Goal: Transaction & Acquisition: Book appointment/travel/reservation

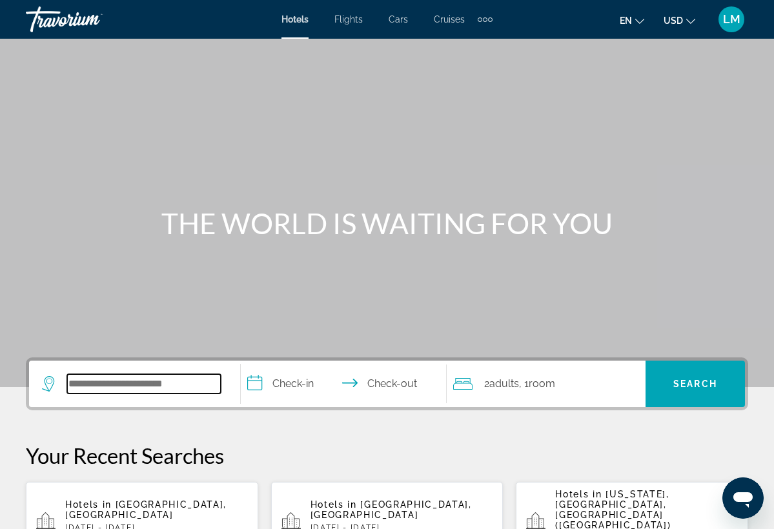
click at [88, 390] on input "Search hotel destination" at bounding box center [144, 383] width 154 height 19
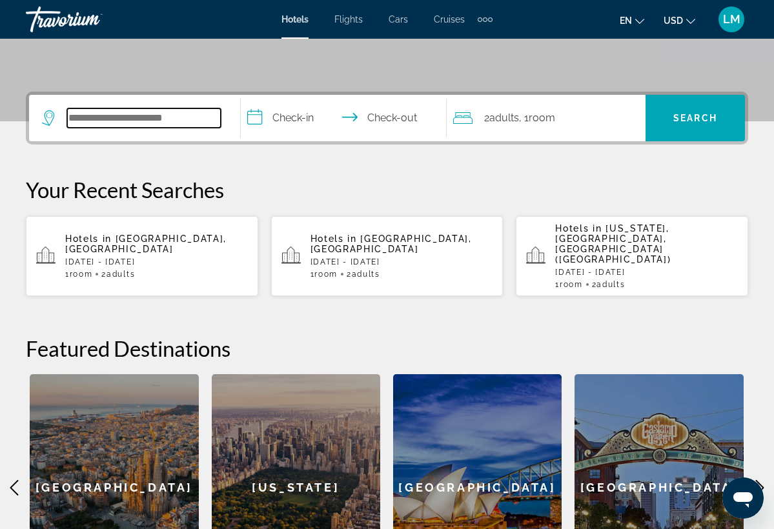
scroll to position [316, 0]
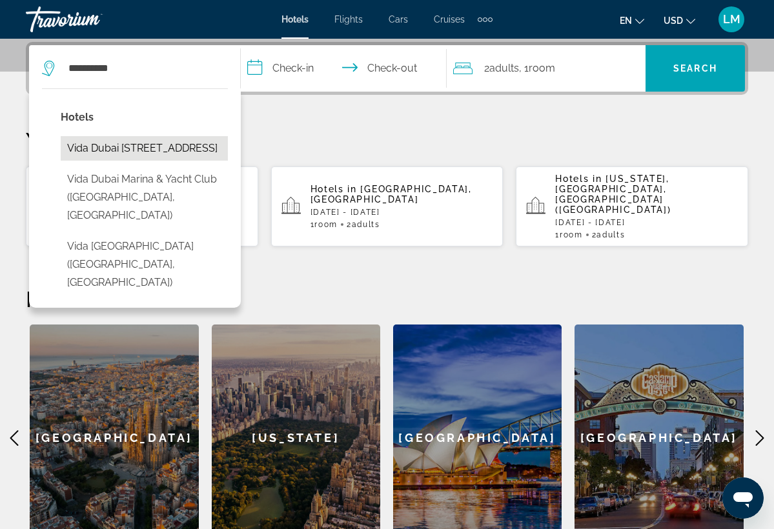
click at [153, 150] on button "Vida Dubai [STREET_ADDRESS]" at bounding box center [144, 148] width 167 height 25
type input "**********"
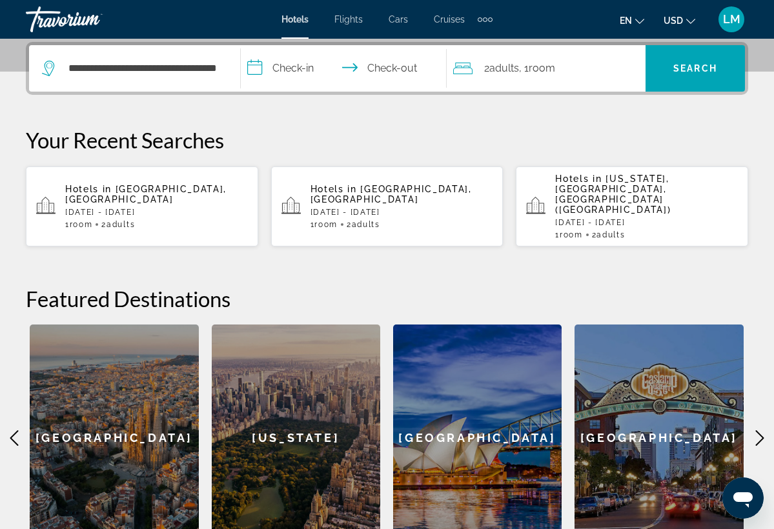
click at [259, 68] on input "**********" at bounding box center [346, 70] width 210 height 50
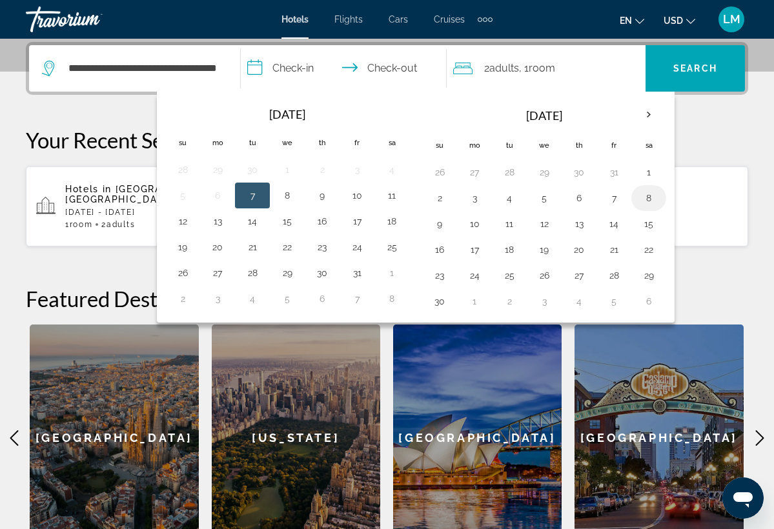
click at [651, 202] on button "8" at bounding box center [648, 198] width 21 height 18
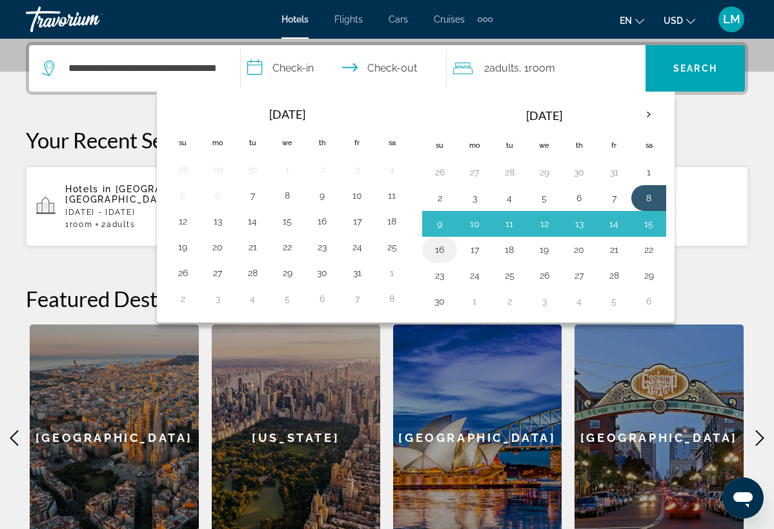
click at [447, 248] on button "16" at bounding box center [439, 250] width 21 height 18
type input "**********"
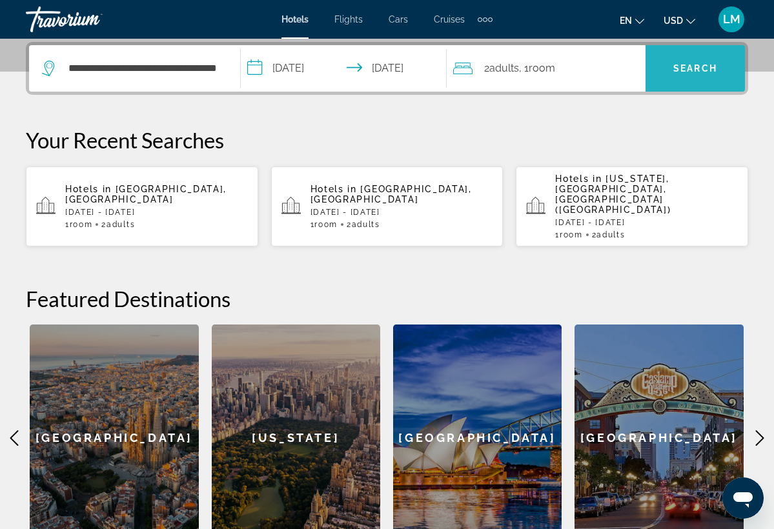
click at [733, 67] on span "Search" at bounding box center [694, 68] width 99 height 31
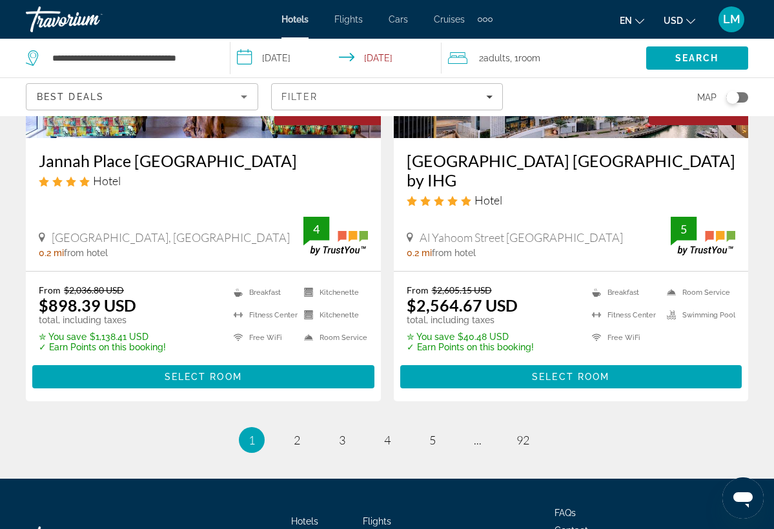
scroll to position [2590, 0]
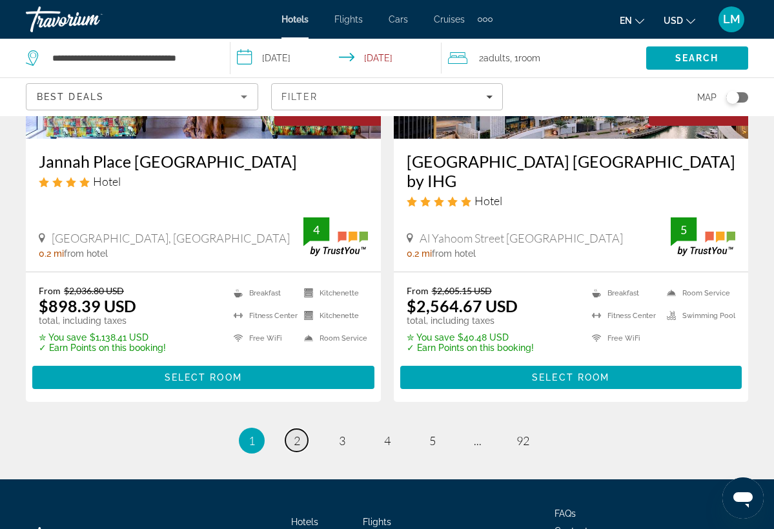
click at [299, 434] on span "2" at bounding box center [297, 441] width 6 height 14
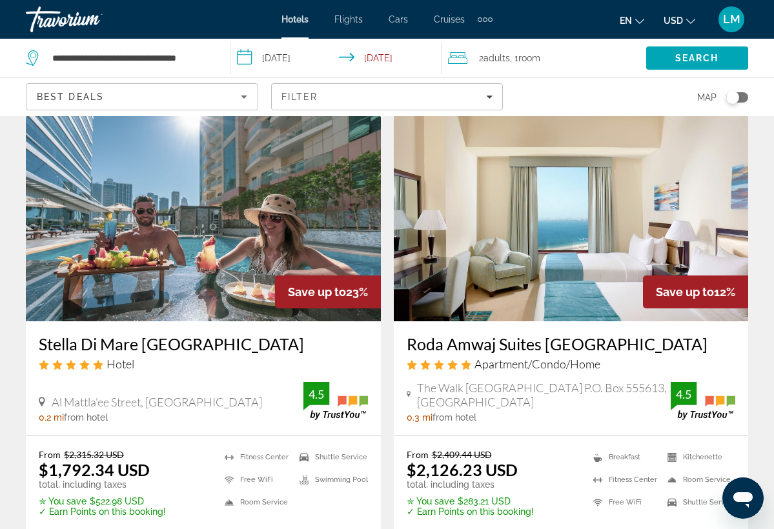
scroll to position [539, 0]
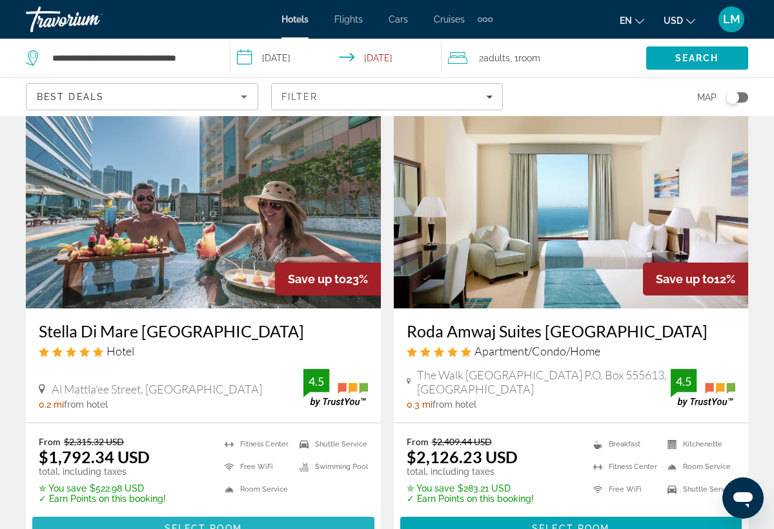
click at [258, 513] on span "Main content" at bounding box center [203, 528] width 342 height 31
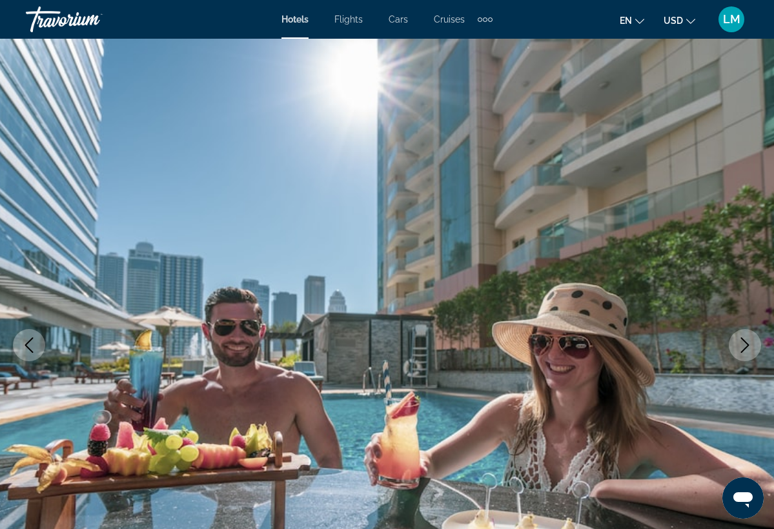
click at [742, 347] on icon "Next image" at bounding box center [744, 344] width 15 height 15
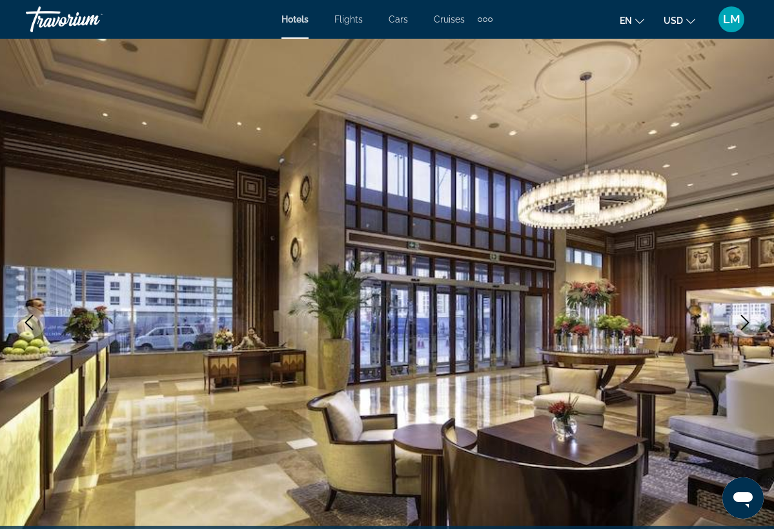
scroll to position [19, 0]
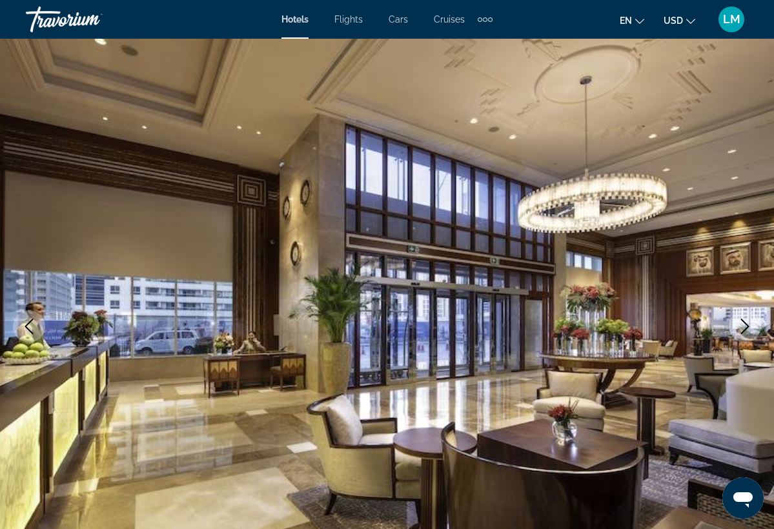
click at [746, 324] on icon "Next image" at bounding box center [745, 326] width 8 height 15
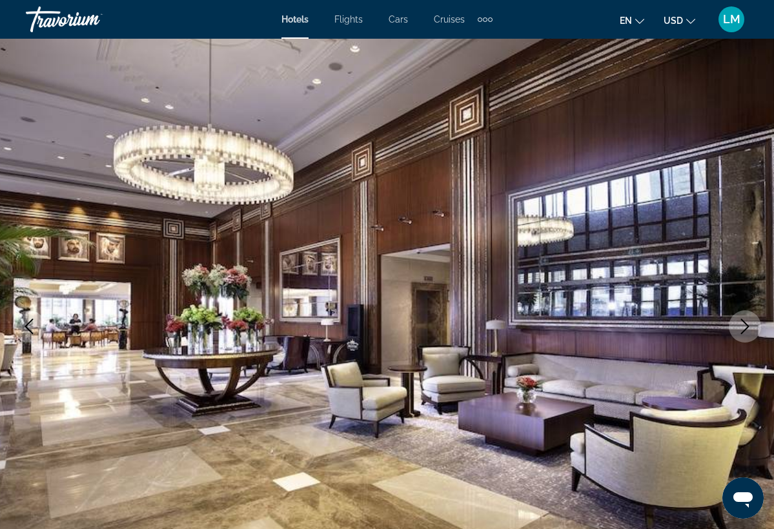
click at [746, 324] on icon "Next image" at bounding box center [745, 326] width 8 height 15
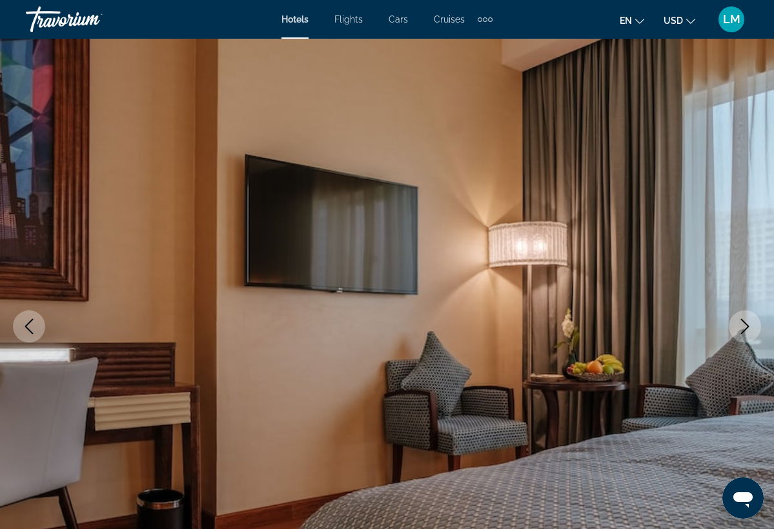
click at [746, 324] on icon "Next image" at bounding box center [745, 326] width 8 height 15
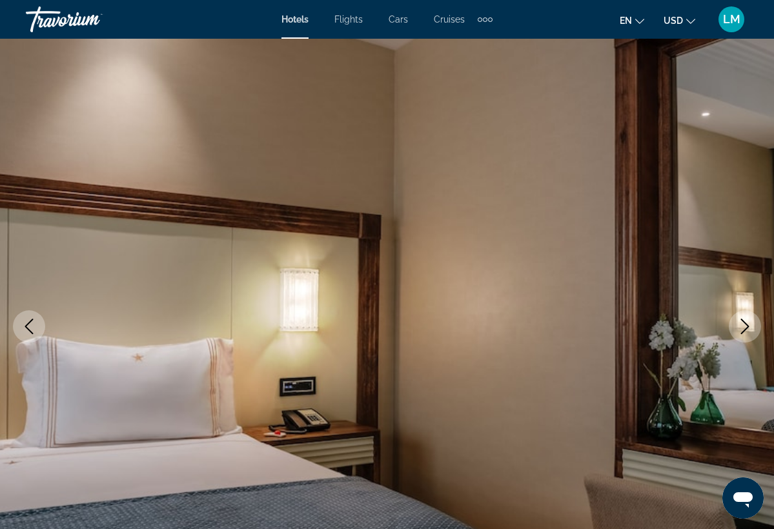
click at [30, 325] on icon "Previous image" at bounding box center [28, 326] width 15 height 15
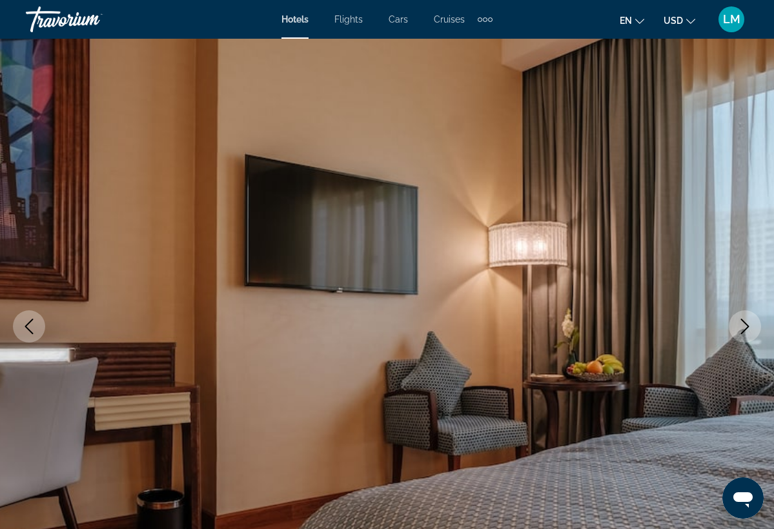
click at [30, 326] on icon "Previous image" at bounding box center [28, 326] width 15 height 15
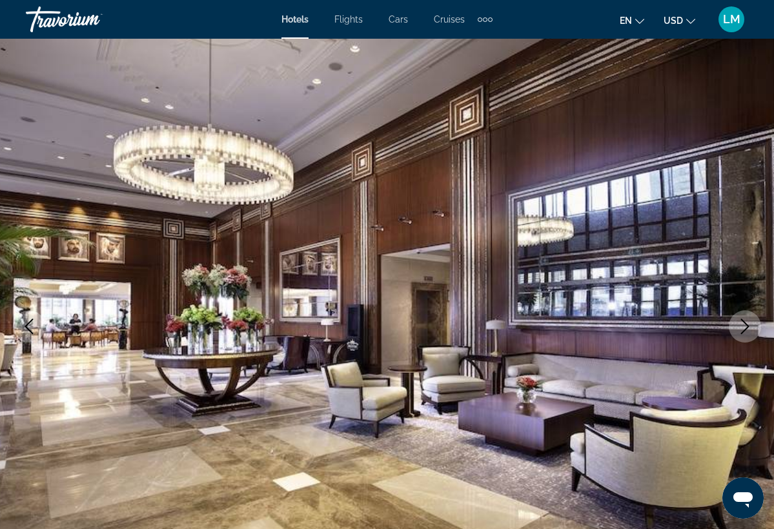
click at [30, 326] on icon "Previous image" at bounding box center [28, 326] width 15 height 15
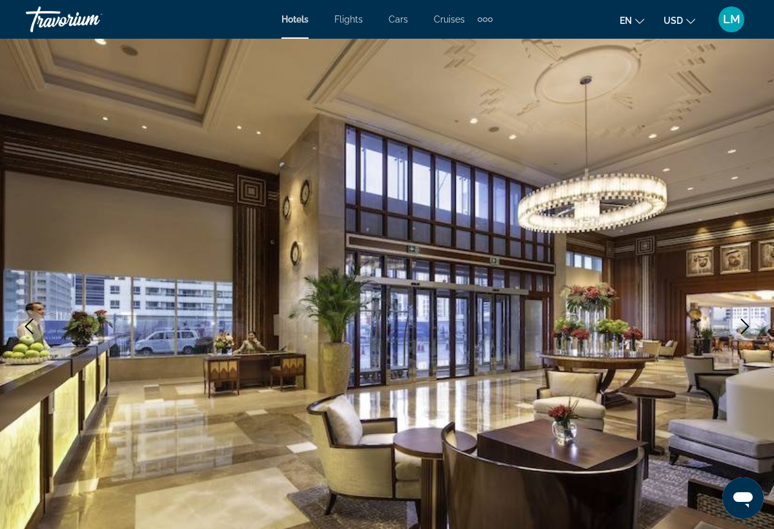
click at [30, 326] on icon "Previous image" at bounding box center [28, 326] width 15 height 15
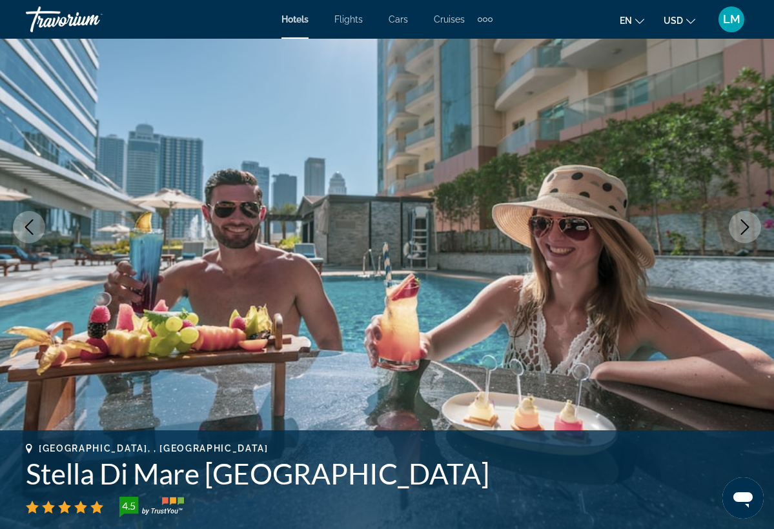
scroll to position [123, 0]
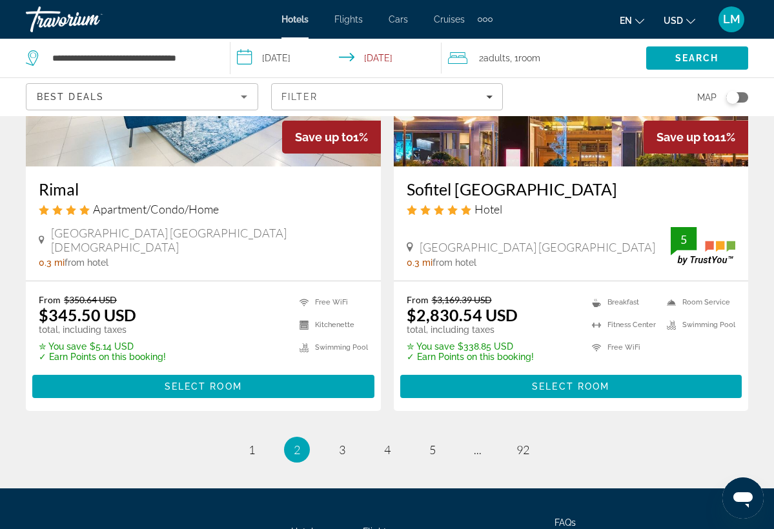
scroll to position [2602, 0]
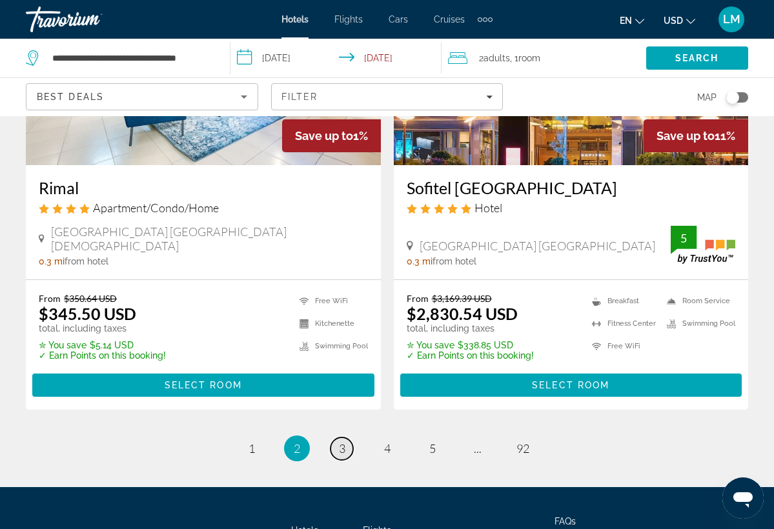
click at [344, 441] on span "3" at bounding box center [342, 448] width 6 height 14
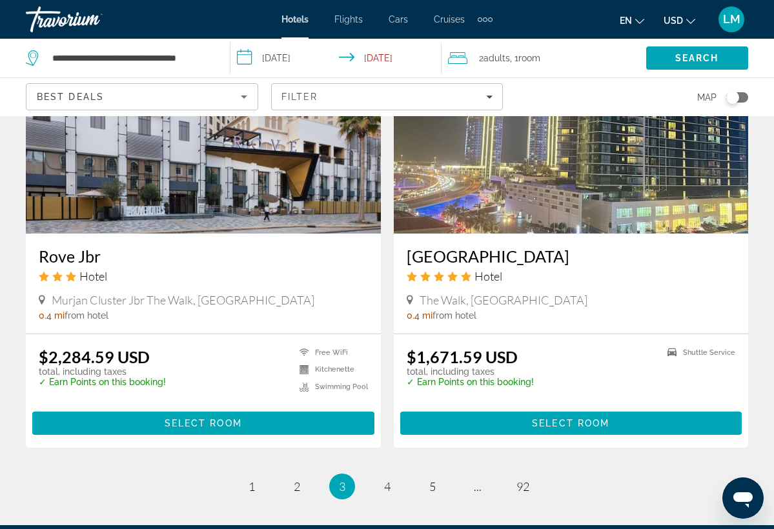
scroll to position [2532, 0]
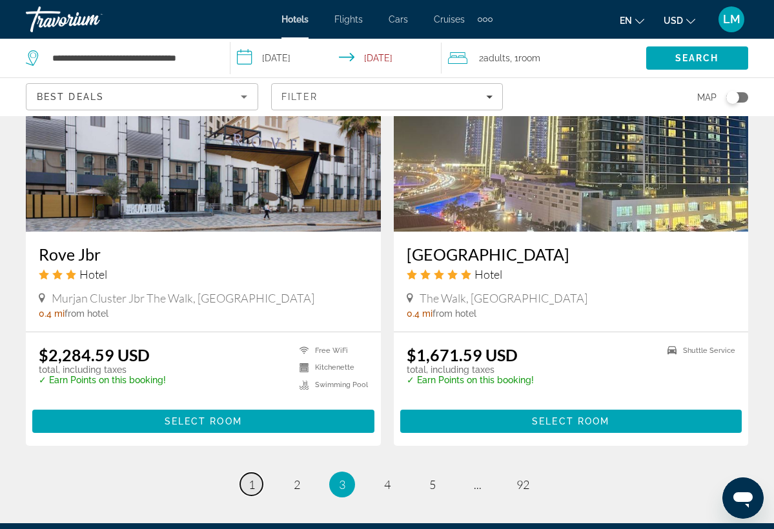
click at [248, 477] on span "1" at bounding box center [251, 484] width 6 height 14
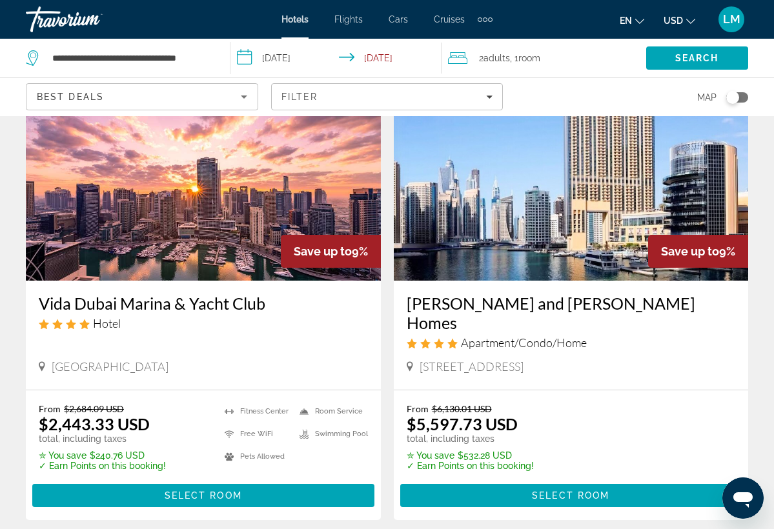
scroll to position [87, 0]
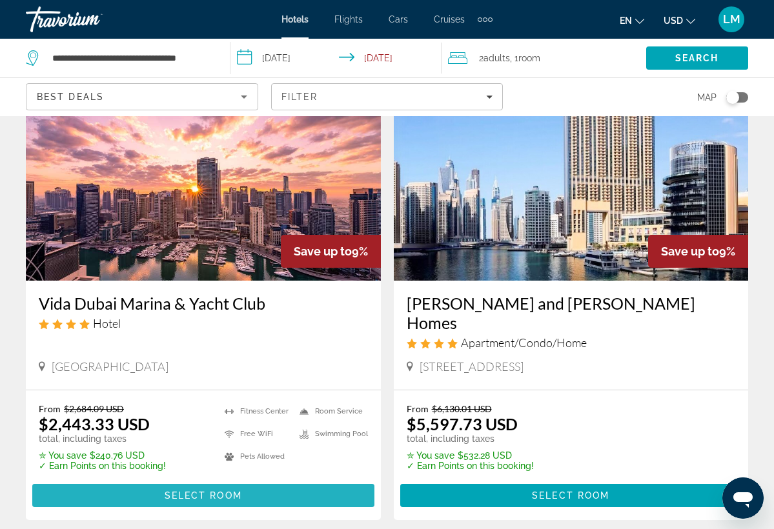
click at [239, 490] on span "Select Room" at bounding box center [203, 495] width 77 height 10
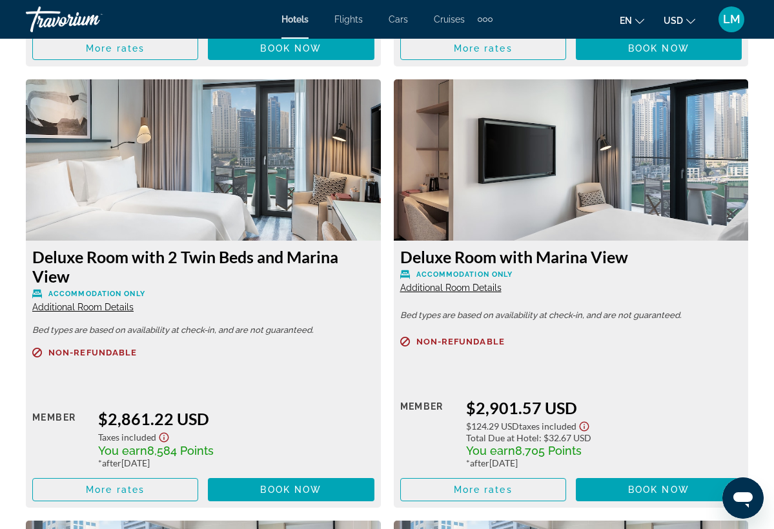
scroll to position [3715, 0]
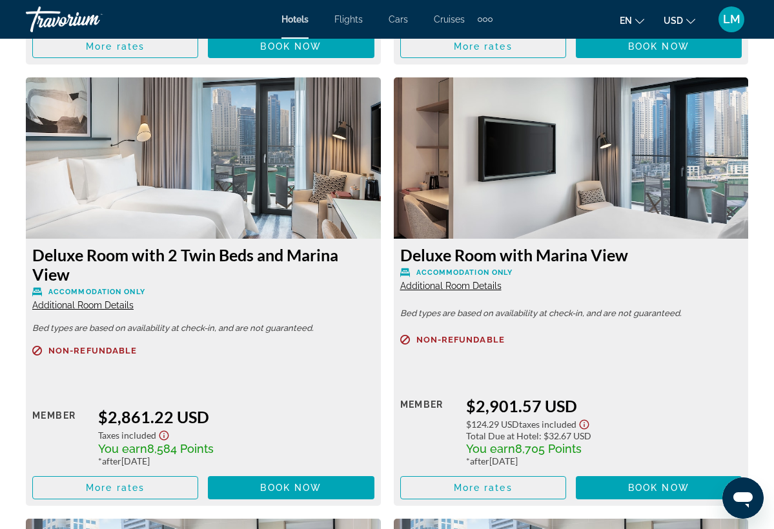
click at [252, 185] on img "Main content" at bounding box center [203, 157] width 355 height 161
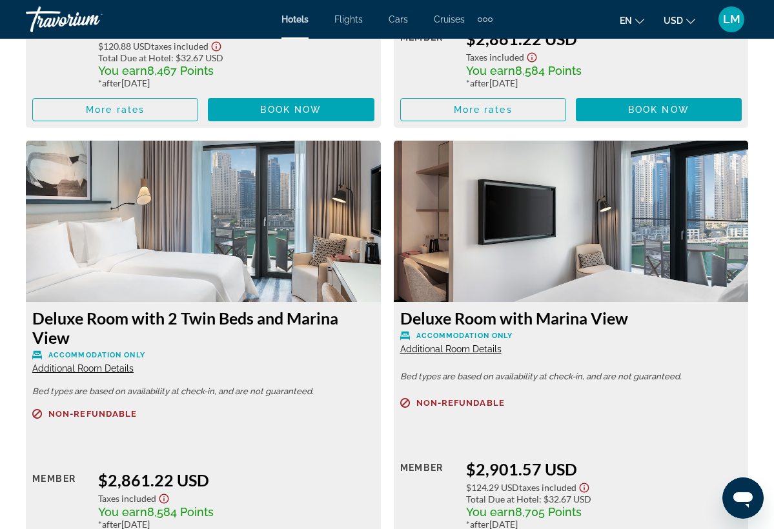
scroll to position [3648, 0]
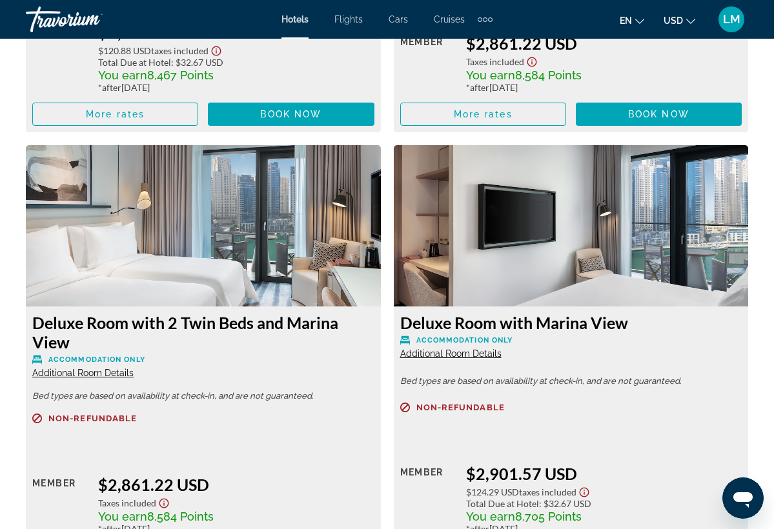
click at [277, 221] on img "Main content" at bounding box center [203, 225] width 355 height 161
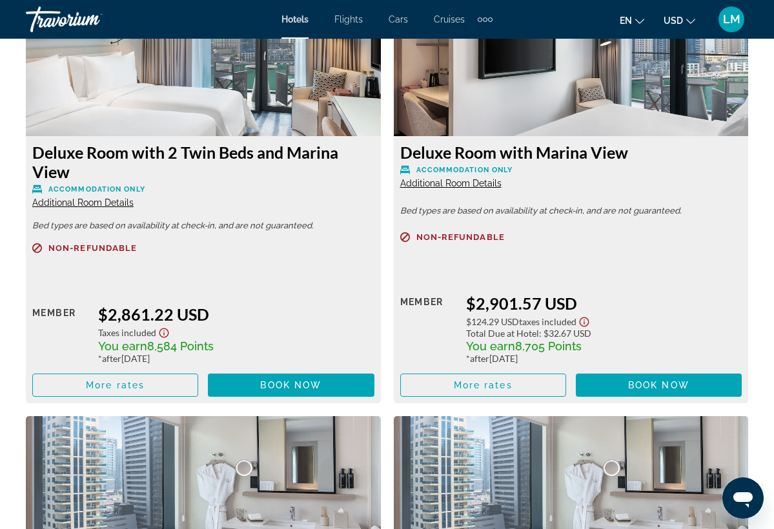
scroll to position [3819, 0]
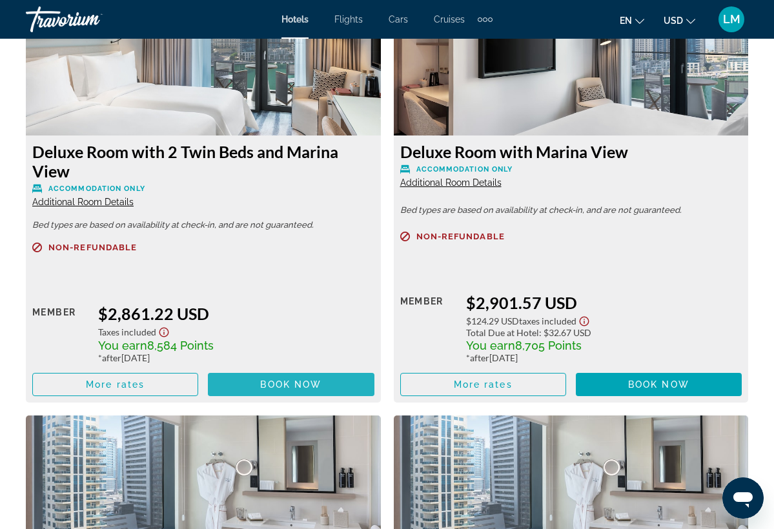
click at [305, 390] on span "Book now" at bounding box center [290, 384] width 61 height 10
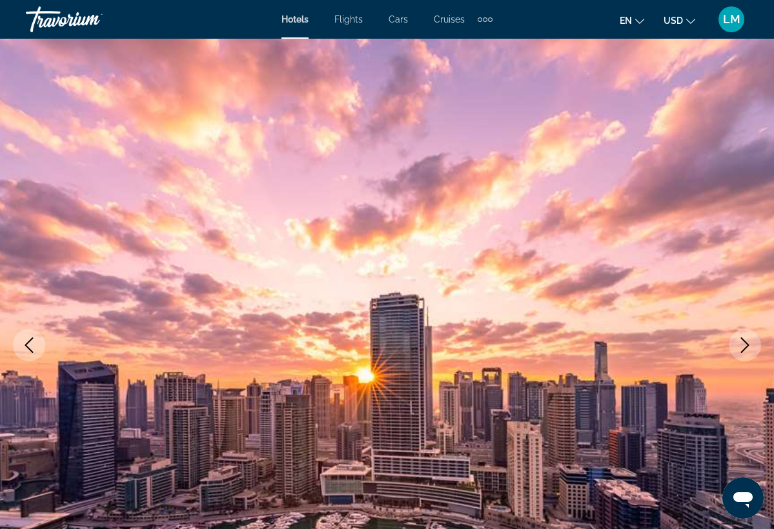
click at [749, 346] on icon "Next image" at bounding box center [744, 344] width 15 height 15
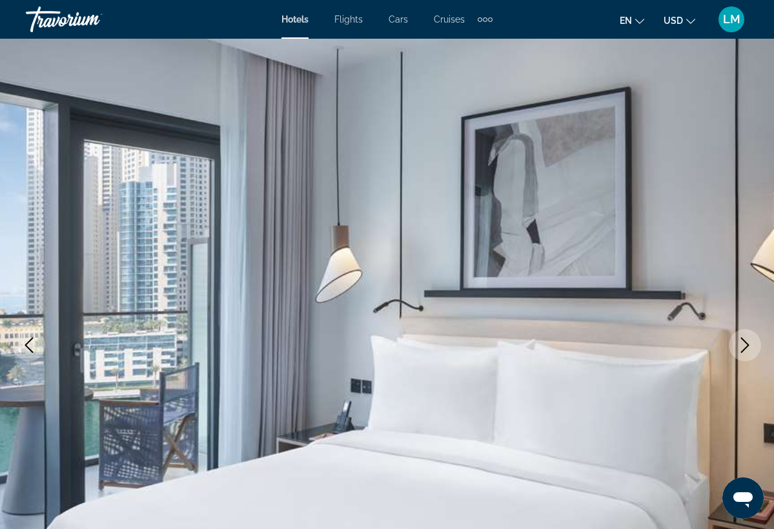
click at [749, 343] on icon "Next image" at bounding box center [744, 344] width 15 height 15
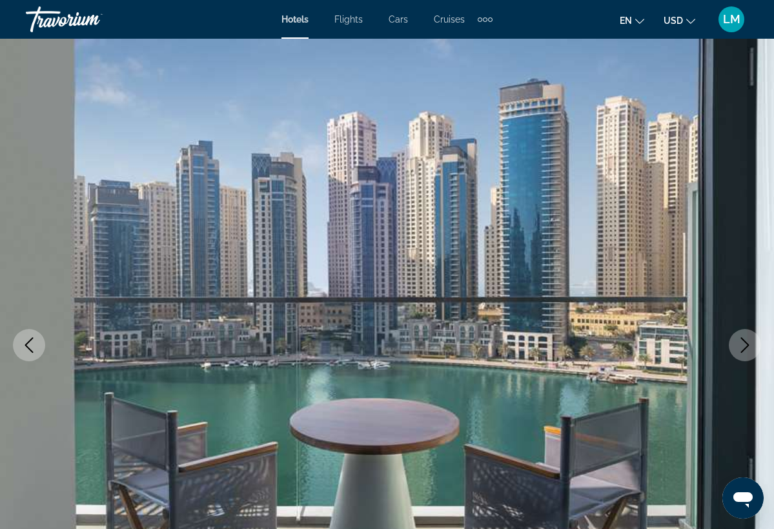
click at [749, 343] on icon "Next image" at bounding box center [744, 344] width 15 height 15
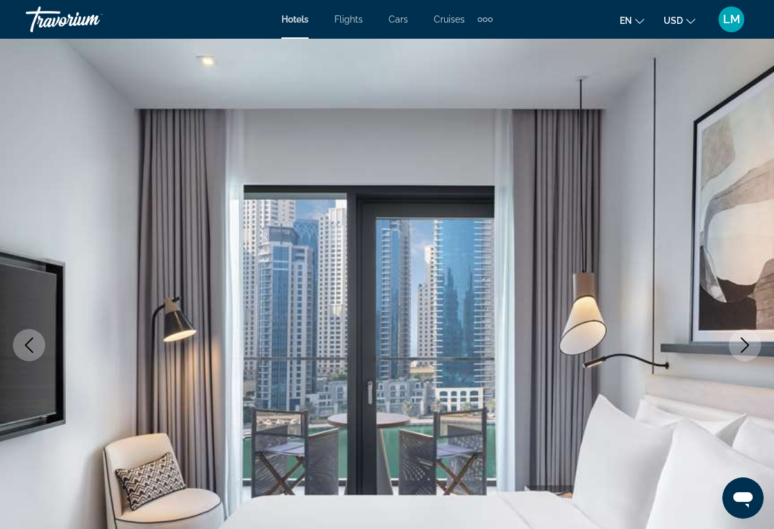
click at [749, 343] on icon "Next image" at bounding box center [744, 344] width 15 height 15
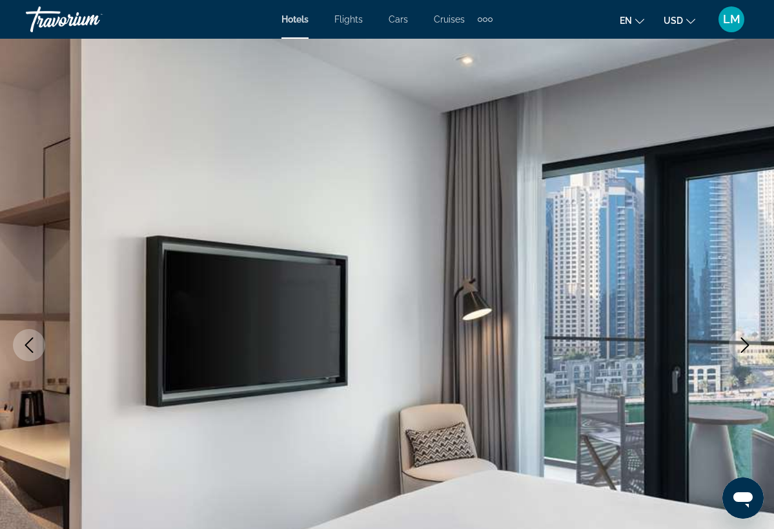
click at [748, 343] on icon "Next image" at bounding box center [744, 344] width 15 height 15
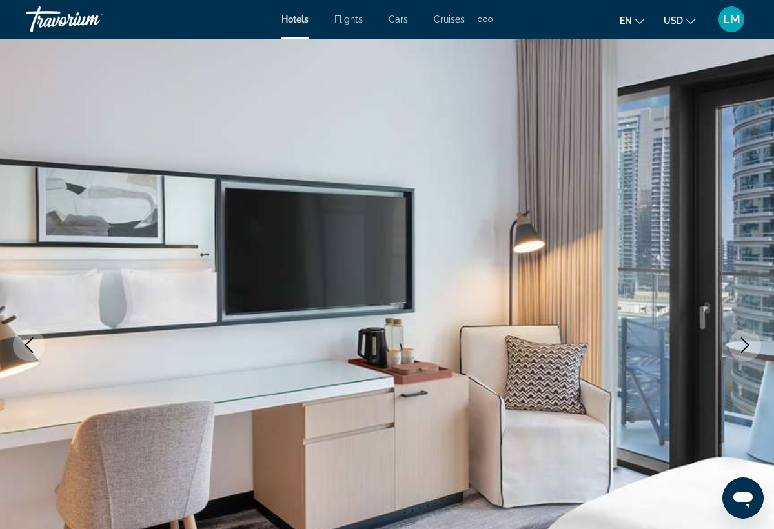
click at [748, 343] on icon "Next image" at bounding box center [744, 344] width 15 height 15
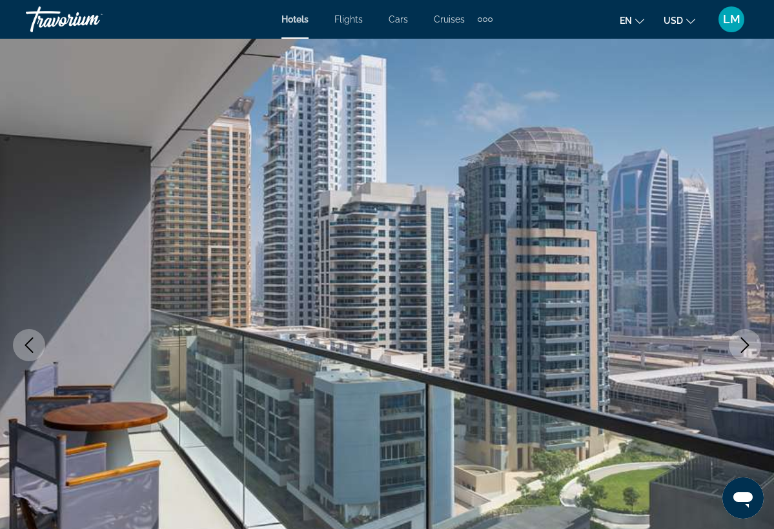
click at [748, 343] on icon "Next image" at bounding box center [744, 344] width 15 height 15
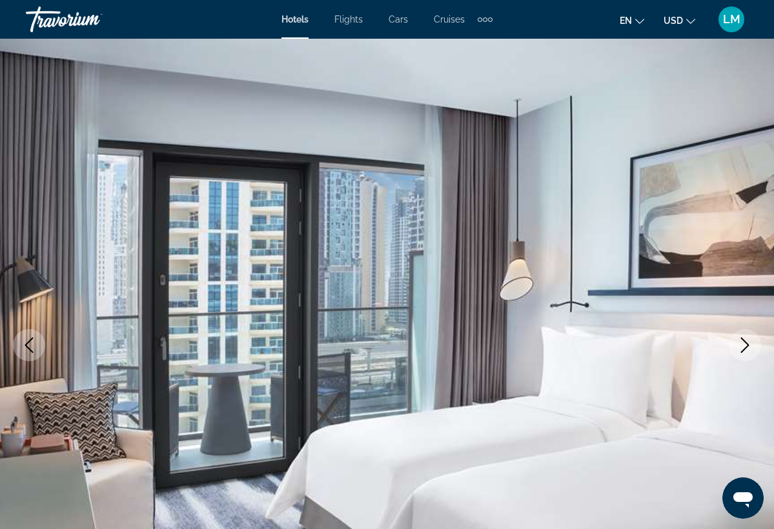
click at [748, 343] on icon "Next image" at bounding box center [744, 344] width 15 height 15
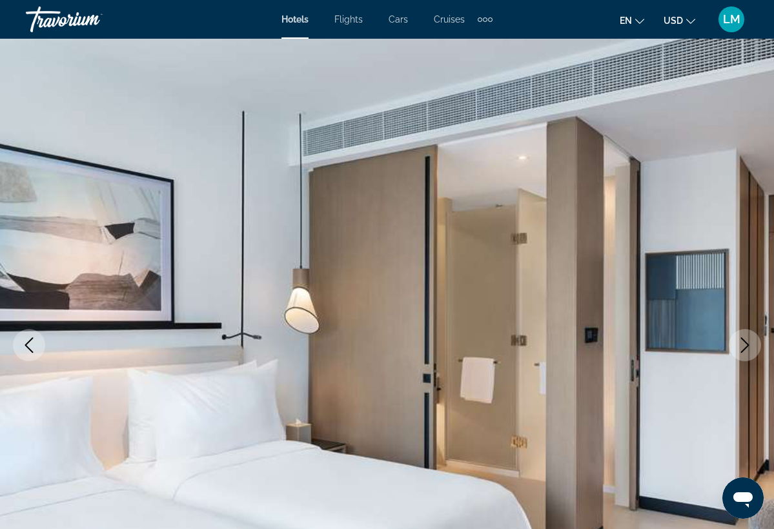
click at [748, 343] on icon "Next image" at bounding box center [744, 344] width 15 height 15
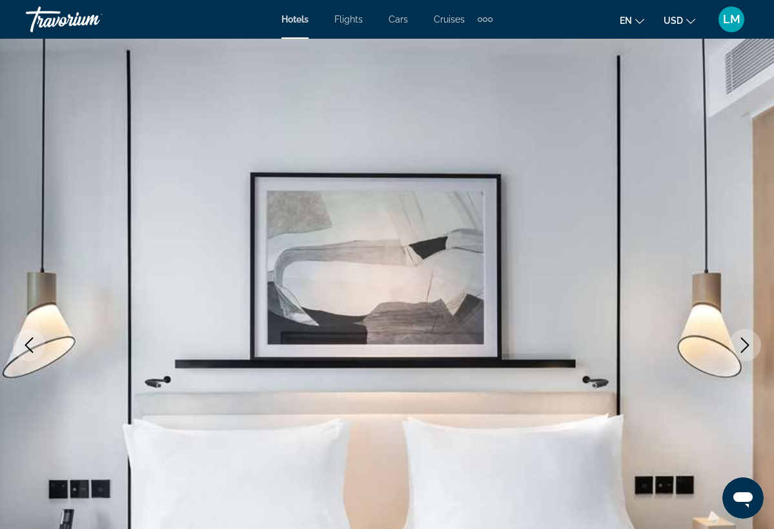
click at [748, 343] on icon "Next image" at bounding box center [744, 344] width 15 height 15
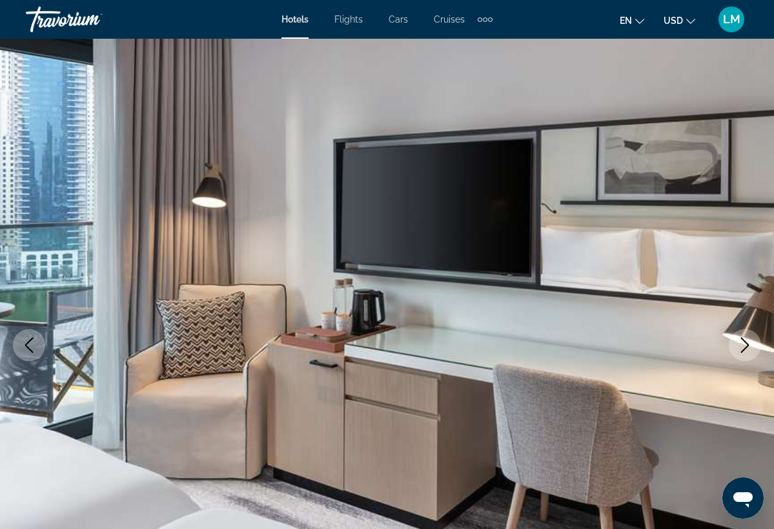
click at [748, 343] on icon "Next image" at bounding box center [744, 344] width 15 height 15
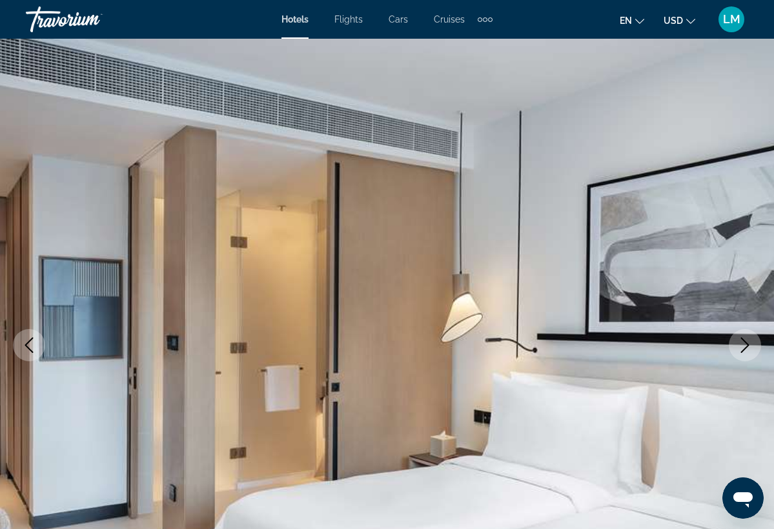
click at [748, 343] on icon "Next image" at bounding box center [744, 344] width 15 height 15
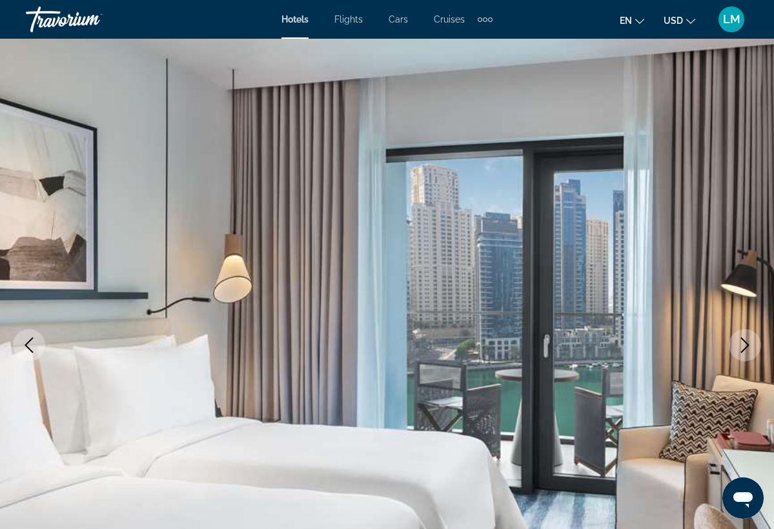
click at [748, 344] on icon "Next image" at bounding box center [745, 344] width 8 height 15
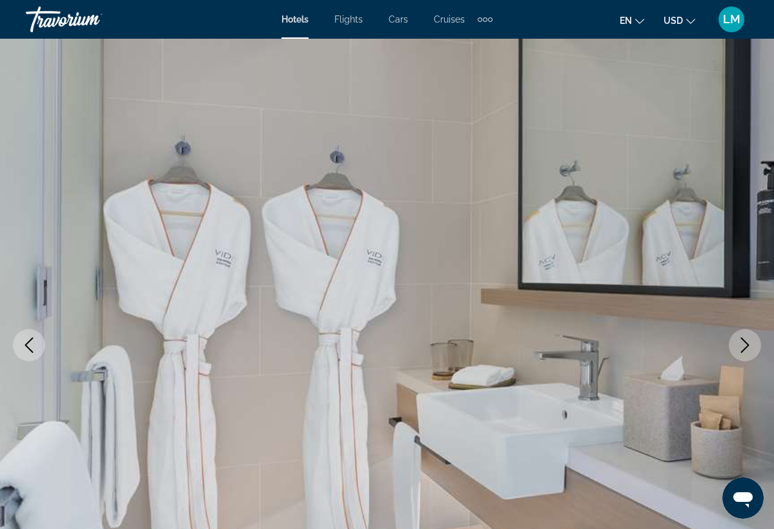
click at [748, 344] on icon "Next image" at bounding box center [745, 344] width 8 height 15
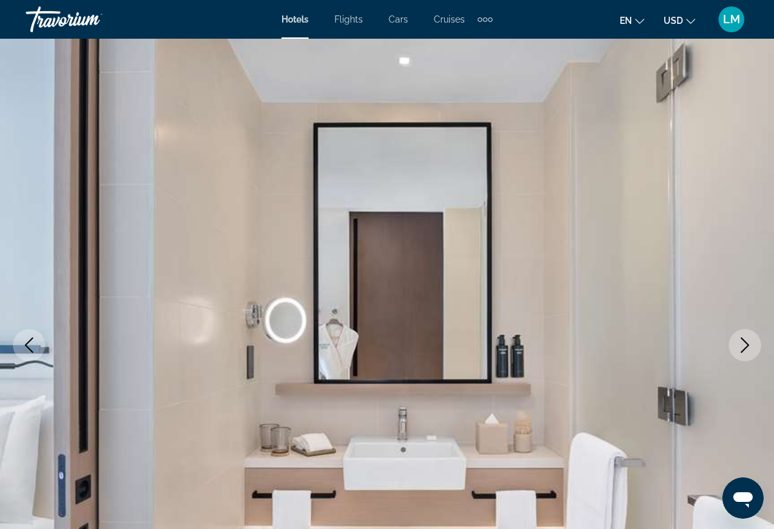
click at [748, 344] on icon "Next image" at bounding box center [745, 344] width 8 height 15
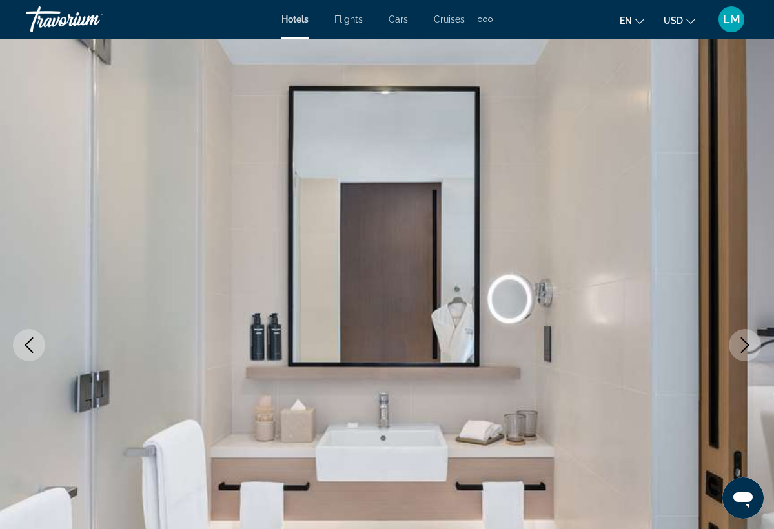
click at [748, 344] on icon "Next image" at bounding box center [745, 344] width 8 height 15
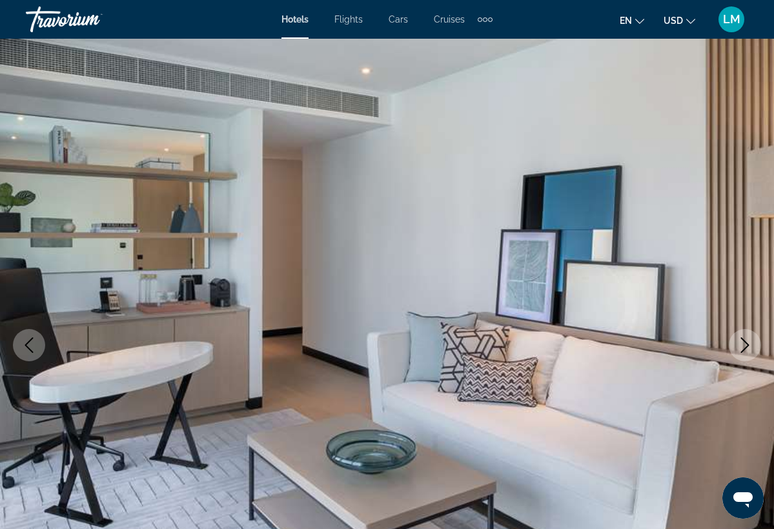
click at [748, 344] on icon "Next image" at bounding box center [745, 344] width 8 height 15
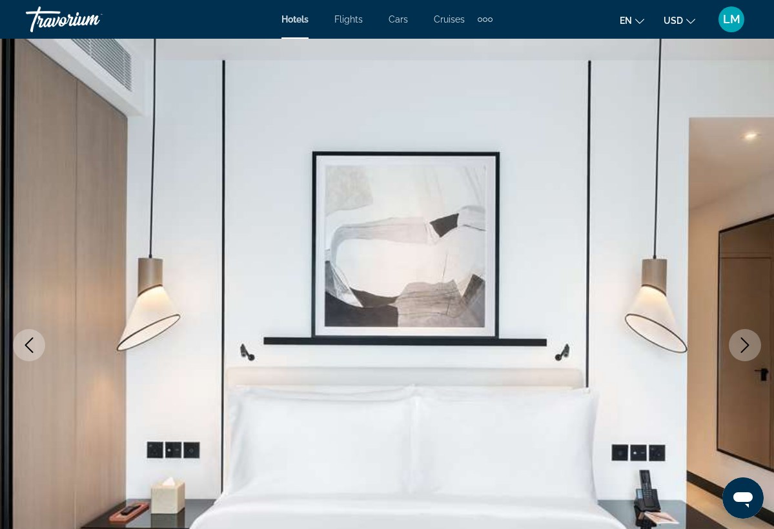
click at [748, 344] on icon "Next image" at bounding box center [745, 344] width 8 height 15
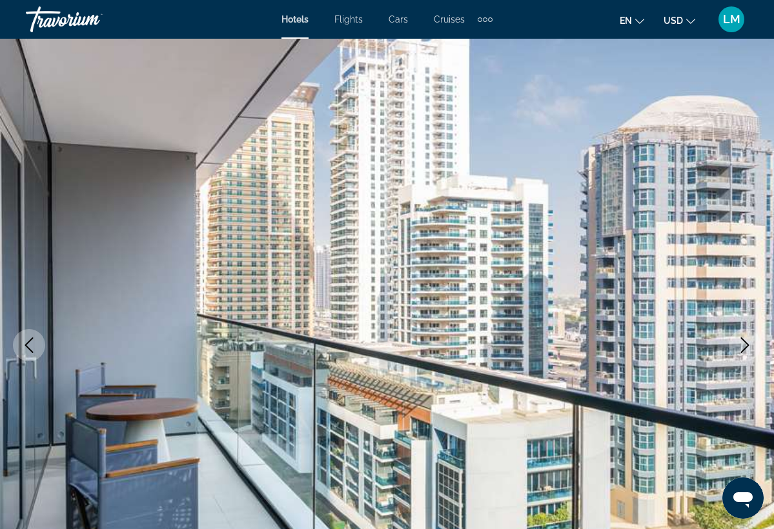
click at [748, 344] on icon "Next image" at bounding box center [745, 344] width 8 height 15
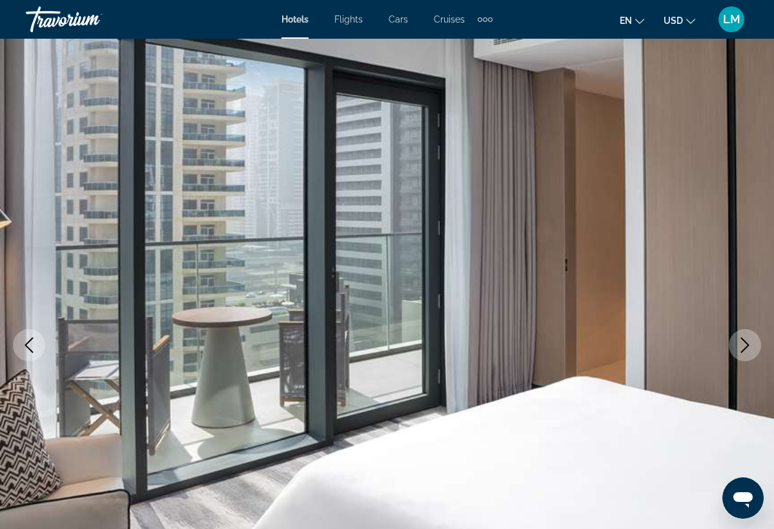
click at [748, 344] on icon "Next image" at bounding box center [745, 344] width 8 height 15
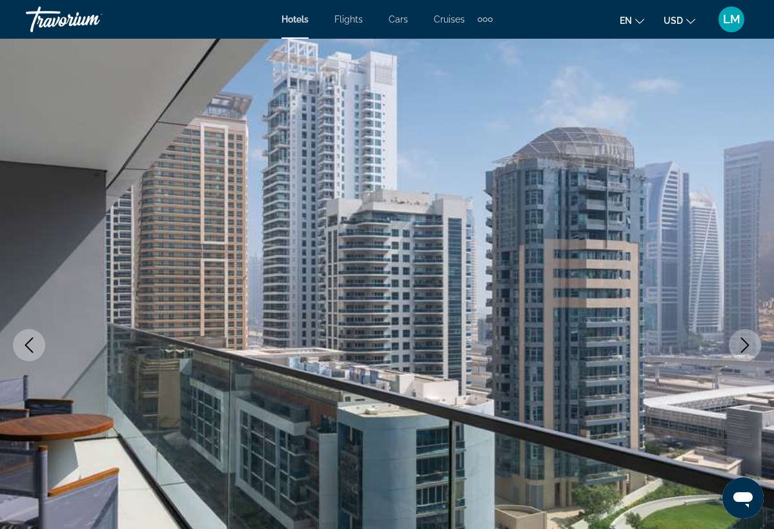
click at [748, 344] on icon "Next image" at bounding box center [745, 344] width 8 height 15
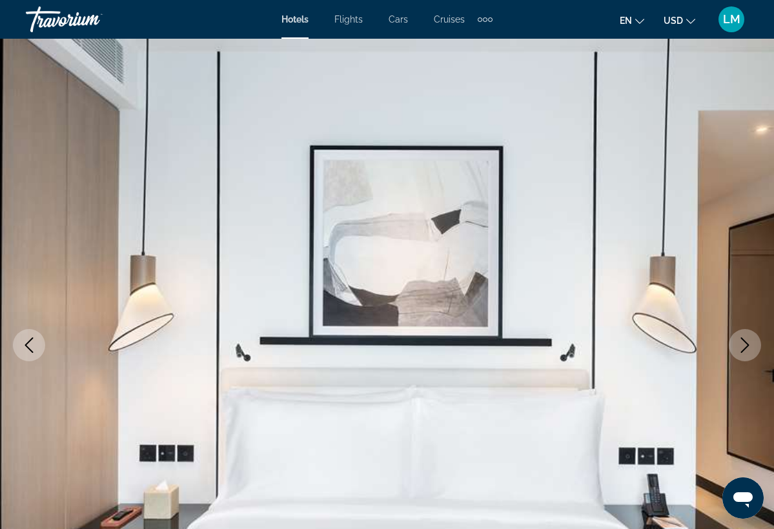
click at [748, 344] on icon "Next image" at bounding box center [745, 344] width 8 height 15
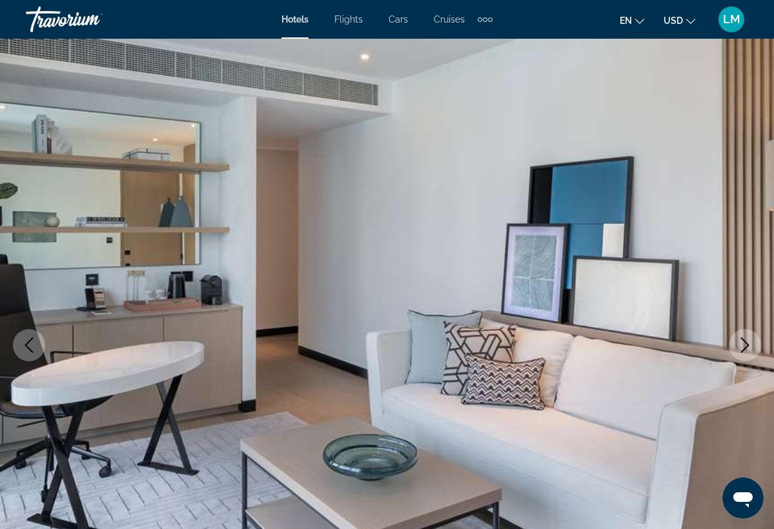
click at [748, 344] on icon "Next image" at bounding box center [745, 344] width 8 height 15
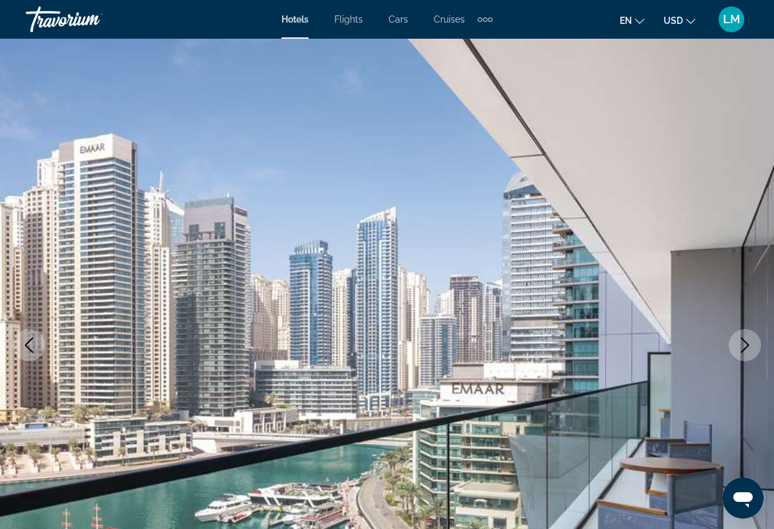
click at [747, 344] on icon "Next image" at bounding box center [745, 344] width 8 height 15
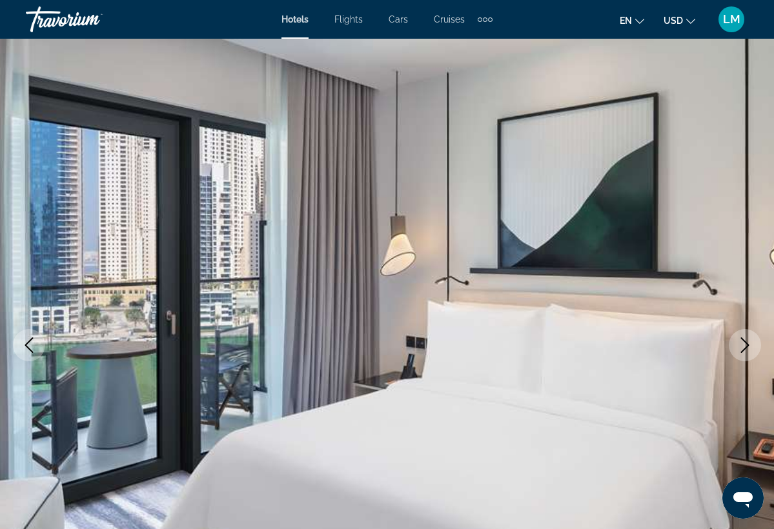
click at [747, 344] on icon "Next image" at bounding box center [745, 344] width 8 height 15
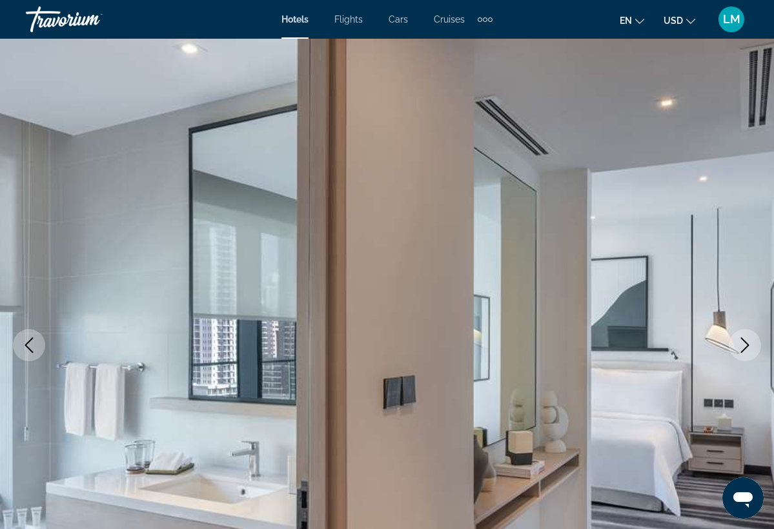
click at [747, 344] on icon "Next image" at bounding box center [745, 344] width 8 height 15
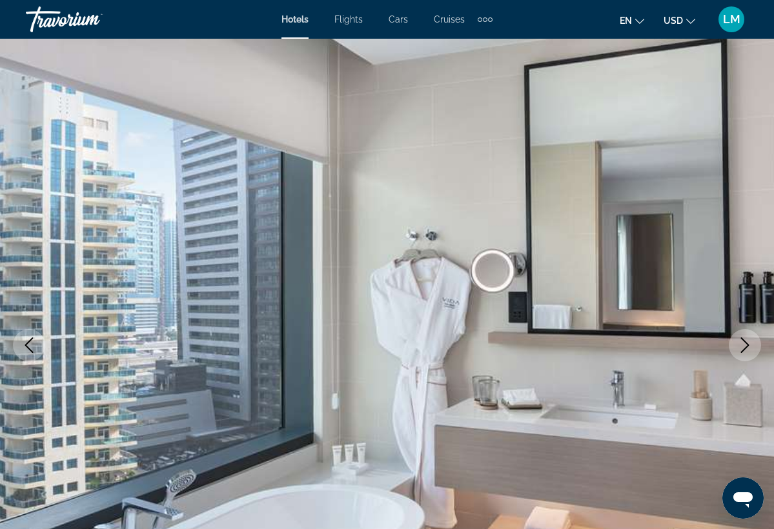
click at [747, 344] on icon "Next image" at bounding box center [745, 344] width 8 height 15
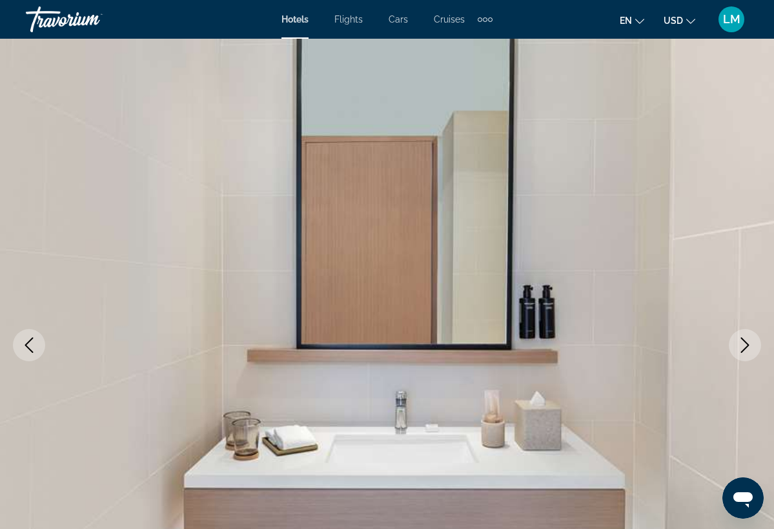
click at [747, 344] on icon "Next image" at bounding box center [745, 344] width 8 height 15
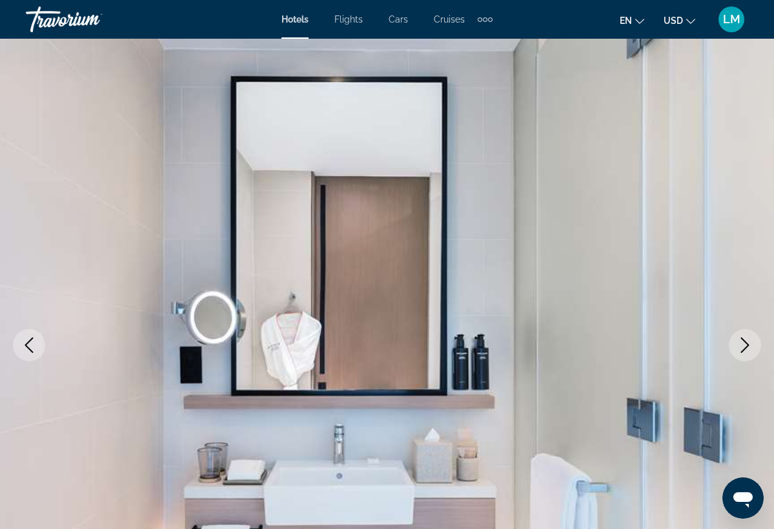
click at [747, 344] on icon "Next image" at bounding box center [745, 344] width 8 height 15
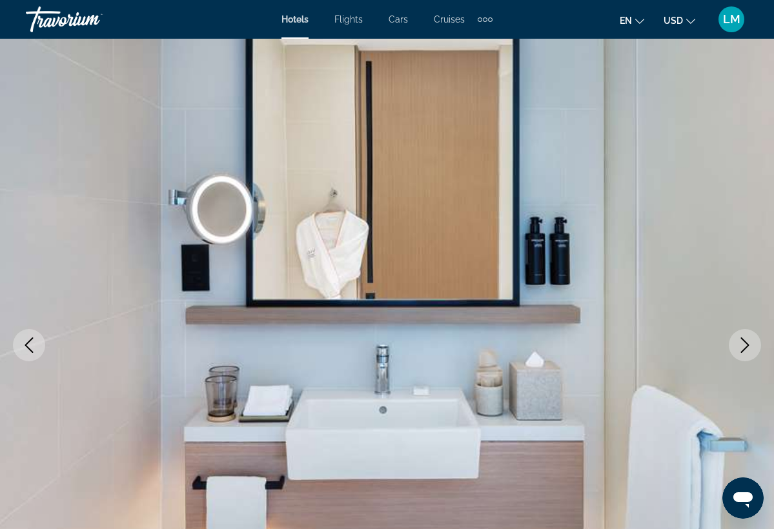
click at [747, 344] on icon "Next image" at bounding box center [745, 344] width 8 height 15
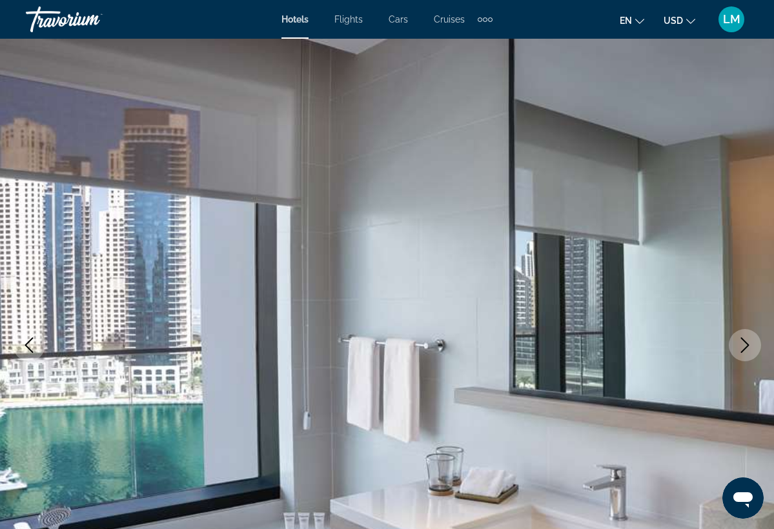
click at [747, 344] on icon "Next image" at bounding box center [745, 344] width 8 height 15
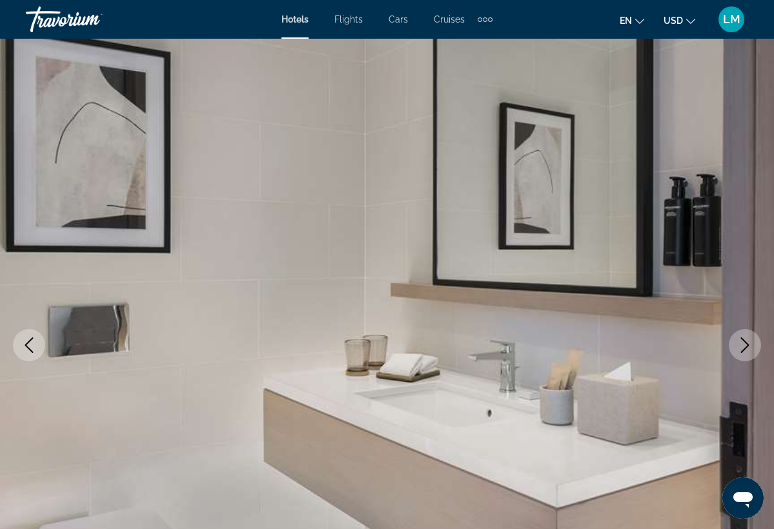
click at [747, 344] on icon "Next image" at bounding box center [745, 344] width 8 height 15
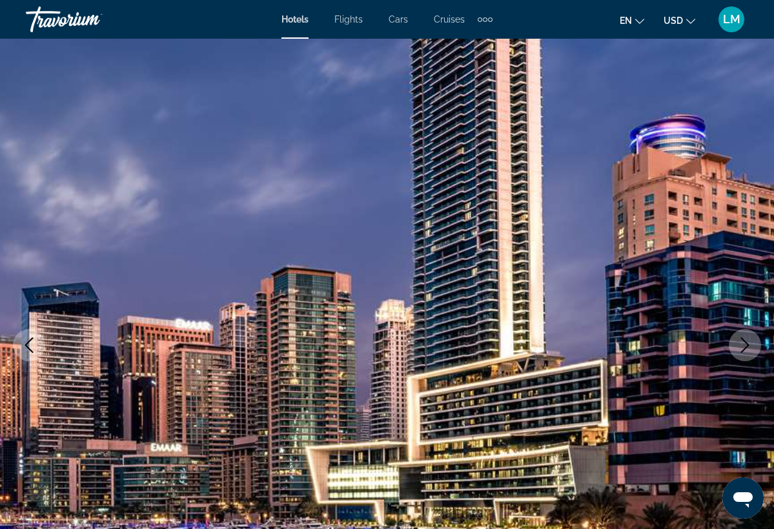
click at [747, 344] on icon "Next image" at bounding box center [745, 344] width 8 height 15
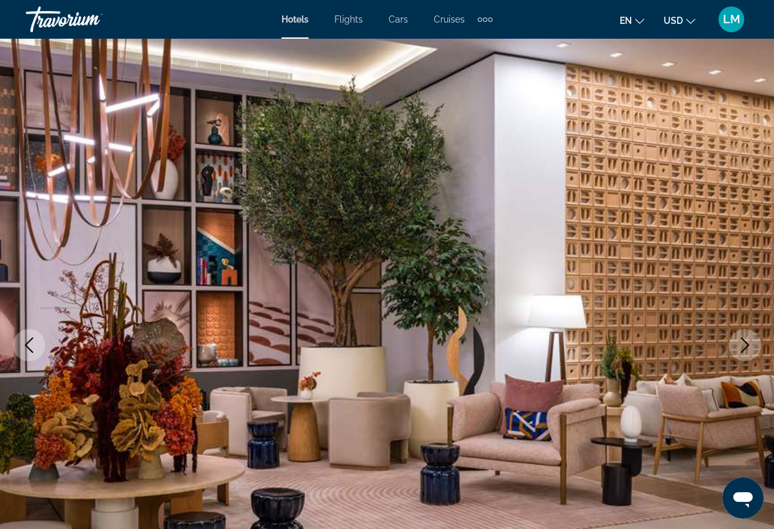
click at [747, 346] on icon "Next image" at bounding box center [745, 344] width 8 height 15
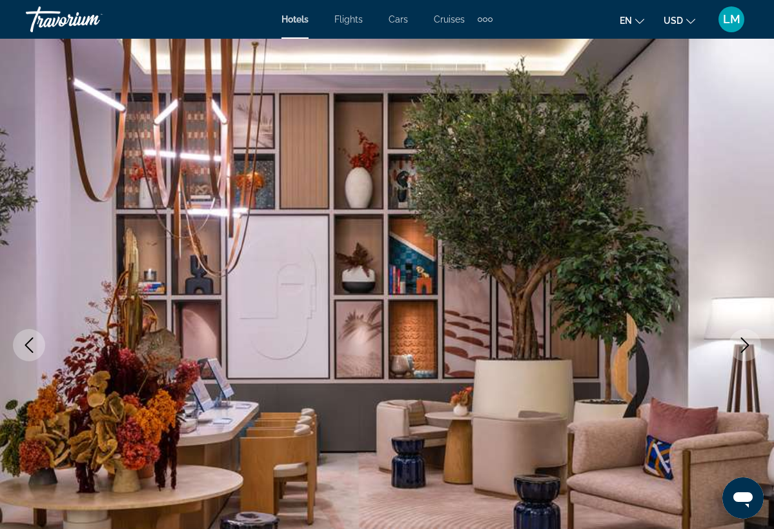
click at [747, 347] on icon "Next image" at bounding box center [744, 344] width 15 height 15
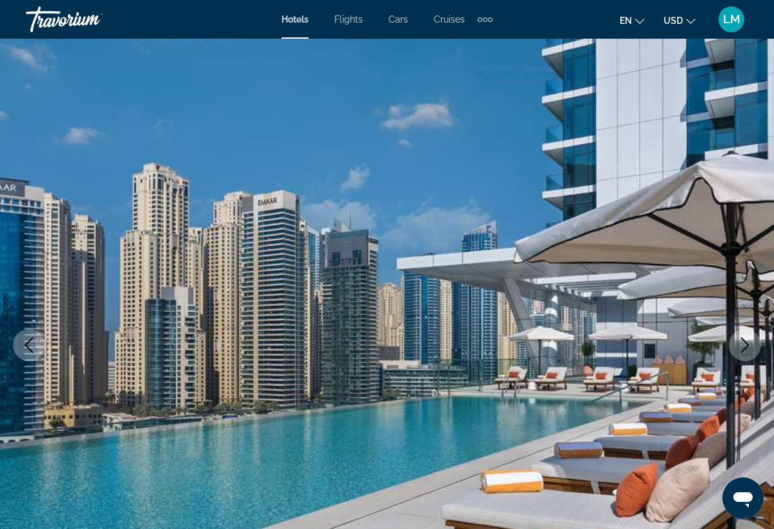
click at [747, 348] on icon "Next image" at bounding box center [744, 344] width 15 height 15
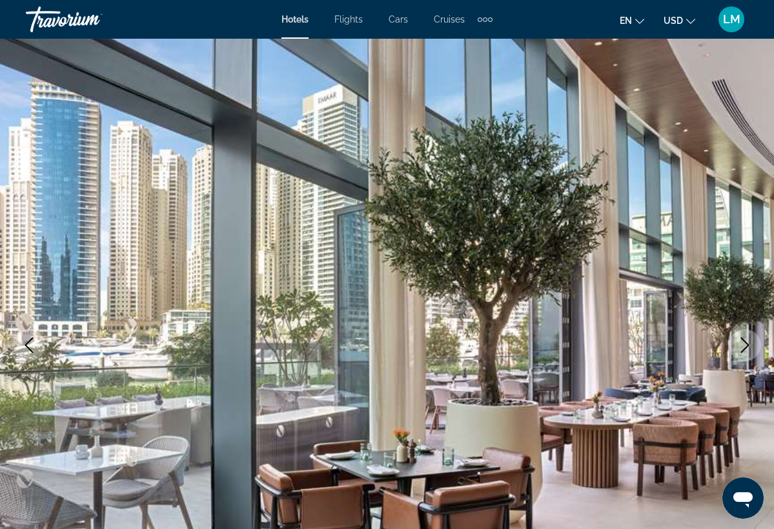
click at [747, 348] on icon "Next image" at bounding box center [744, 344] width 15 height 15
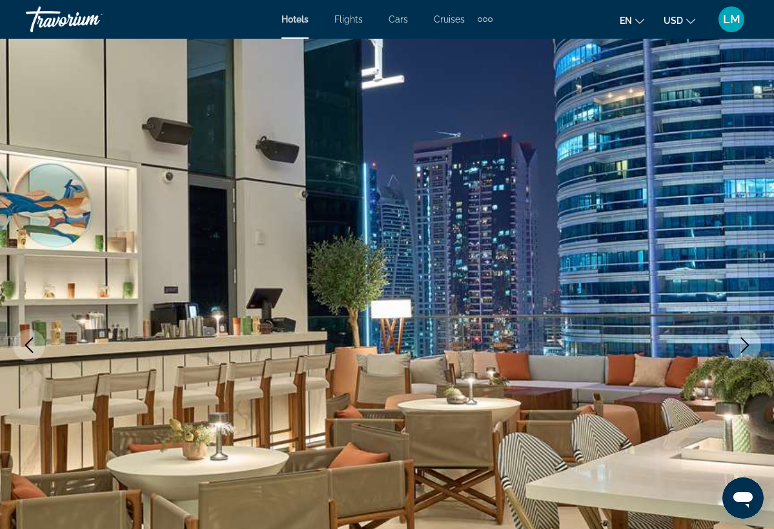
click at [747, 348] on icon "Next image" at bounding box center [744, 344] width 15 height 15
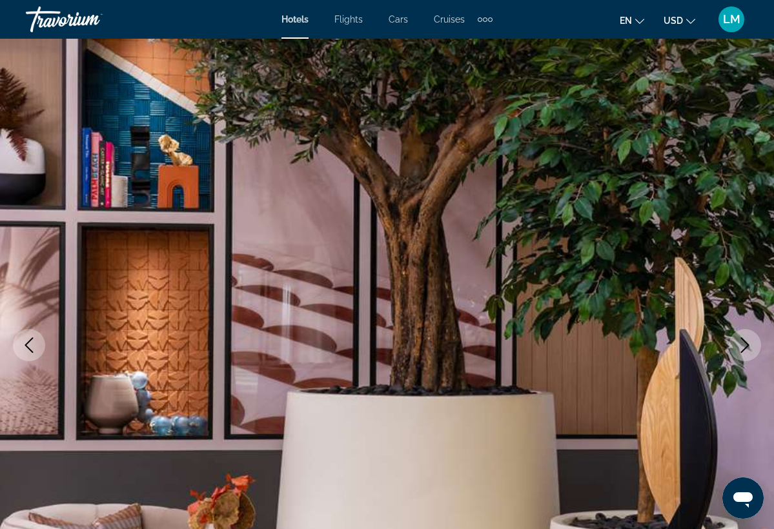
click at [747, 349] on icon "Next image" at bounding box center [744, 344] width 15 height 15
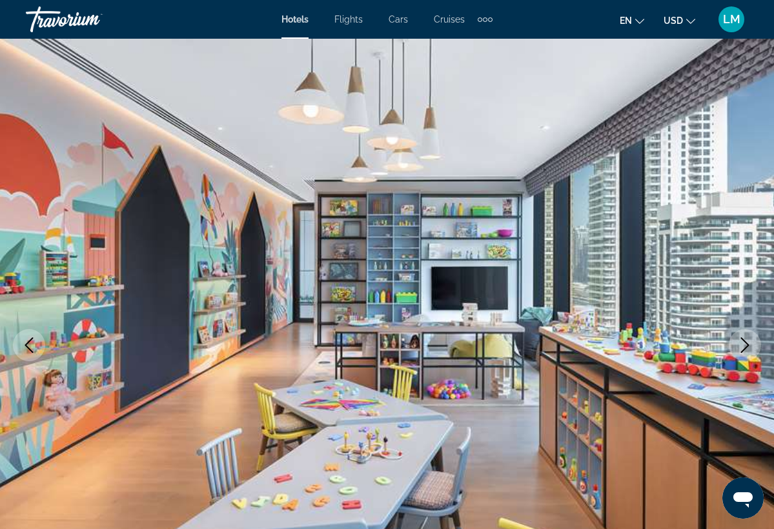
click at [747, 348] on icon "Next image" at bounding box center [744, 344] width 15 height 15
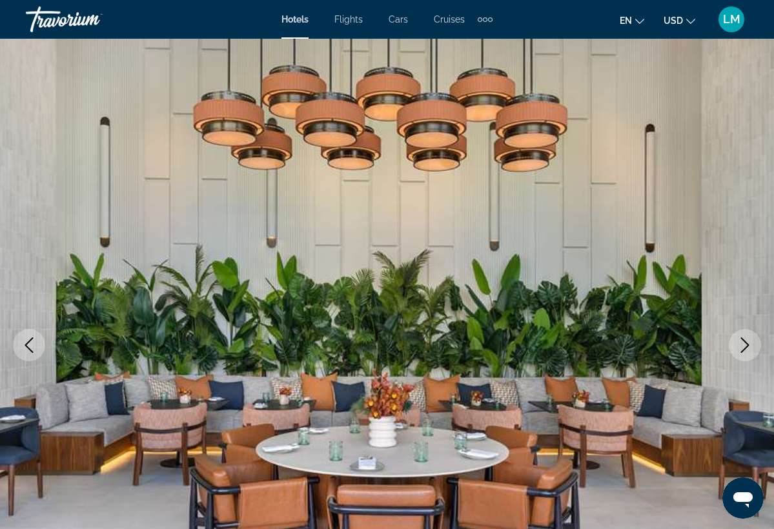
click at [747, 348] on icon "Next image" at bounding box center [744, 344] width 15 height 15
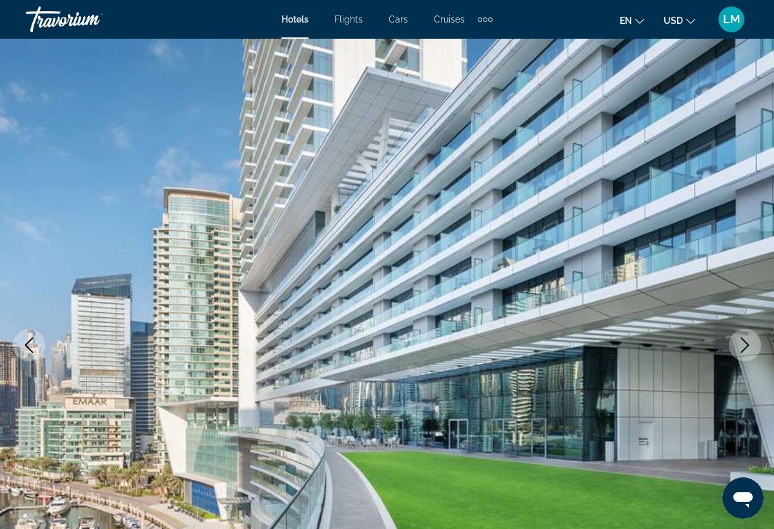
click at [747, 348] on icon "Next image" at bounding box center [744, 344] width 15 height 15
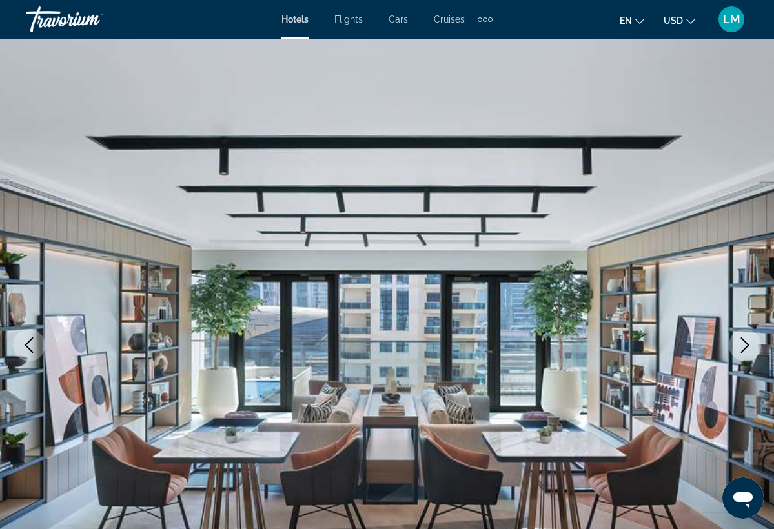
click at [747, 349] on icon "Next image" at bounding box center [744, 344] width 15 height 15
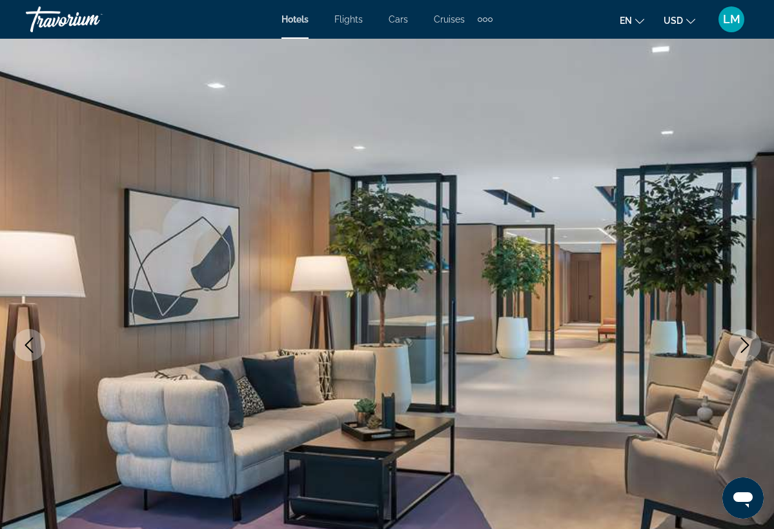
click at [747, 349] on icon "Next image" at bounding box center [744, 344] width 15 height 15
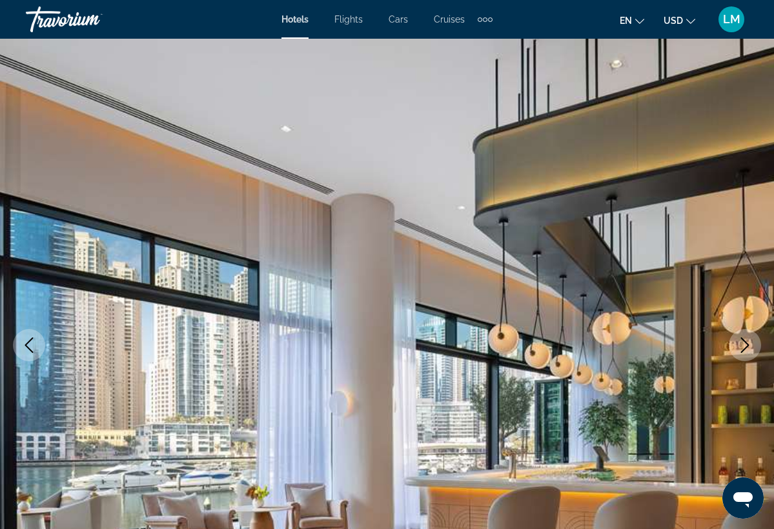
click at [747, 349] on icon "Next image" at bounding box center [744, 344] width 15 height 15
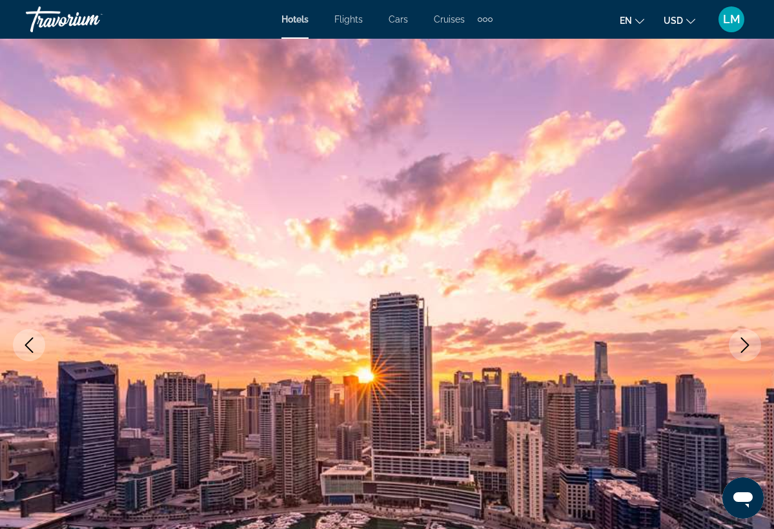
click at [35, 344] on icon "Previous image" at bounding box center [28, 344] width 15 height 15
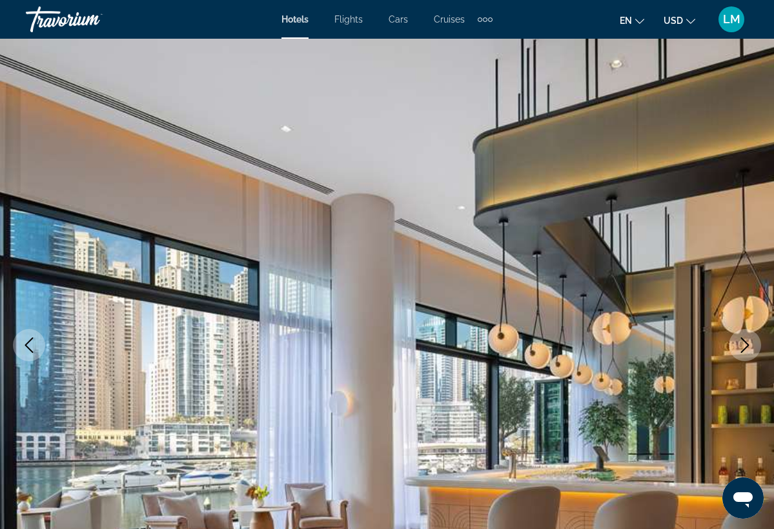
click at [35, 344] on icon "Previous image" at bounding box center [28, 344] width 15 height 15
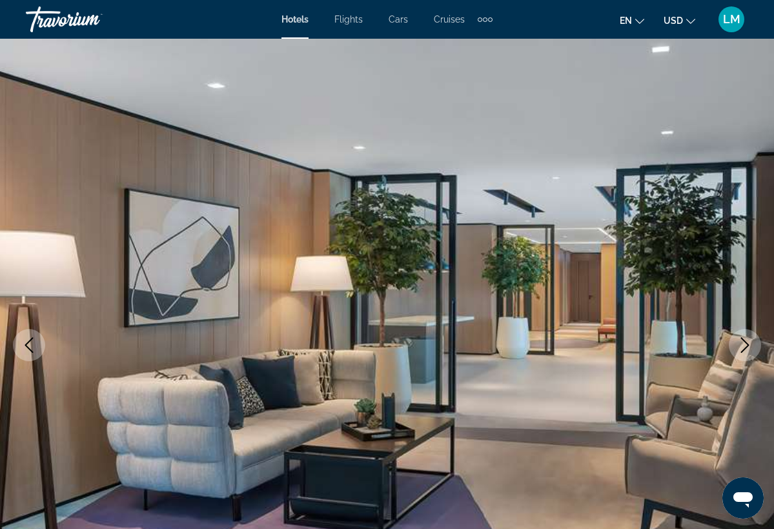
click at [34, 344] on icon "Previous image" at bounding box center [28, 344] width 15 height 15
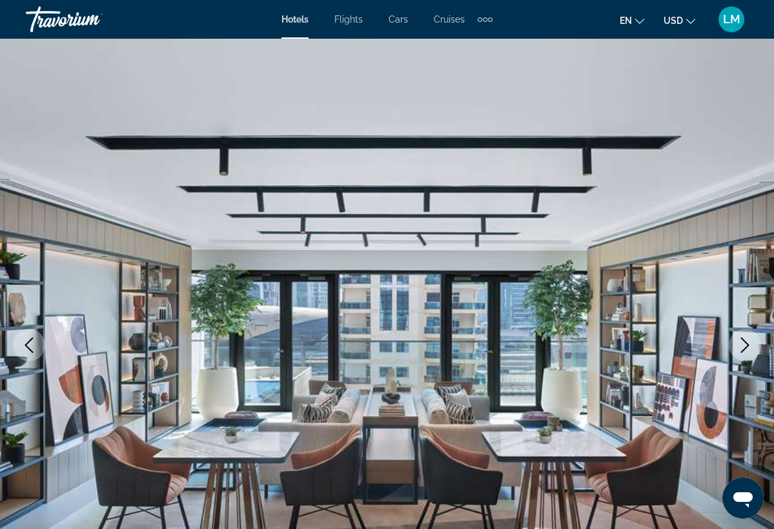
click at [33, 343] on icon "Previous image" at bounding box center [28, 344] width 15 height 15
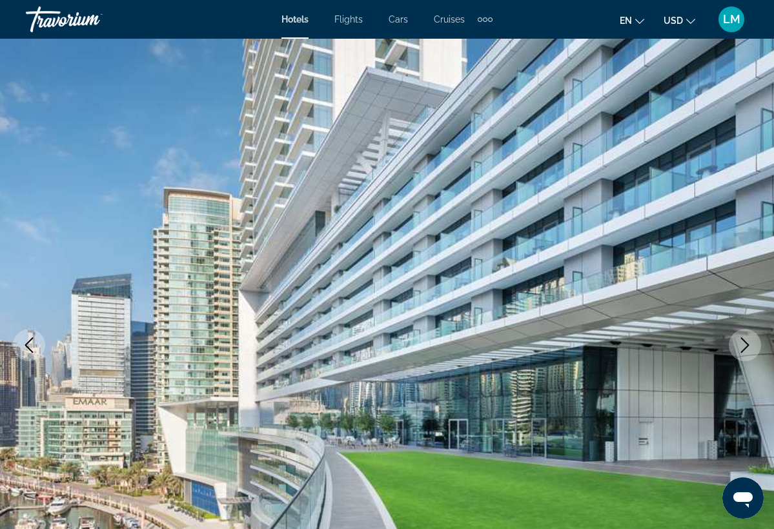
click at [33, 344] on icon "Previous image" at bounding box center [28, 344] width 15 height 15
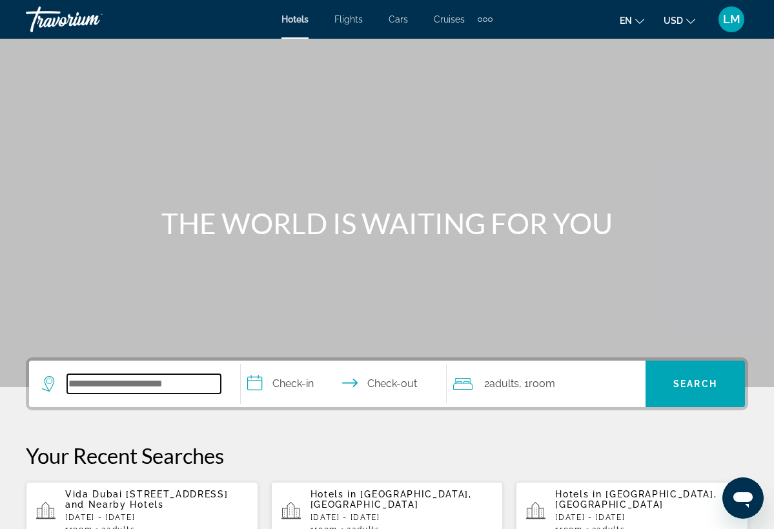
click at [141, 388] on input "Search hotel destination" at bounding box center [144, 383] width 154 height 19
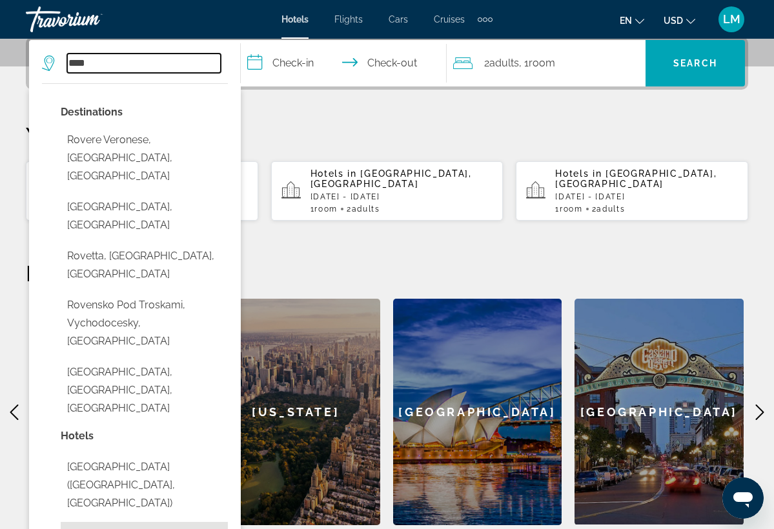
scroll to position [326, 0]
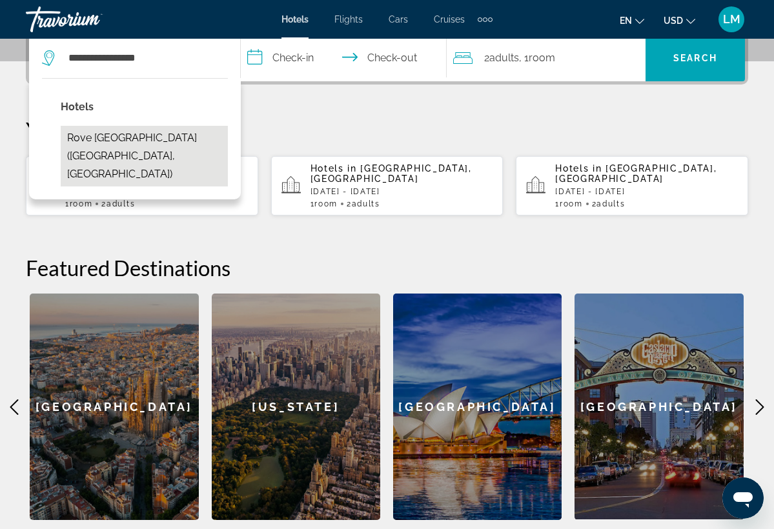
click at [163, 137] on button "Rove [GEOGRAPHIC_DATA] ([GEOGRAPHIC_DATA], [GEOGRAPHIC_DATA])" at bounding box center [144, 156] width 167 height 61
type input "**********"
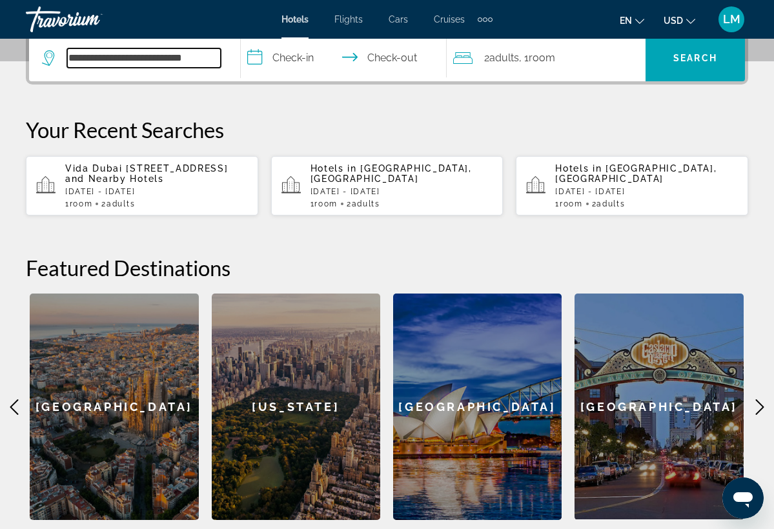
scroll to position [316, 0]
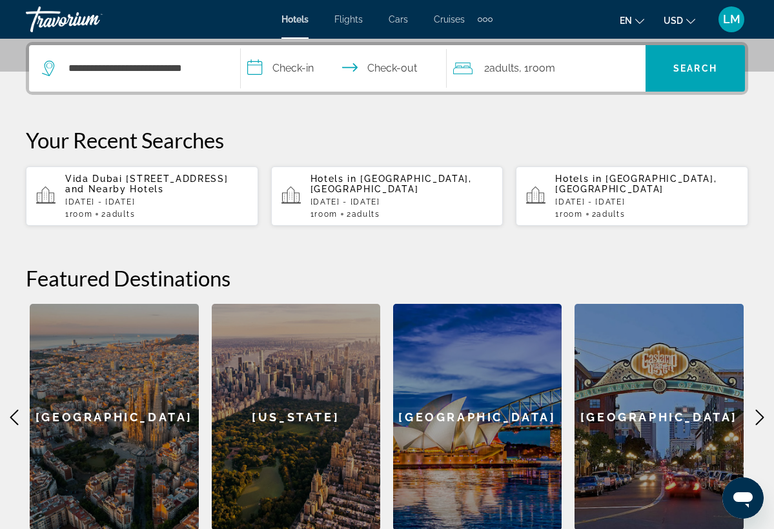
click at [376, 70] on input "**********" at bounding box center [346, 70] width 210 height 50
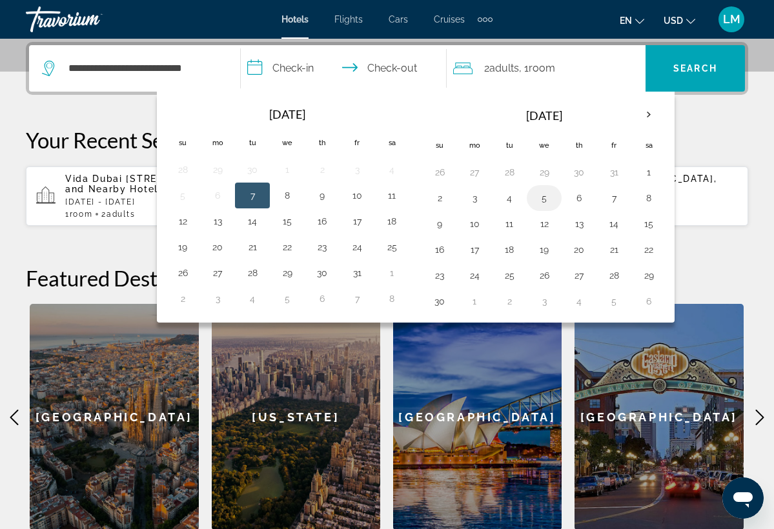
click at [547, 204] on button "5" at bounding box center [544, 198] width 21 height 18
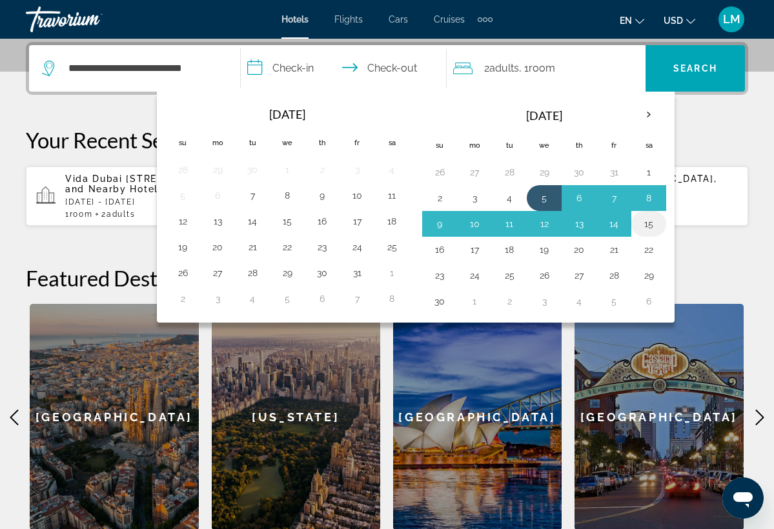
click at [650, 226] on button "15" at bounding box center [648, 224] width 21 height 18
type input "**********"
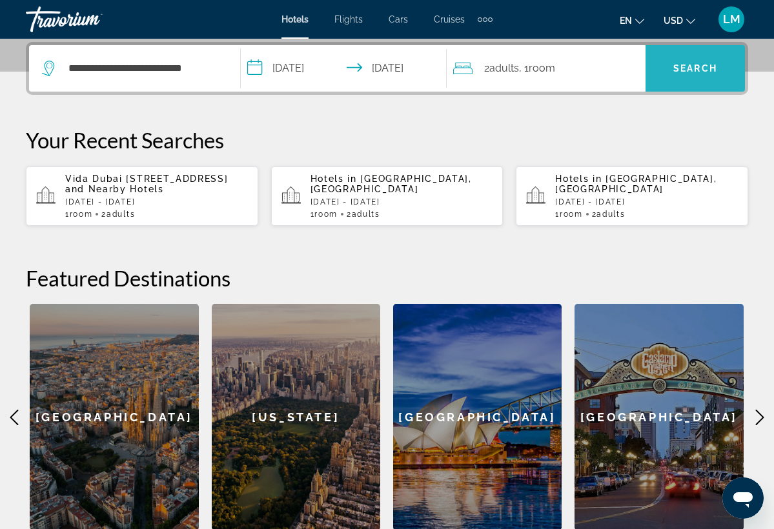
click at [676, 77] on span "Search" at bounding box center [694, 68] width 99 height 31
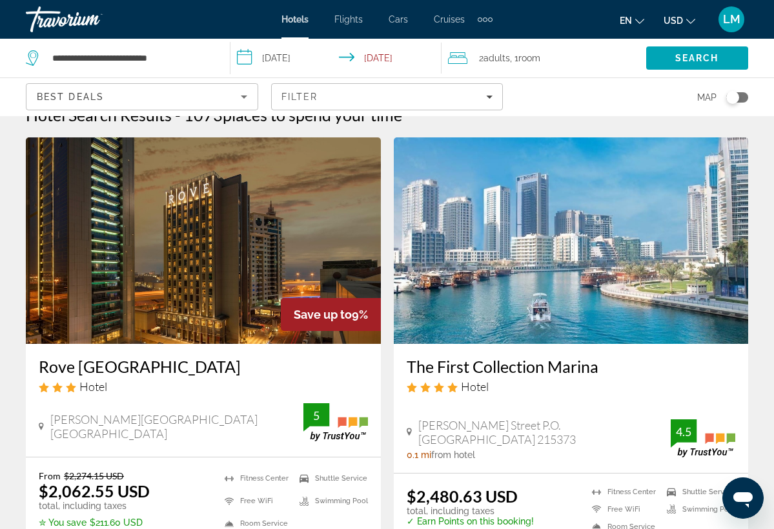
scroll to position [52, 0]
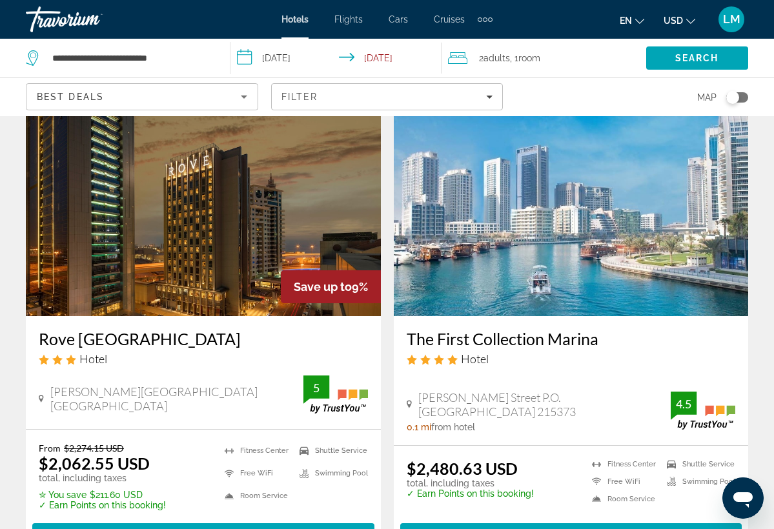
click at [328, 206] on img "Main content" at bounding box center [203, 213] width 355 height 206
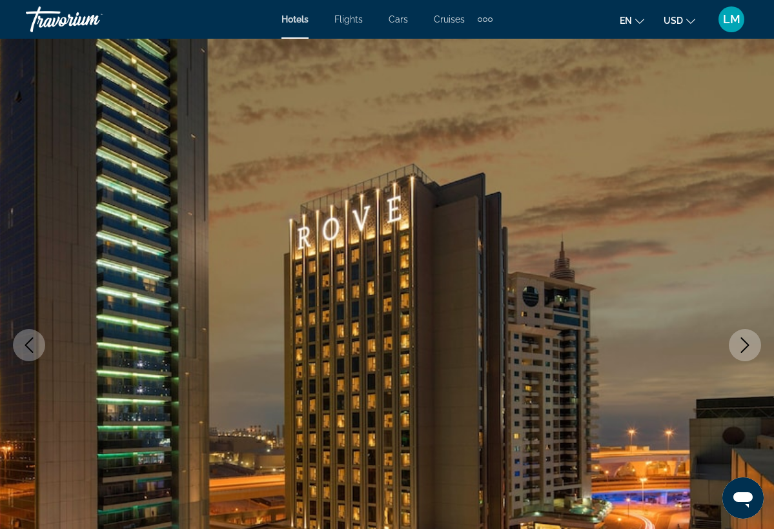
click at [745, 346] on icon "Next image" at bounding box center [744, 344] width 15 height 15
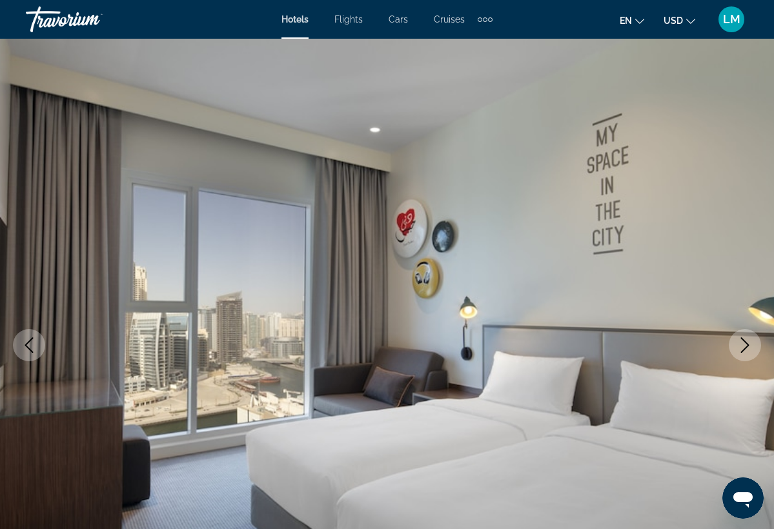
click at [745, 346] on icon "Next image" at bounding box center [744, 344] width 15 height 15
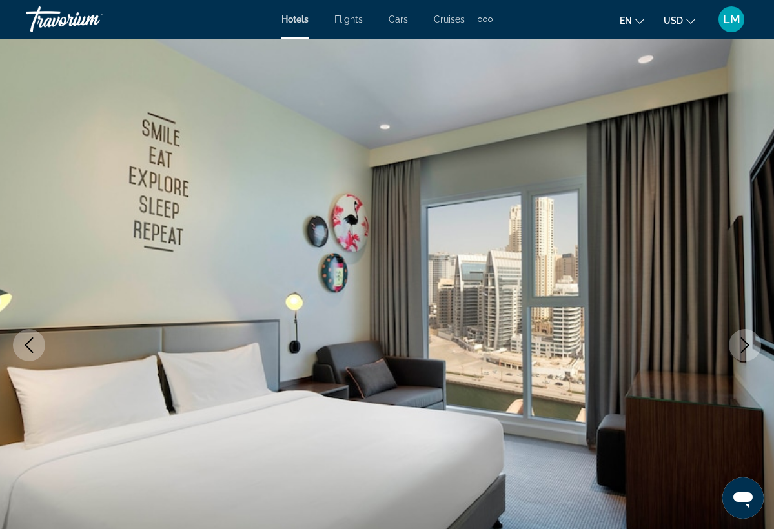
click at [745, 346] on icon "Next image" at bounding box center [744, 344] width 15 height 15
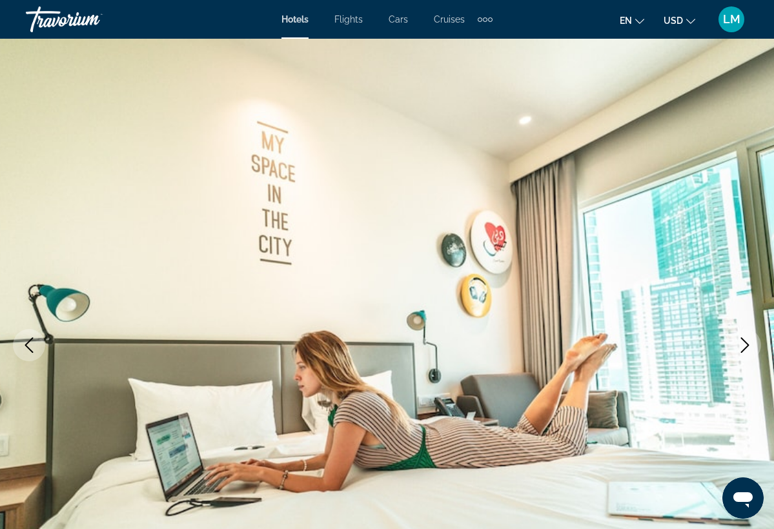
click at [745, 346] on icon "Next image" at bounding box center [744, 344] width 15 height 15
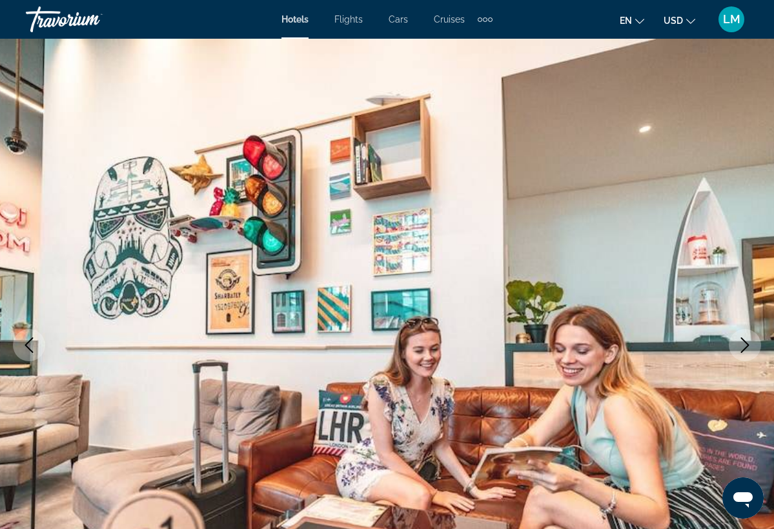
click at [745, 347] on icon "Next image" at bounding box center [744, 344] width 15 height 15
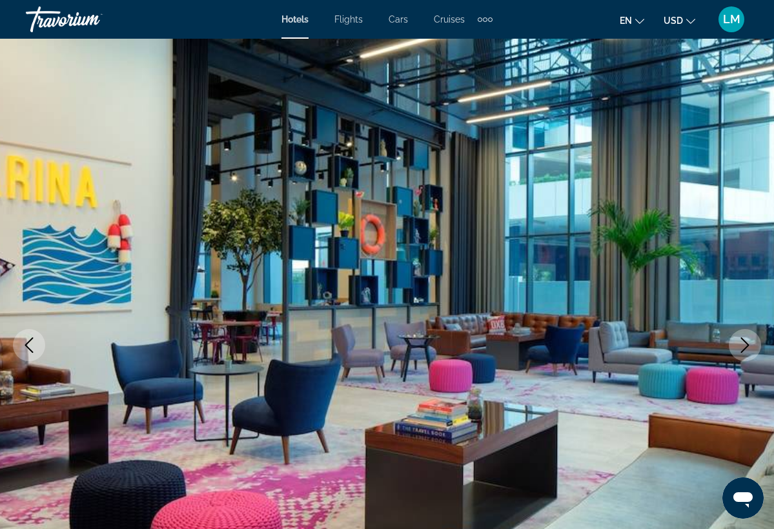
click at [745, 347] on icon "Next image" at bounding box center [744, 344] width 15 height 15
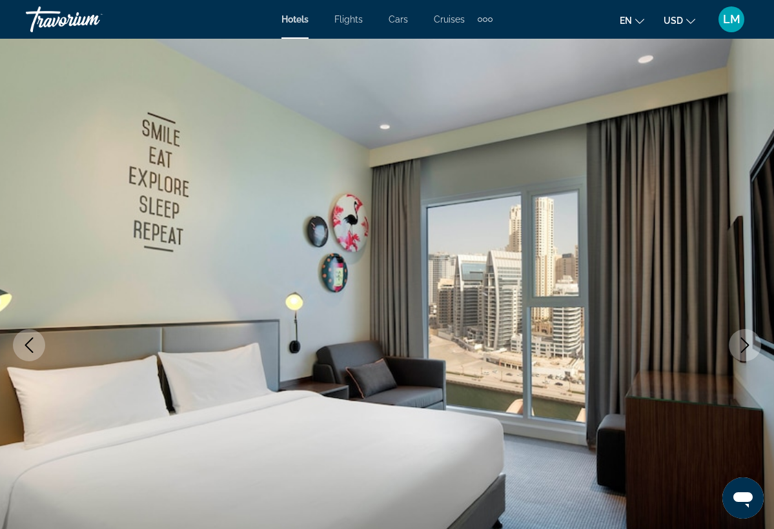
click at [745, 347] on icon "Next image" at bounding box center [744, 344] width 15 height 15
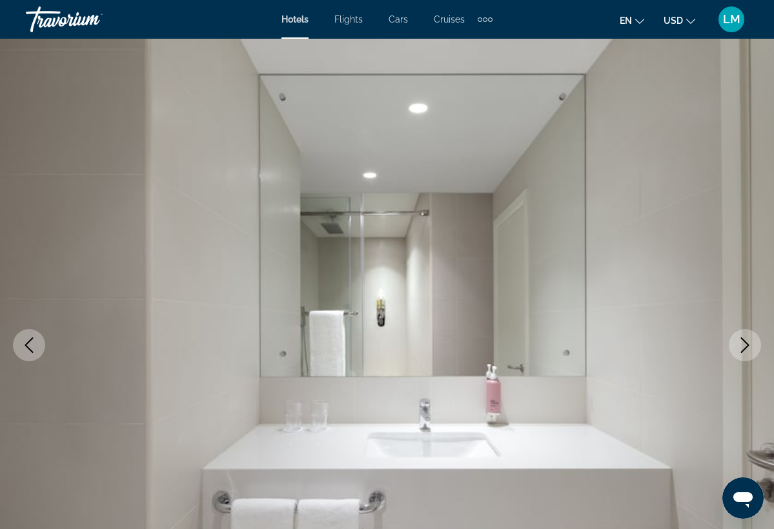
click at [745, 347] on icon "Next image" at bounding box center [744, 344] width 15 height 15
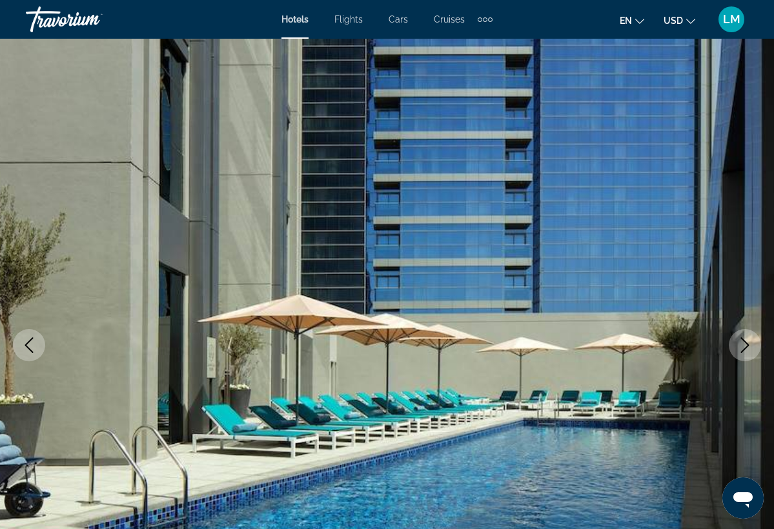
click at [745, 347] on icon "Next image" at bounding box center [744, 344] width 15 height 15
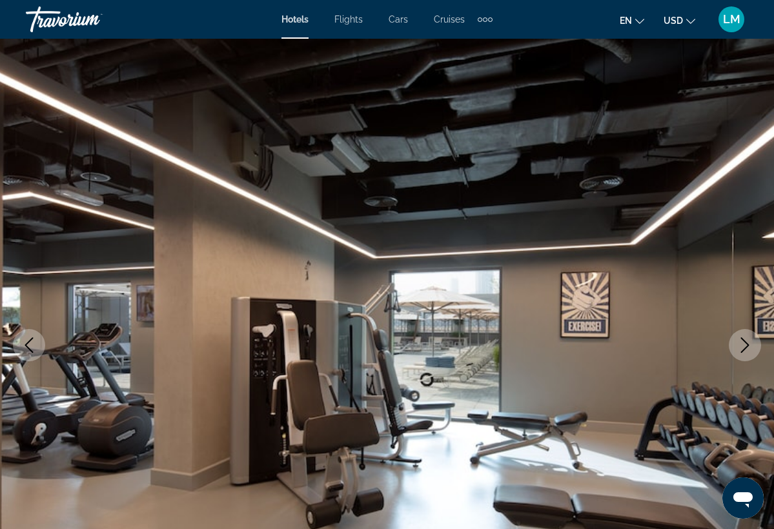
click at [745, 347] on icon "Next image" at bounding box center [744, 344] width 15 height 15
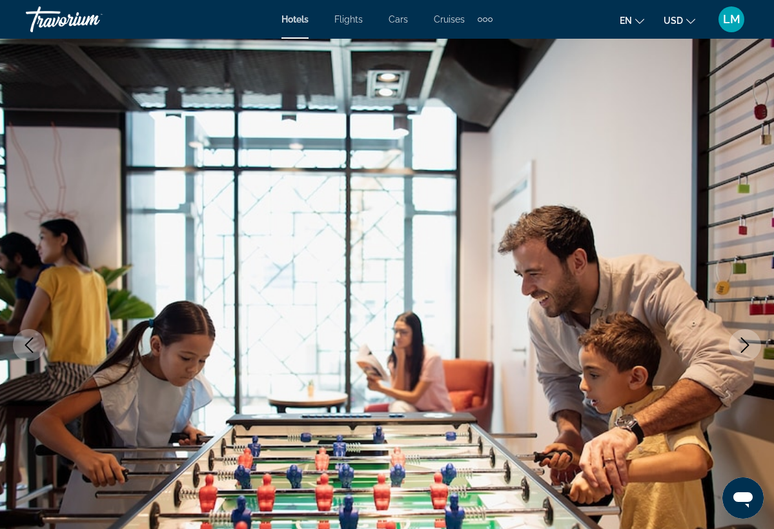
click at [745, 347] on icon "Next image" at bounding box center [744, 344] width 15 height 15
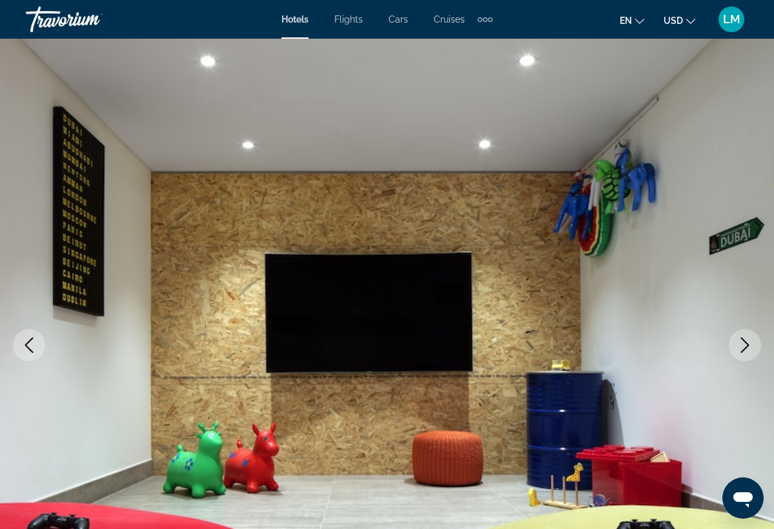
click at [745, 347] on icon "Next image" at bounding box center [744, 344] width 15 height 15
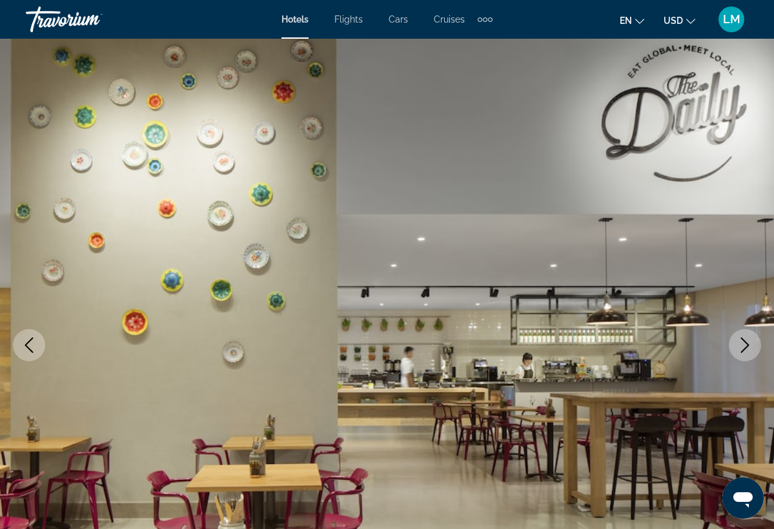
click at [745, 347] on icon "Next image" at bounding box center [744, 344] width 15 height 15
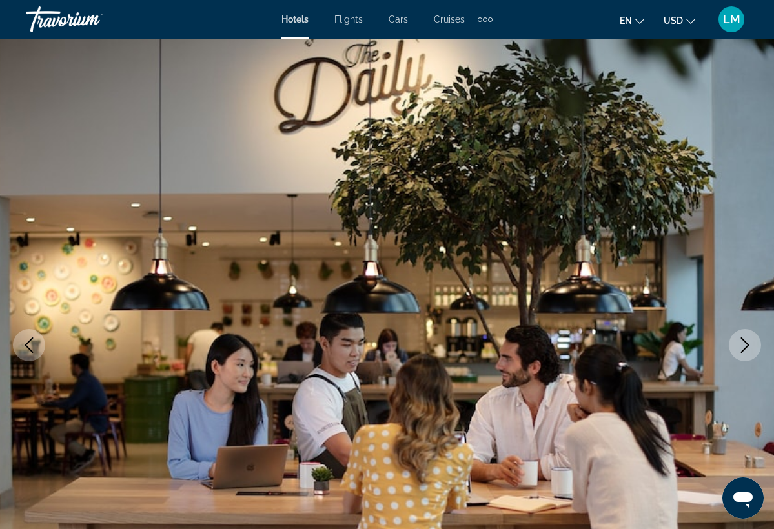
click at [745, 347] on icon "Next image" at bounding box center [744, 344] width 15 height 15
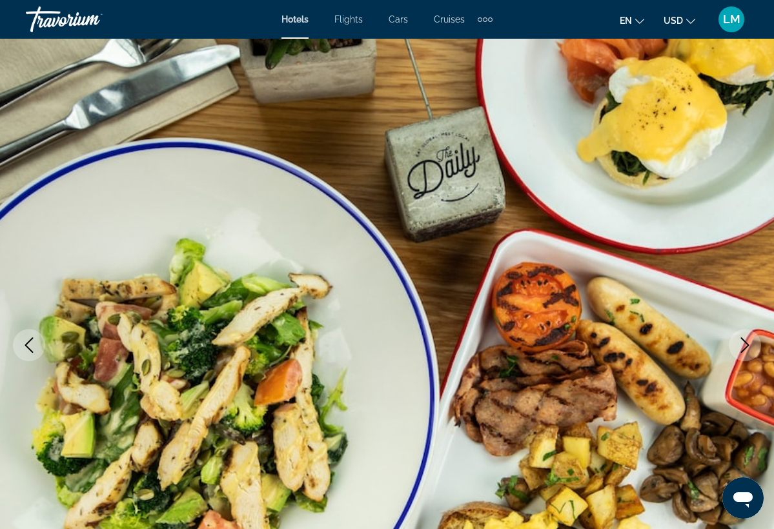
click at [745, 347] on icon "Next image" at bounding box center [744, 344] width 15 height 15
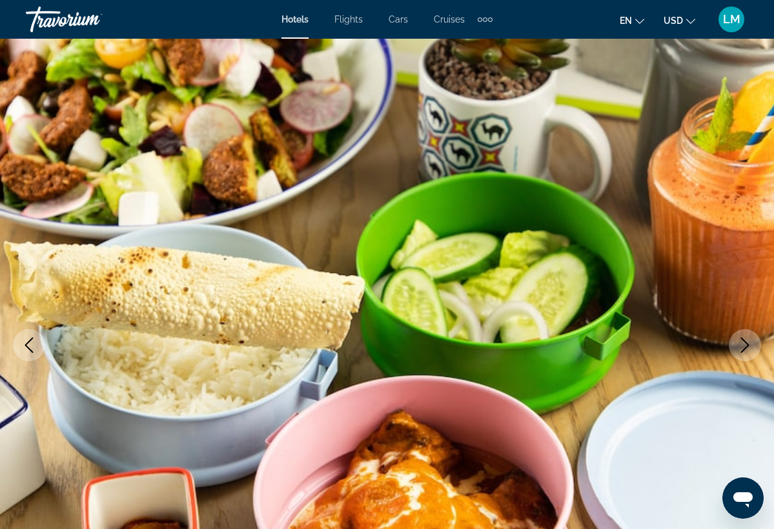
click at [745, 347] on icon "Next image" at bounding box center [744, 344] width 15 height 15
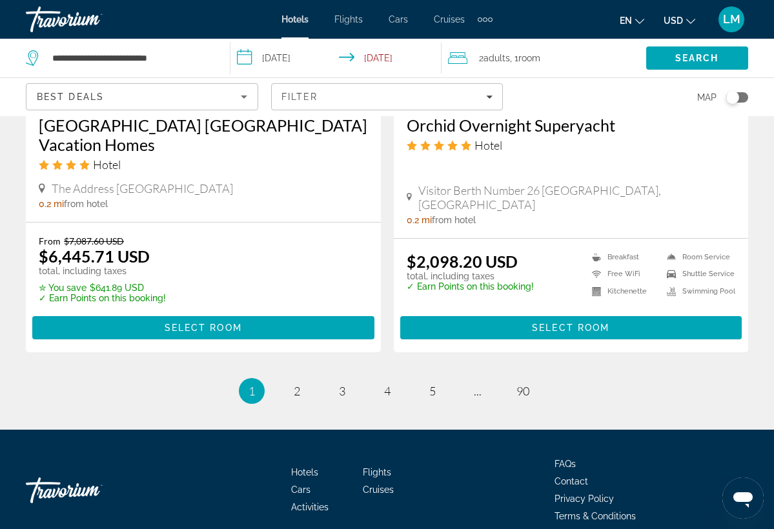
scroll to position [2675, 0]
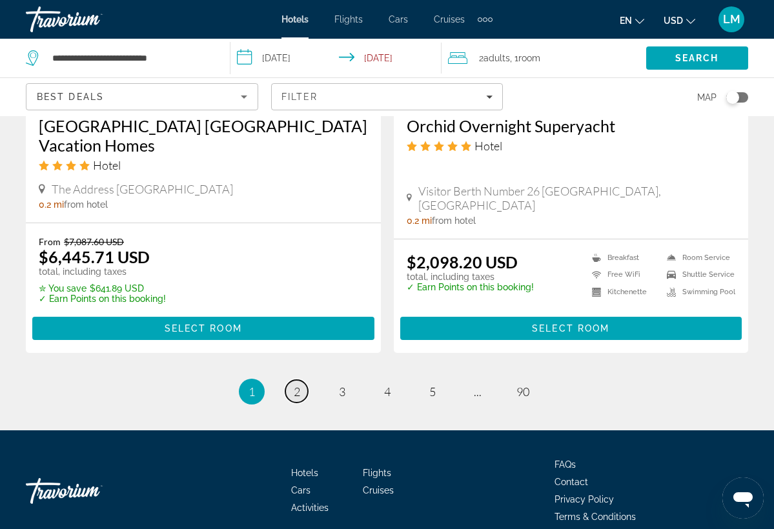
click at [299, 385] on span "2" at bounding box center [297, 392] width 6 height 14
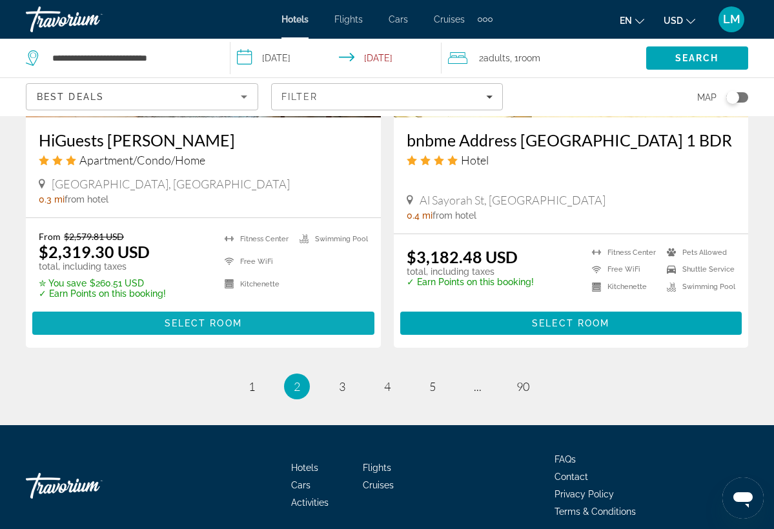
scroll to position [2664, 0]
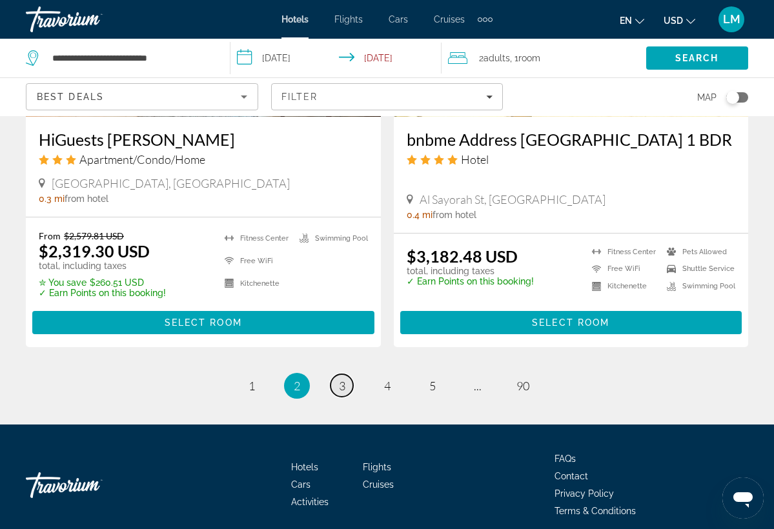
click at [345, 379] on span "3" at bounding box center [342, 386] width 6 height 14
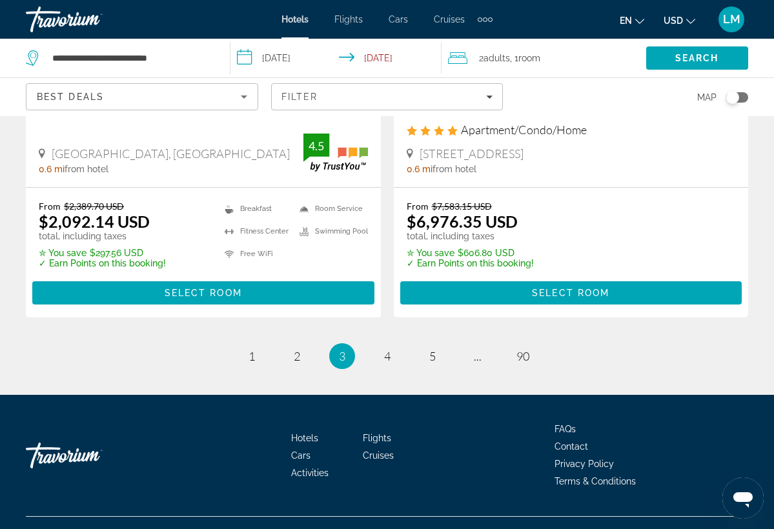
scroll to position [2686, 0]
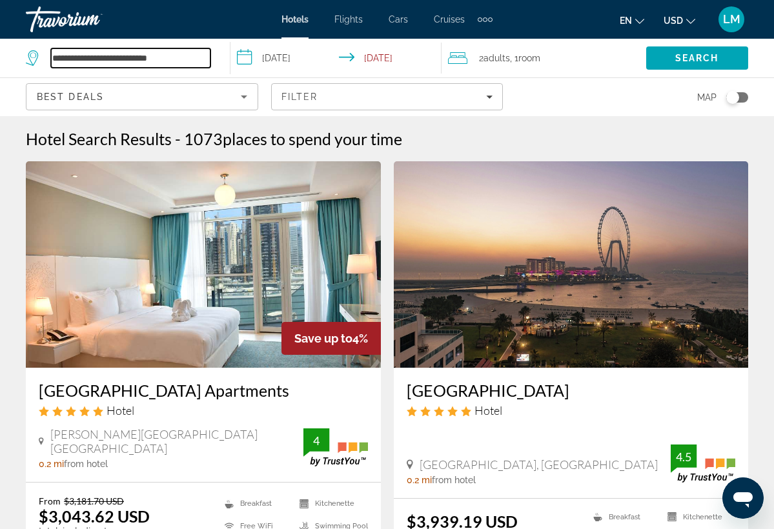
click at [179, 58] on input "**********" at bounding box center [130, 57] width 159 height 19
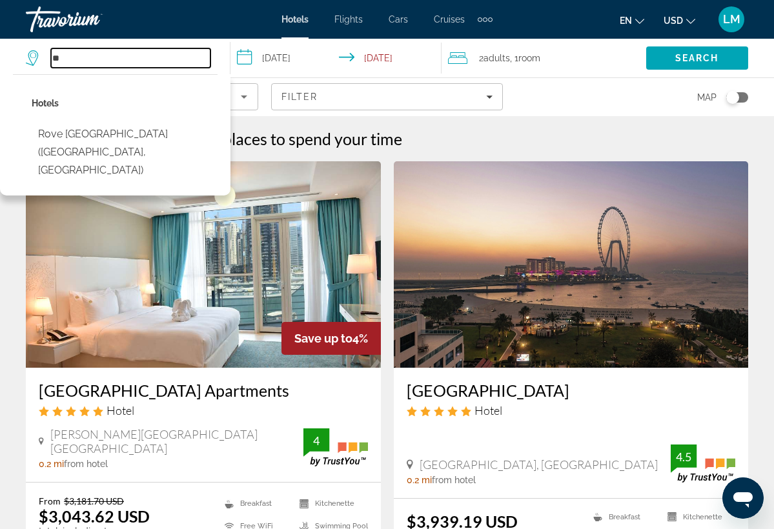
type input "*"
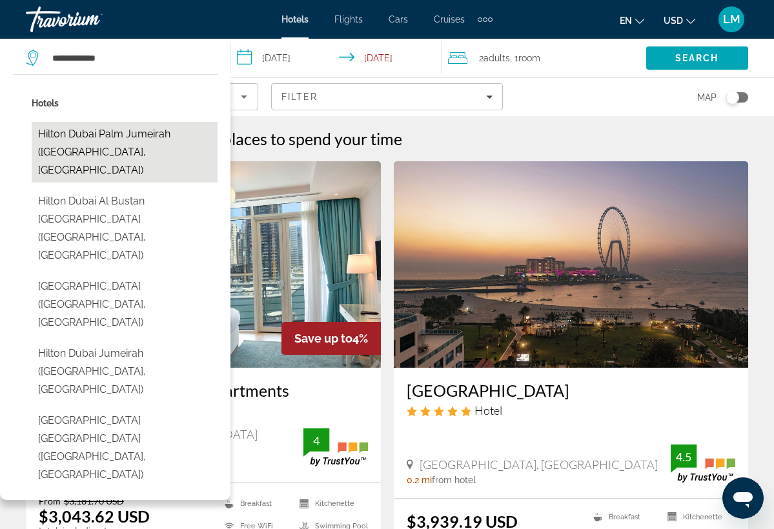
click at [150, 137] on button "Hilton Dubai Palm Jumeirah ([GEOGRAPHIC_DATA], [GEOGRAPHIC_DATA])" at bounding box center [125, 152] width 186 height 61
type input "**********"
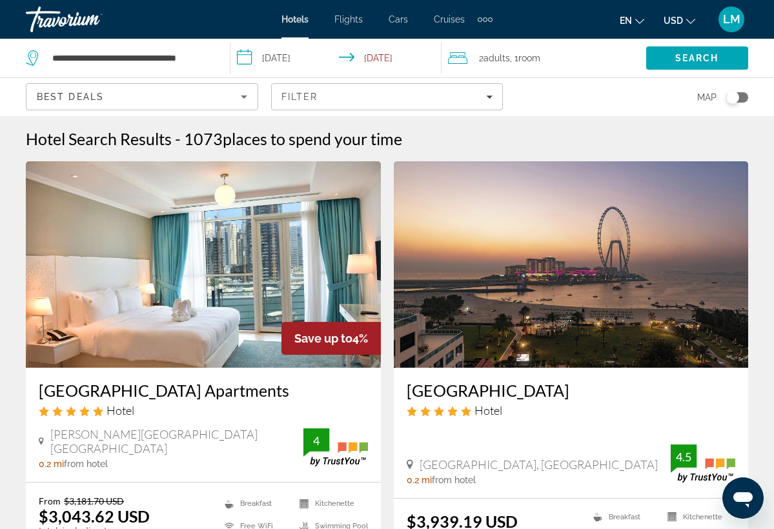
click at [302, 61] on input "**********" at bounding box center [338, 60] width 216 height 43
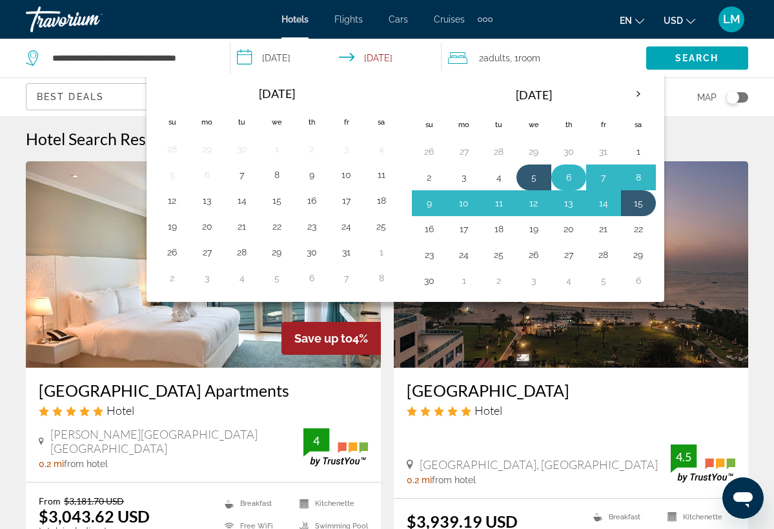
click at [573, 179] on button "6" at bounding box center [568, 177] width 21 height 18
click at [636, 208] on button "15" at bounding box center [638, 203] width 21 height 18
type input "**********"
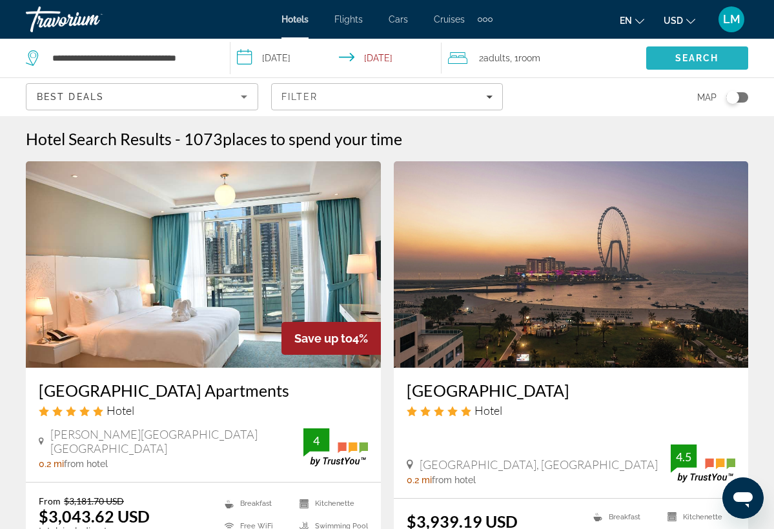
click at [683, 55] on span "Search" at bounding box center [697, 58] width 44 height 10
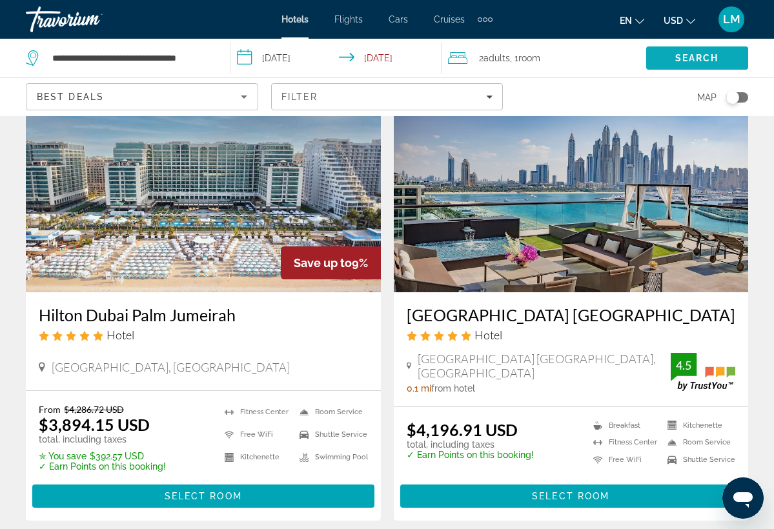
scroll to position [57, 0]
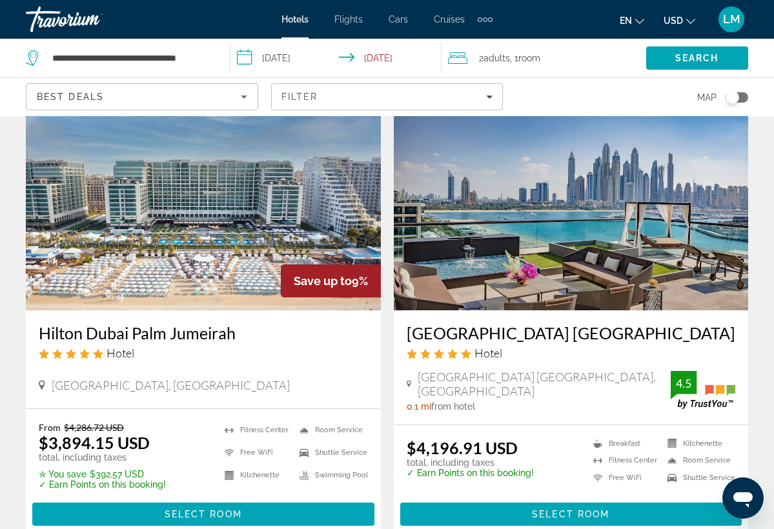
click at [265, 234] on img "Main content" at bounding box center [203, 207] width 355 height 206
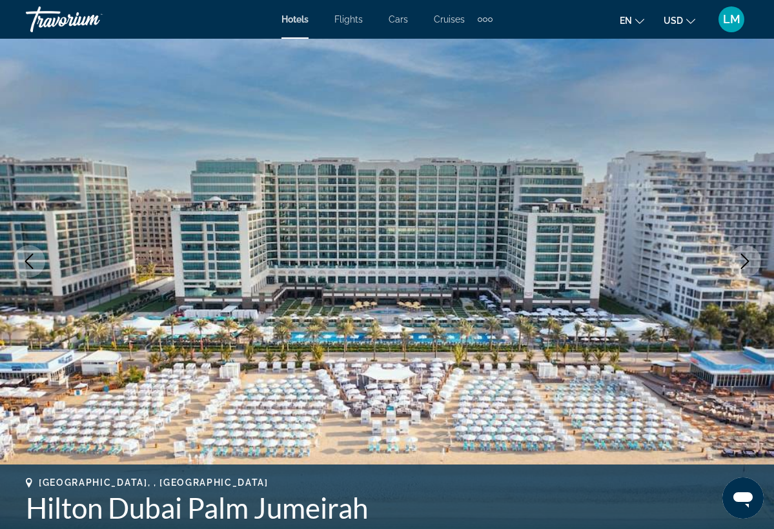
scroll to position [86, 0]
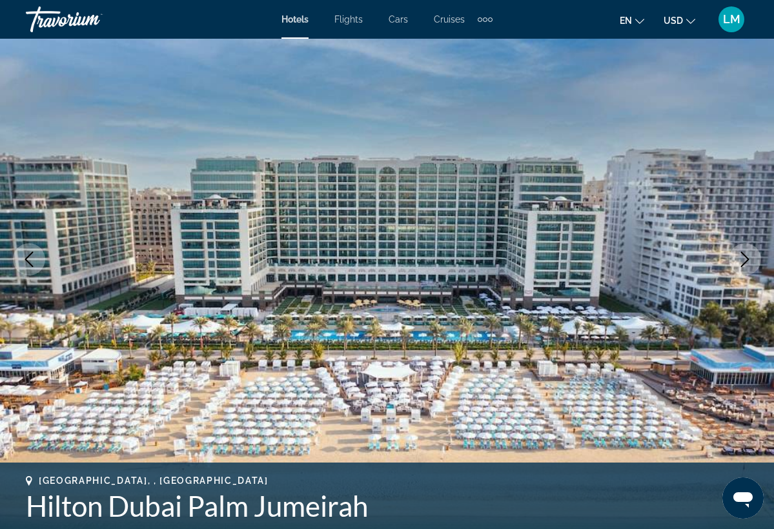
click at [748, 263] on icon "Next image" at bounding box center [744, 259] width 15 height 15
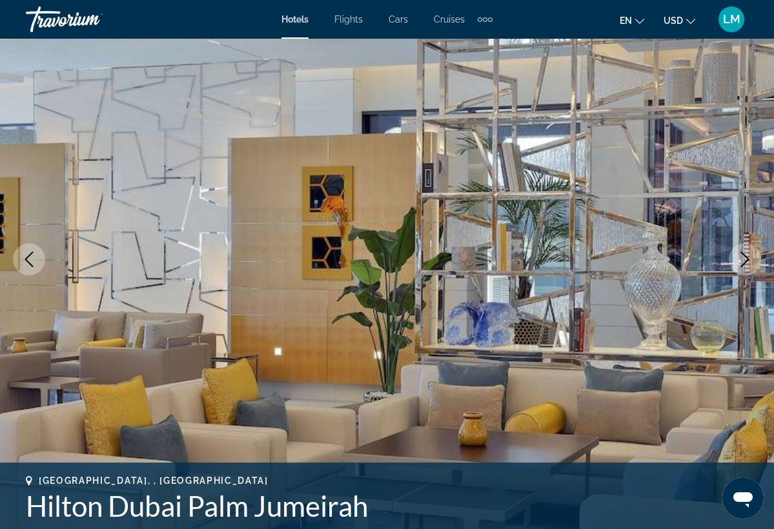
click at [748, 261] on icon "Next image" at bounding box center [744, 259] width 15 height 15
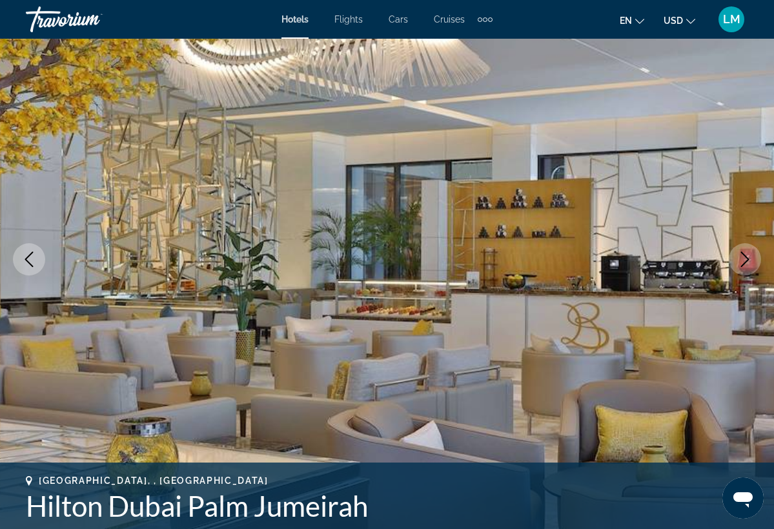
click at [748, 261] on icon "Next image" at bounding box center [744, 259] width 15 height 15
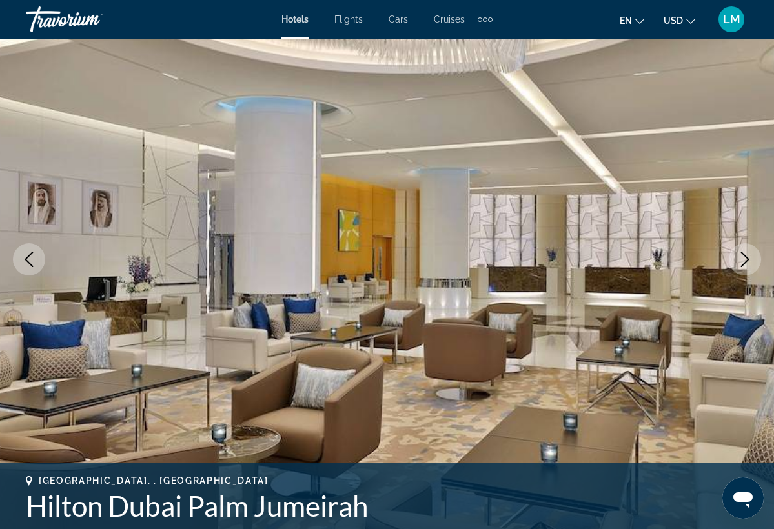
click at [748, 261] on icon "Next image" at bounding box center [744, 259] width 15 height 15
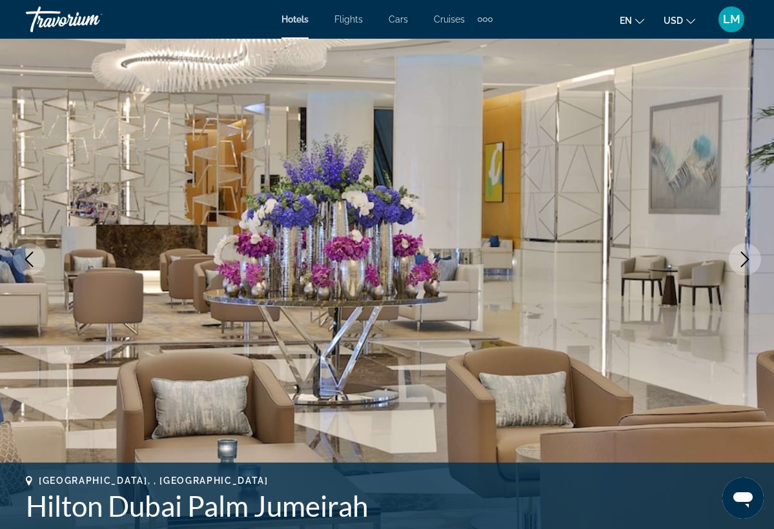
click at [748, 261] on icon "Next image" at bounding box center [744, 259] width 15 height 15
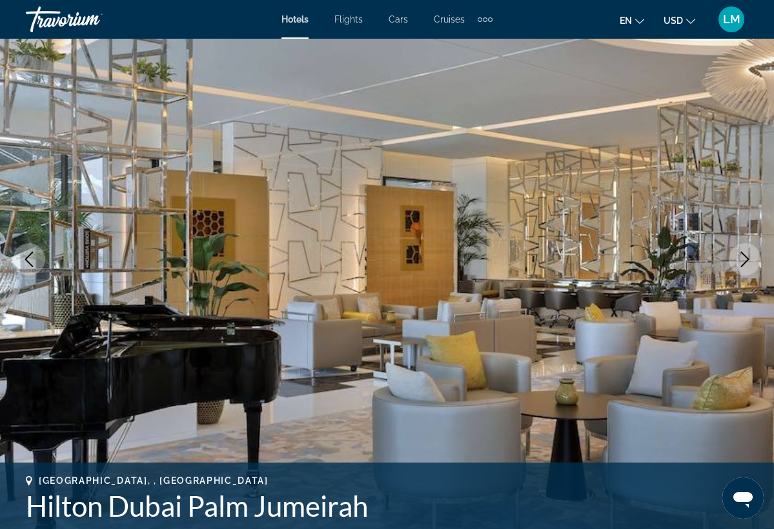
click at [748, 261] on icon "Next image" at bounding box center [744, 259] width 15 height 15
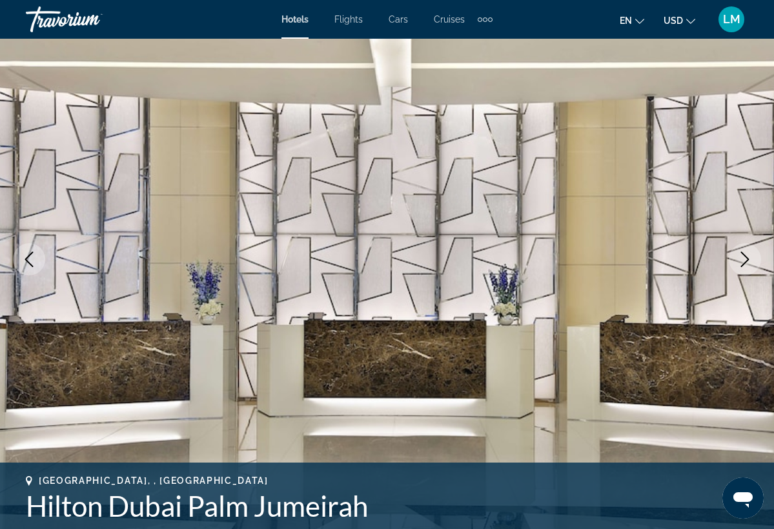
click at [748, 261] on icon "Next image" at bounding box center [744, 259] width 15 height 15
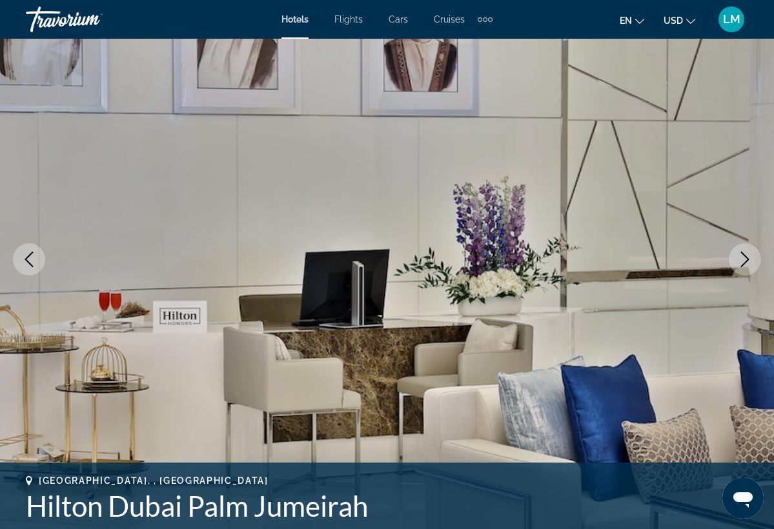
click at [748, 261] on icon "Next image" at bounding box center [744, 259] width 15 height 15
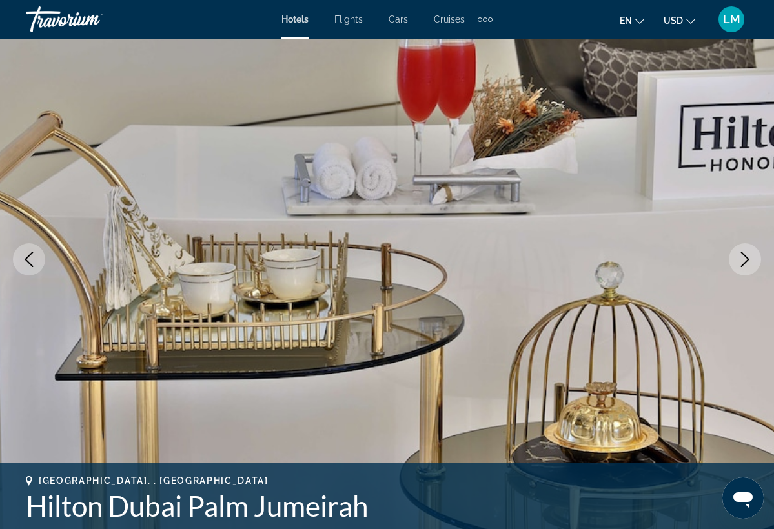
click at [748, 261] on icon "Next image" at bounding box center [744, 259] width 15 height 15
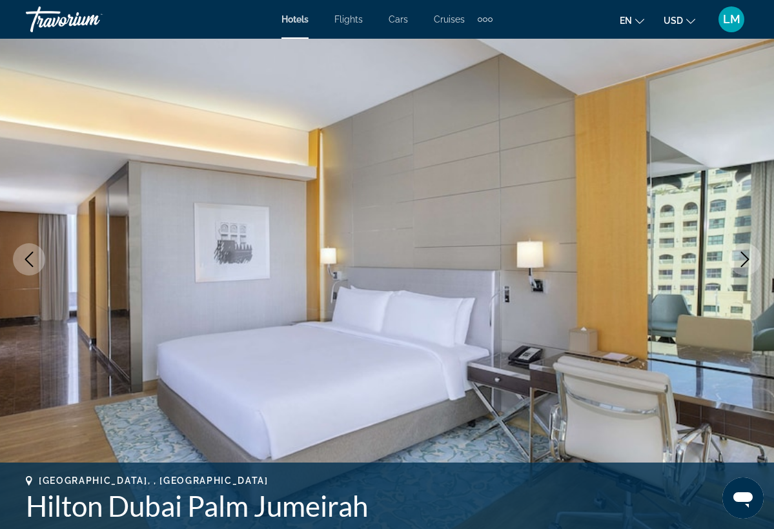
click at [748, 261] on icon "Next image" at bounding box center [744, 259] width 15 height 15
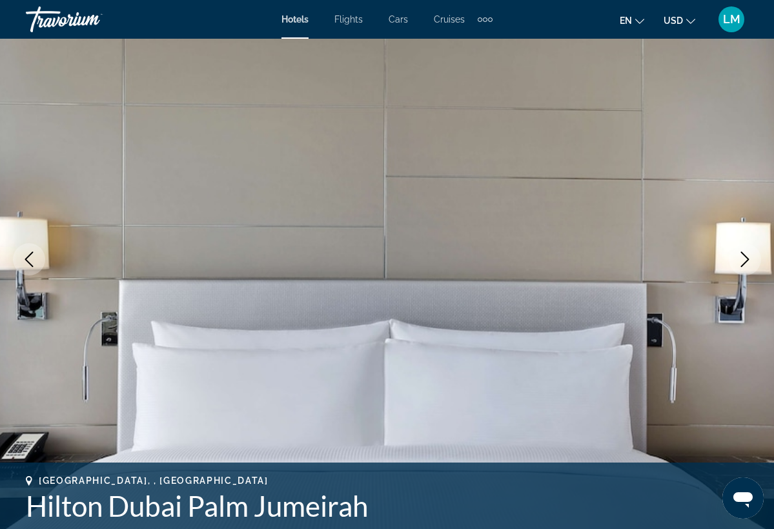
click at [748, 261] on icon "Next image" at bounding box center [744, 259] width 15 height 15
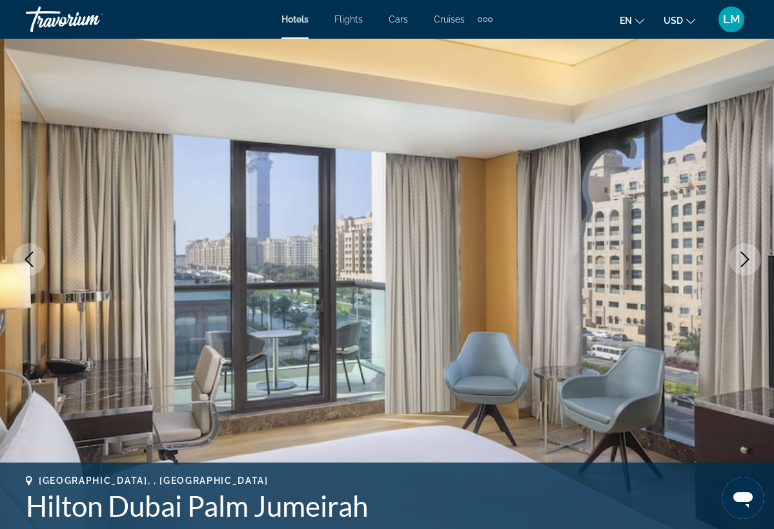
click at [748, 261] on icon "Next image" at bounding box center [744, 259] width 15 height 15
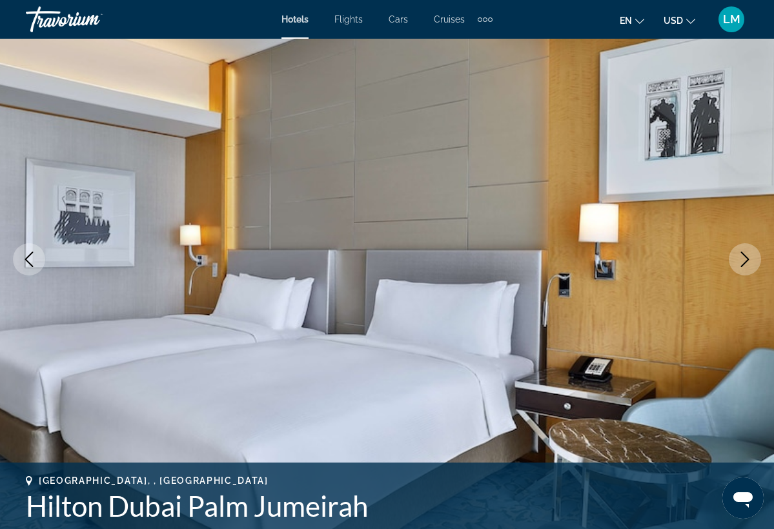
click at [748, 261] on icon "Next image" at bounding box center [744, 259] width 15 height 15
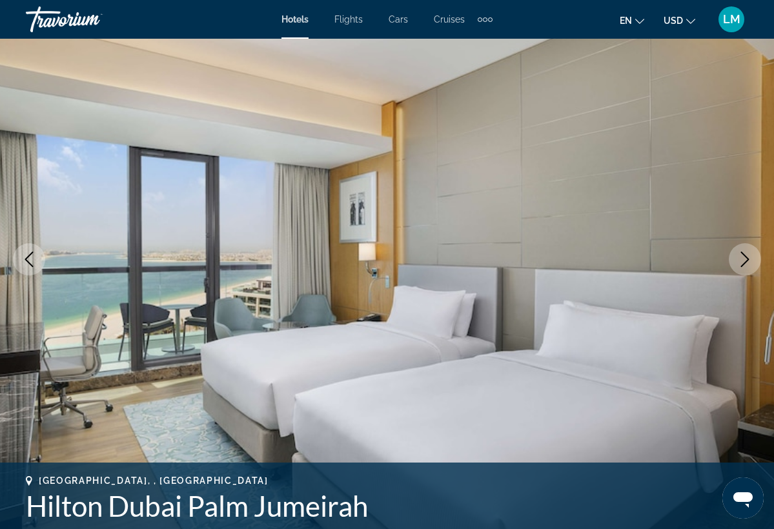
click at [748, 262] on icon "Next image" at bounding box center [744, 259] width 15 height 15
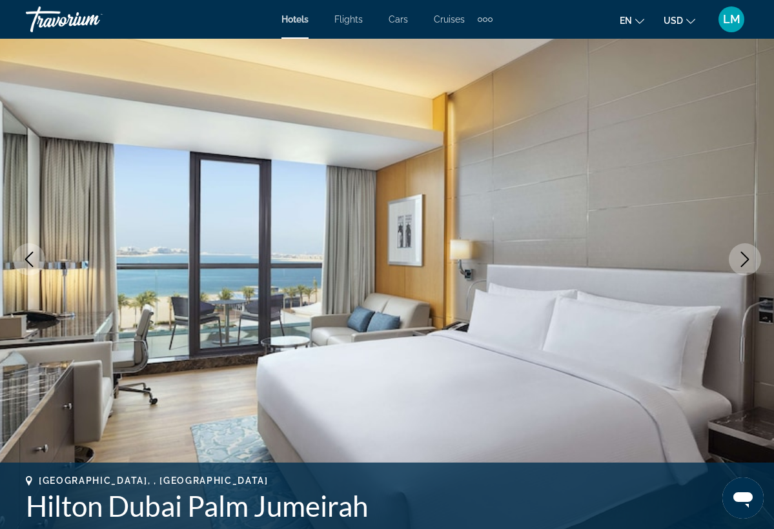
click at [748, 262] on icon "Next image" at bounding box center [744, 259] width 15 height 15
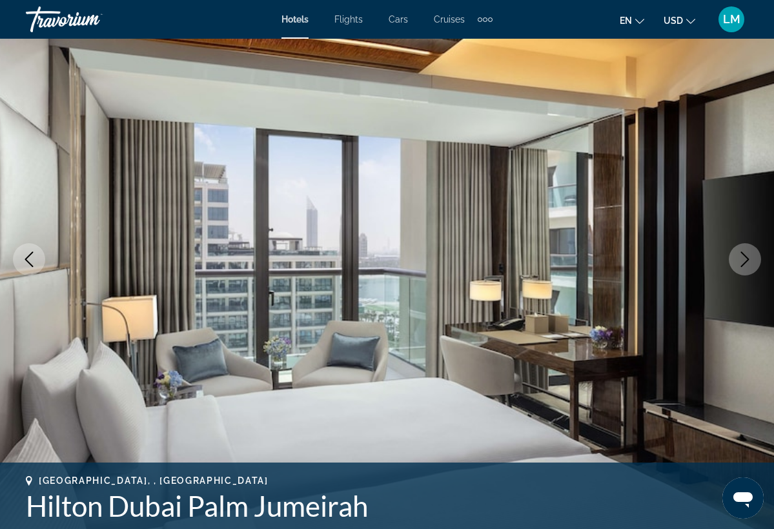
click at [748, 262] on icon "Next image" at bounding box center [744, 259] width 15 height 15
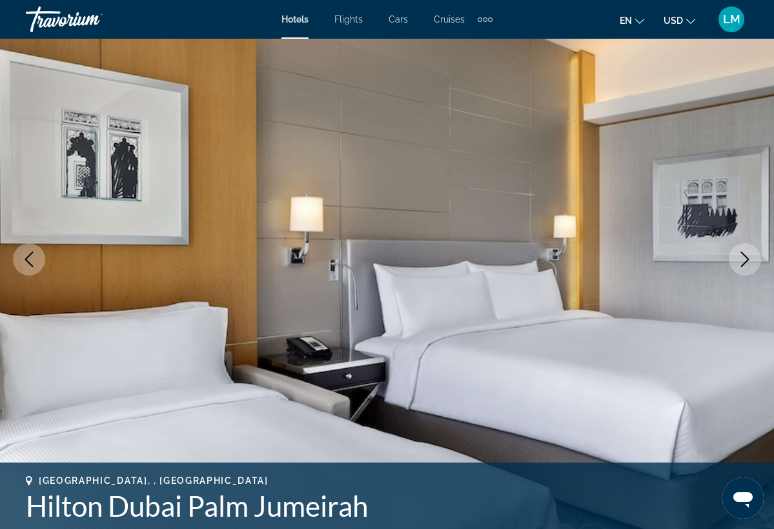
click at [748, 262] on icon "Next image" at bounding box center [744, 259] width 15 height 15
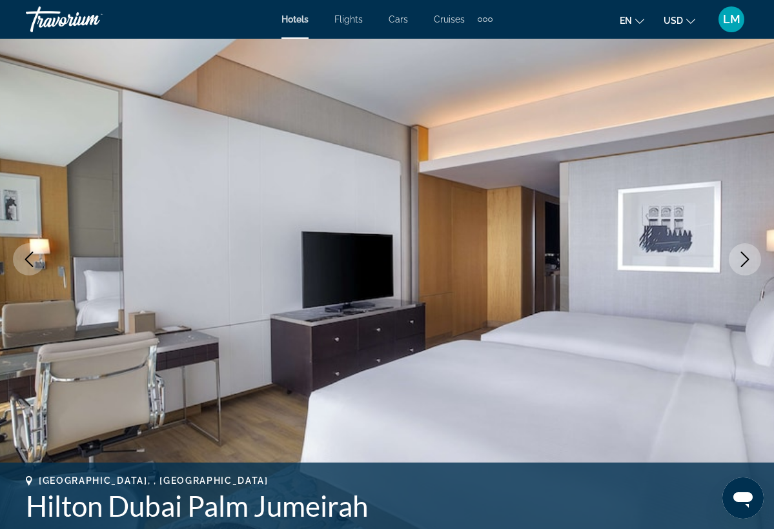
click at [748, 262] on icon "Next image" at bounding box center [744, 259] width 15 height 15
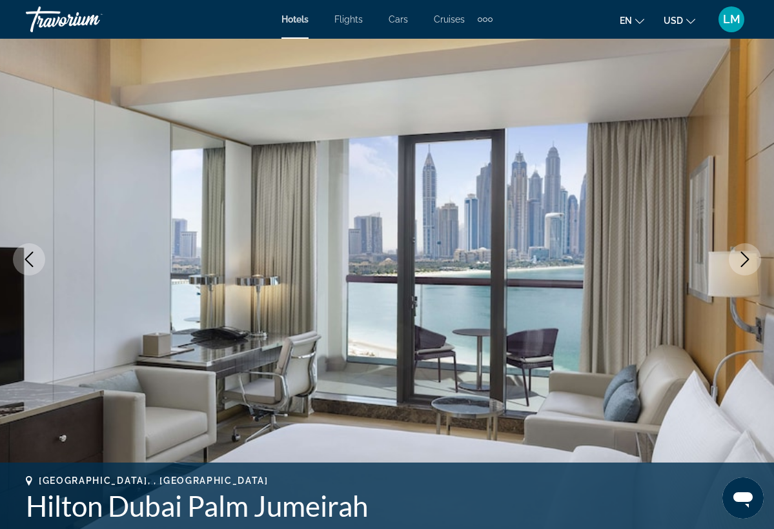
click at [748, 262] on icon "Next image" at bounding box center [744, 259] width 15 height 15
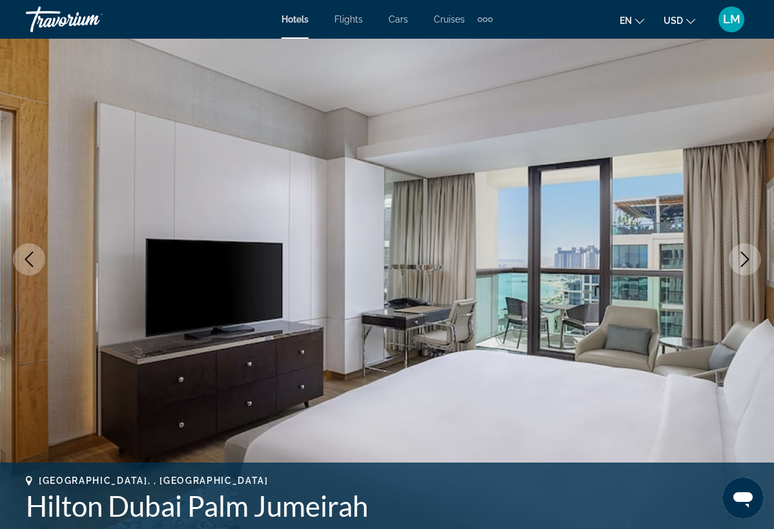
click at [748, 262] on icon "Next image" at bounding box center [744, 259] width 15 height 15
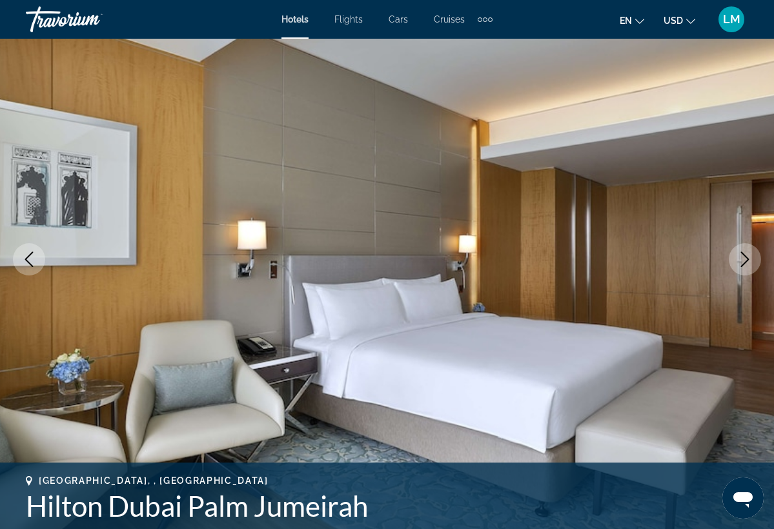
click at [748, 262] on icon "Next image" at bounding box center [744, 259] width 15 height 15
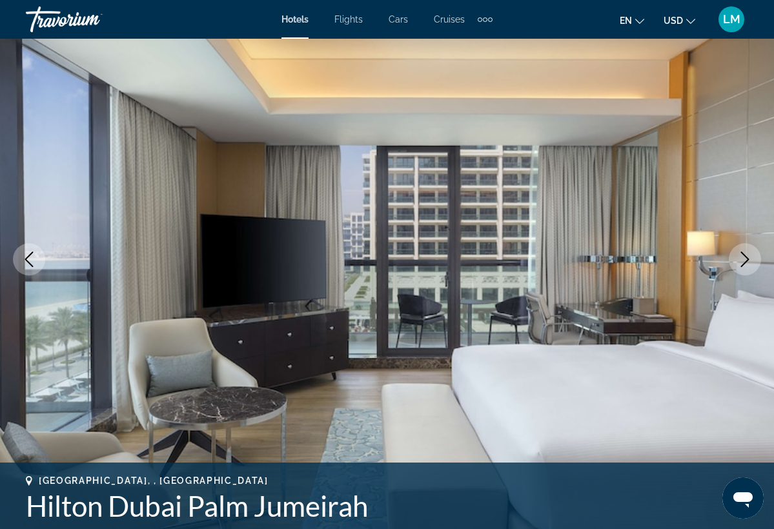
click at [748, 262] on icon "Next image" at bounding box center [744, 259] width 15 height 15
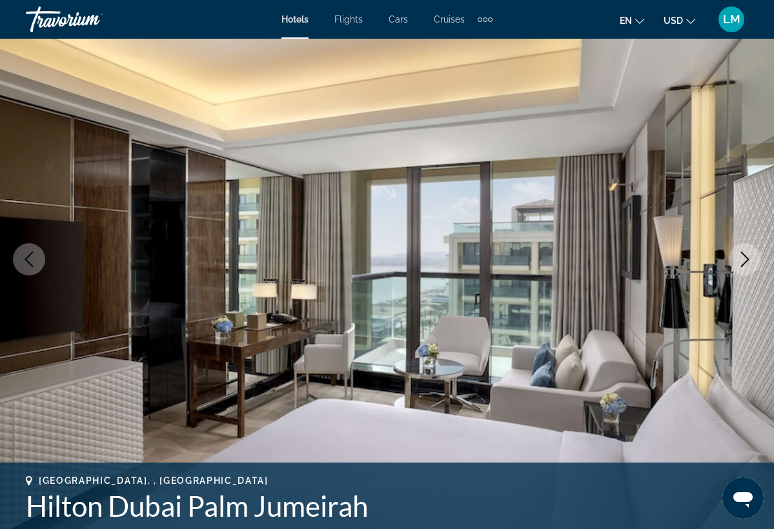
click at [748, 262] on icon "Next image" at bounding box center [744, 259] width 15 height 15
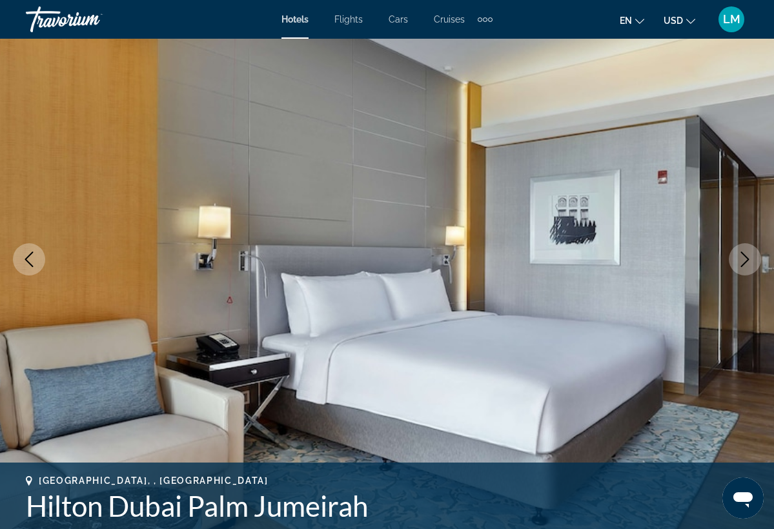
click at [748, 262] on icon "Next image" at bounding box center [744, 259] width 15 height 15
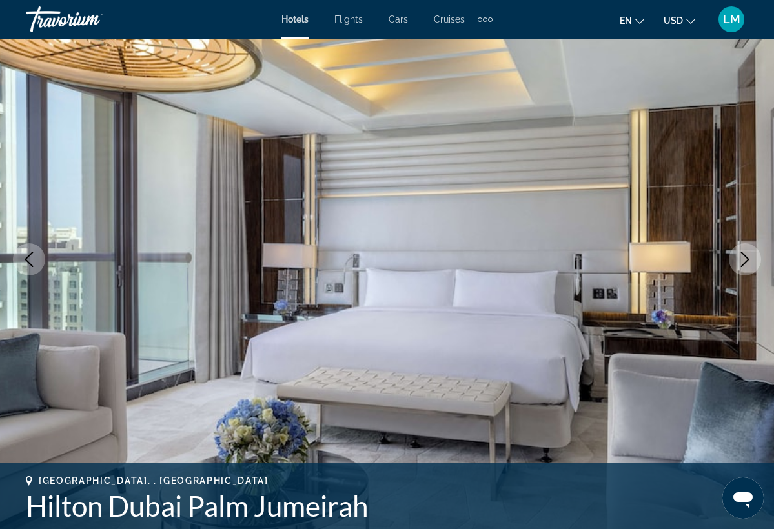
click at [747, 262] on icon "Next image" at bounding box center [744, 259] width 15 height 15
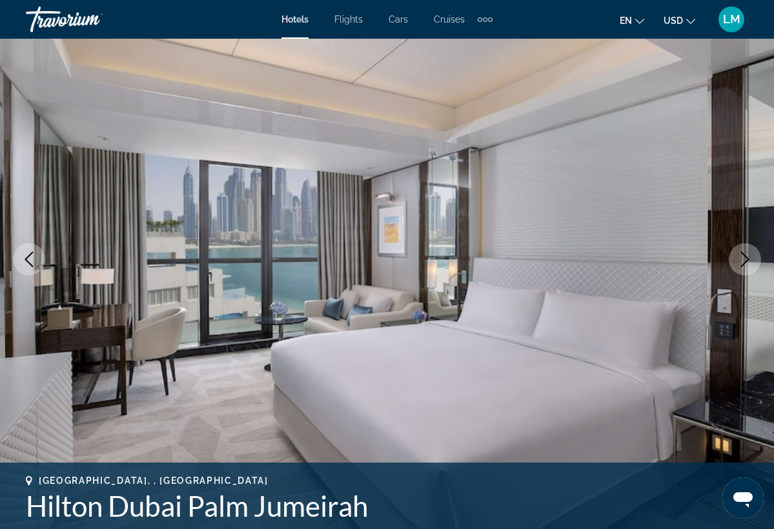
click at [747, 262] on icon "Next image" at bounding box center [744, 259] width 15 height 15
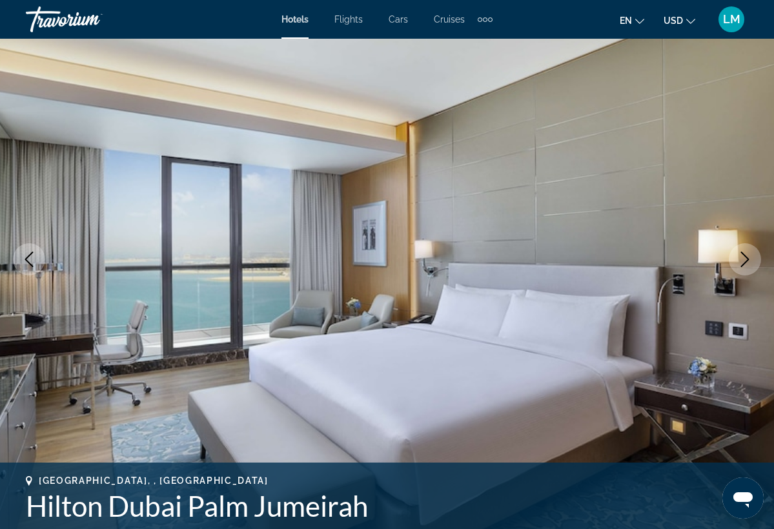
click at [747, 262] on icon "Next image" at bounding box center [744, 259] width 15 height 15
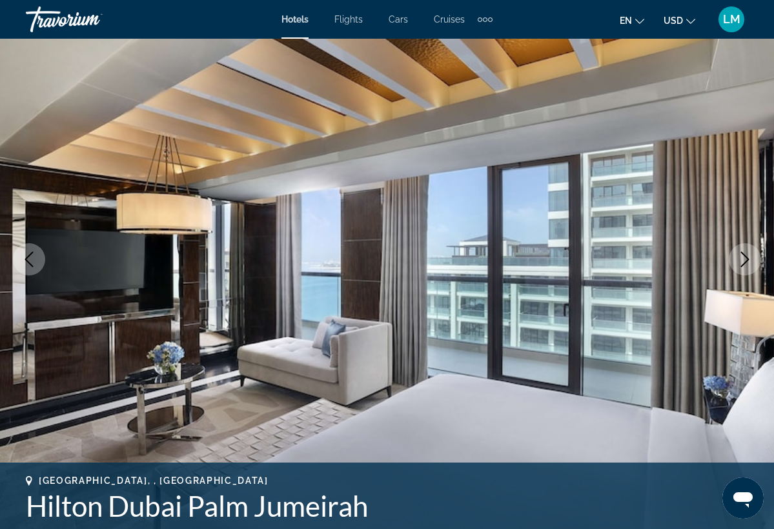
click at [747, 262] on icon "Next image" at bounding box center [744, 259] width 15 height 15
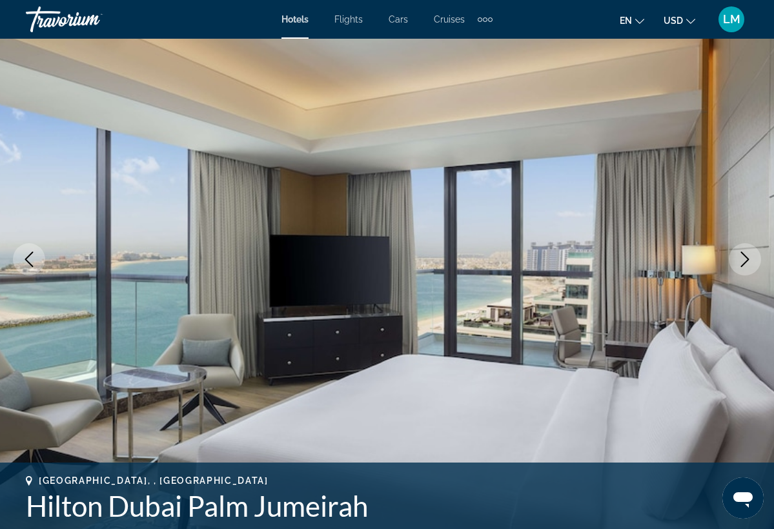
click at [747, 262] on icon "Next image" at bounding box center [744, 259] width 15 height 15
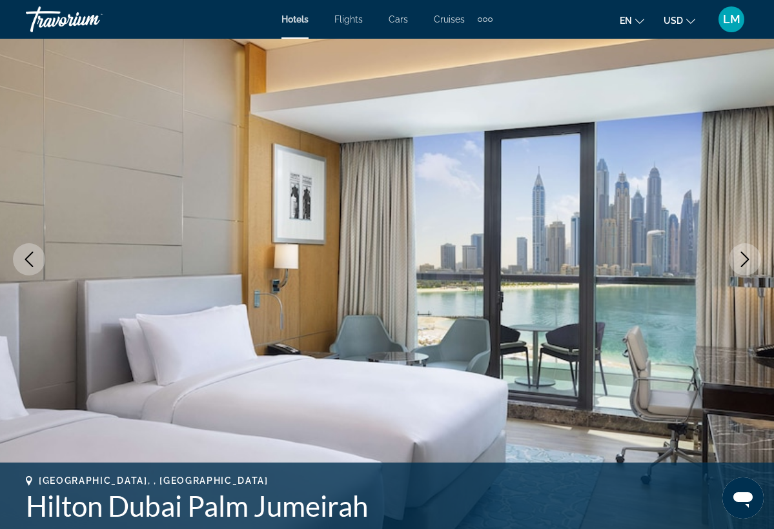
click at [747, 262] on icon "Next image" at bounding box center [744, 259] width 15 height 15
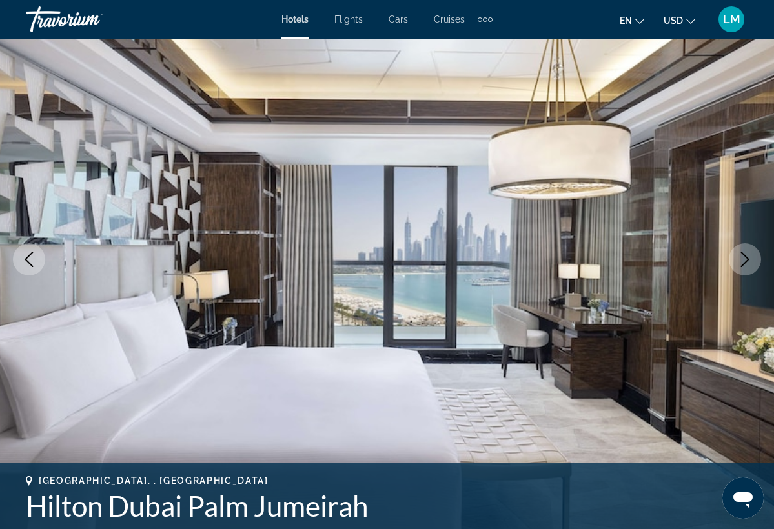
click at [747, 262] on icon "Next image" at bounding box center [744, 259] width 15 height 15
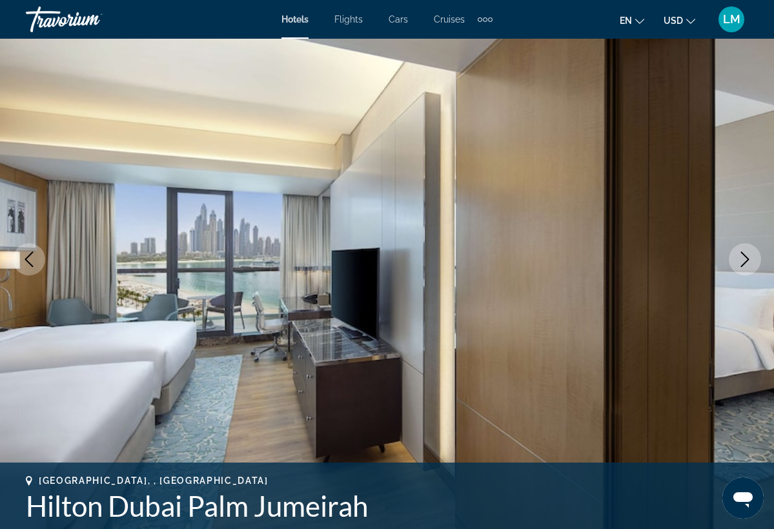
click at [747, 262] on icon "Next image" at bounding box center [744, 259] width 15 height 15
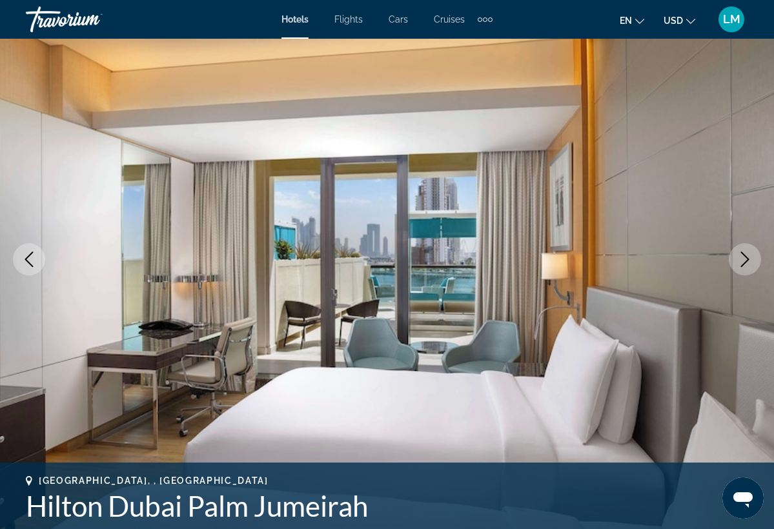
click at [747, 262] on icon "Next image" at bounding box center [744, 259] width 15 height 15
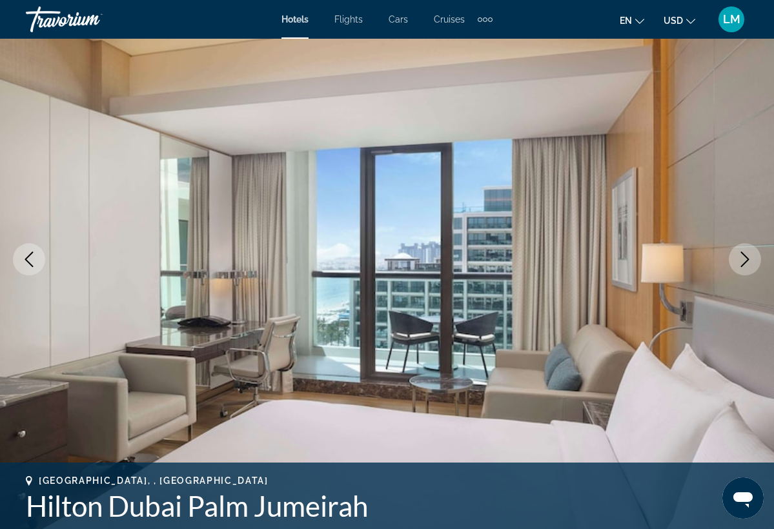
click at [747, 262] on icon "Next image" at bounding box center [744, 259] width 15 height 15
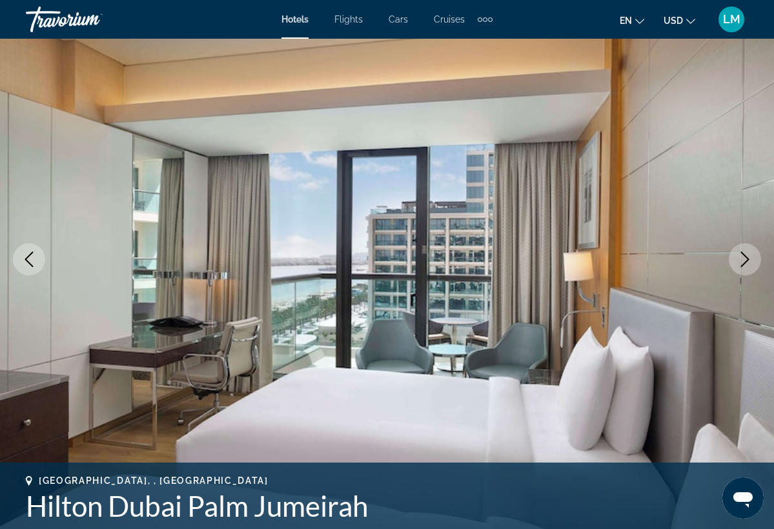
click at [747, 262] on icon "Next image" at bounding box center [744, 259] width 15 height 15
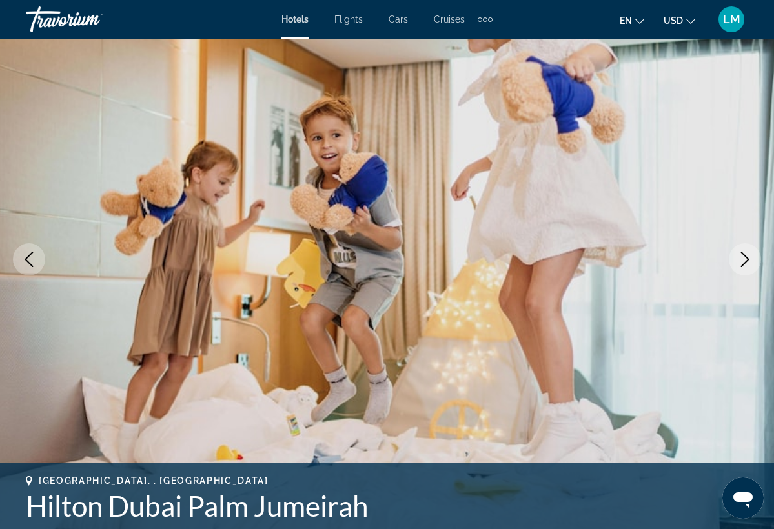
click at [747, 262] on icon "Next image" at bounding box center [744, 259] width 15 height 15
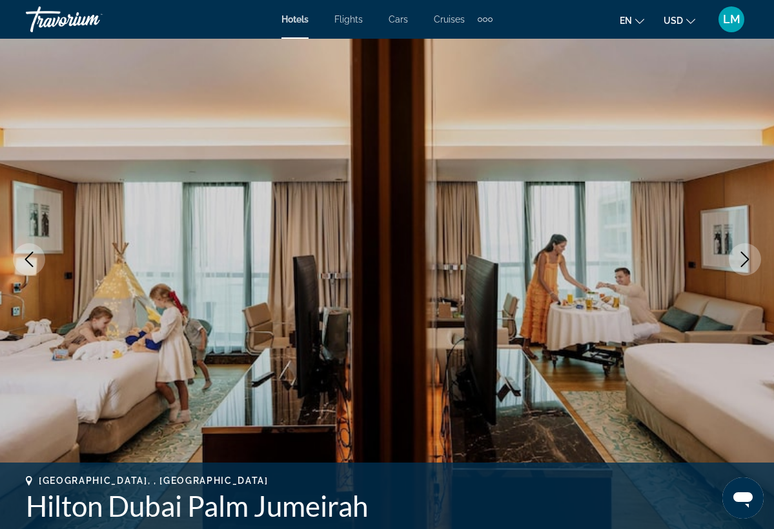
click at [747, 262] on icon "Next image" at bounding box center [744, 259] width 15 height 15
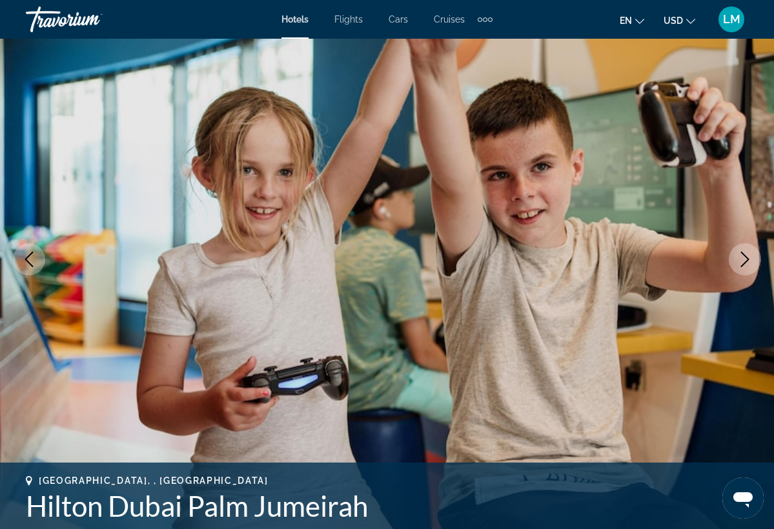
click at [747, 262] on icon "Next image" at bounding box center [744, 259] width 15 height 15
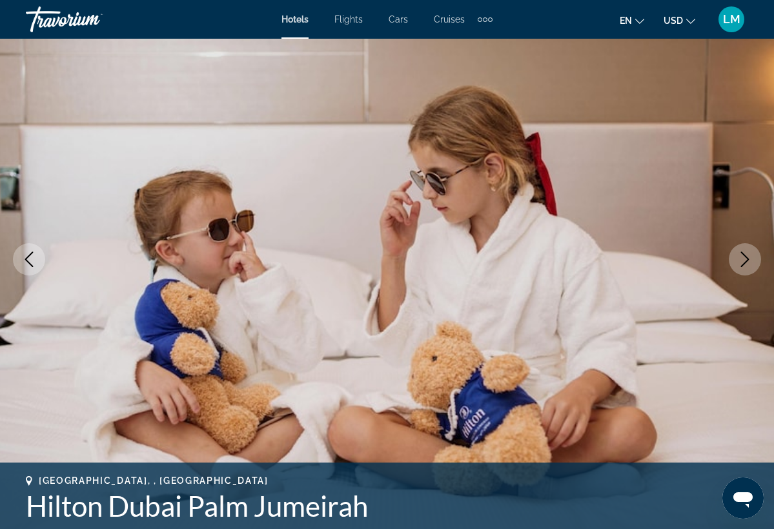
click at [747, 262] on icon "Next image" at bounding box center [744, 259] width 15 height 15
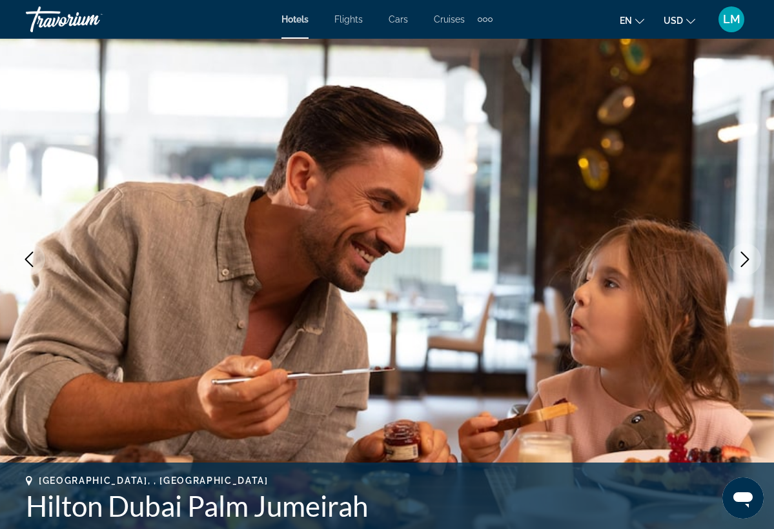
click at [747, 262] on icon "Next image" at bounding box center [744, 259] width 15 height 15
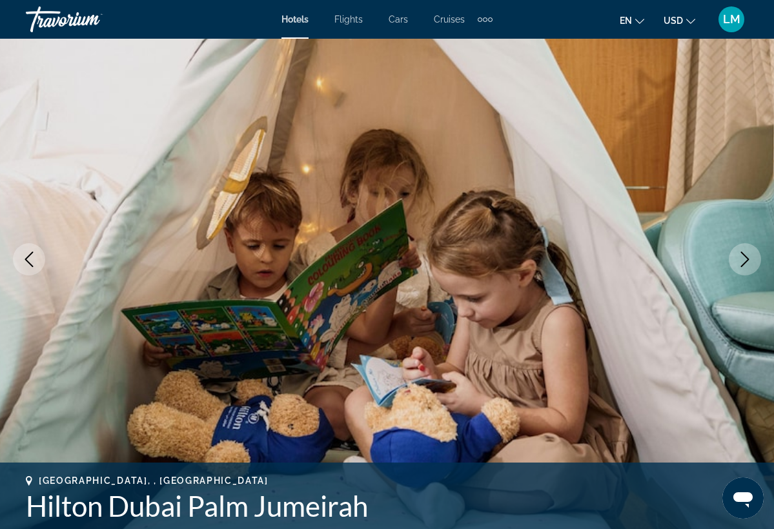
click at [746, 262] on icon "Next image" at bounding box center [745, 259] width 8 height 15
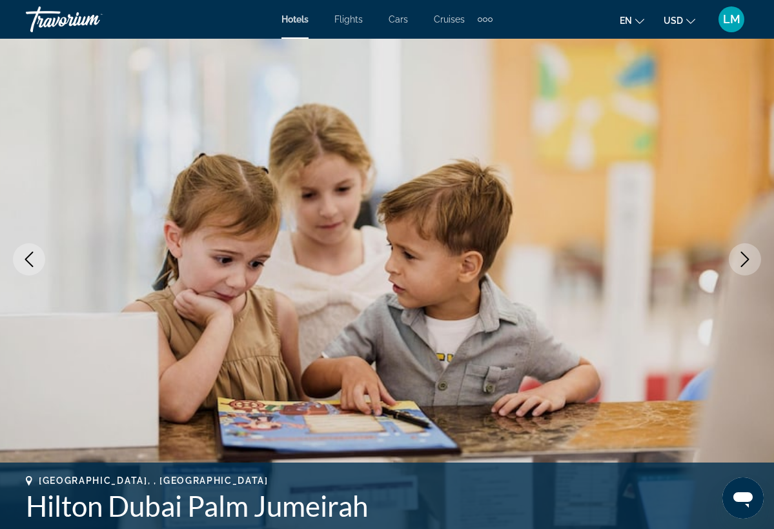
click at [746, 262] on icon "Next image" at bounding box center [745, 259] width 8 height 15
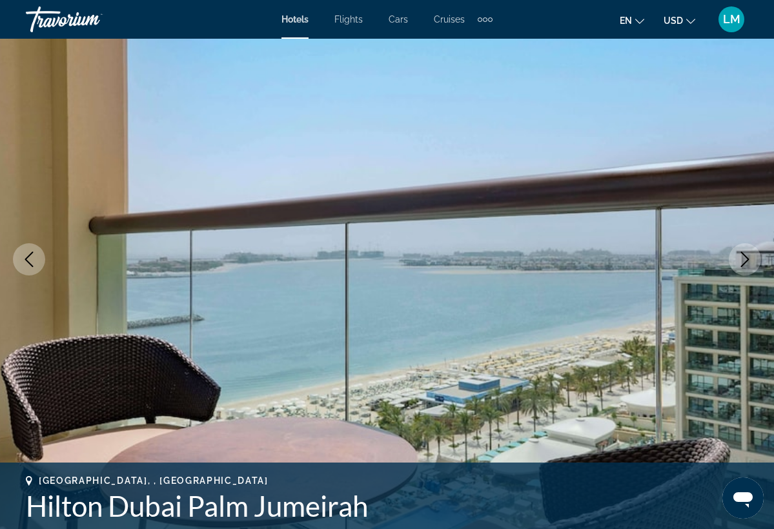
click at [746, 262] on icon "Next image" at bounding box center [745, 259] width 8 height 15
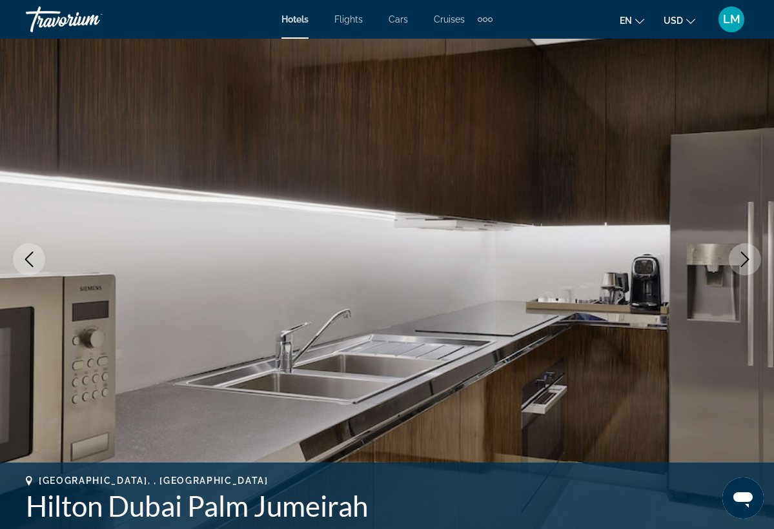
click at [746, 262] on icon "Next image" at bounding box center [745, 259] width 8 height 15
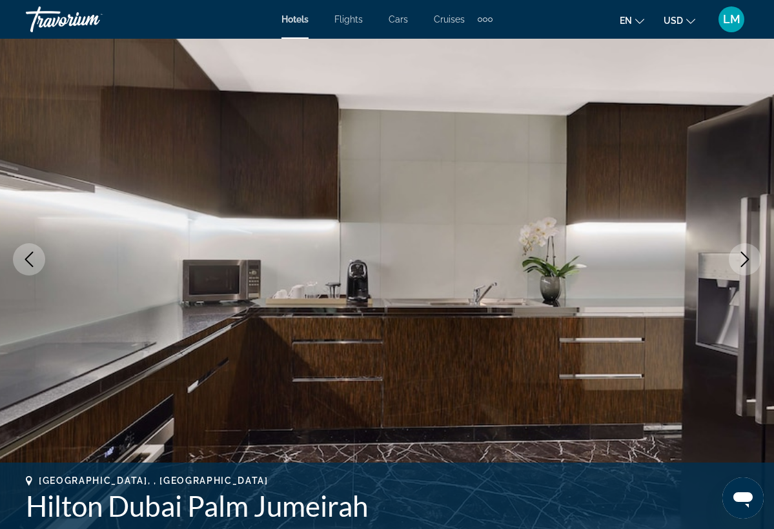
click at [746, 262] on icon "Next image" at bounding box center [745, 259] width 8 height 15
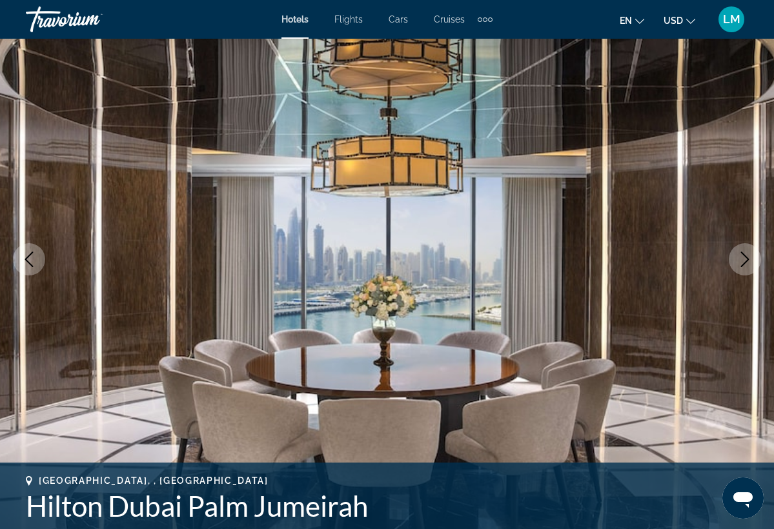
click at [746, 262] on icon "Next image" at bounding box center [745, 259] width 8 height 15
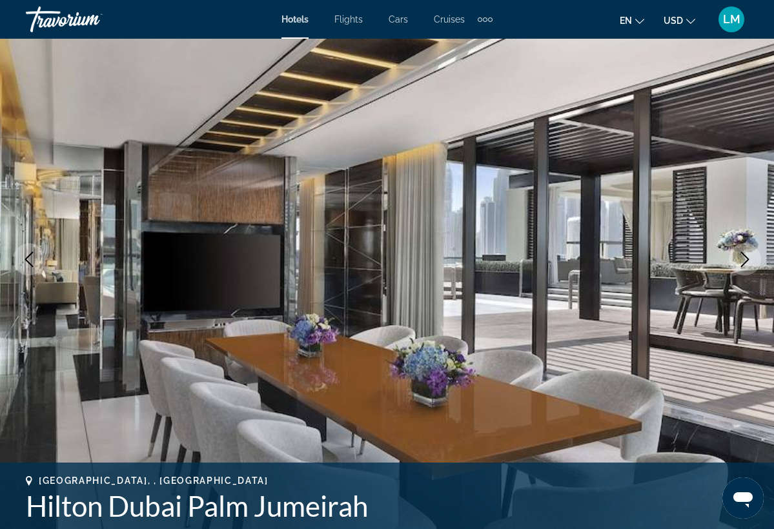
click at [746, 262] on icon "Next image" at bounding box center [745, 259] width 8 height 15
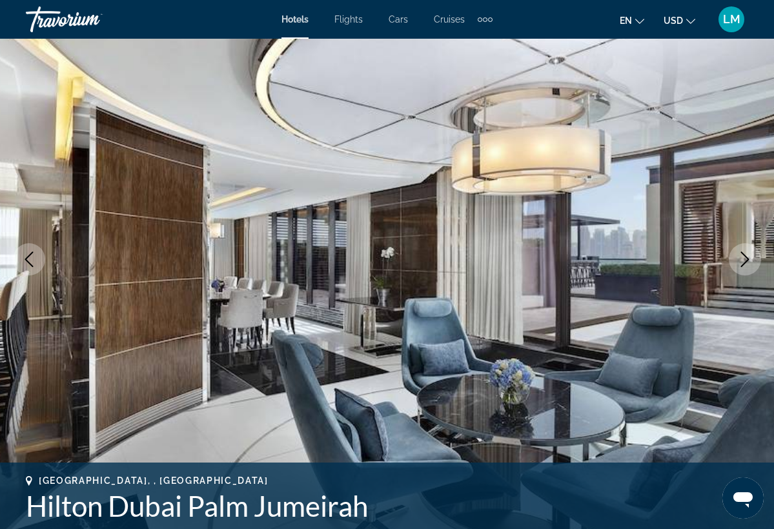
click at [746, 262] on icon "Next image" at bounding box center [745, 259] width 8 height 15
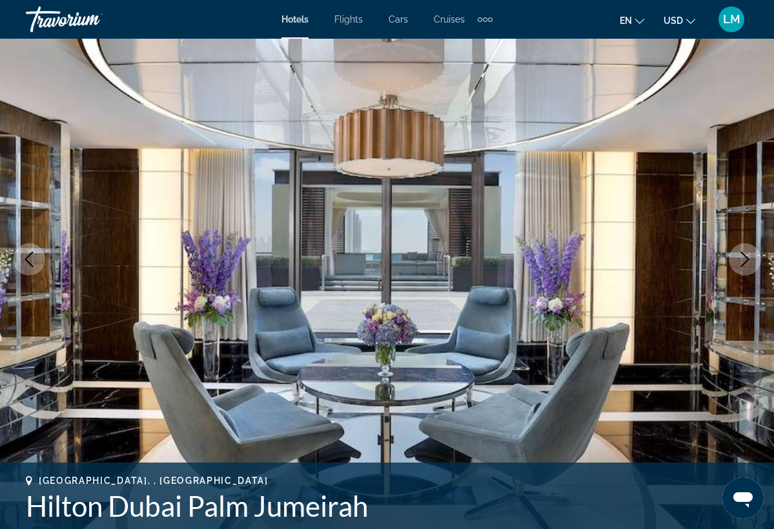
click at [746, 262] on icon "Next image" at bounding box center [745, 259] width 8 height 15
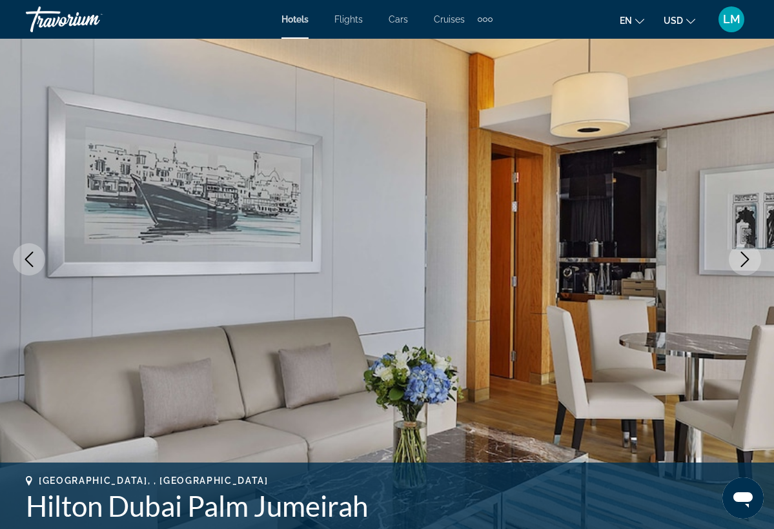
click at [746, 262] on icon "Next image" at bounding box center [745, 259] width 8 height 15
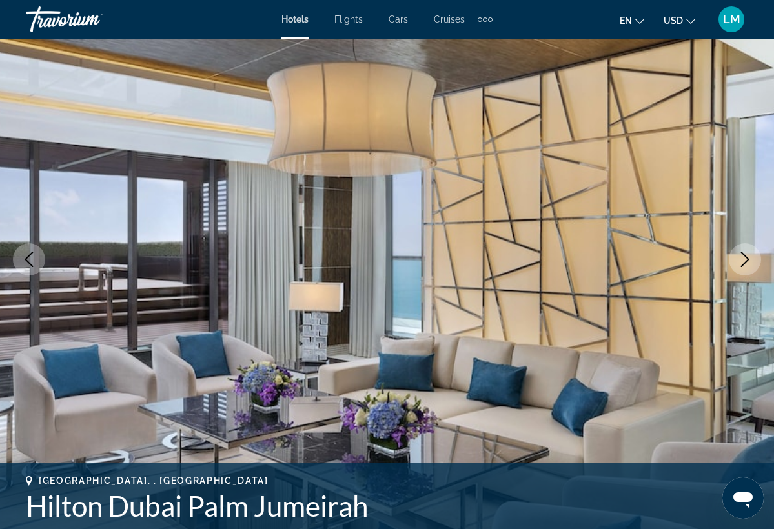
click at [746, 262] on icon "Next image" at bounding box center [745, 259] width 8 height 15
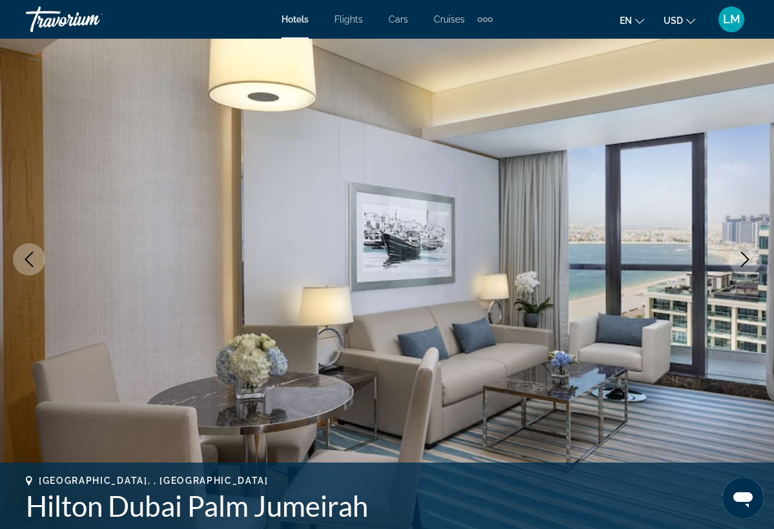
click at [746, 262] on icon "Next image" at bounding box center [745, 259] width 8 height 15
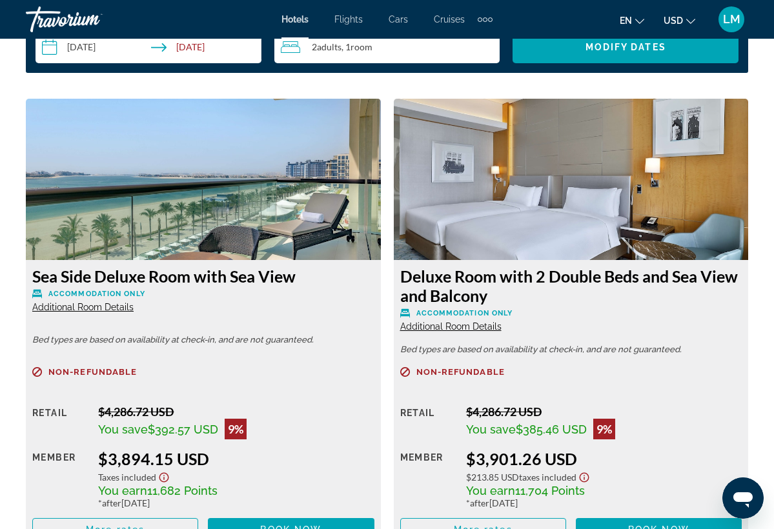
scroll to position [1953, 0]
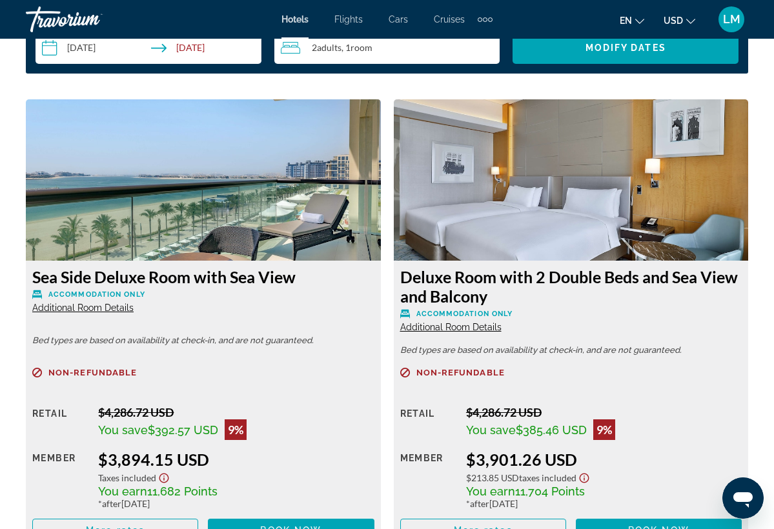
click at [182, 182] on img "Main content" at bounding box center [203, 179] width 355 height 161
click at [294, 190] on img "Main content" at bounding box center [203, 179] width 355 height 161
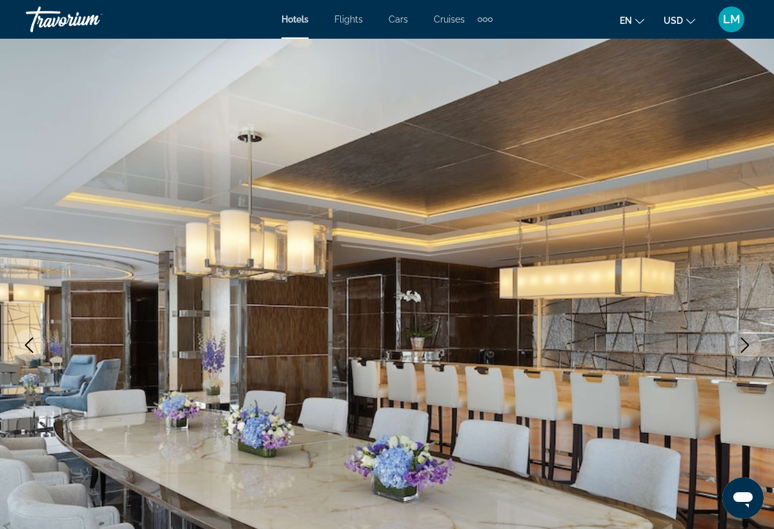
scroll to position [0, 0]
click at [643, 24] on button "en English Español Français Italiano Português русский" at bounding box center [631, 20] width 25 height 19
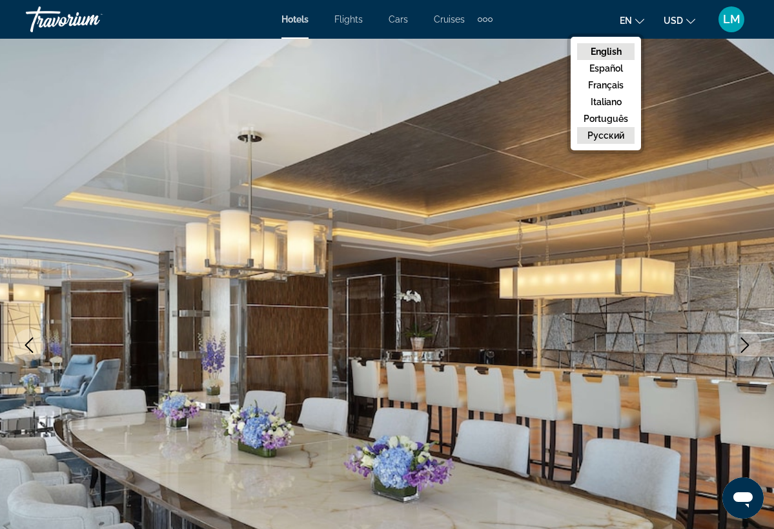
click at [602, 138] on button "русский" at bounding box center [605, 135] width 57 height 17
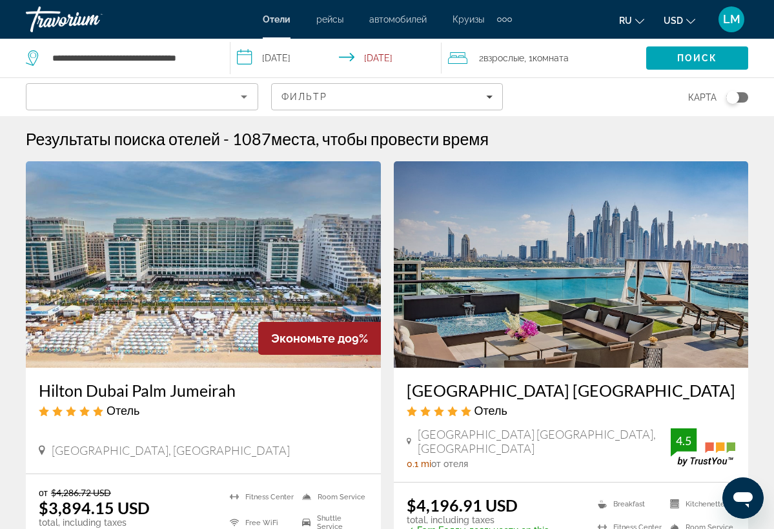
click at [214, 55] on div "**********" at bounding box center [121, 58] width 191 height 39
click at [203, 62] on input "**********" at bounding box center [130, 57] width 159 height 19
click at [79, 59] on input "***" at bounding box center [130, 57] width 159 height 19
type input "*"
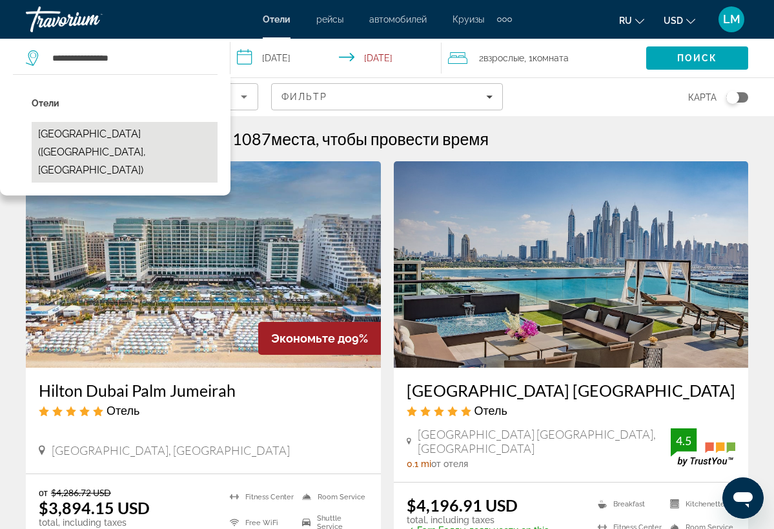
click at [107, 136] on button "[GEOGRAPHIC_DATA] ([GEOGRAPHIC_DATA], [GEOGRAPHIC_DATA])" at bounding box center [125, 152] width 186 height 61
type input "**********"
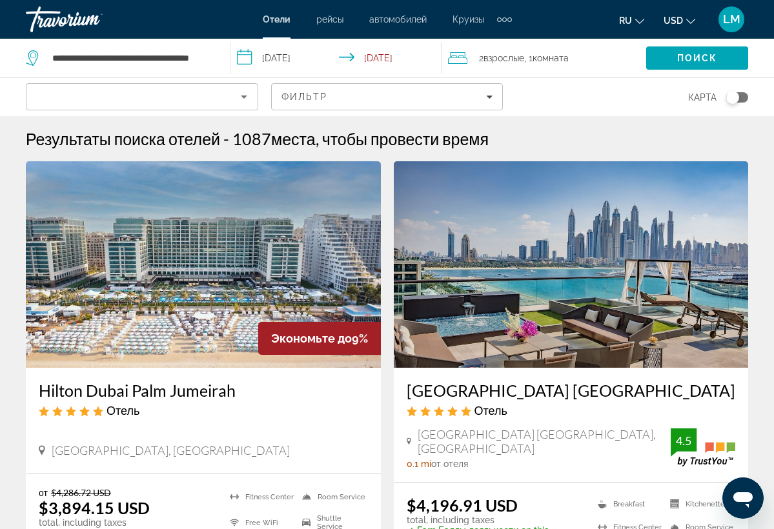
click at [377, 65] on input "**********" at bounding box center [338, 60] width 216 height 43
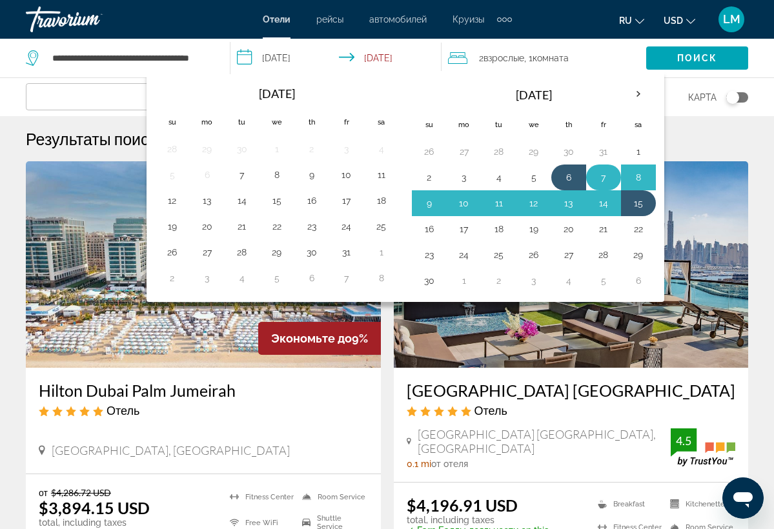
click at [604, 180] on button "7" at bounding box center [603, 177] width 21 height 18
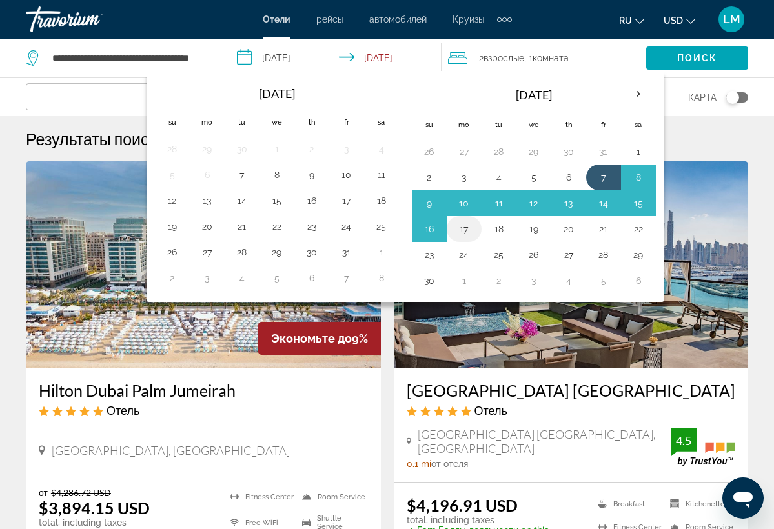
click at [468, 237] on button "17" at bounding box center [464, 229] width 21 height 18
type input "**********"
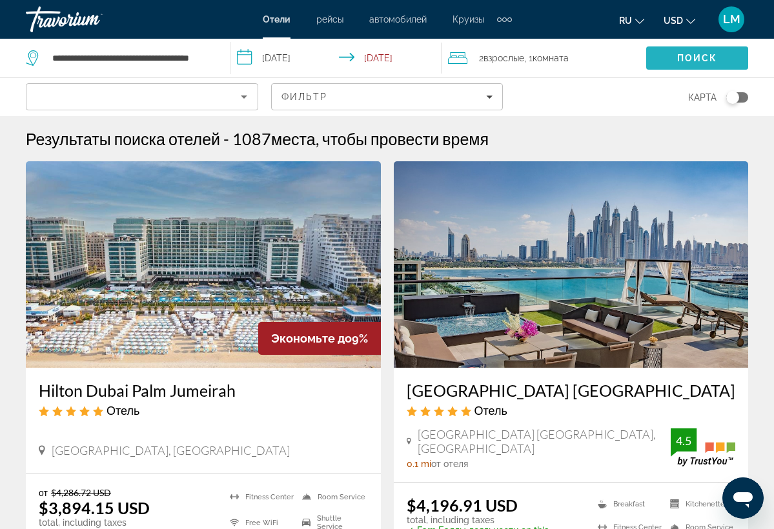
click at [681, 55] on span "Поиск" at bounding box center [697, 58] width 41 height 10
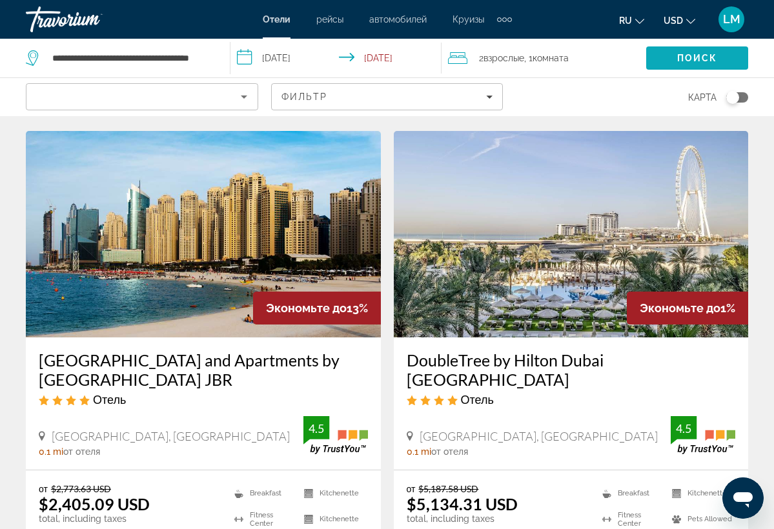
scroll to position [512, 0]
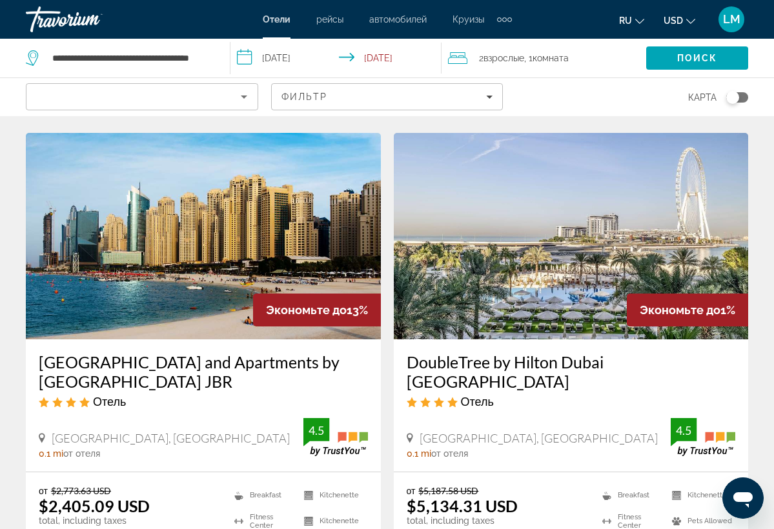
click at [286, 219] on img "Main content" at bounding box center [203, 236] width 355 height 206
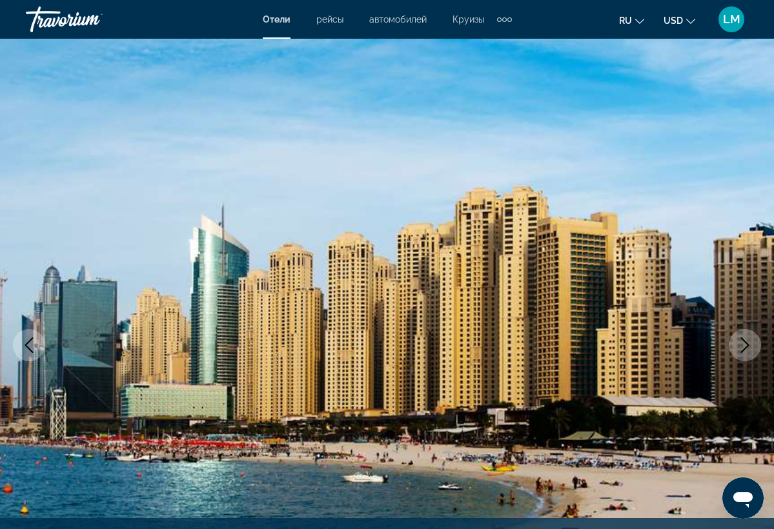
click at [741, 347] on icon "Next image" at bounding box center [744, 344] width 15 height 15
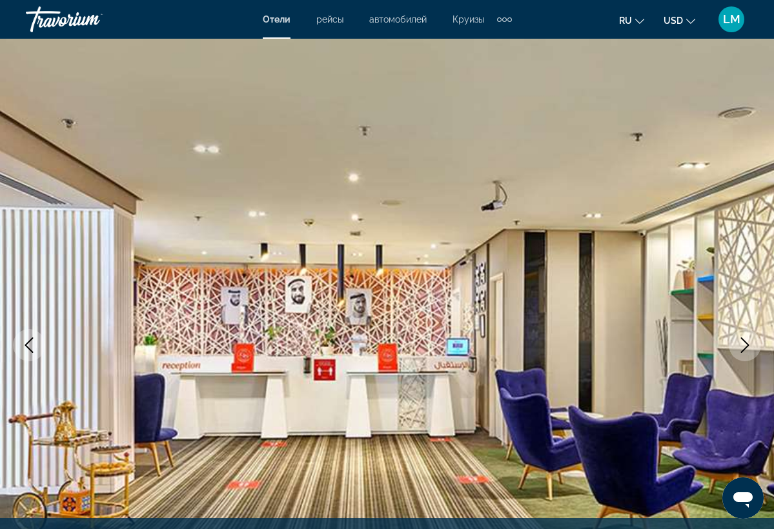
click at [741, 347] on icon "Next image" at bounding box center [744, 344] width 15 height 15
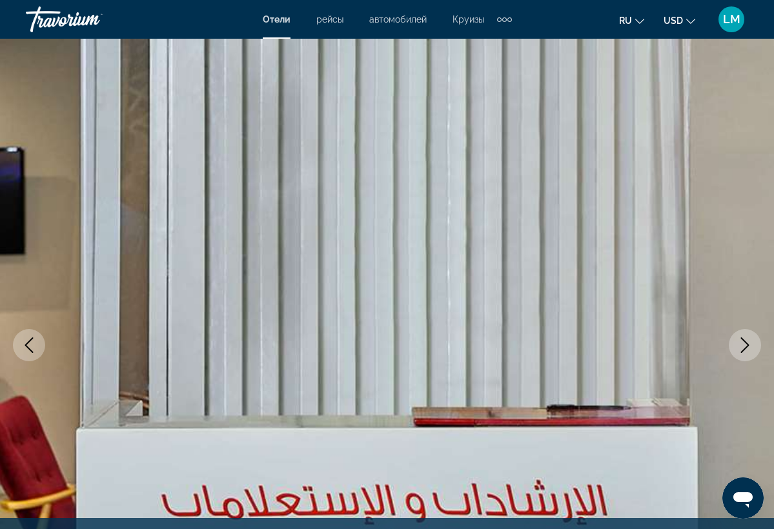
click at [741, 347] on icon "Next image" at bounding box center [744, 344] width 15 height 15
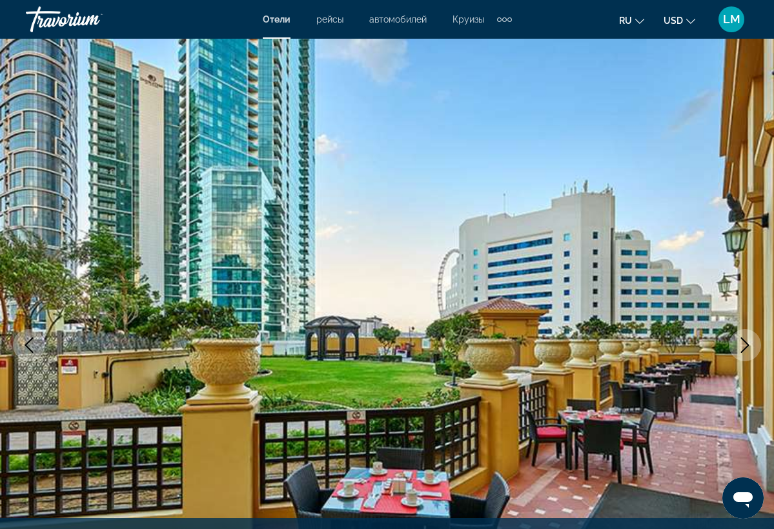
click at [741, 347] on icon "Next image" at bounding box center [744, 344] width 15 height 15
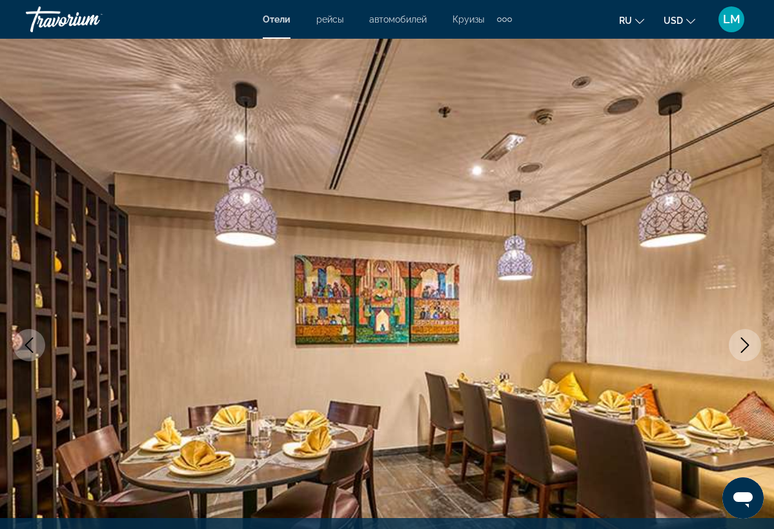
click at [741, 347] on icon "Next image" at bounding box center [744, 344] width 15 height 15
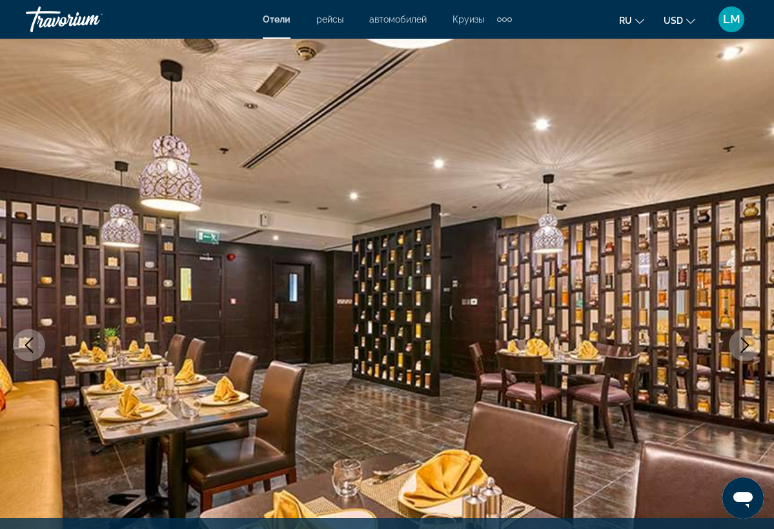
click at [741, 347] on icon "Next image" at bounding box center [744, 344] width 15 height 15
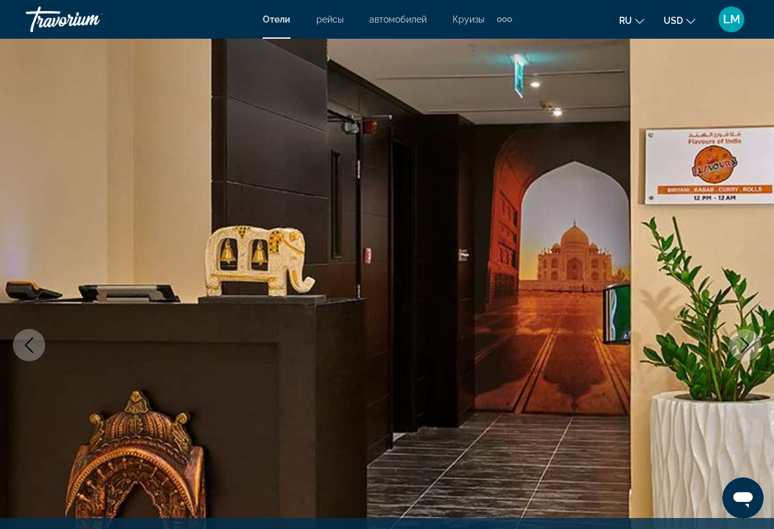
click at [741, 347] on icon "Next image" at bounding box center [744, 344] width 15 height 15
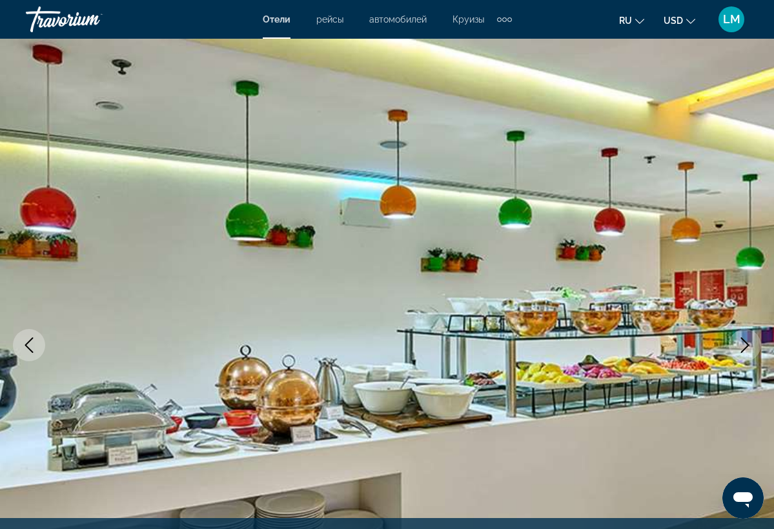
click at [741, 347] on icon "Next image" at bounding box center [744, 344] width 15 height 15
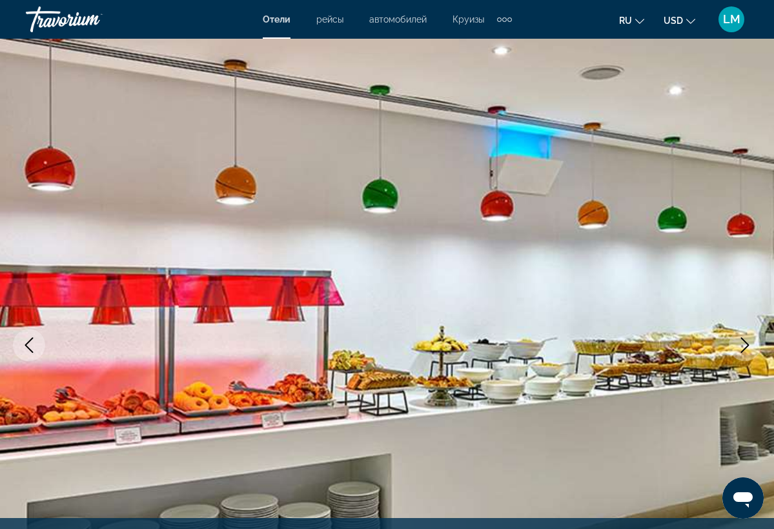
click at [741, 347] on icon "Next image" at bounding box center [744, 344] width 15 height 15
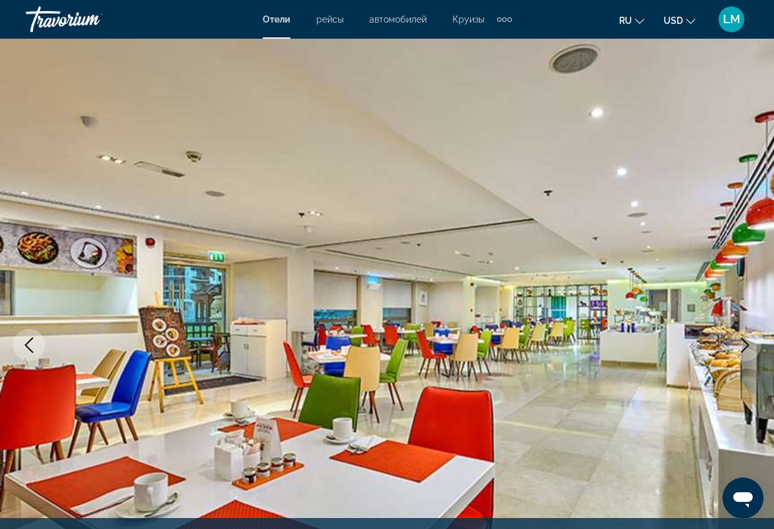
click at [741, 347] on icon "Next image" at bounding box center [744, 344] width 15 height 15
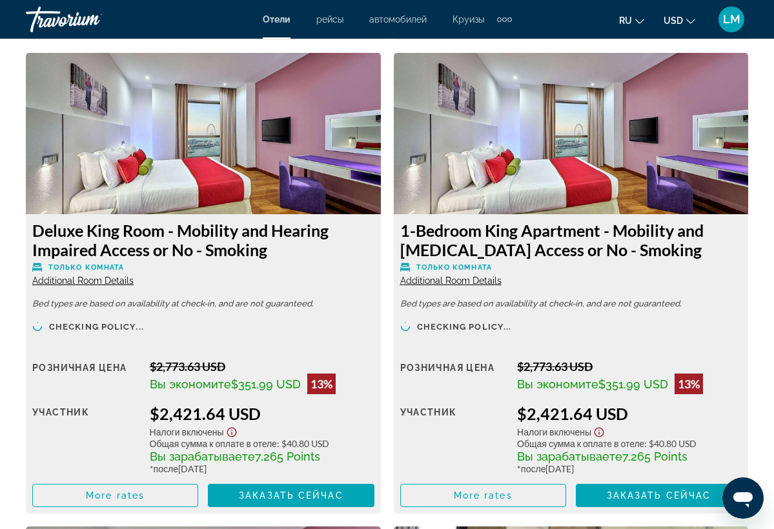
scroll to position [2464, 0]
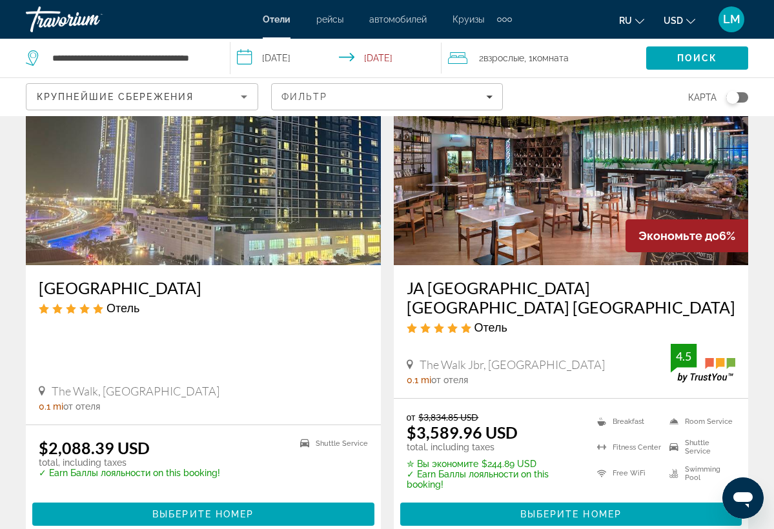
scroll to position [1083, 0]
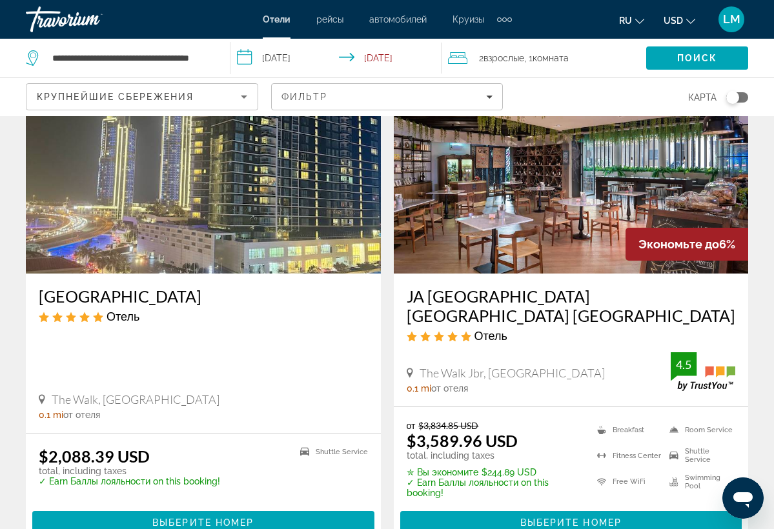
click at [264, 242] on img "Main content" at bounding box center [203, 170] width 355 height 206
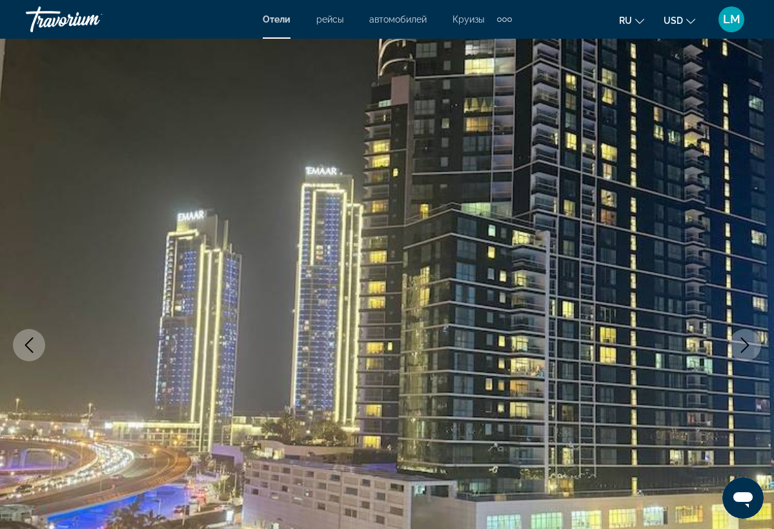
click at [748, 349] on icon "Next image" at bounding box center [744, 344] width 15 height 15
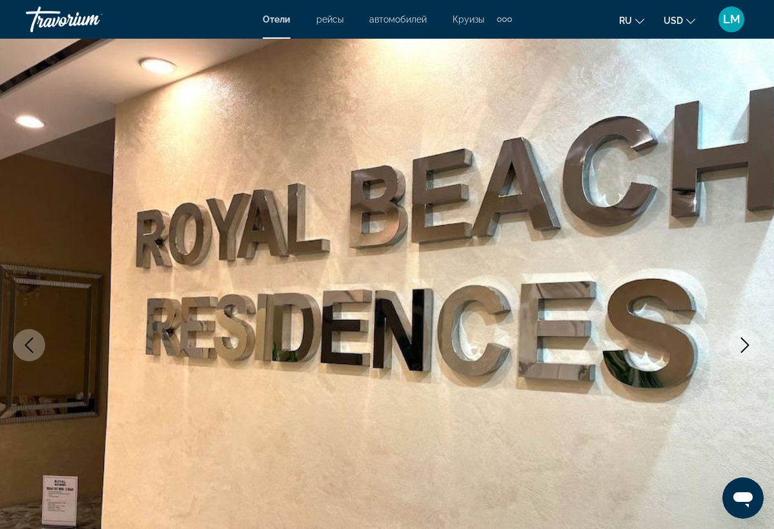
click at [747, 345] on icon "Next image" at bounding box center [745, 344] width 8 height 15
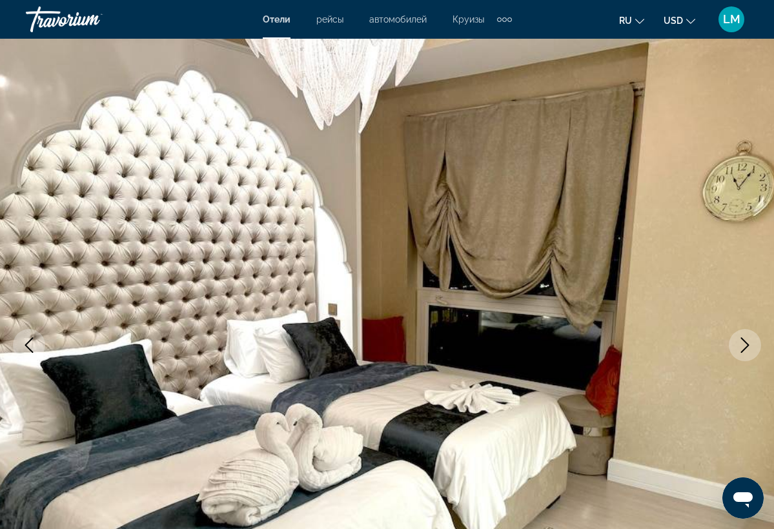
click at [747, 345] on icon "Next image" at bounding box center [745, 344] width 8 height 15
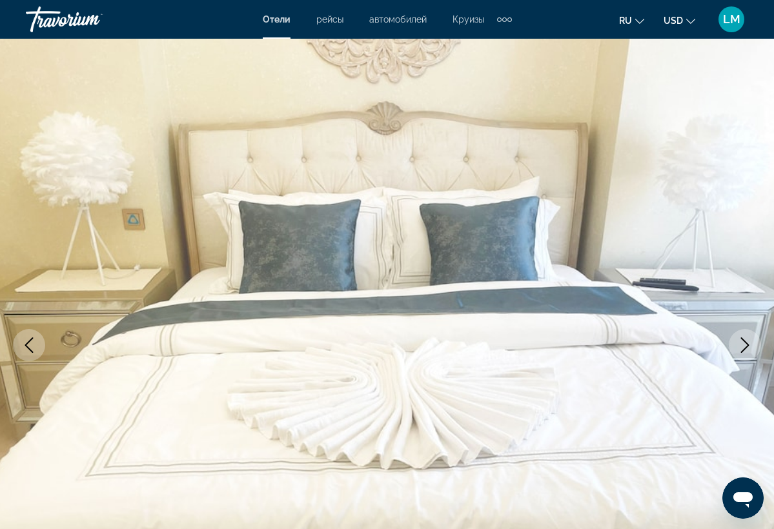
click at [747, 345] on icon "Next image" at bounding box center [745, 344] width 8 height 15
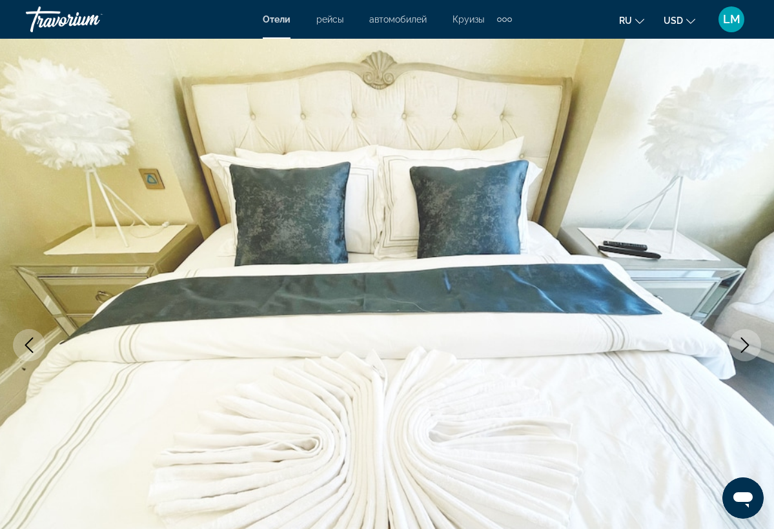
click at [747, 346] on icon "Next image" at bounding box center [745, 344] width 8 height 15
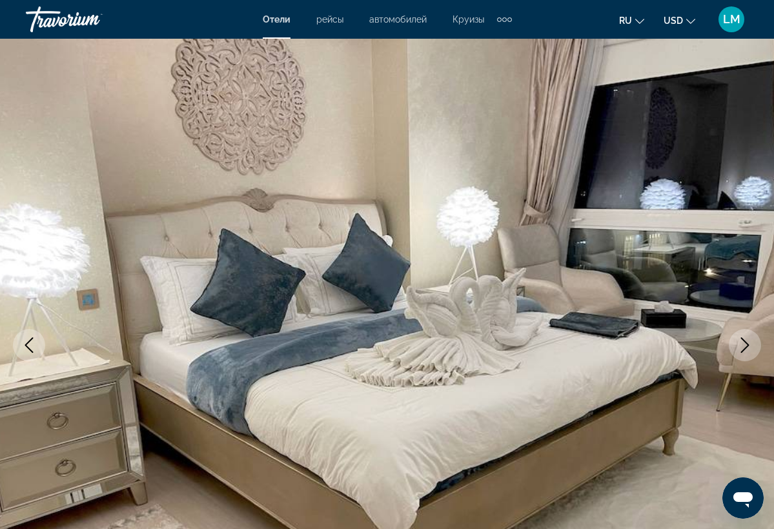
click at [747, 346] on icon "Next image" at bounding box center [745, 344] width 8 height 15
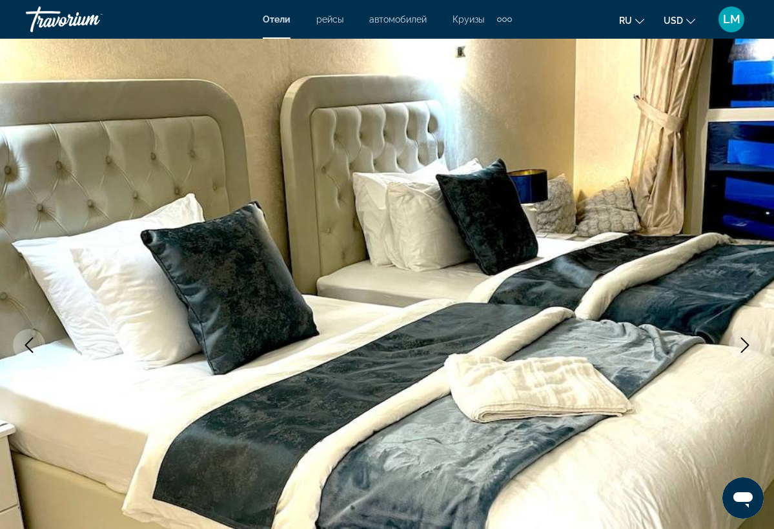
click at [747, 346] on icon "Next image" at bounding box center [745, 344] width 8 height 15
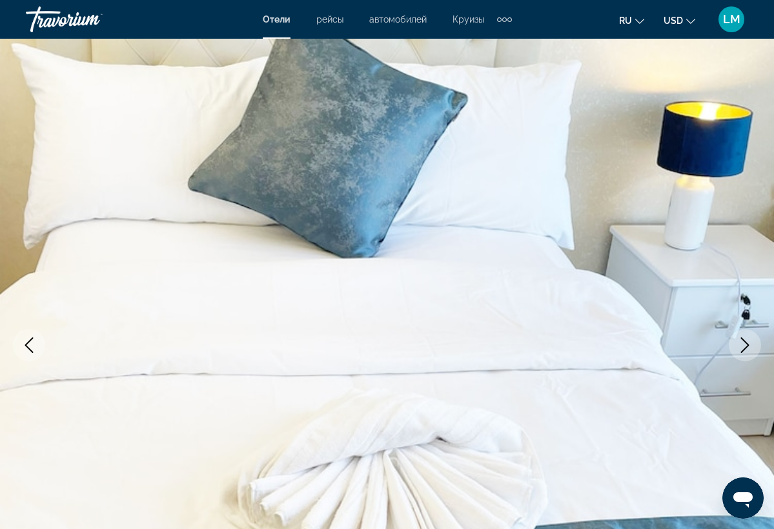
click at [747, 346] on icon "Next image" at bounding box center [745, 344] width 8 height 15
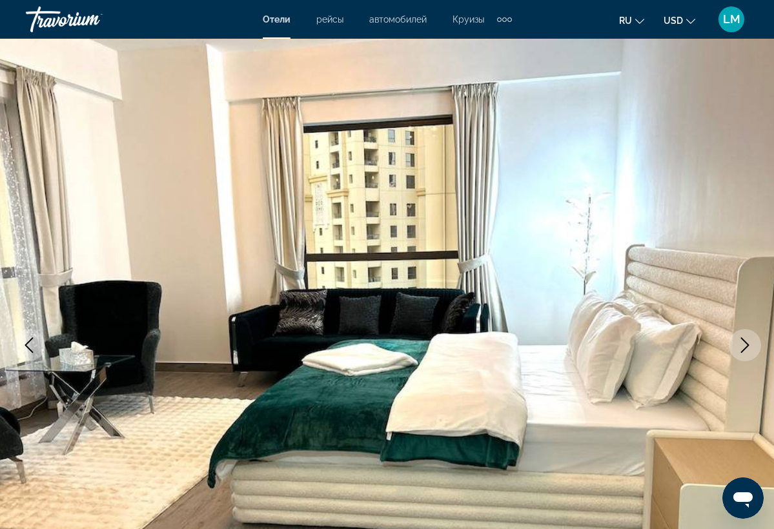
click at [747, 346] on icon "Next image" at bounding box center [745, 344] width 8 height 15
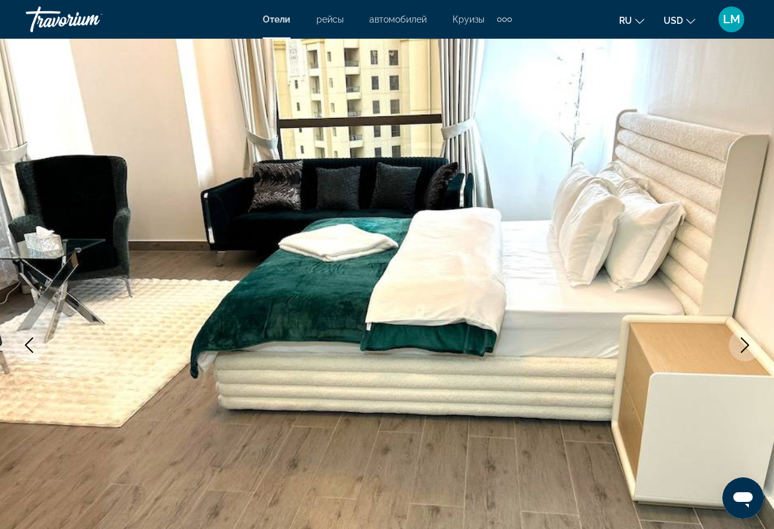
click at [747, 346] on icon "Next image" at bounding box center [745, 344] width 8 height 15
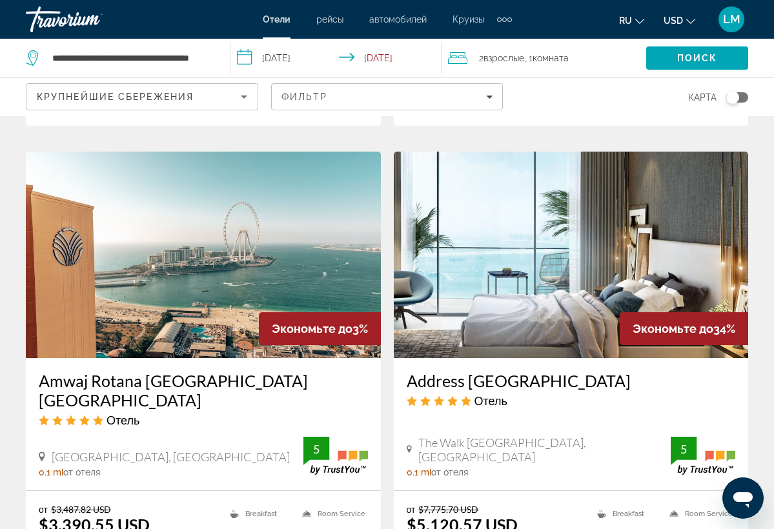
scroll to position [1504, 0]
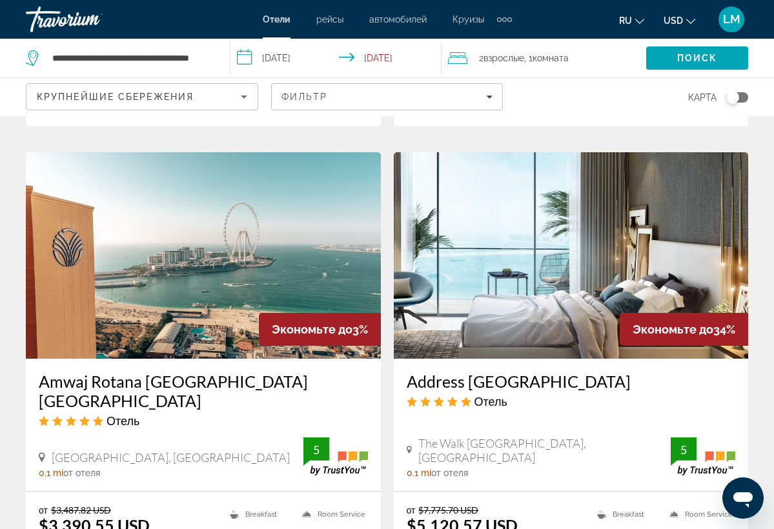
click at [519, 273] on img "Main content" at bounding box center [571, 255] width 355 height 206
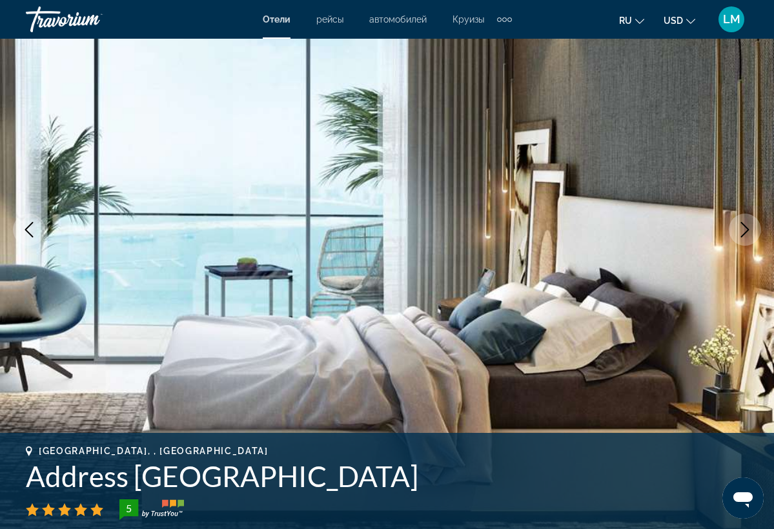
scroll to position [115, 0]
click at [744, 230] on icon "Next image" at bounding box center [744, 230] width 15 height 15
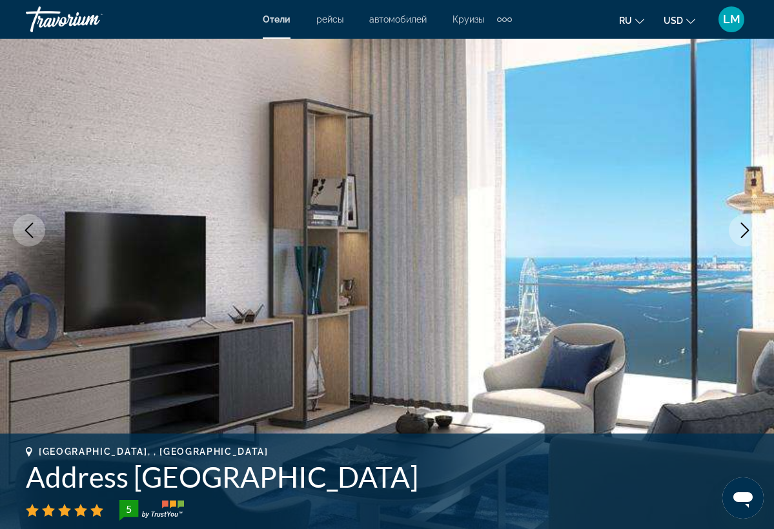
click at [743, 230] on icon "Next image" at bounding box center [744, 230] width 15 height 15
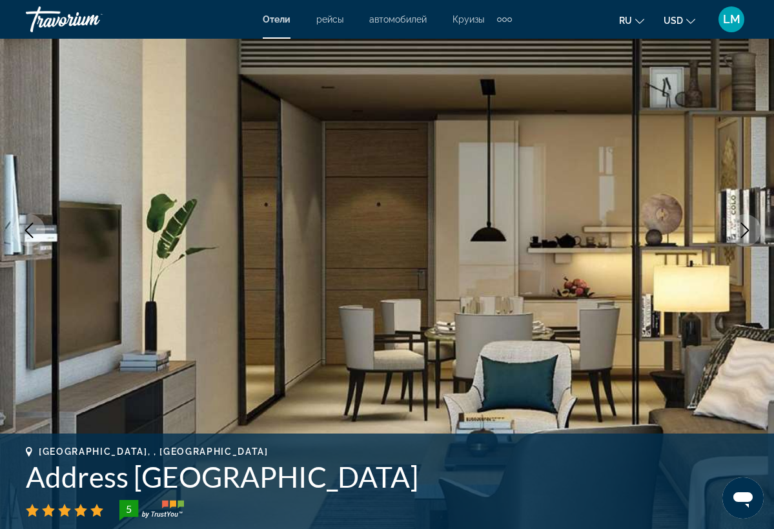
click at [743, 230] on icon "Next image" at bounding box center [744, 230] width 15 height 15
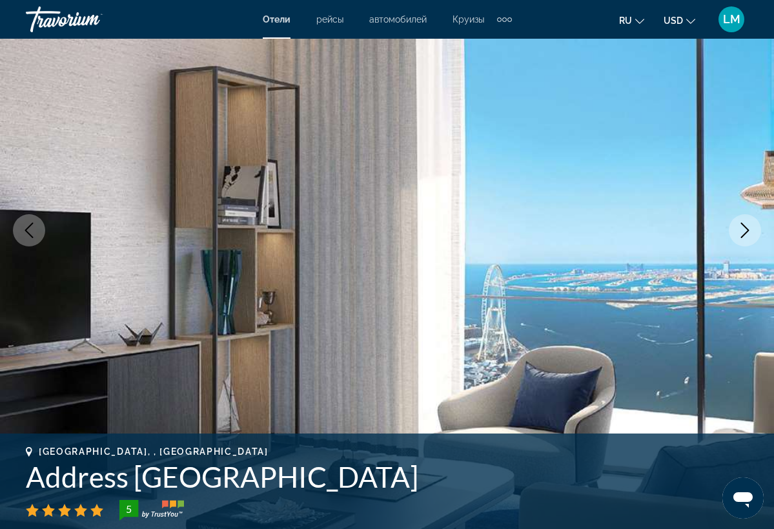
click at [743, 230] on icon "Next image" at bounding box center [744, 230] width 15 height 15
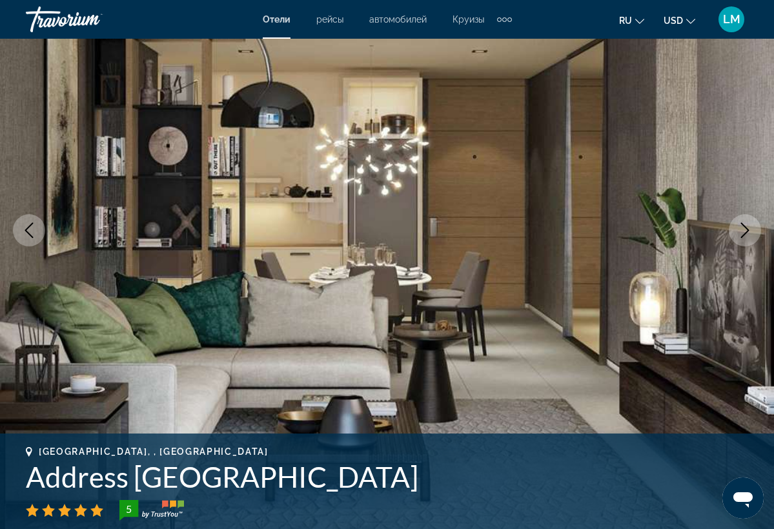
click at [743, 230] on icon "Next image" at bounding box center [744, 230] width 15 height 15
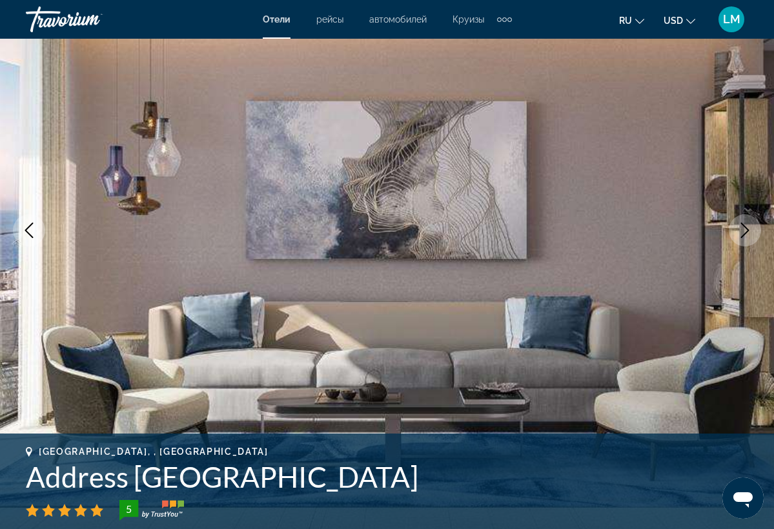
click at [743, 230] on icon "Next image" at bounding box center [744, 230] width 15 height 15
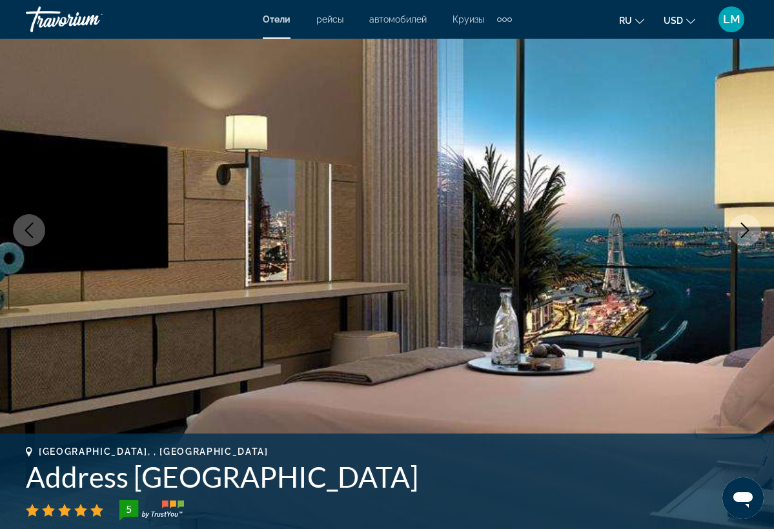
click at [742, 230] on icon "Next image" at bounding box center [744, 230] width 15 height 15
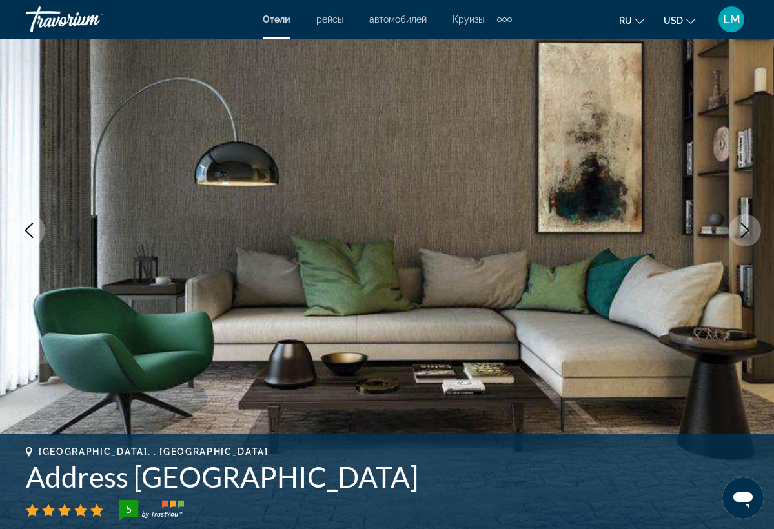
click at [742, 230] on icon "Next image" at bounding box center [744, 230] width 15 height 15
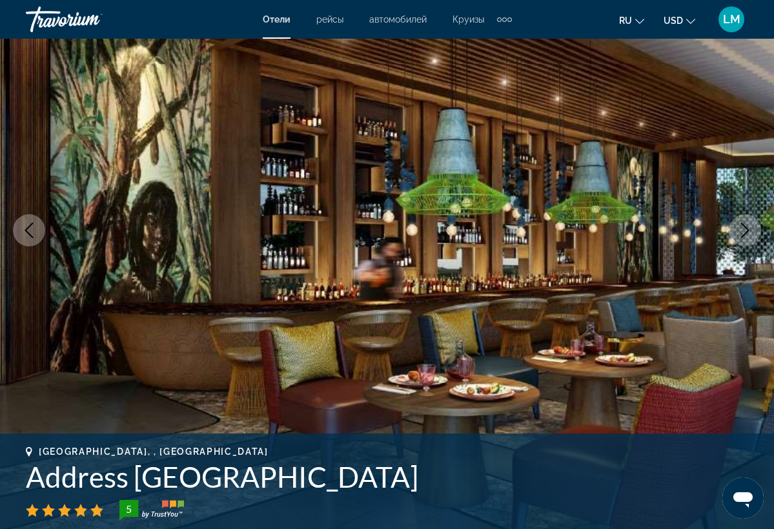
click at [742, 231] on icon "Next image" at bounding box center [744, 230] width 15 height 15
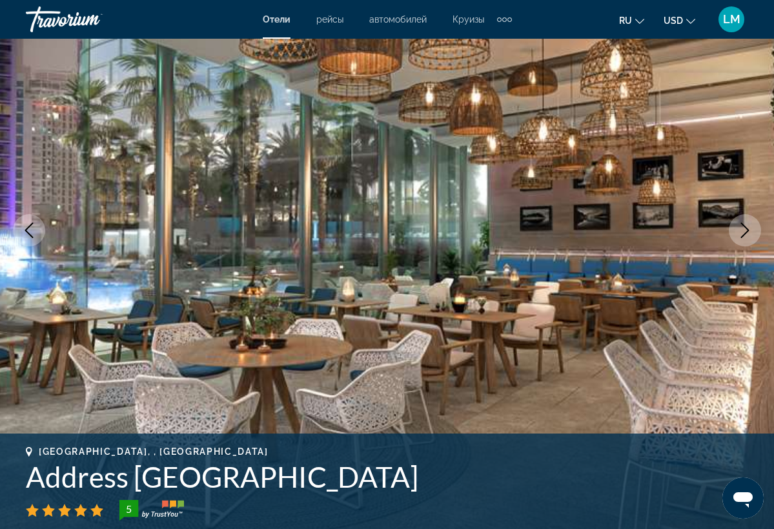
click at [742, 231] on icon "Next image" at bounding box center [744, 230] width 15 height 15
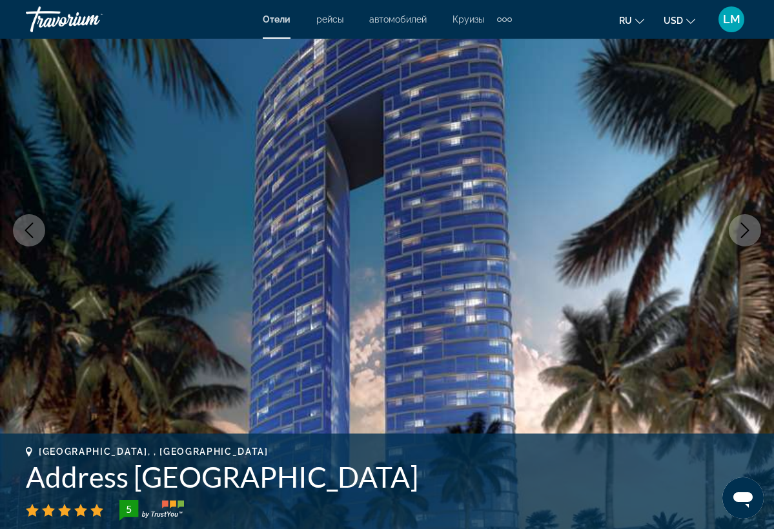
click at [741, 231] on icon "Next image" at bounding box center [744, 230] width 15 height 15
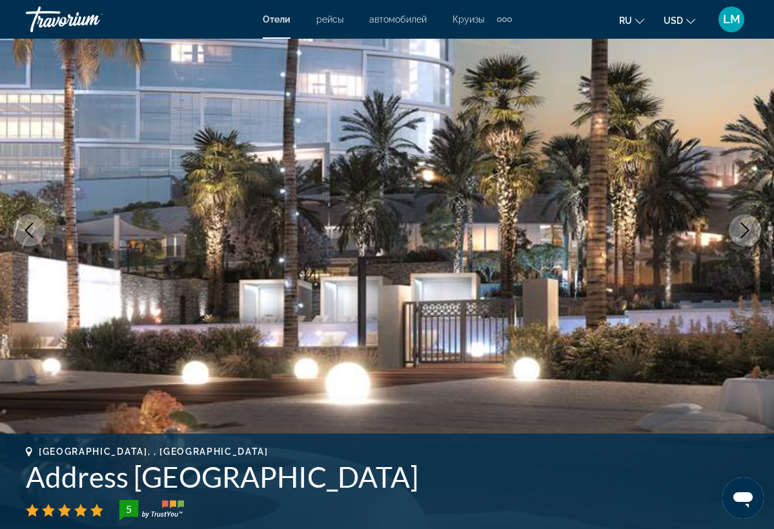
click at [741, 231] on icon "Next image" at bounding box center [744, 230] width 15 height 15
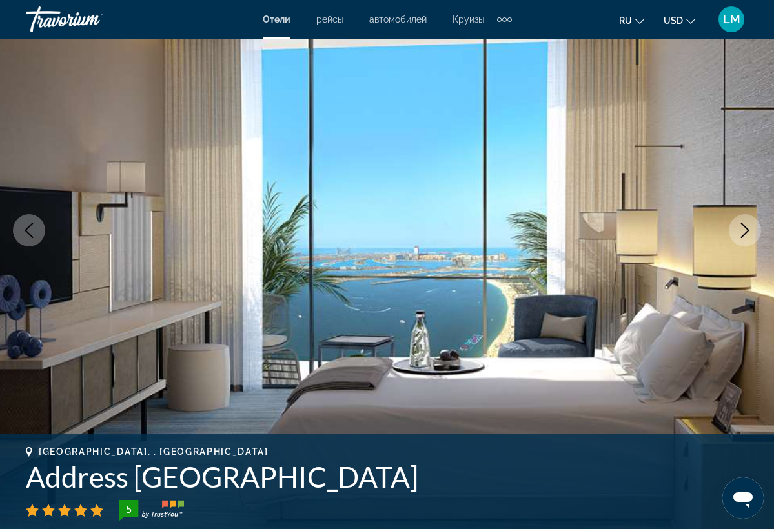
click at [741, 231] on icon "Next image" at bounding box center [744, 230] width 15 height 15
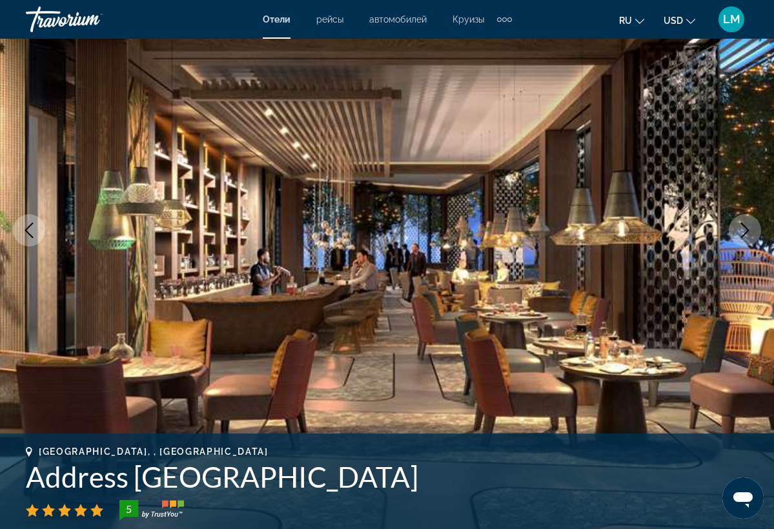
click at [740, 231] on icon "Next image" at bounding box center [744, 230] width 15 height 15
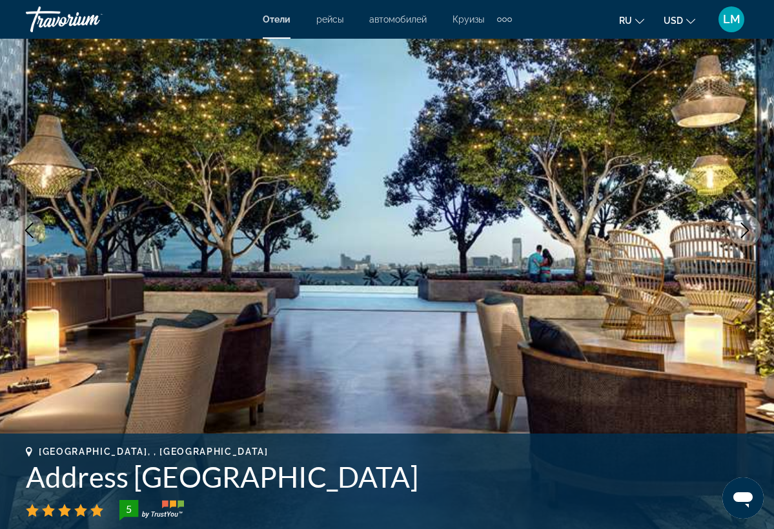
click at [740, 231] on icon "Next image" at bounding box center [744, 230] width 15 height 15
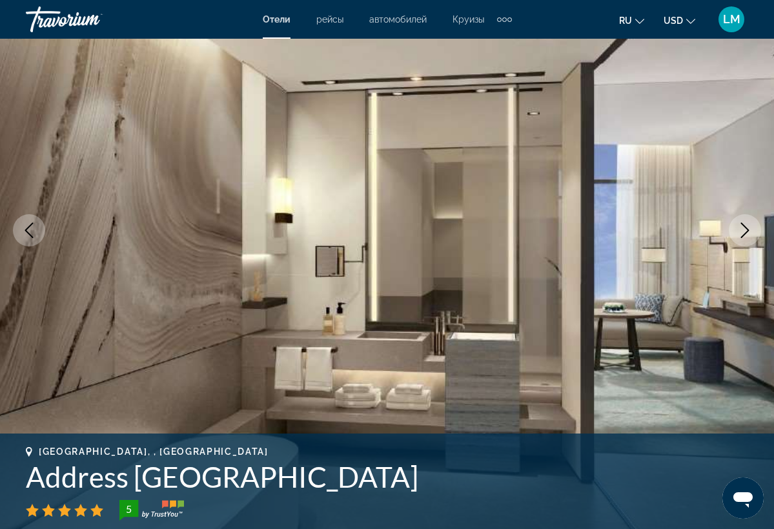
click at [740, 231] on icon "Next image" at bounding box center [744, 230] width 15 height 15
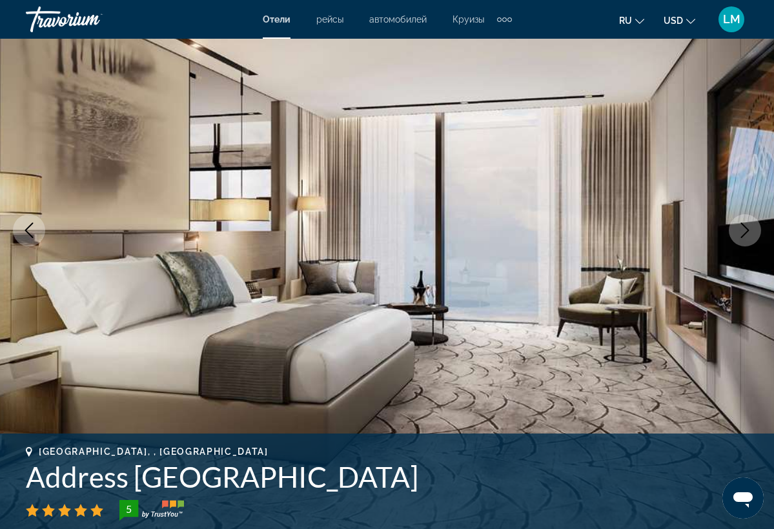
click at [739, 231] on icon "Next image" at bounding box center [744, 230] width 15 height 15
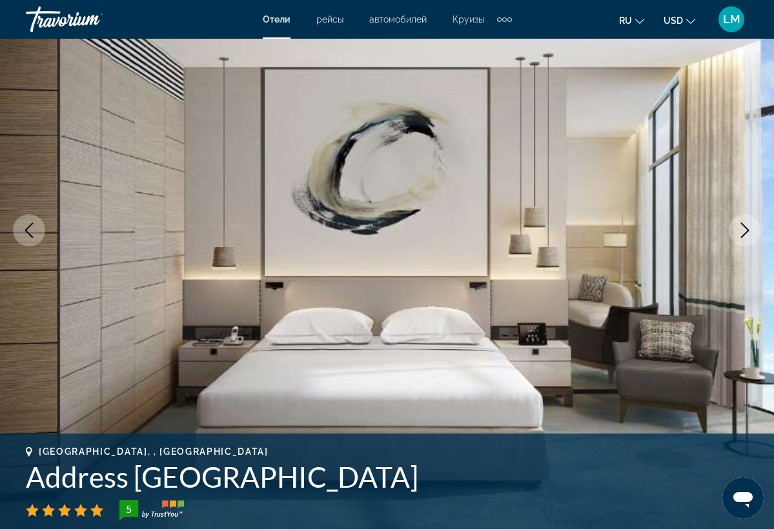
click at [739, 231] on icon "Next image" at bounding box center [744, 230] width 15 height 15
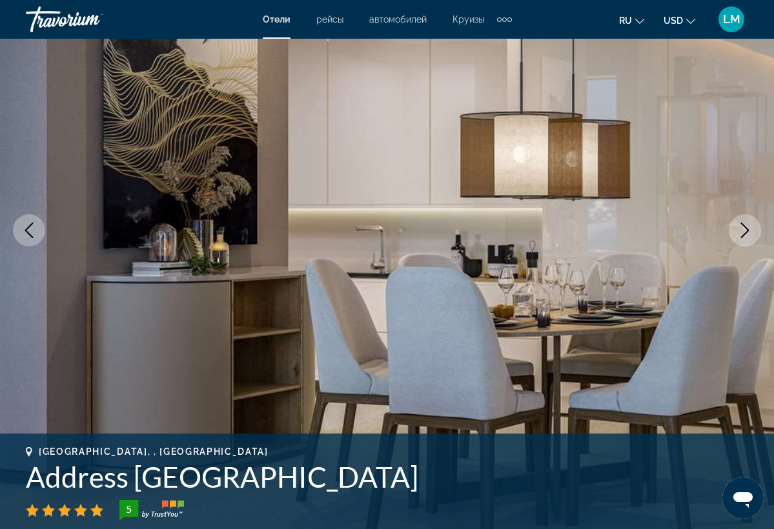
click at [739, 231] on icon "Next image" at bounding box center [744, 230] width 15 height 15
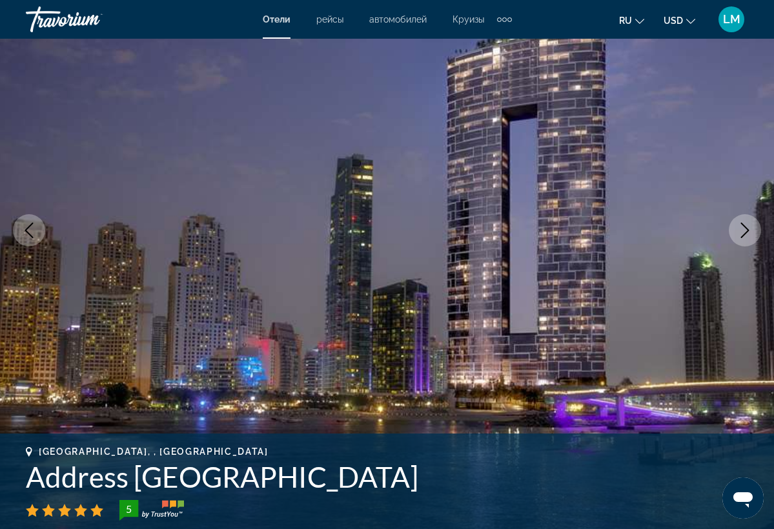
click at [739, 232] on icon "Next image" at bounding box center [744, 230] width 15 height 15
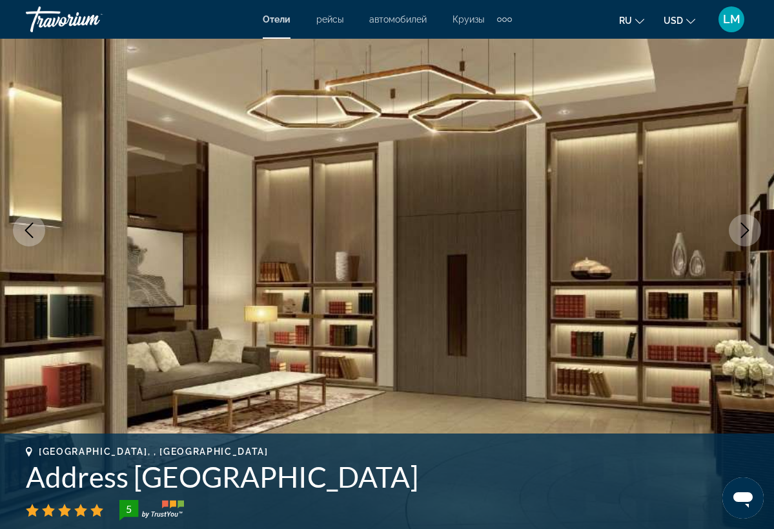
click at [739, 232] on icon "Next image" at bounding box center [744, 230] width 15 height 15
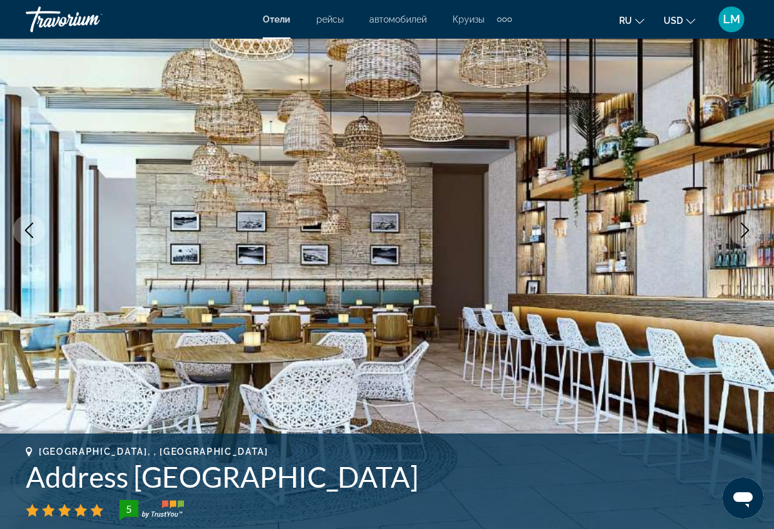
click at [739, 232] on icon "Next image" at bounding box center [744, 230] width 15 height 15
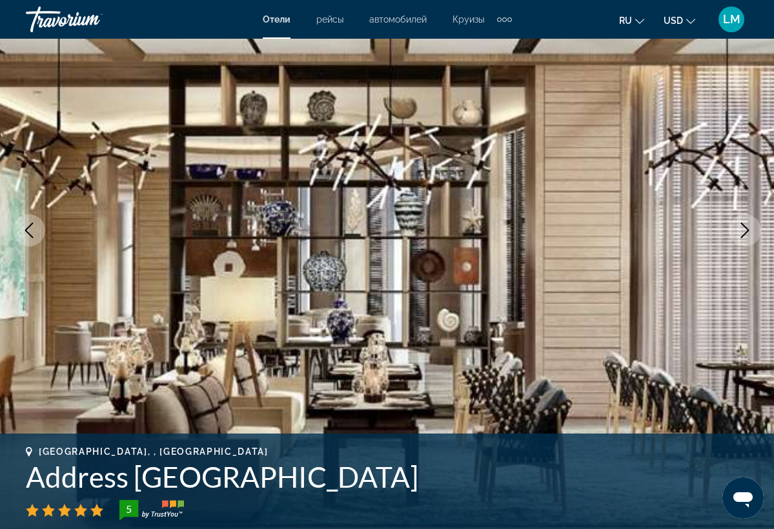
click at [739, 232] on icon "Next image" at bounding box center [744, 230] width 15 height 15
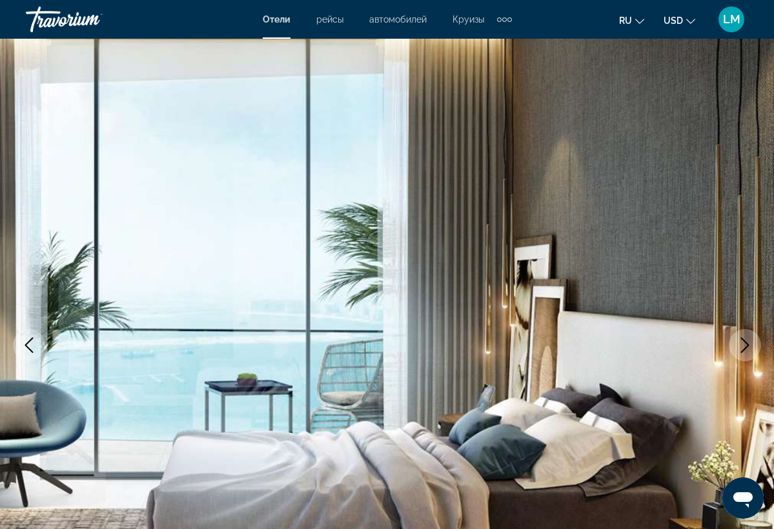
scroll to position [0, 0]
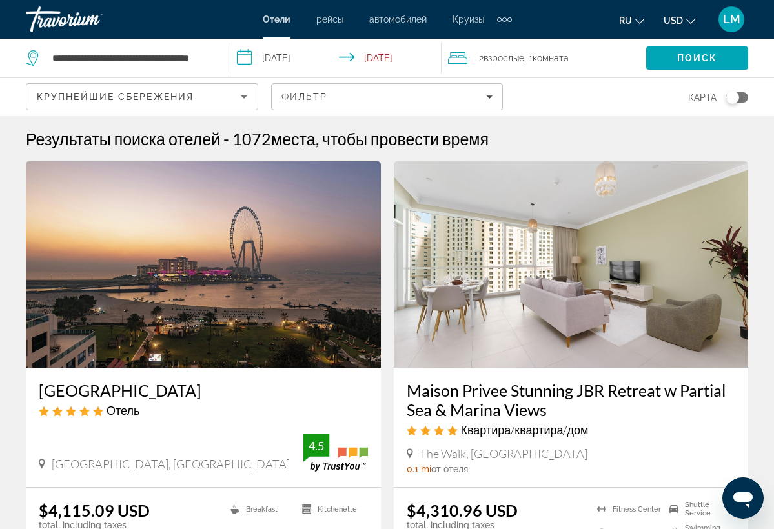
click at [212, 54] on div "**********" at bounding box center [121, 58] width 191 height 39
click at [202, 47] on div "**********" at bounding box center [121, 58] width 191 height 39
click at [208, 54] on input "**********" at bounding box center [130, 57] width 159 height 19
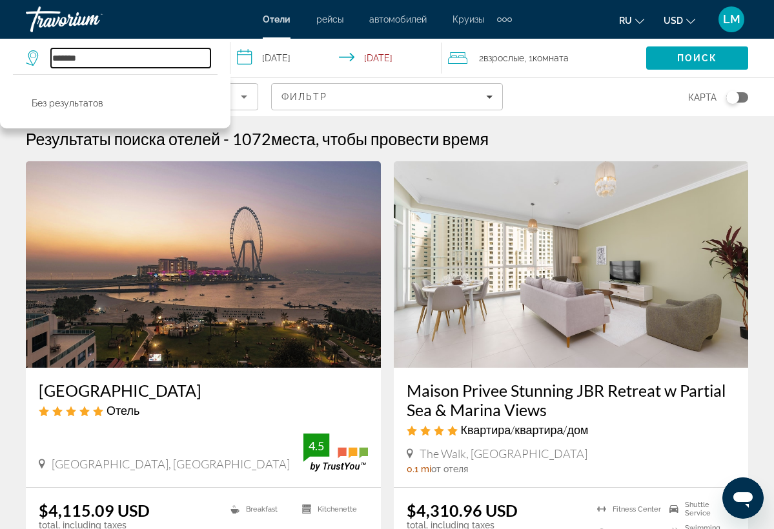
click at [93, 56] on input "*******" at bounding box center [130, 57] width 159 height 19
type input "*"
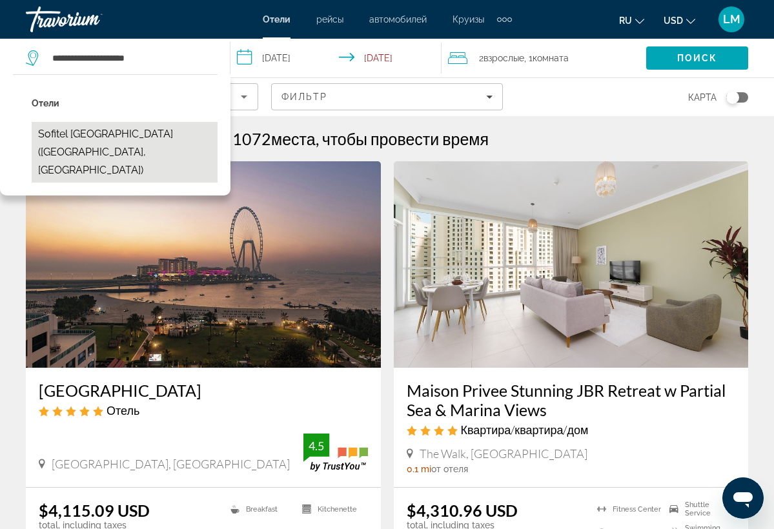
click at [93, 135] on button "Sofitel [GEOGRAPHIC_DATA] ([GEOGRAPHIC_DATA], [GEOGRAPHIC_DATA])" at bounding box center [125, 152] width 186 height 61
type input "**********"
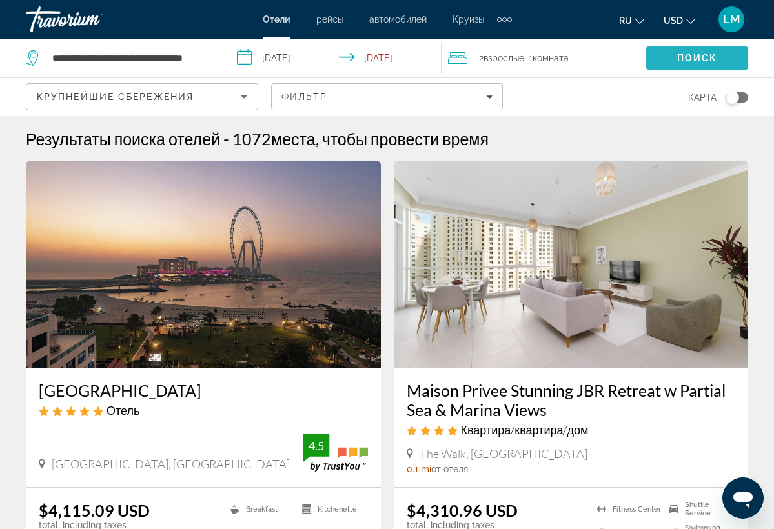
click at [692, 56] on span "Поиск" at bounding box center [697, 58] width 41 height 10
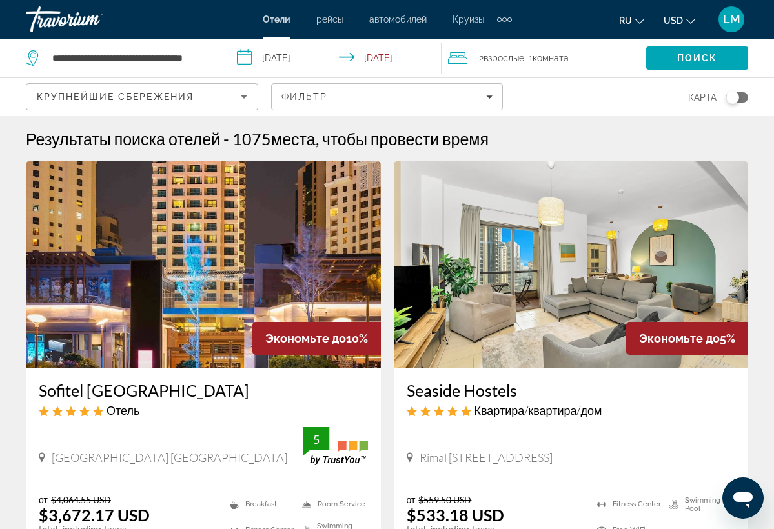
click at [623, 265] on img "Main content" at bounding box center [571, 264] width 355 height 206
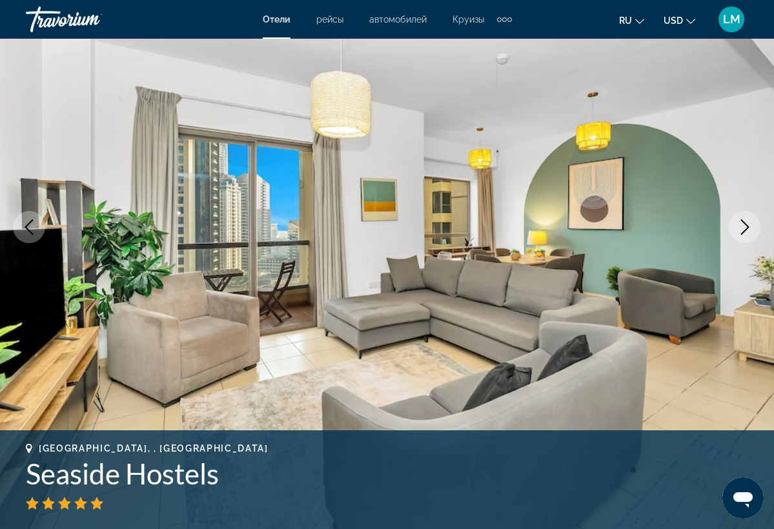
scroll to position [120, 0]
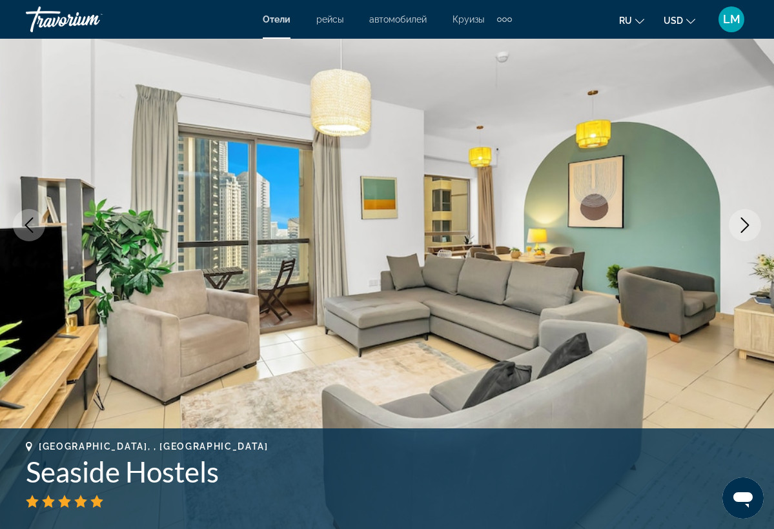
click at [743, 226] on icon "Next image" at bounding box center [744, 224] width 15 height 15
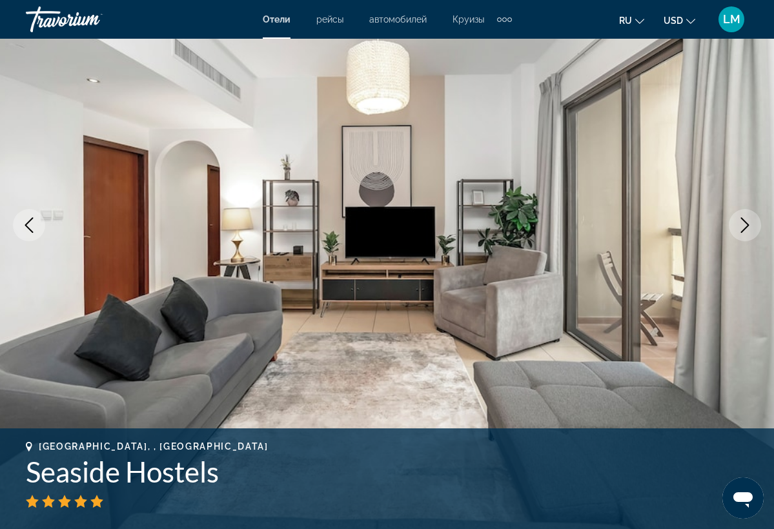
click at [742, 226] on icon "Next image" at bounding box center [744, 224] width 15 height 15
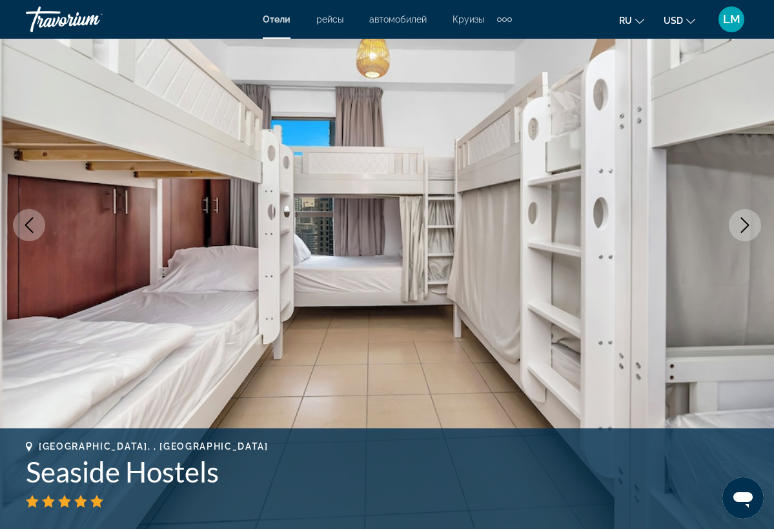
click at [742, 226] on icon "Next image" at bounding box center [744, 224] width 15 height 15
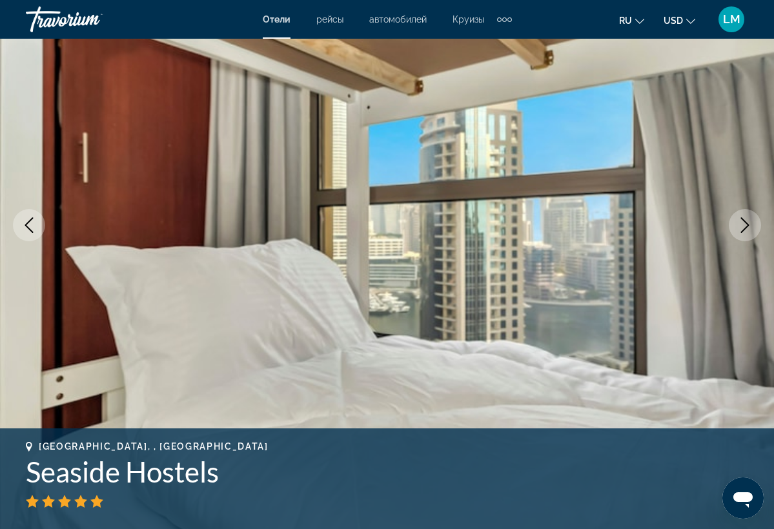
click at [742, 226] on icon "Next image" at bounding box center [744, 224] width 15 height 15
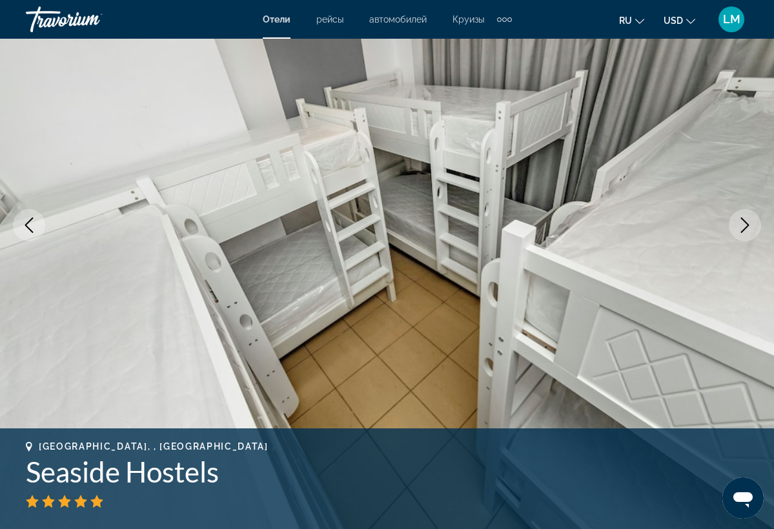
click at [742, 226] on icon "Next image" at bounding box center [744, 224] width 15 height 15
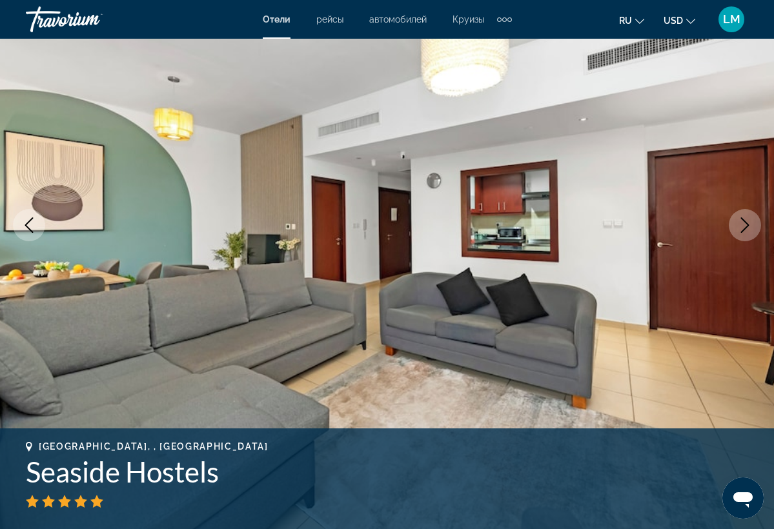
click at [742, 225] on icon "Next image" at bounding box center [744, 224] width 15 height 15
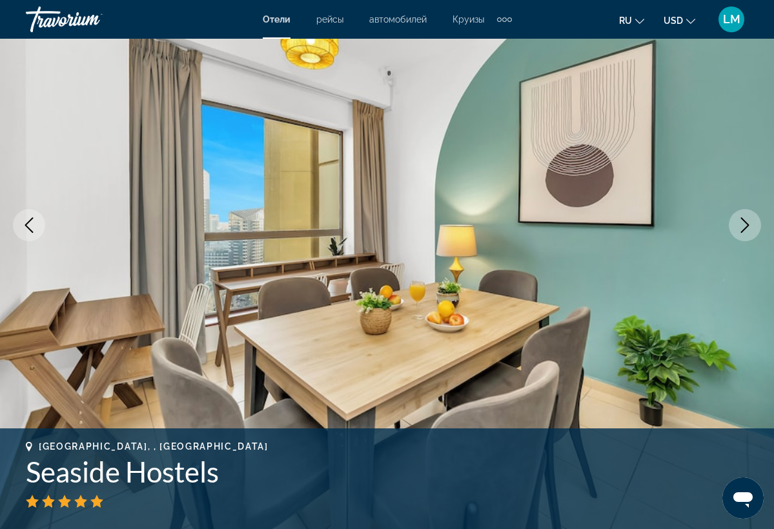
click at [742, 225] on icon "Next image" at bounding box center [744, 224] width 15 height 15
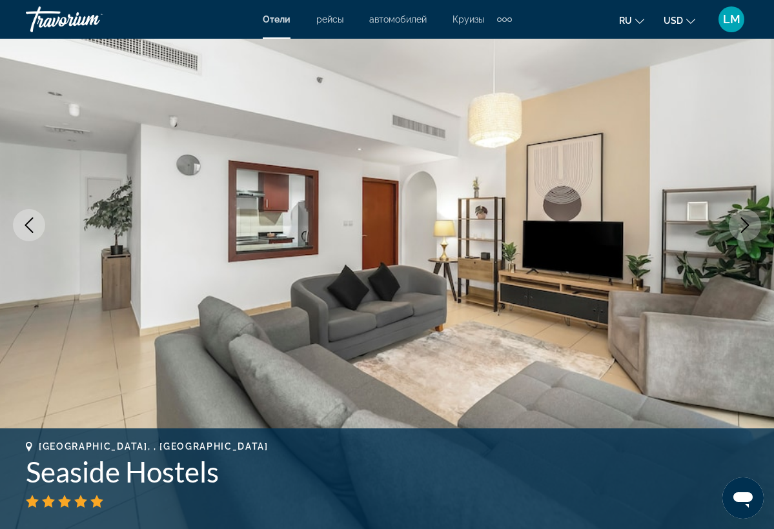
click at [742, 225] on icon "Next image" at bounding box center [744, 224] width 15 height 15
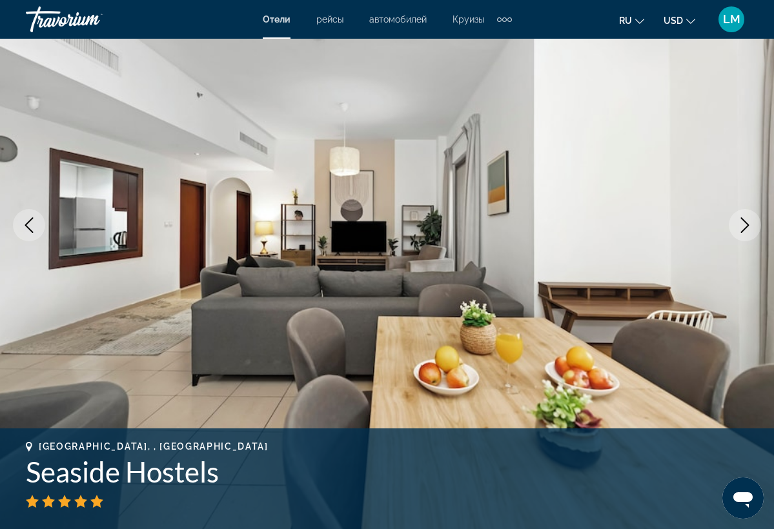
click at [742, 225] on icon "Next image" at bounding box center [744, 224] width 15 height 15
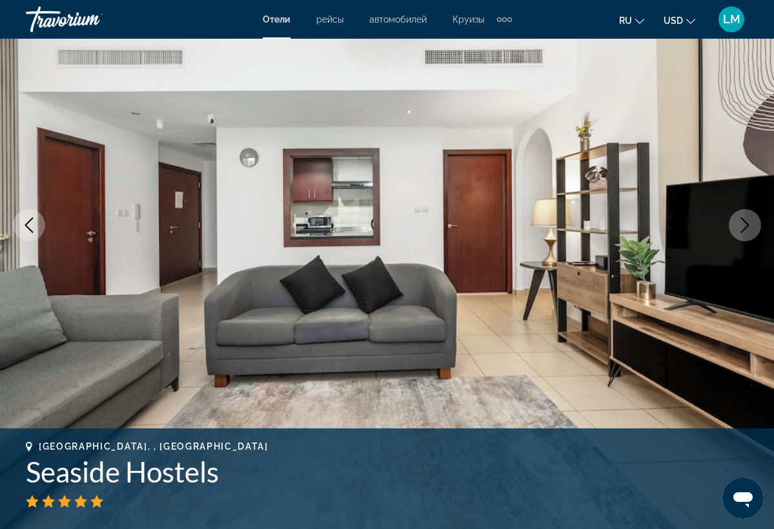
click at [742, 225] on icon "Next image" at bounding box center [744, 224] width 15 height 15
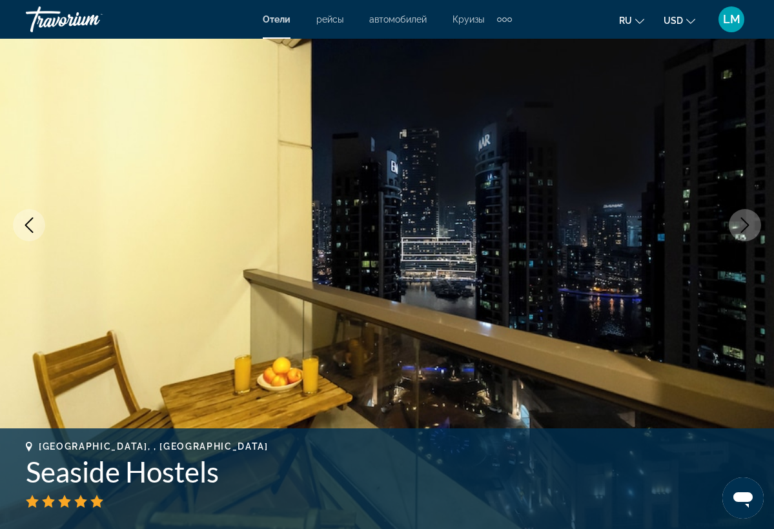
click at [742, 225] on icon "Next image" at bounding box center [744, 224] width 15 height 15
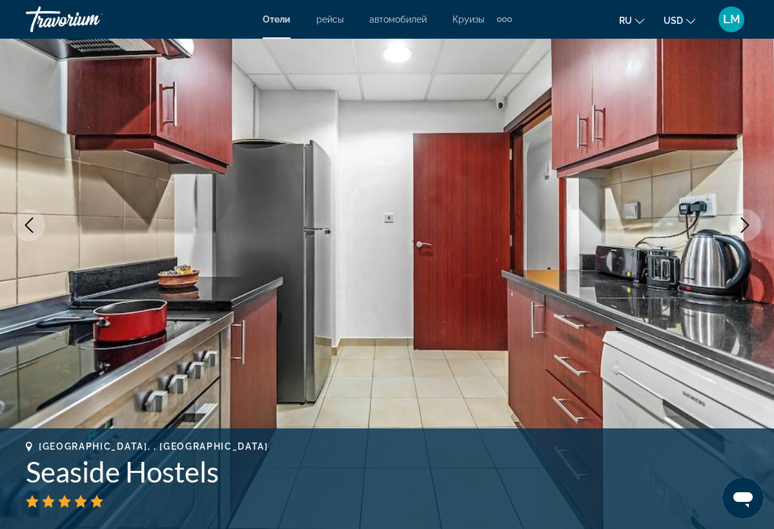
click at [742, 225] on icon "Next image" at bounding box center [744, 224] width 15 height 15
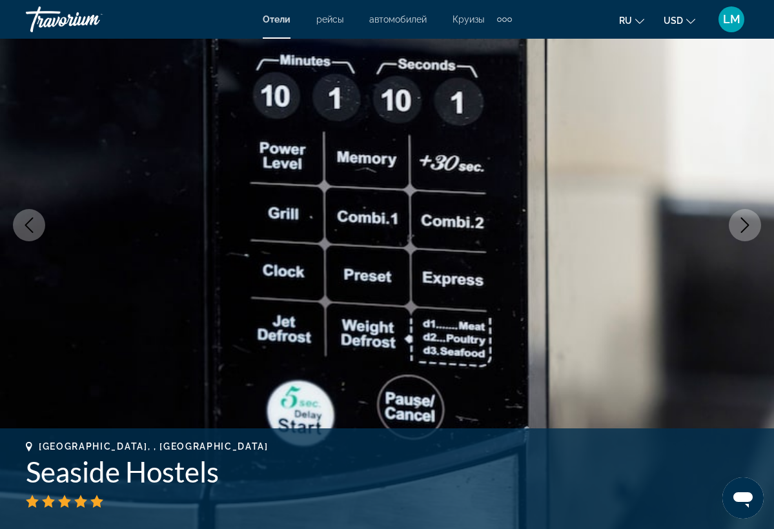
click at [742, 225] on icon "Next image" at bounding box center [744, 224] width 15 height 15
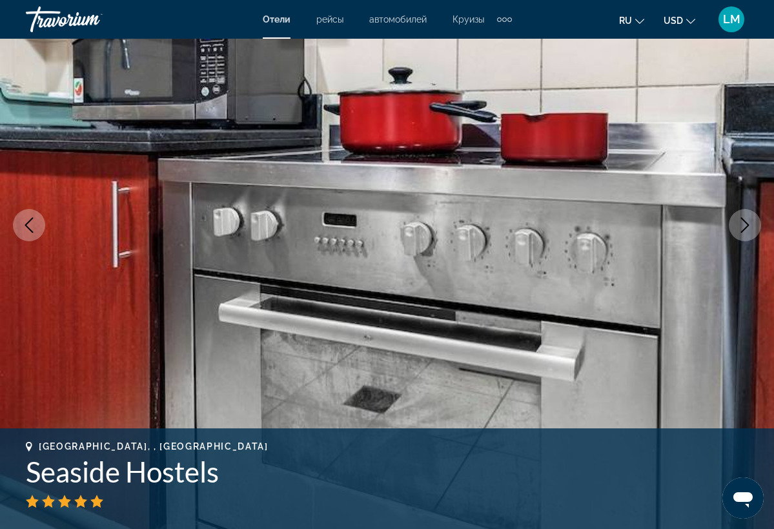
click at [742, 225] on icon "Next image" at bounding box center [744, 224] width 15 height 15
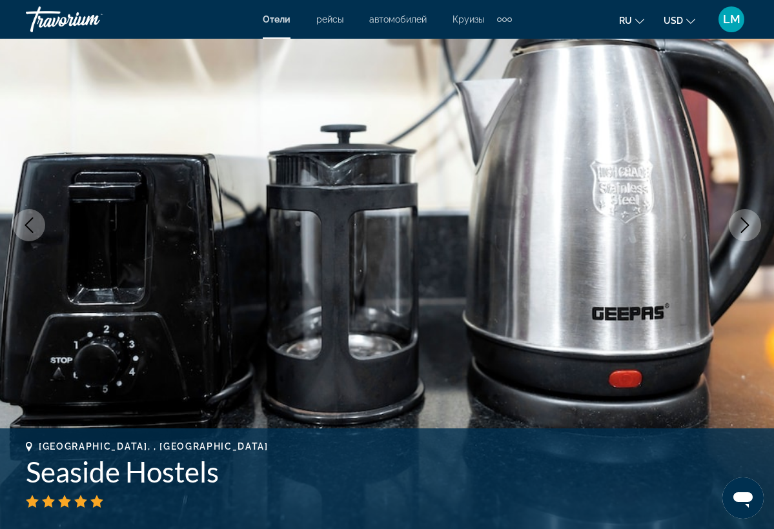
click at [742, 225] on icon "Next image" at bounding box center [744, 224] width 15 height 15
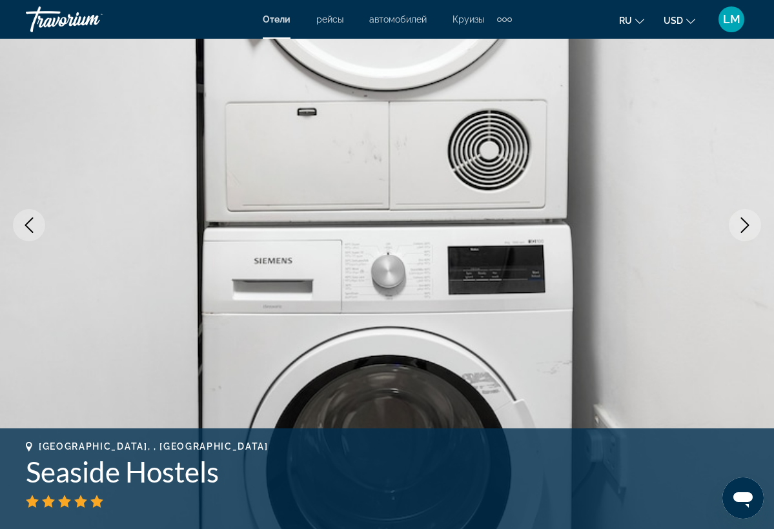
click at [742, 225] on icon "Next image" at bounding box center [744, 224] width 15 height 15
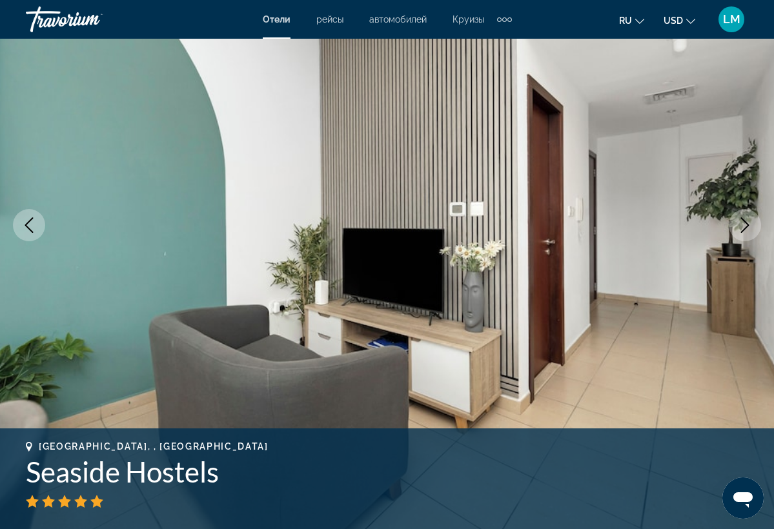
click at [742, 225] on icon "Next image" at bounding box center [744, 224] width 15 height 15
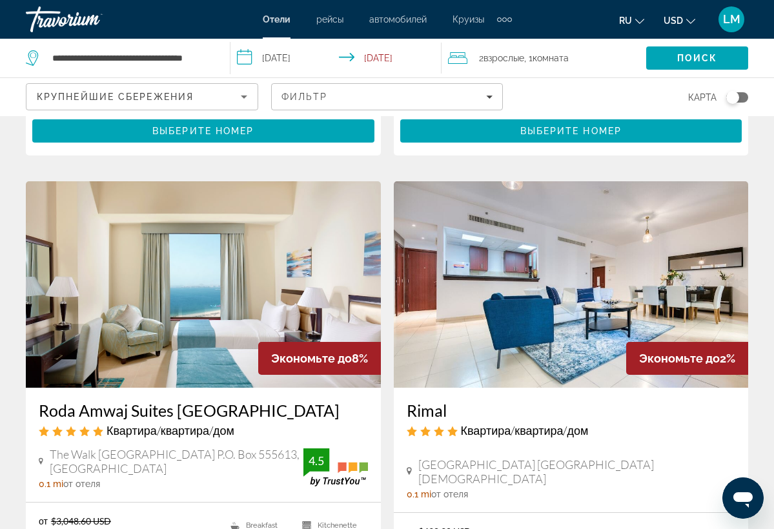
scroll to position [474, 0]
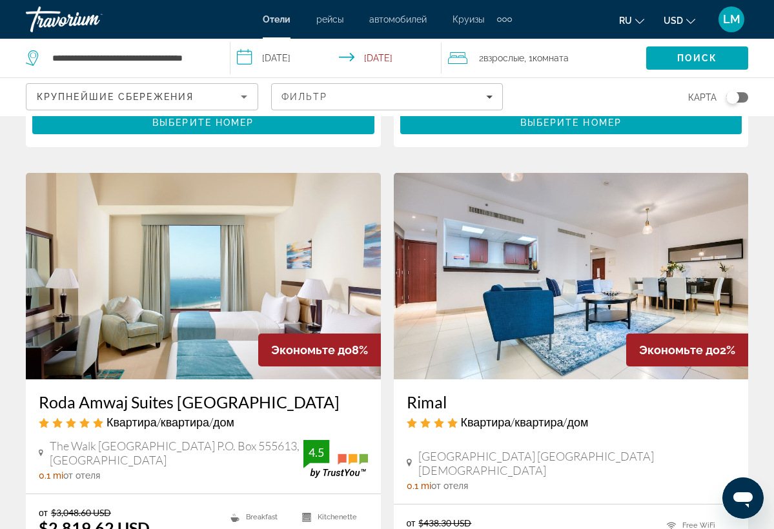
click at [236, 257] on img "Main content" at bounding box center [203, 276] width 355 height 206
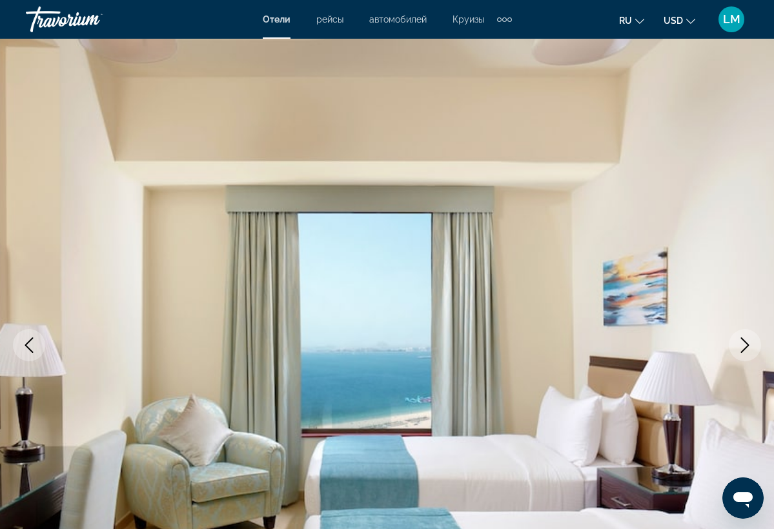
click at [747, 347] on icon "Next image" at bounding box center [745, 344] width 8 height 15
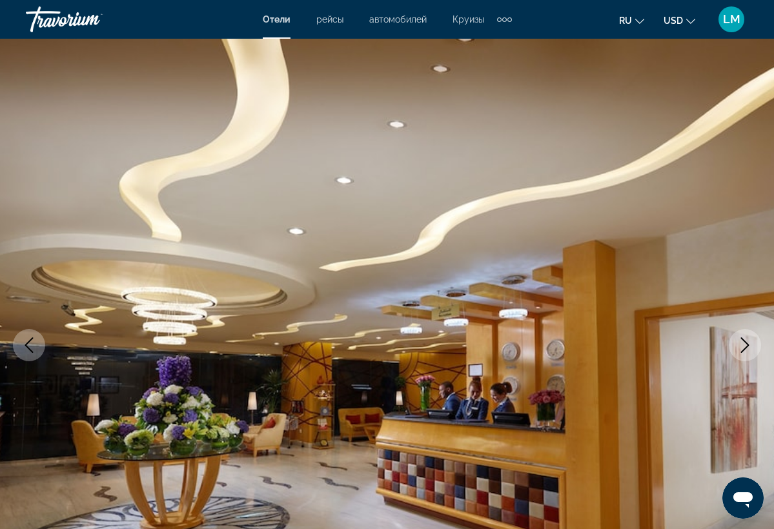
click at [746, 345] on icon "Next image" at bounding box center [744, 344] width 15 height 15
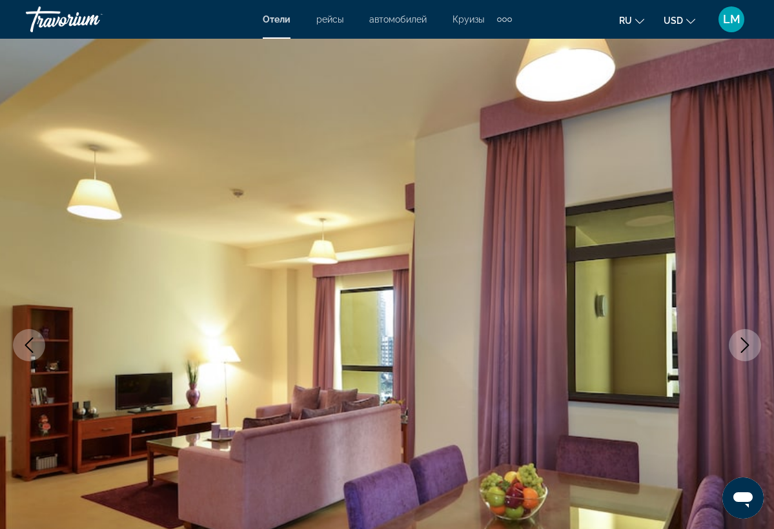
click at [746, 345] on icon "Next image" at bounding box center [744, 344] width 15 height 15
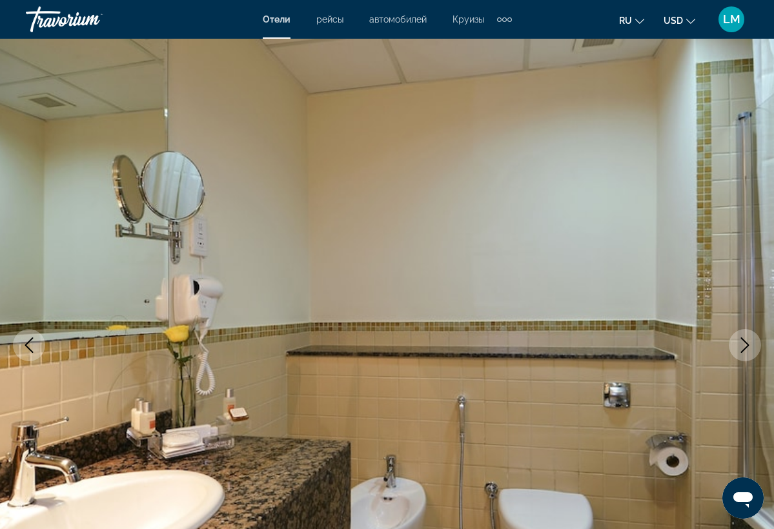
click at [746, 345] on icon "Next image" at bounding box center [744, 344] width 15 height 15
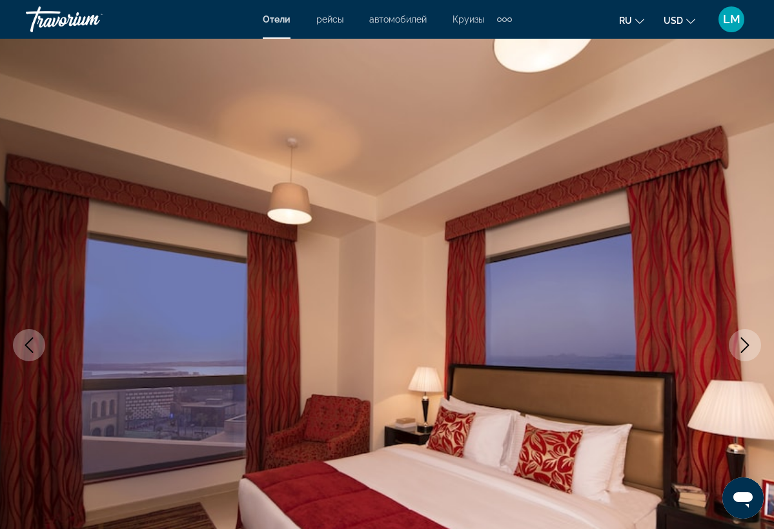
click at [746, 345] on icon "Next image" at bounding box center [744, 344] width 15 height 15
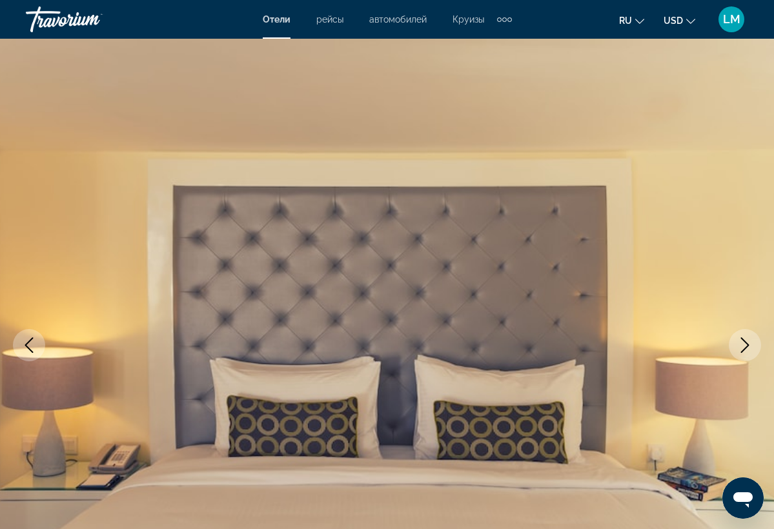
click at [746, 345] on icon "Next image" at bounding box center [744, 344] width 15 height 15
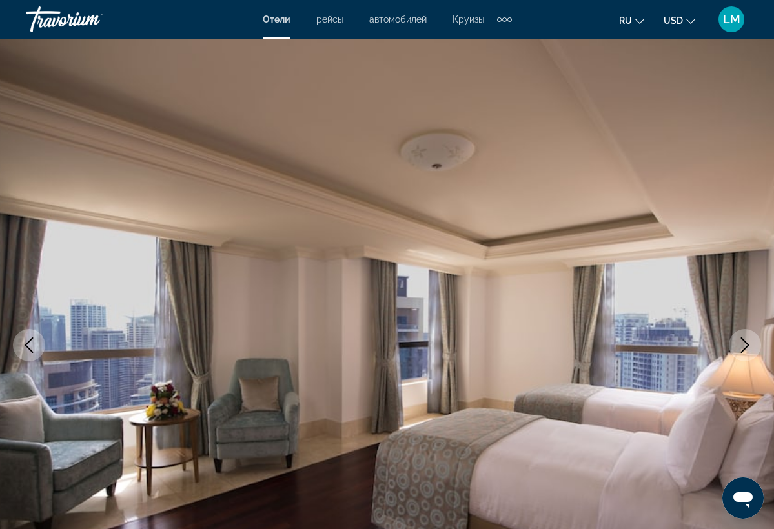
click at [746, 345] on icon "Next image" at bounding box center [744, 344] width 15 height 15
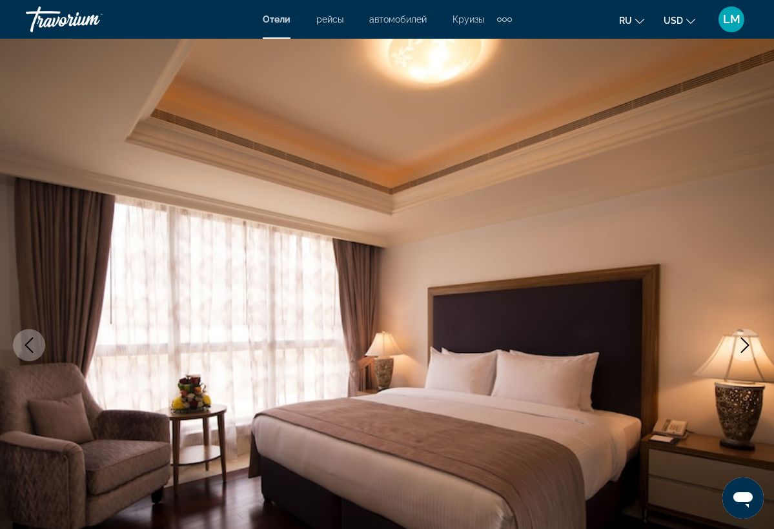
click at [746, 345] on icon "Next image" at bounding box center [744, 344] width 15 height 15
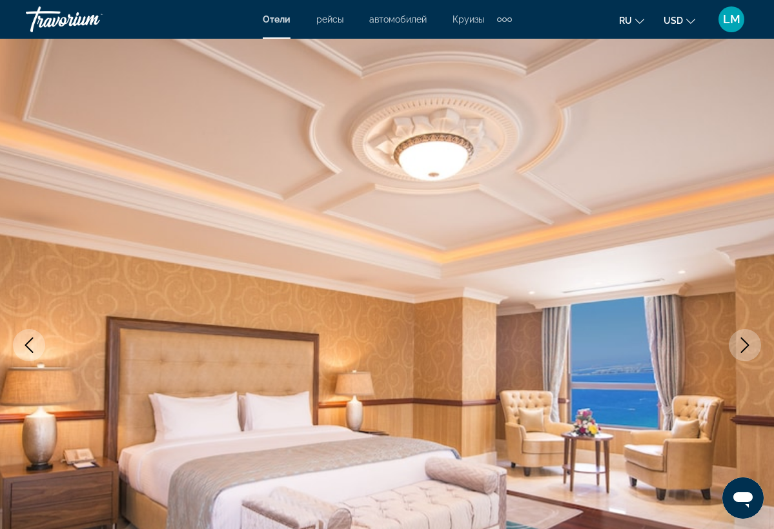
click at [746, 345] on icon "Next image" at bounding box center [744, 344] width 15 height 15
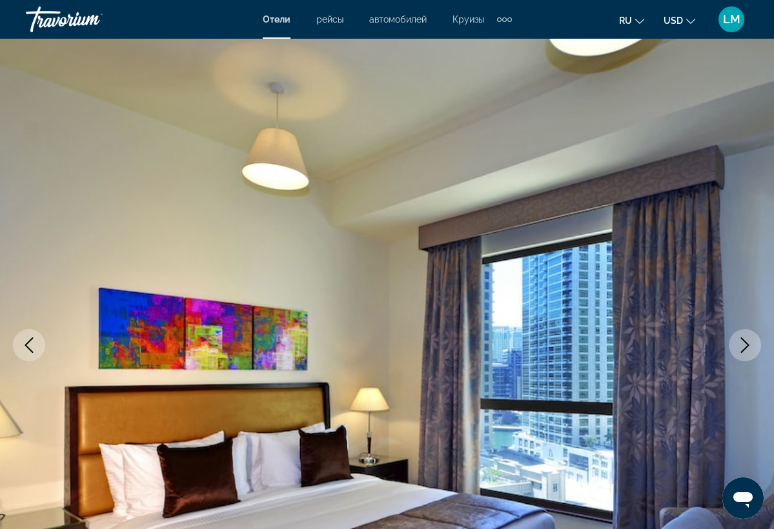
click at [746, 345] on icon "Next image" at bounding box center [744, 344] width 15 height 15
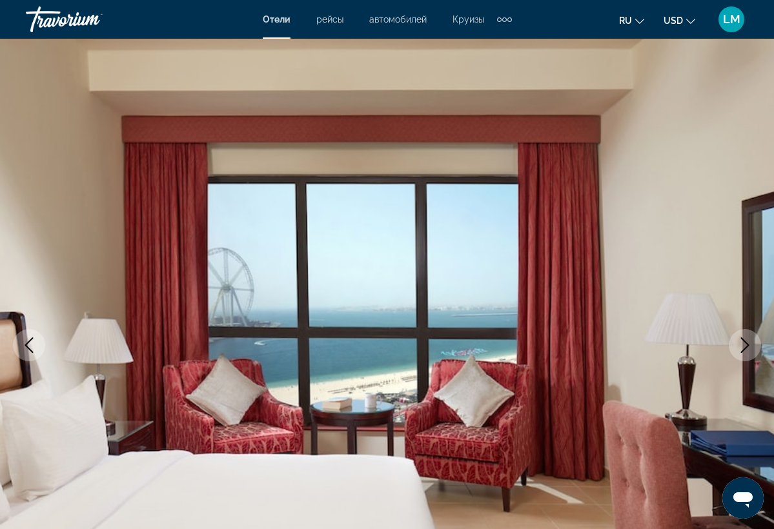
click at [746, 345] on icon "Next image" at bounding box center [744, 344] width 15 height 15
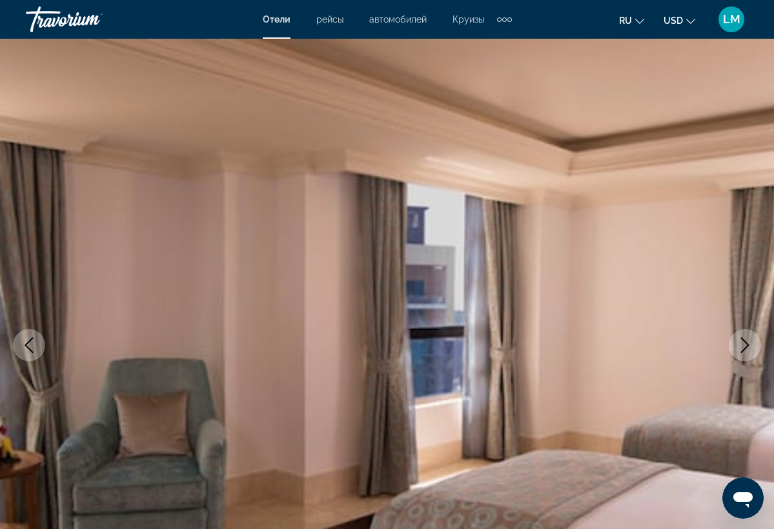
click at [746, 345] on icon "Next image" at bounding box center [744, 344] width 15 height 15
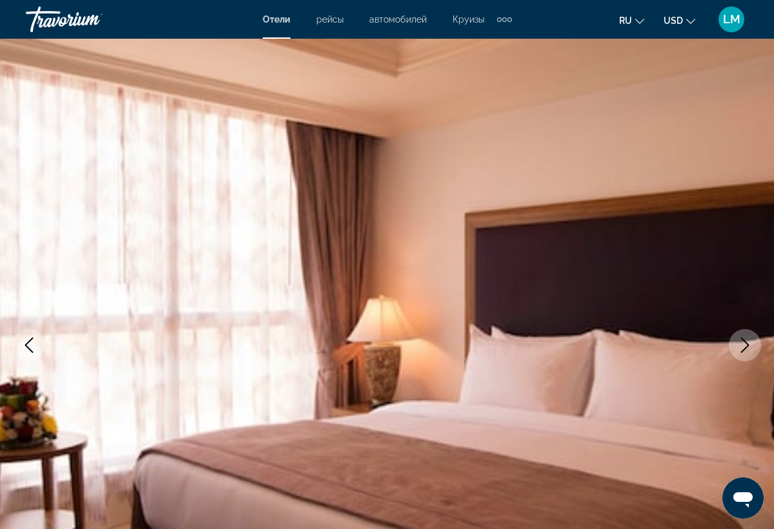
click at [746, 345] on icon "Next image" at bounding box center [744, 344] width 15 height 15
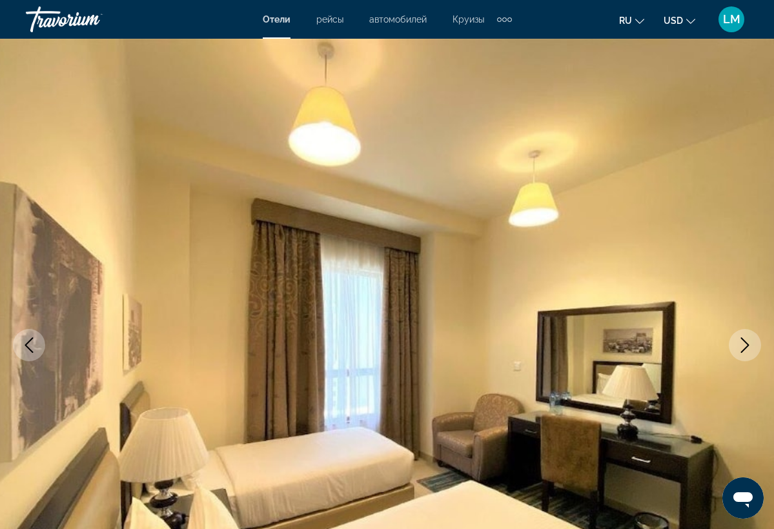
click at [746, 345] on icon "Next image" at bounding box center [744, 344] width 15 height 15
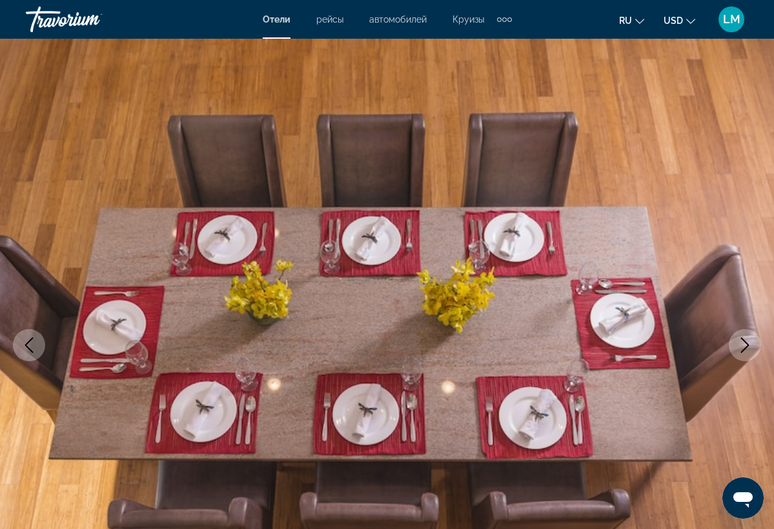
click at [746, 345] on icon "Next image" at bounding box center [744, 344] width 15 height 15
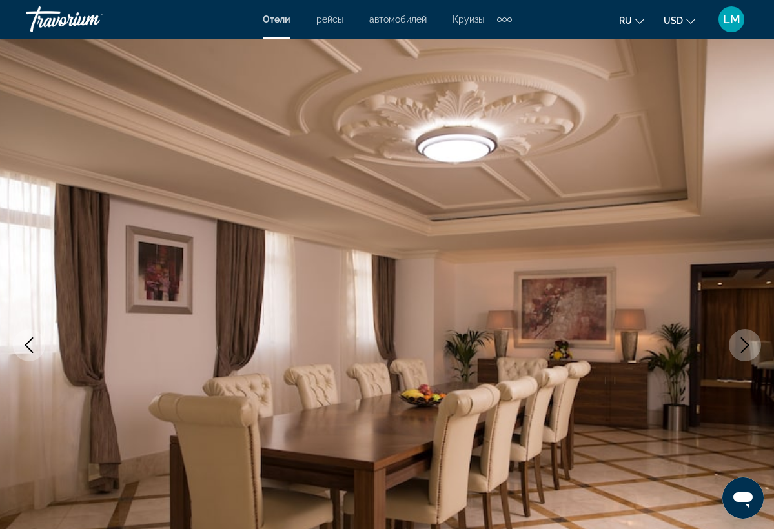
click at [746, 345] on icon "Next image" at bounding box center [744, 344] width 15 height 15
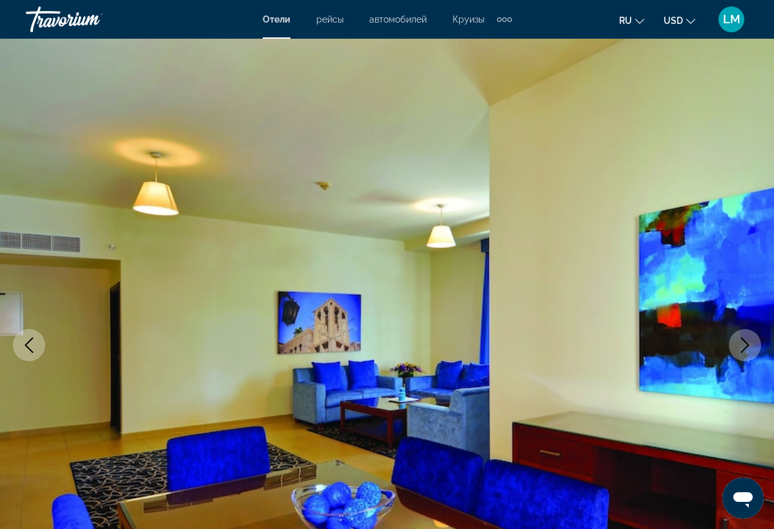
click at [746, 345] on icon "Next image" at bounding box center [744, 344] width 15 height 15
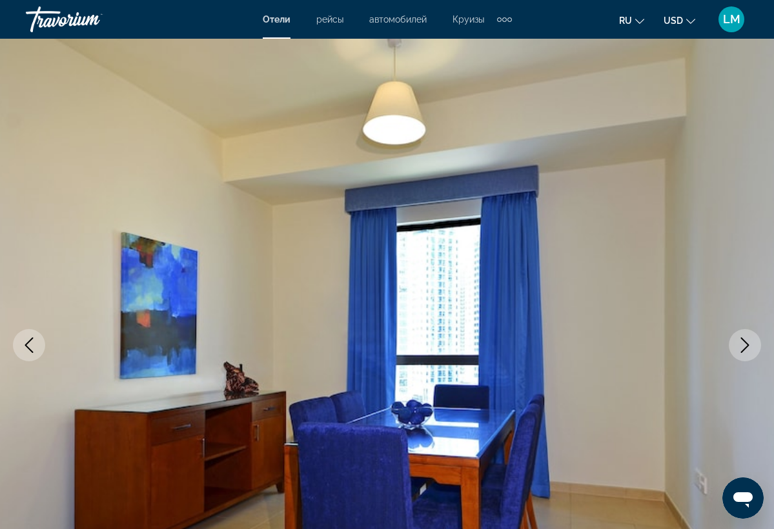
click at [746, 345] on icon "Next image" at bounding box center [744, 344] width 15 height 15
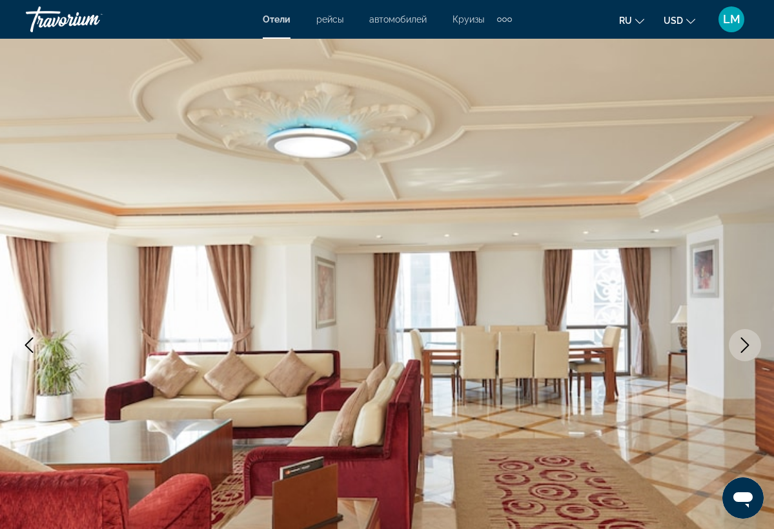
click at [746, 345] on icon "Next image" at bounding box center [744, 344] width 15 height 15
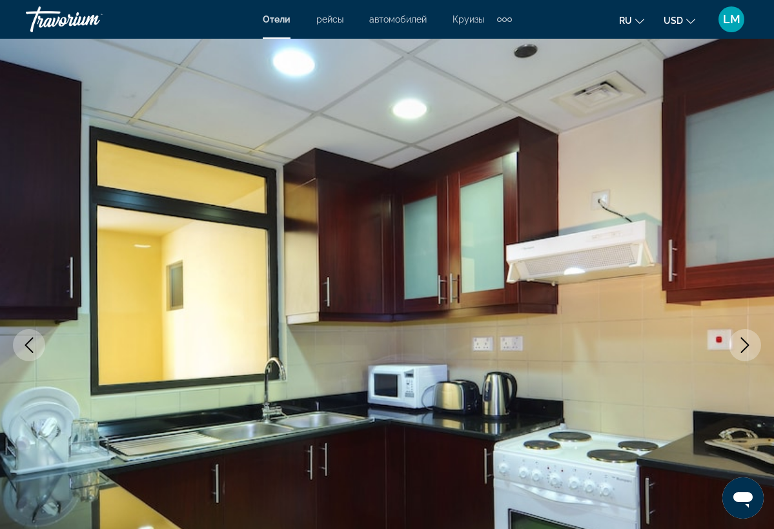
click at [746, 345] on icon "Next image" at bounding box center [744, 344] width 15 height 15
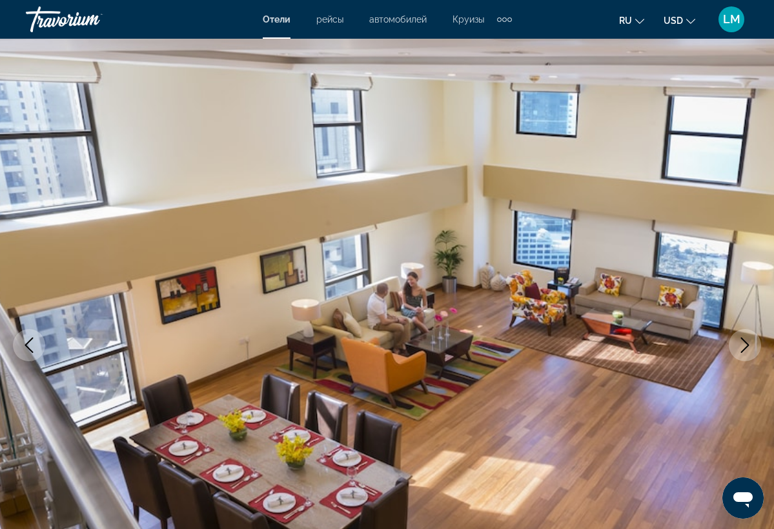
click at [746, 345] on icon "Next image" at bounding box center [744, 344] width 15 height 15
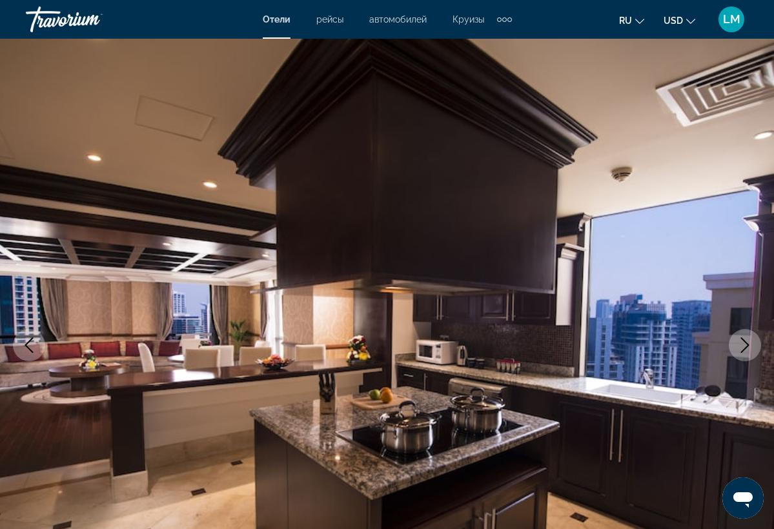
click at [746, 345] on icon "Next image" at bounding box center [744, 344] width 15 height 15
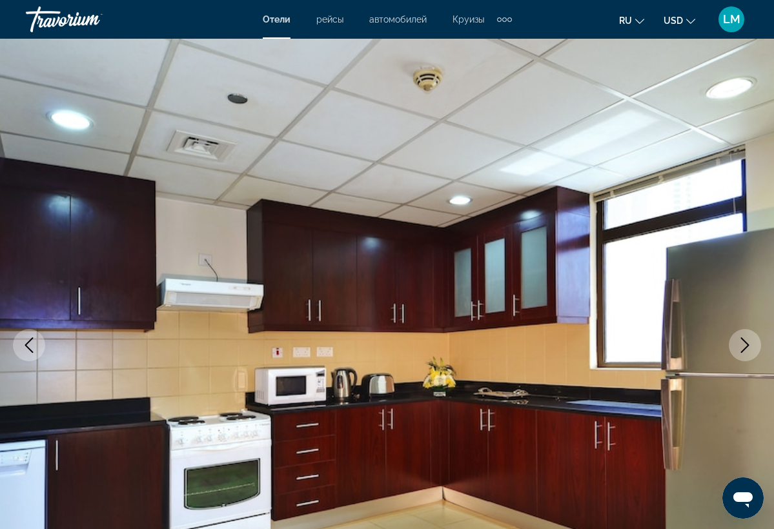
click at [746, 345] on icon "Next image" at bounding box center [744, 344] width 15 height 15
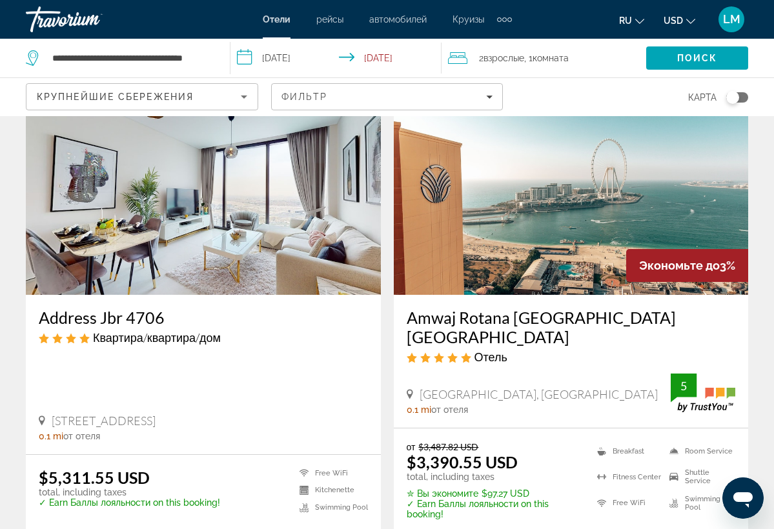
scroll to position [1516, 0]
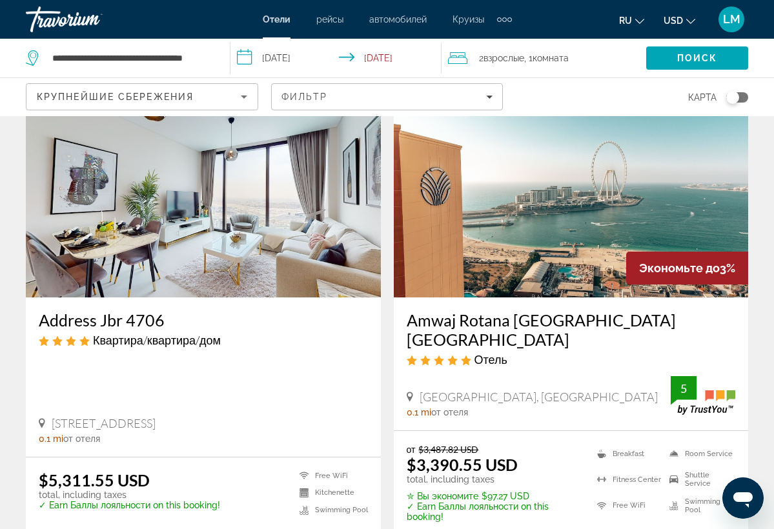
click at [523, 230] on img "Main content" at bounding box center [571, 194] width 355 height 206
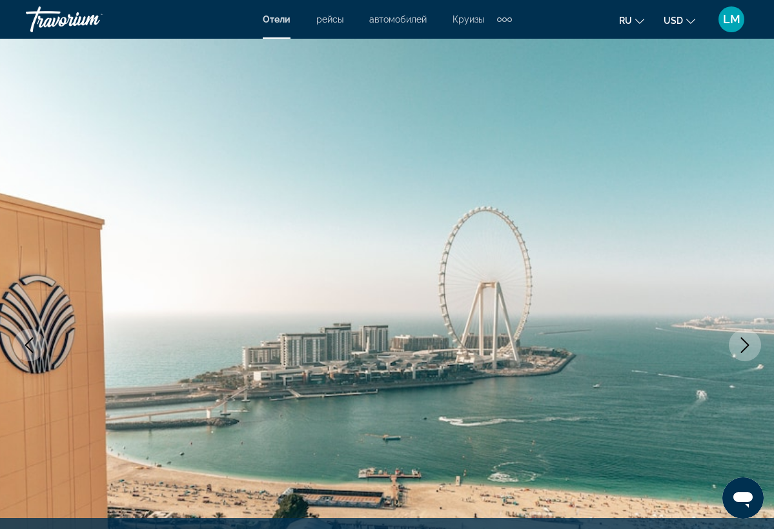
click at [738, 345] on icon "Next image" at bounding box center [744, 344] width 15 height 15
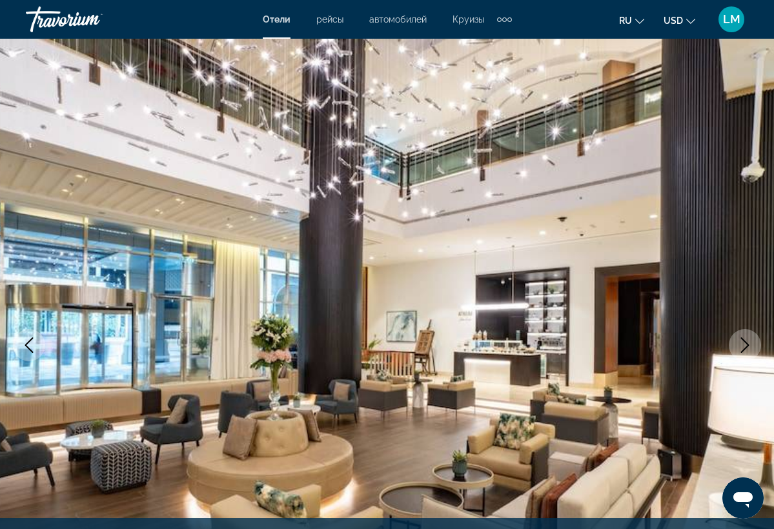
click at [750, 343] on icon "Next image" at bounding box center [744, 344] width 15 height 15
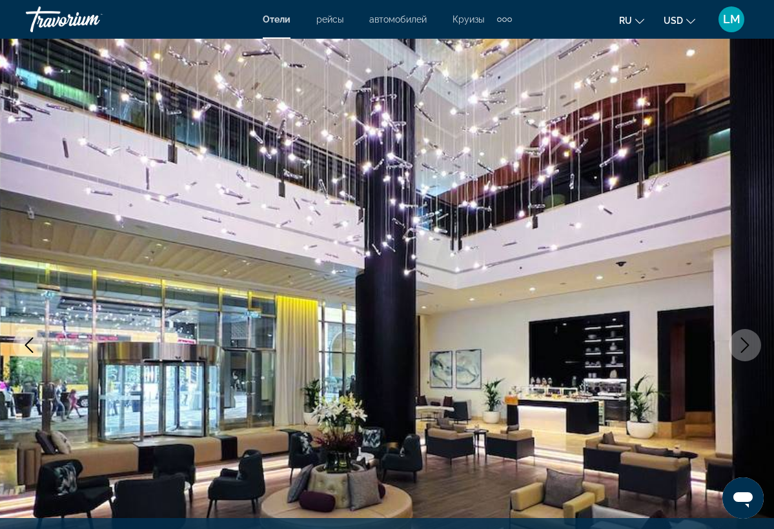
click at [745, 347] on icon "Next image" at bounding box center [744, 344] width 15 height 15
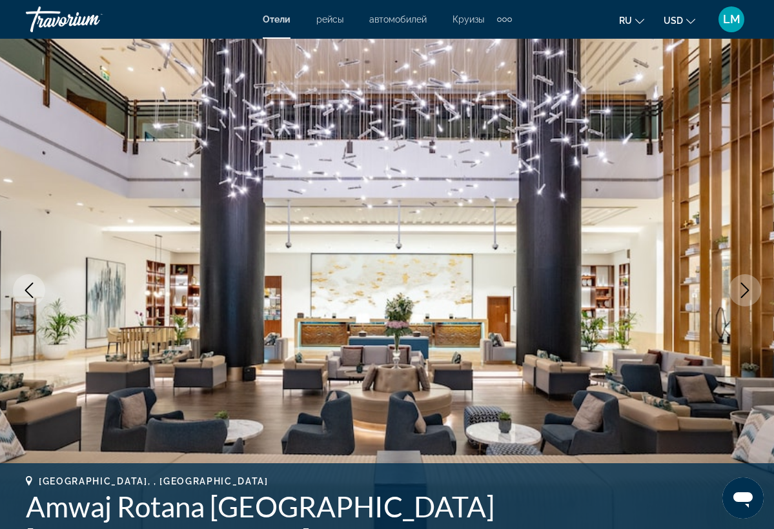
scroll to position [57, 0]
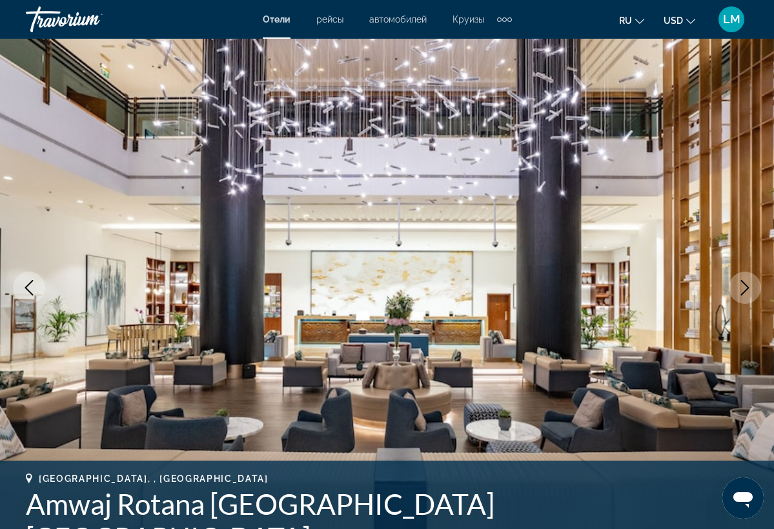
click at [744, 288] on icon "Next image" at bounding box center [744, 287] width 15 height 15
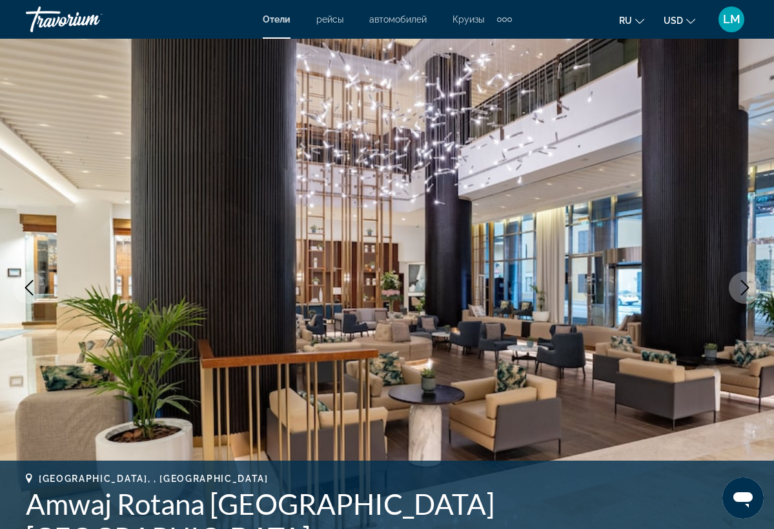
click at [744, 288] on icon "Next image" at bounding box center [744, 287] width 15 height 15
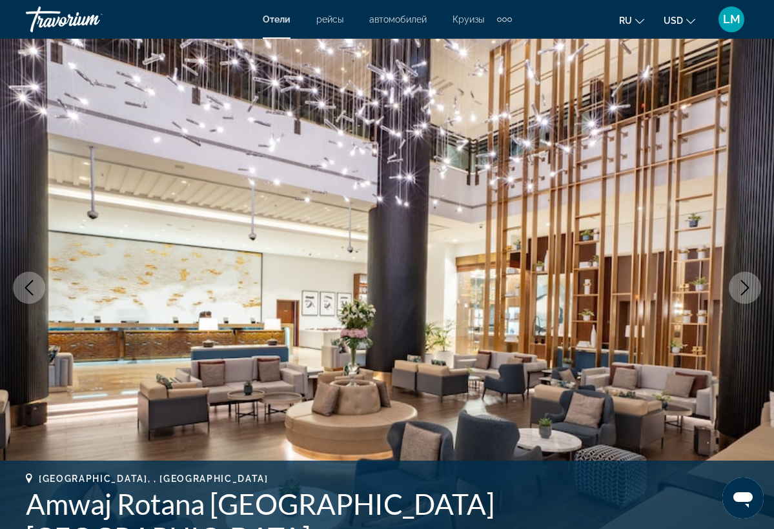
click at [744, 288] on icon "Next image" at bounding box center [744, 287] width 15 height 15
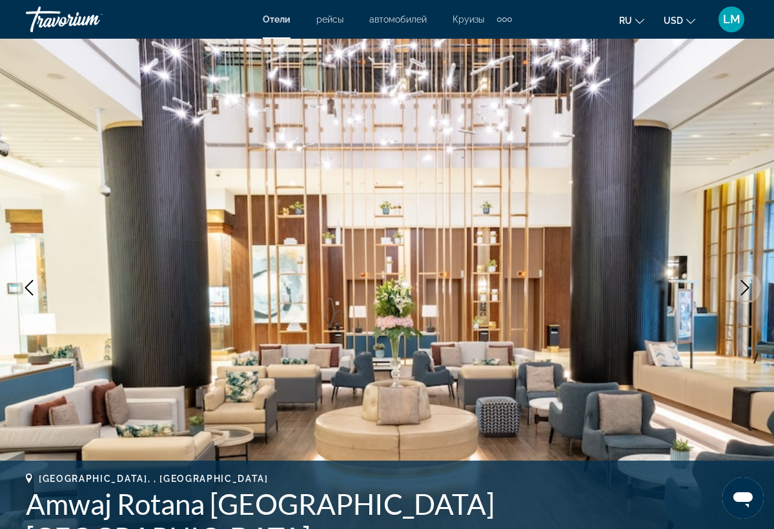
click at [744, 288] on icon "Next image" at bounding box center [744, 287] width 15 height 15
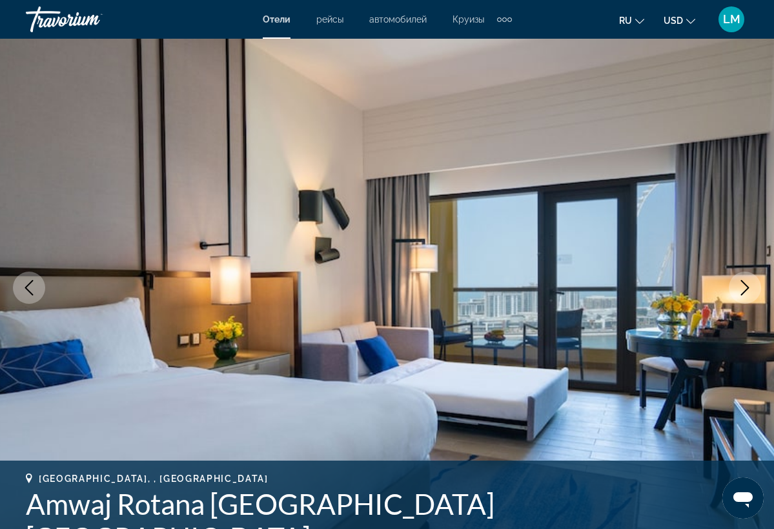
click at [744, 288] on icon "Next image" at bounding box center [744, 287] width 15 height 15
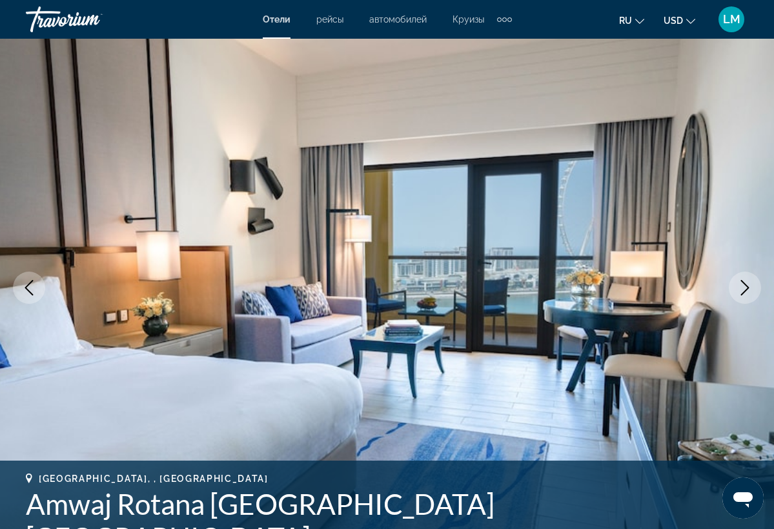
click at [744, 288] on icon "Next image" at bounding box center [744, 287] width 15 height 15
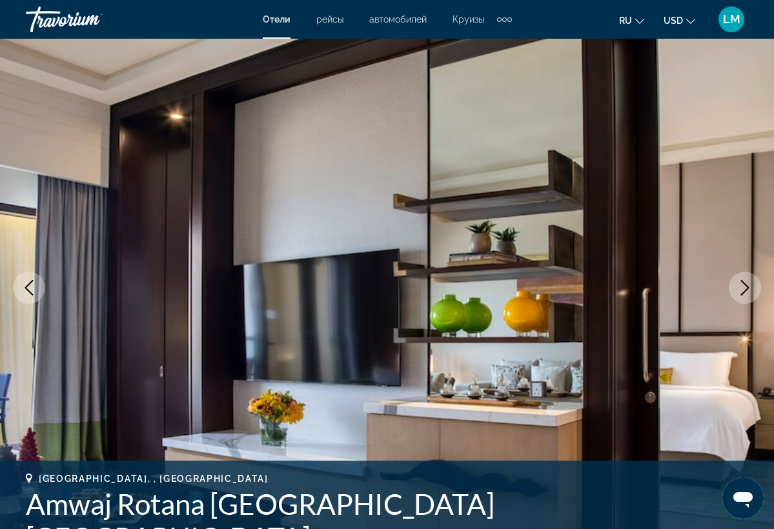
click at [744, 288] on icon "Next image" at bounding box center [744, 287] width 15 height 15
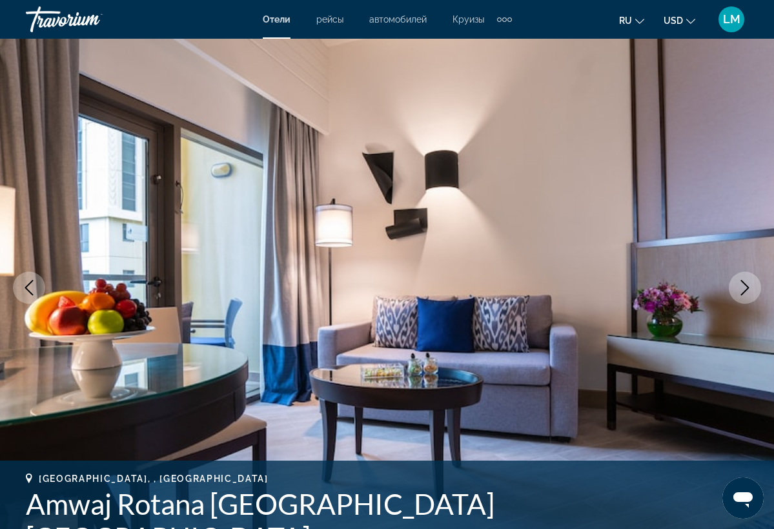
click at [744, 288] on icon "Next image" at bounding box center [744, 287] width 15 height 15
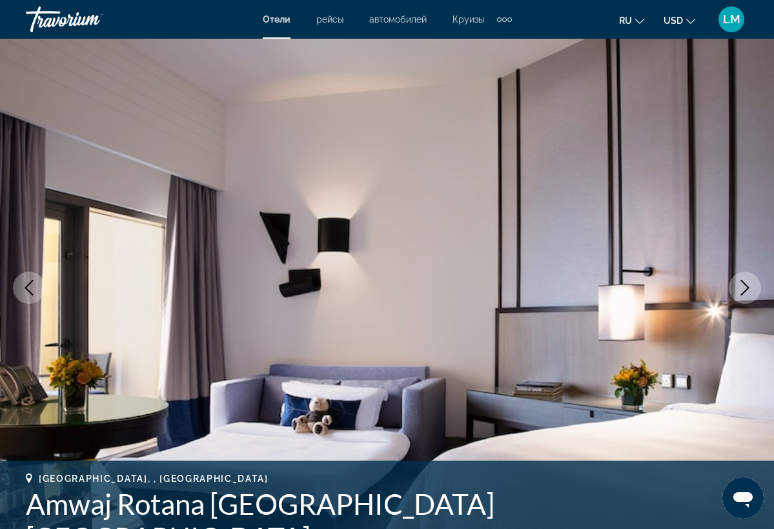
click at [744, 288] on icon "Next image" at bounding box center [744, 287] width 15 height 15
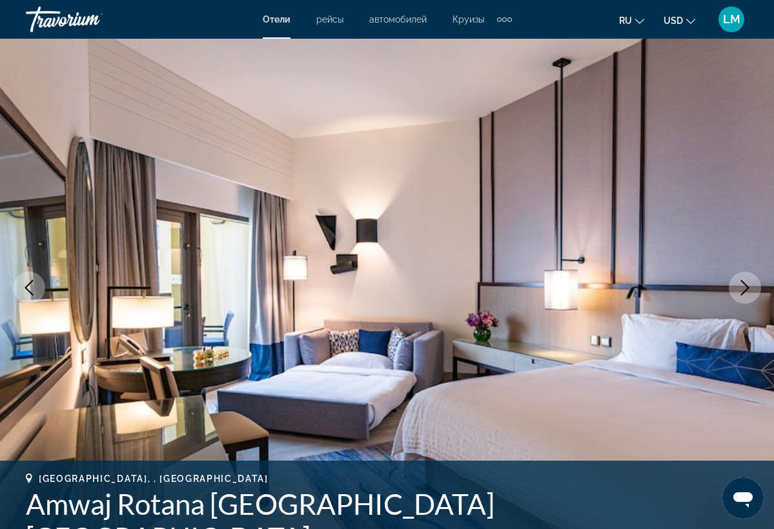
click at [743, 288] on icon "Next image" at bounding box center [744, 287] width 15 height 15
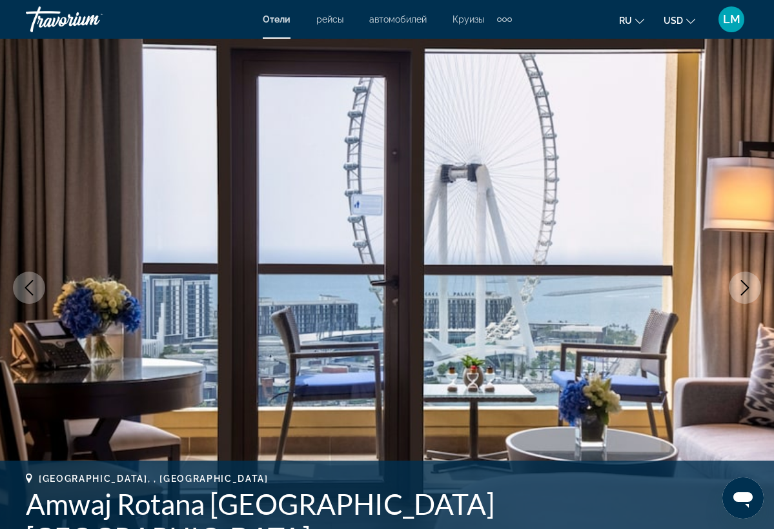
click at [743, 288] on icon "Next image" at bounding box center [744, 287] width 15 height 15
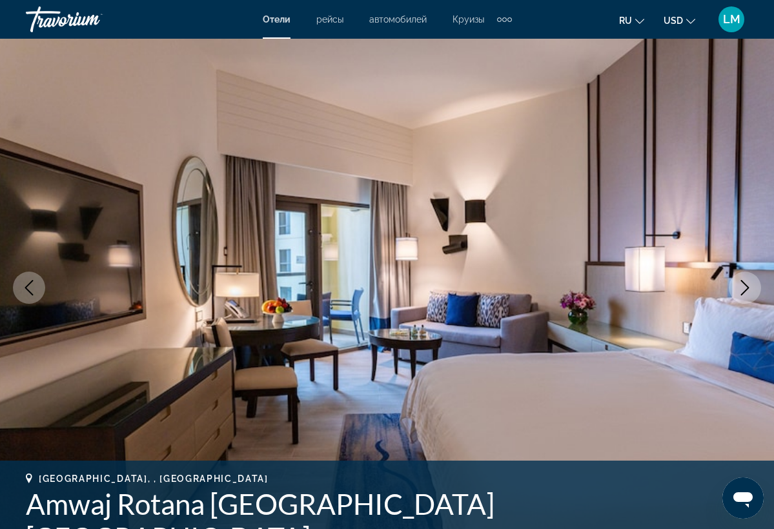
click at [743, 288] on icon "Next image" at bounding box center [744, 287] width 15 height 15
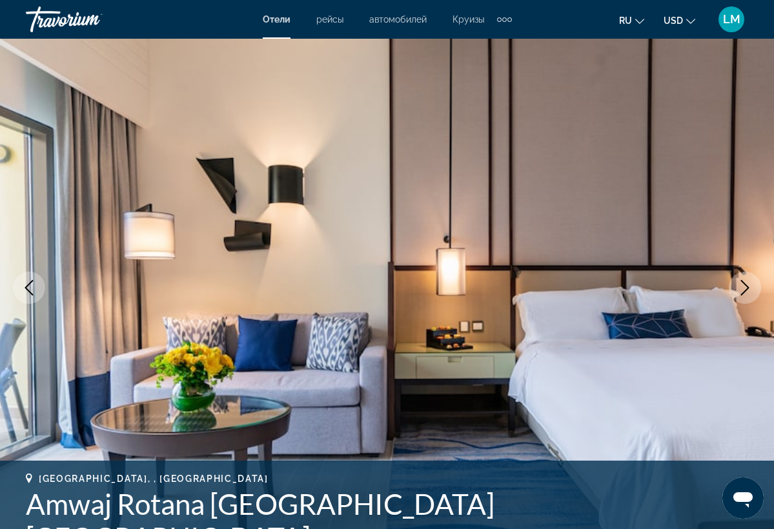
click at [743, 288] on icon "Next image" at bounding box center [744, 287] width 15 height 15
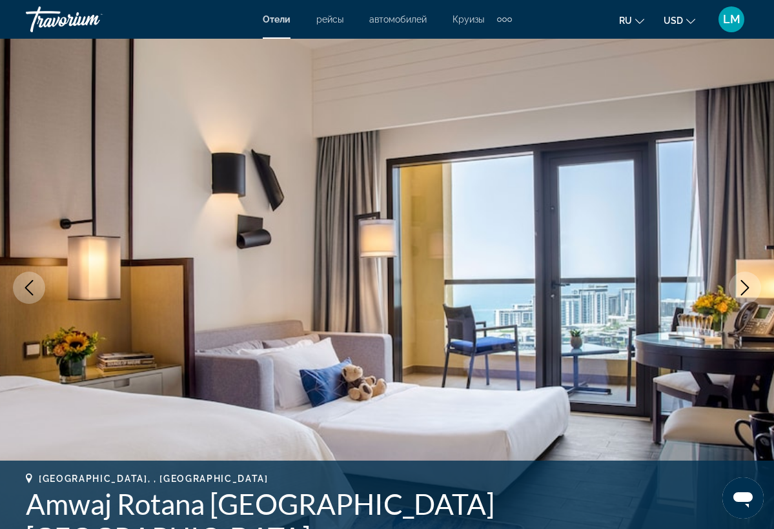
click at [743, 288] on icon "Next image" at bounding box center [744, 287] width 15 height 15
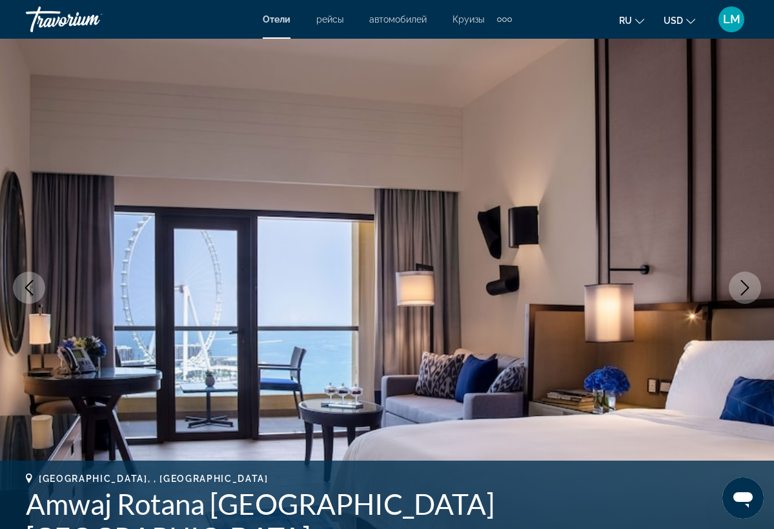
click at [743, 288] on icon "Next image" at bounding box center [744, 287] width 15 height 15
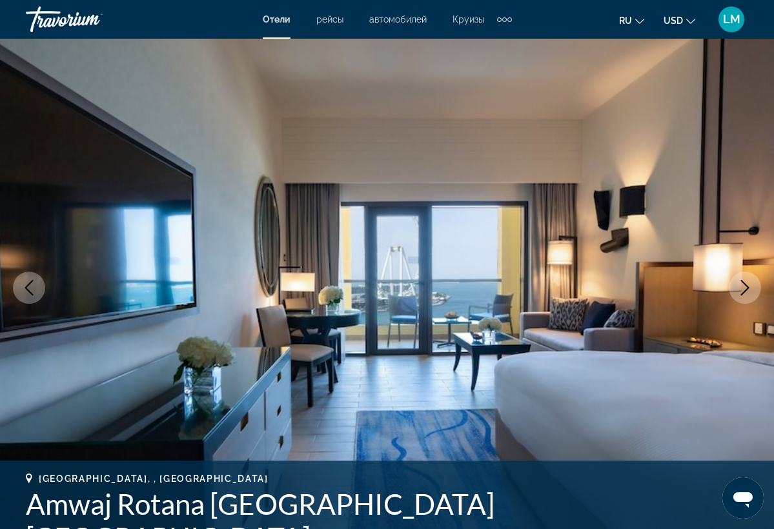
click at [743, 288] on icon "Next image" at bounding box center [744, 287] width 15 height 15
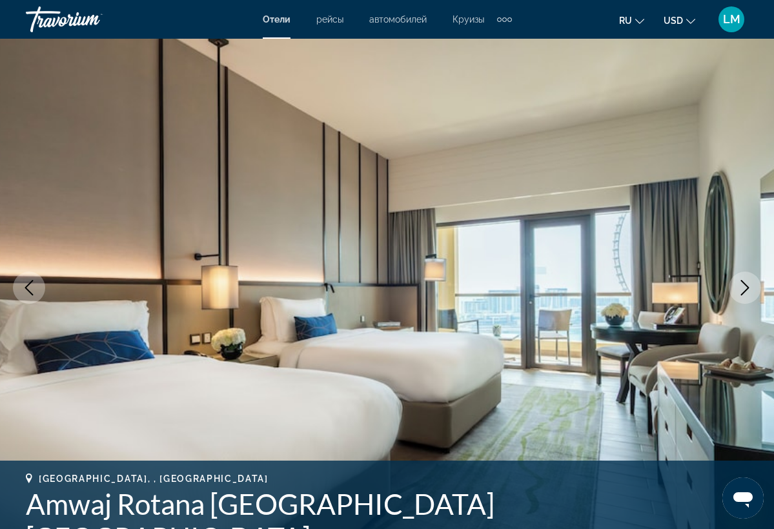
click at [743, 288] on icon "Next image" at bounding box center [744, 287] width 15 height 15
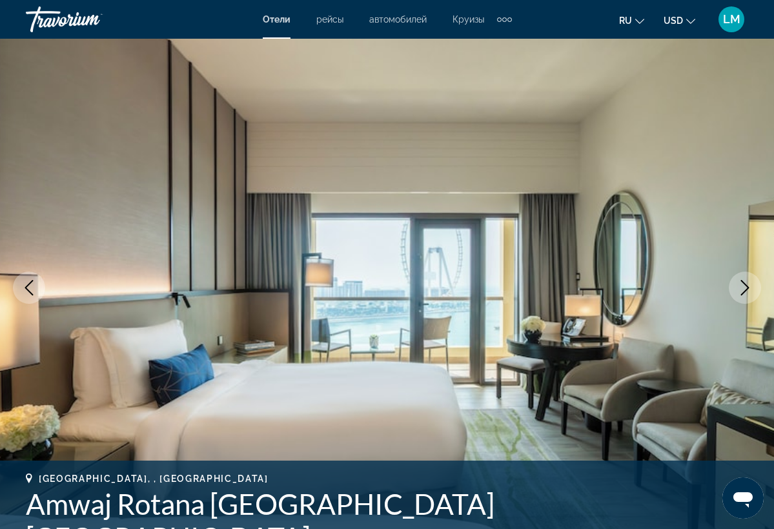
click at [743, 289] on icon "Next image" at bounding box center [744, 287] width 15 height 15
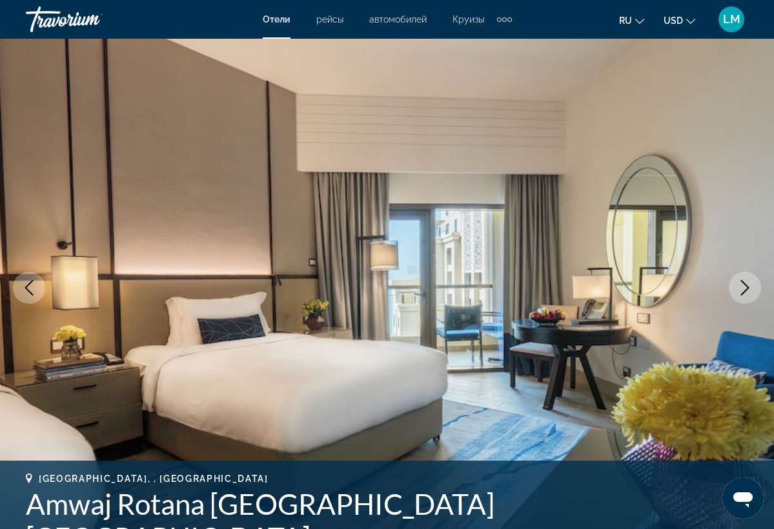
click at [743, 289] on icon "Next image" at bounding box center [744, 287] width 15 height 15
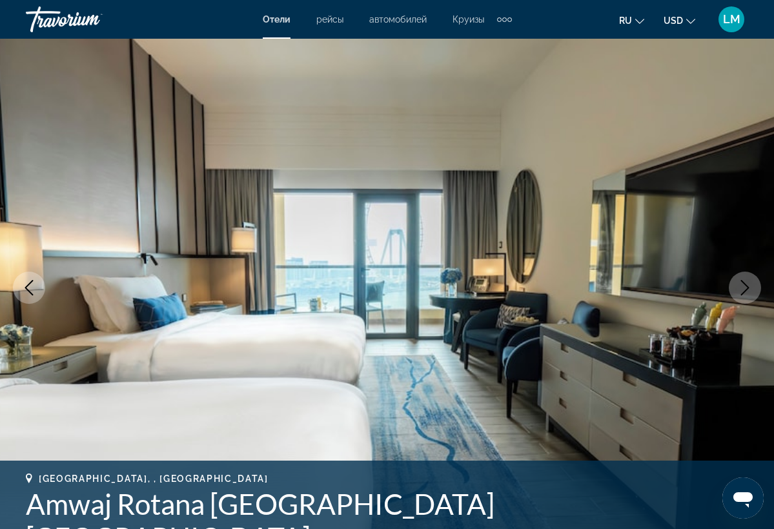
click at [743, 289] on icon "Next image" at bounding box center [744, 287] width 15 height 15
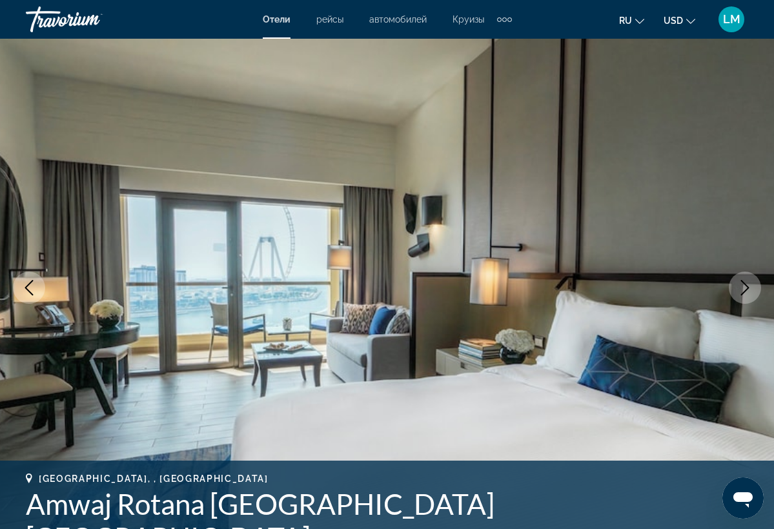
click at [743, 289] on icon "Next image" at bounding box center [744, 287] width 15 height 15
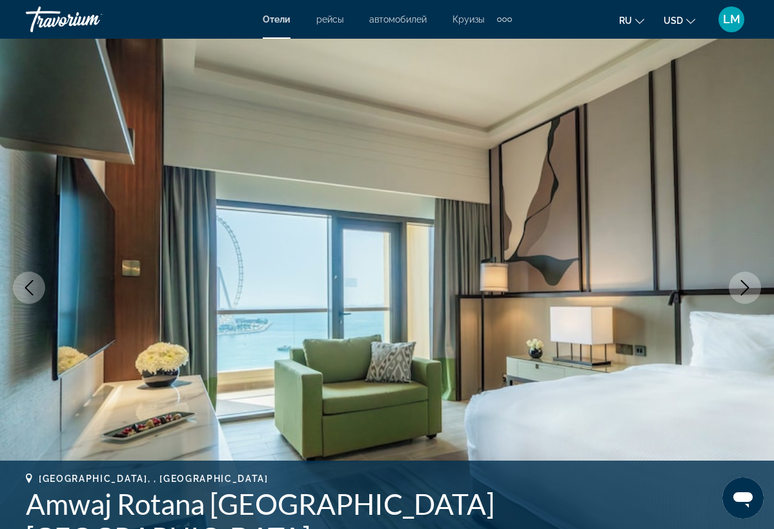
click at [743, 289] on icon "Next image" at bounding box center [744, 287] width 15 height 15
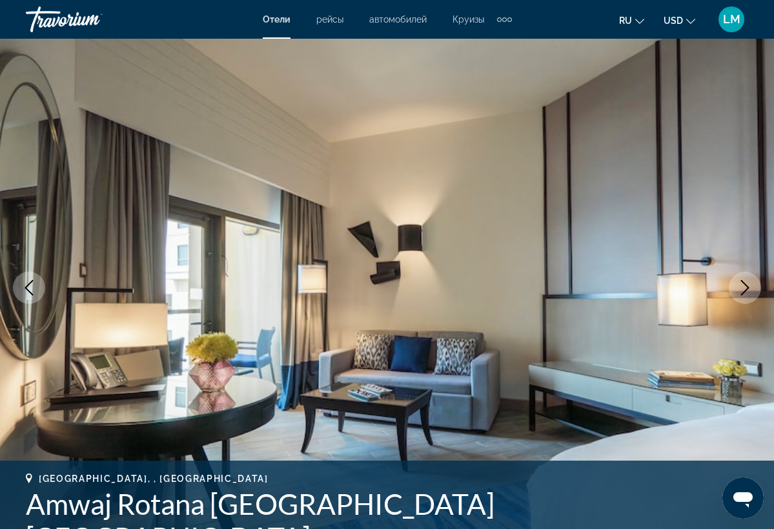
click at [743, 289] on icon "Next image" at bounding box center [744, 287] width 15 height 15
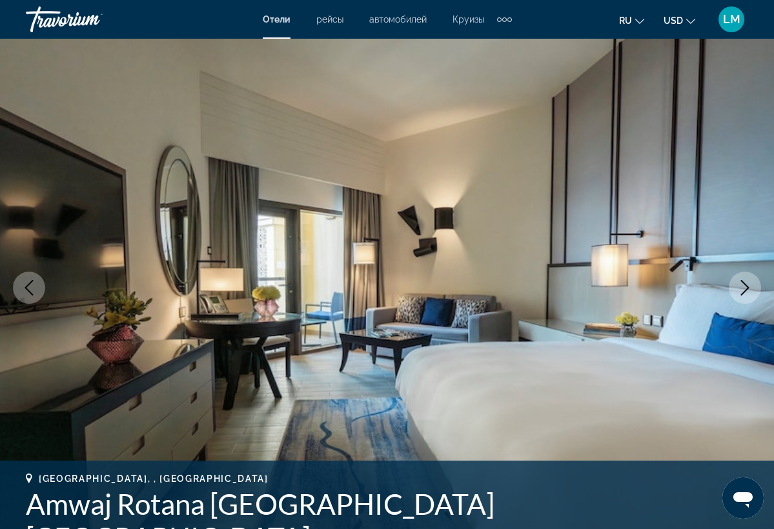
click at [743, 289] on icon "Next image" at bounding box center [744, 287] width 15 height 15
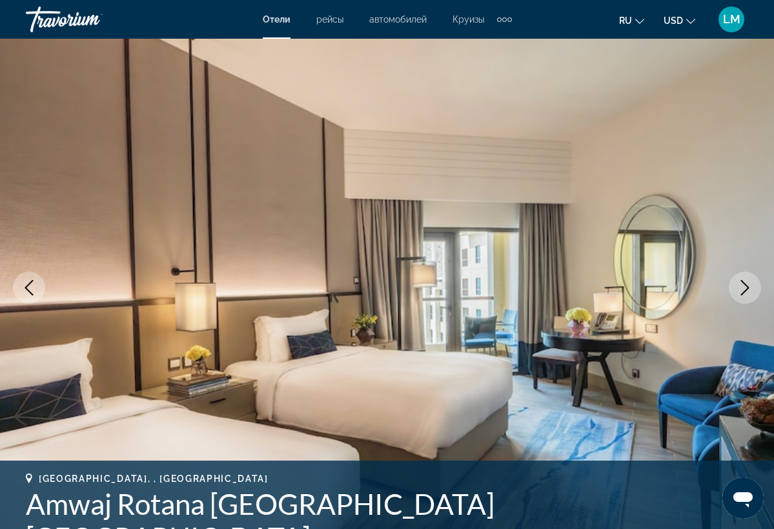
click at [743, 289] on icon "Next image" at bounding box center [744, 287] width 15 height 15
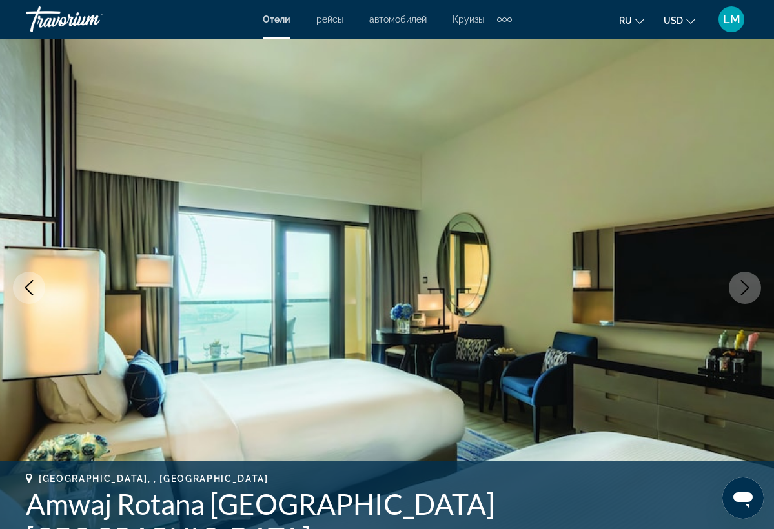
click at [743, 289] on icon "Next image" at bounding box center [744, 287] width 15 height 15
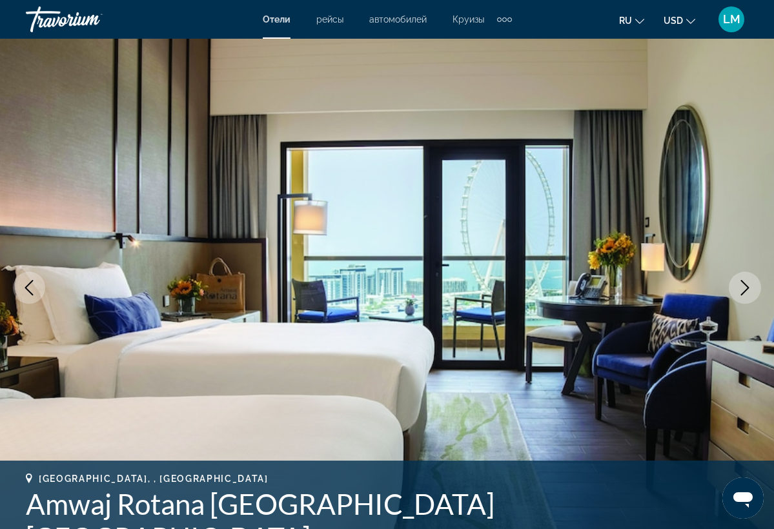
click at [743, 289] on icon "Next image" at bounding box center [744, 287] width 15 height 15
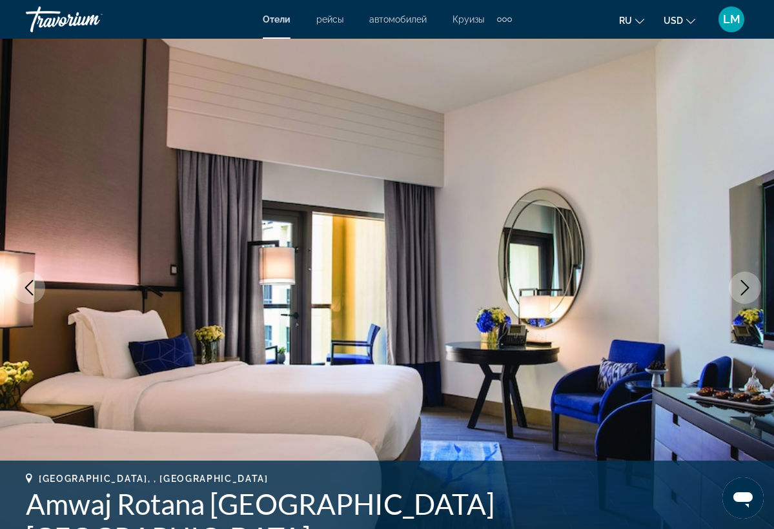
click at [743, 289] on icon "Next image" at bounding box center [744, 287] width 15 height 15
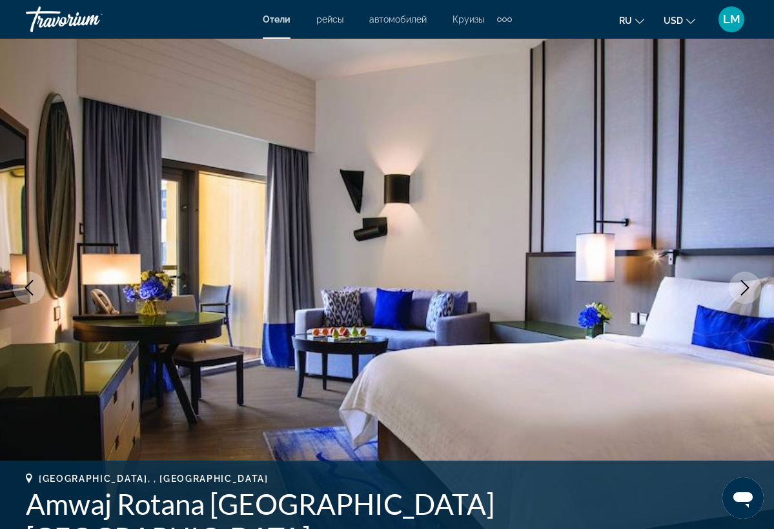
click at [743, 289] on icon "Next image" at bounding box center [744, 287] width 15 height 15
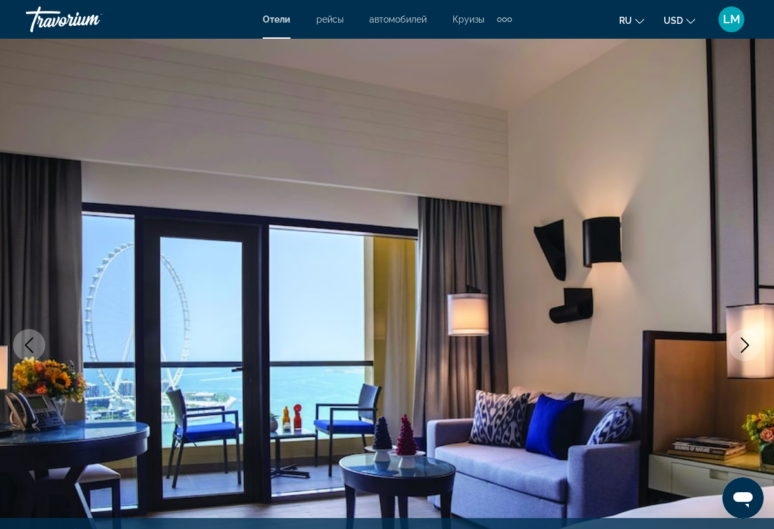
scroll to position [0, 0]
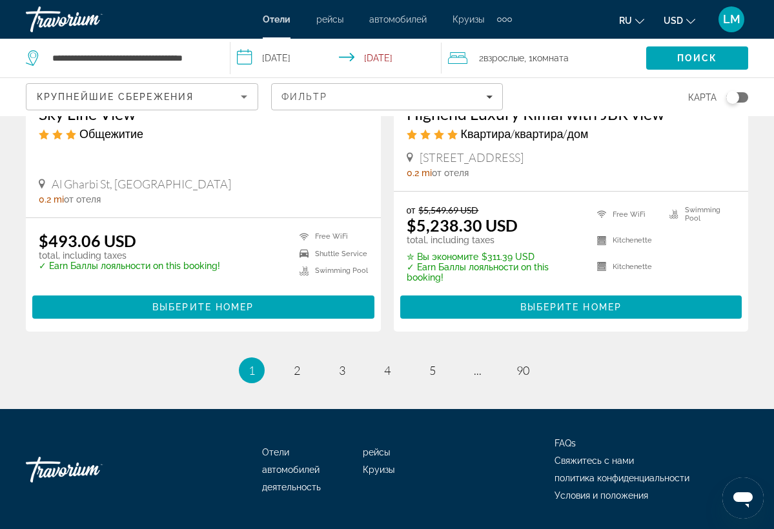
scroll to position [2733, 0]
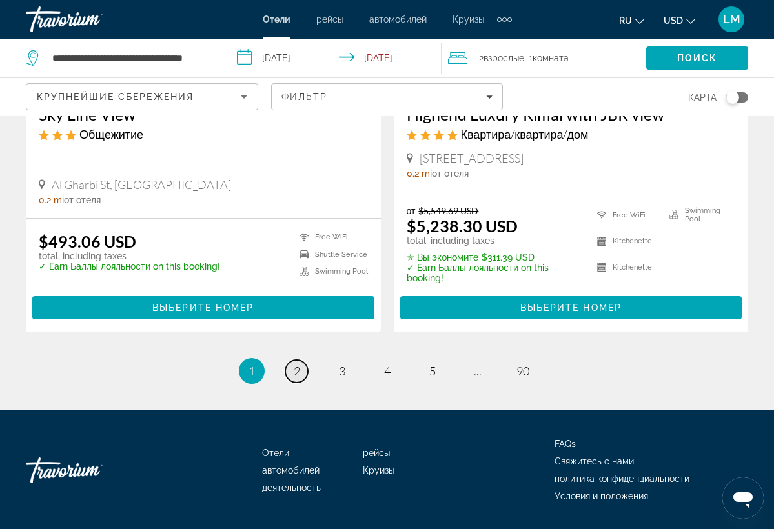
click at [298, 364] on span "2" at bounding box center [297, 371] width 6 height 14
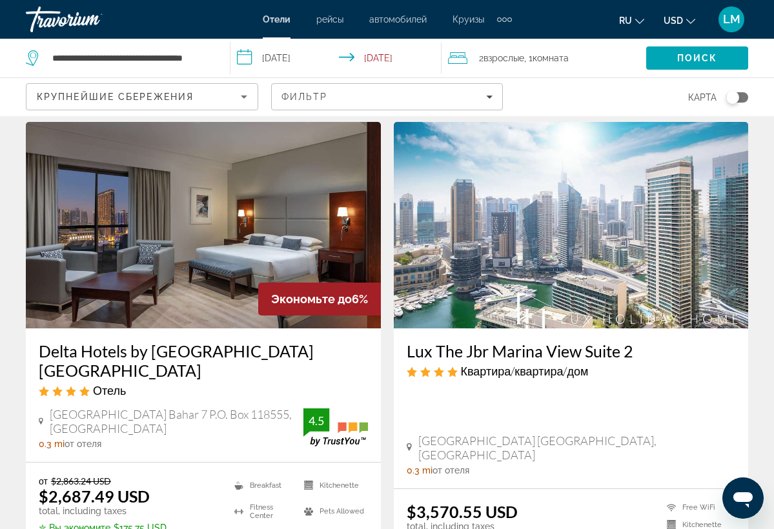
scroll to position [2001, 0]
click at [221, 244] on img "Main content" at bounding box center [203, 225] width 355 height 206
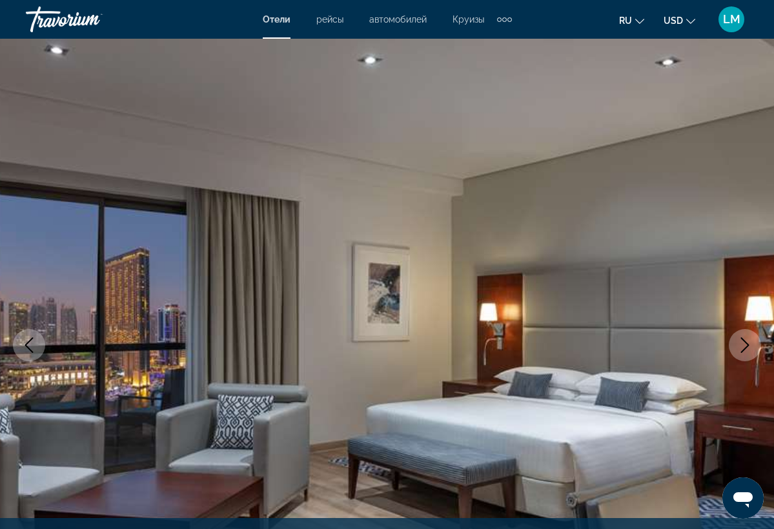
click at [742, 351] on icon "Next image" at bounding box center [745, 344] width 8 height 15
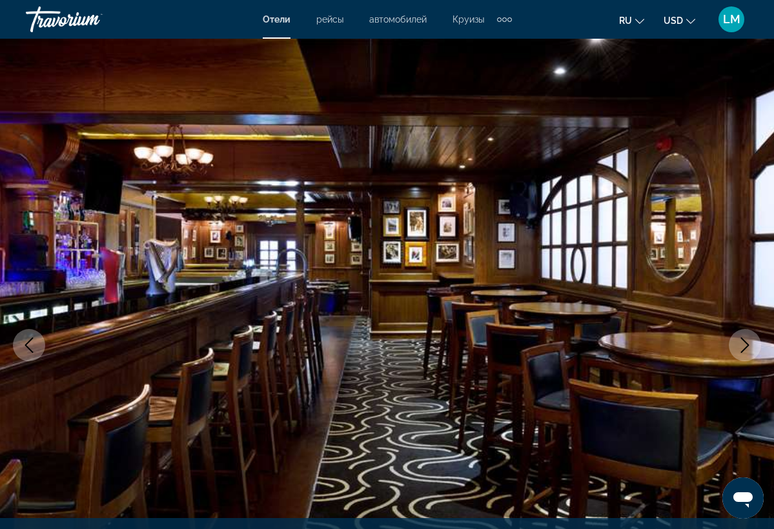
click at [742, 351] on icon "Next image" at bounding box center [745, 344] width 8 height 15
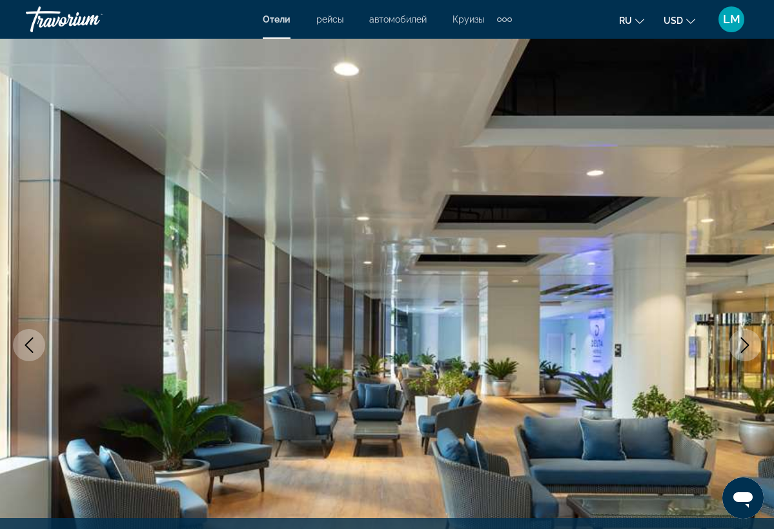
click at [742, 351] on icon "Next image" at bounding box center [745, 344] width 8 height 15
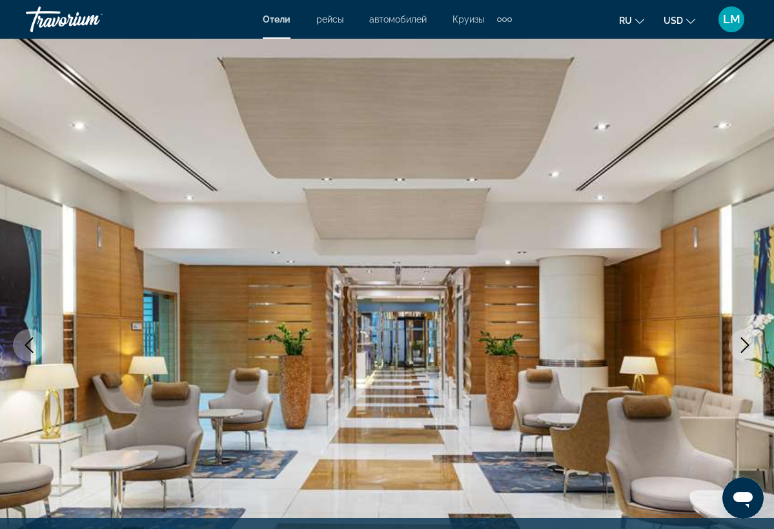
click at [742, 351] on icon "Next image" at bounding box center [745, 344] width 8 height 15
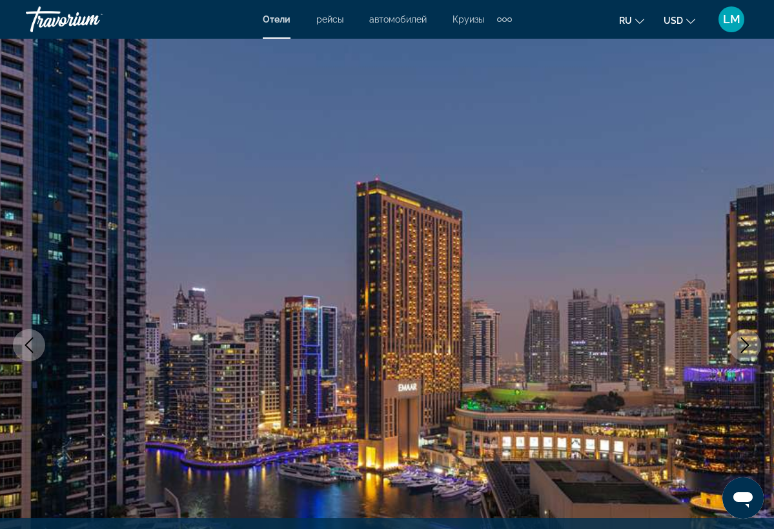
click at [742, 351] on icon "Next image" at bounding box center [745, 344] width 8 height 15
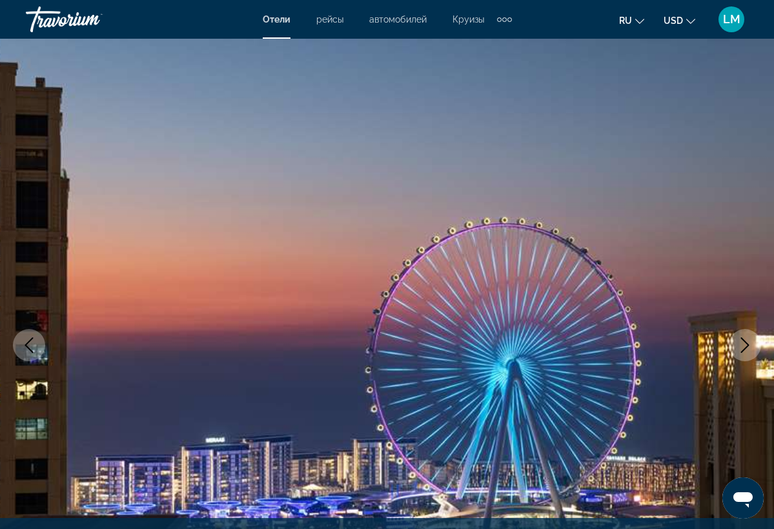
click at [742, 351] on icon "Next image" at bounding box center [745, 344] width 8 height 15
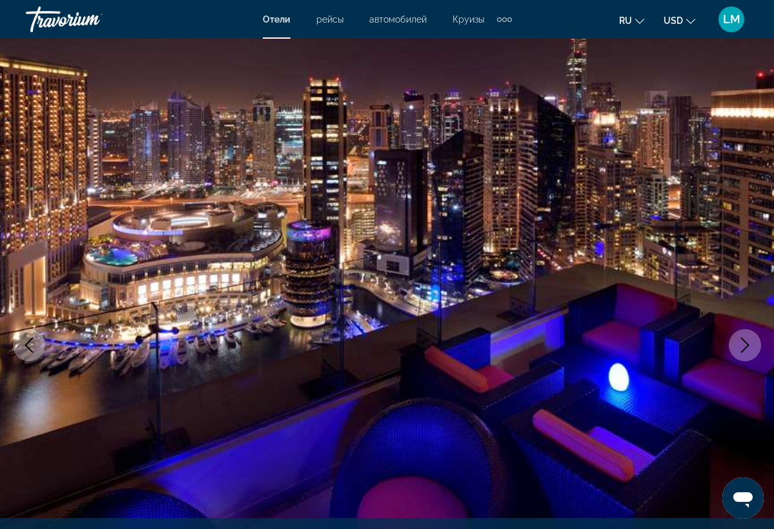
click at [742, 351] on icon "Next image" at bounding box center [745, 344] width 8 height 15
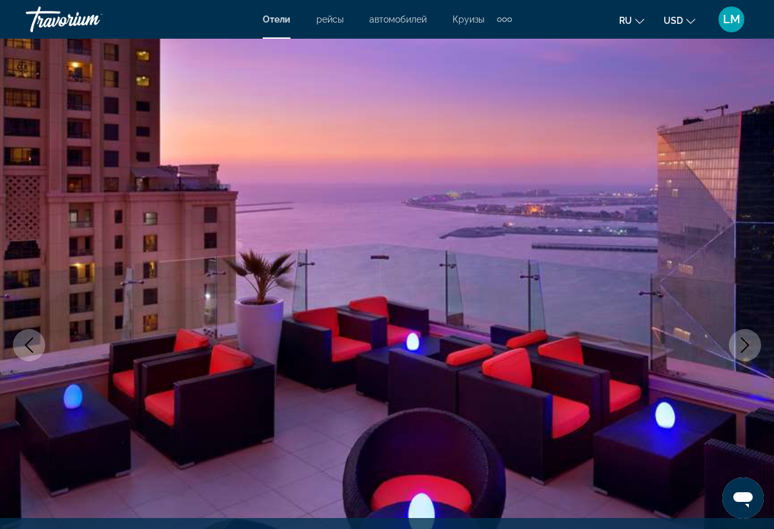
click at [742, 351] on icon "Next image" at bounding box center [745, 344] width 8 height 15
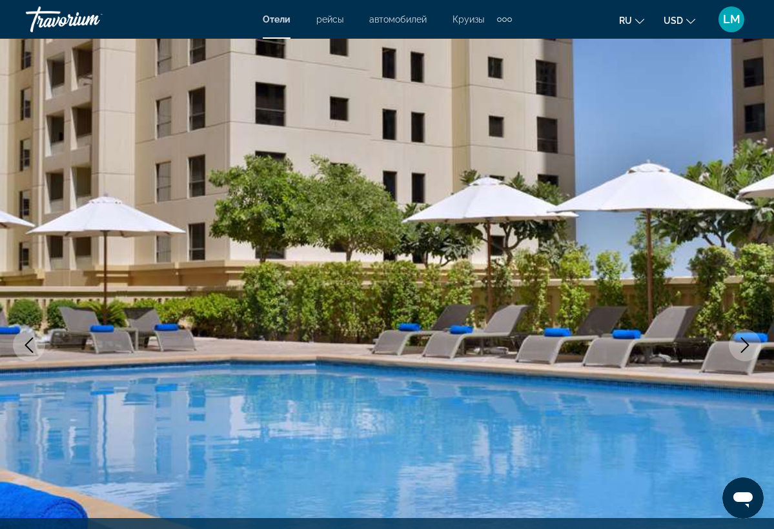
click at [742, 351] on icon "Next image" at bounding box center [745, 344] width 8 height 15
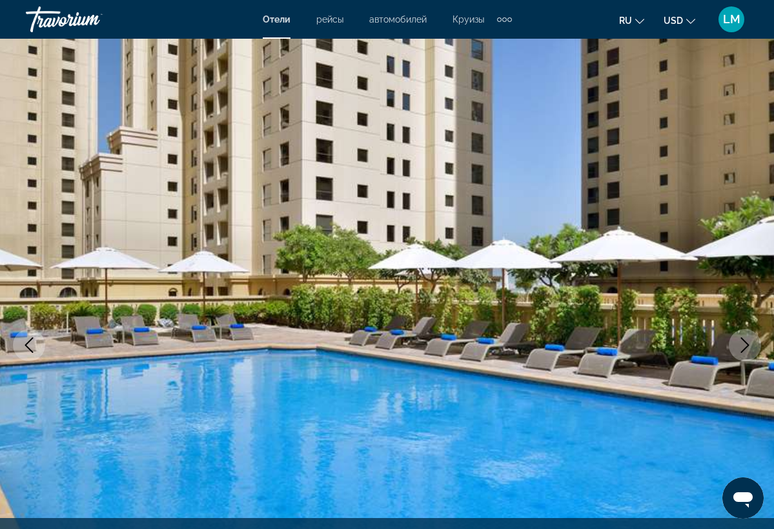
click at [742, 351] on icon "Next image" at bounding box center [745, 344] width 8 height 15
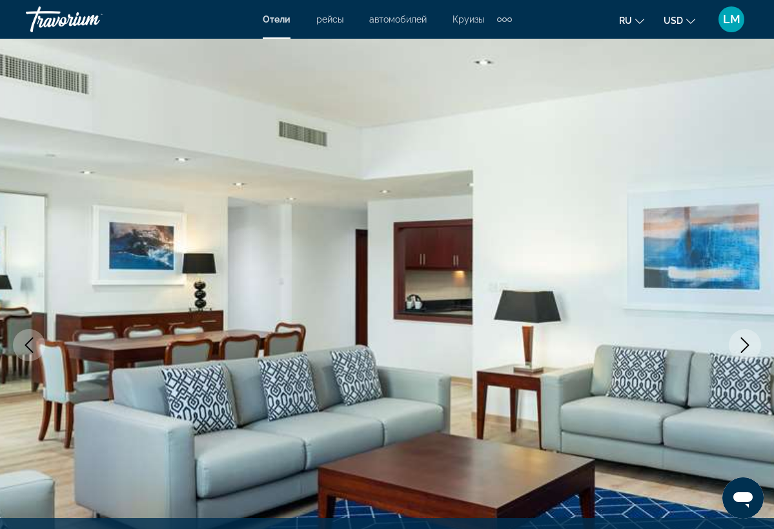
click at [742, 351] on icon "Next image" at bounding box center [745, 344] width 8 height 15
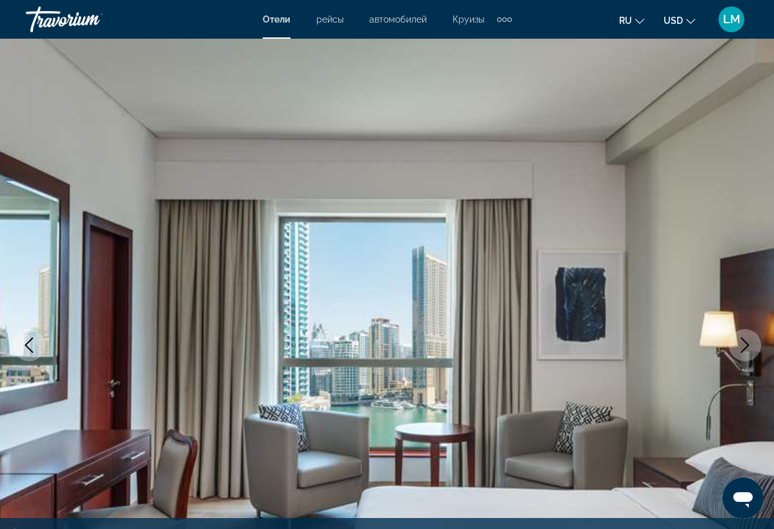
click at [742, 351] on icon "Next image" at bounding box center [745, 344] width 8 height 15
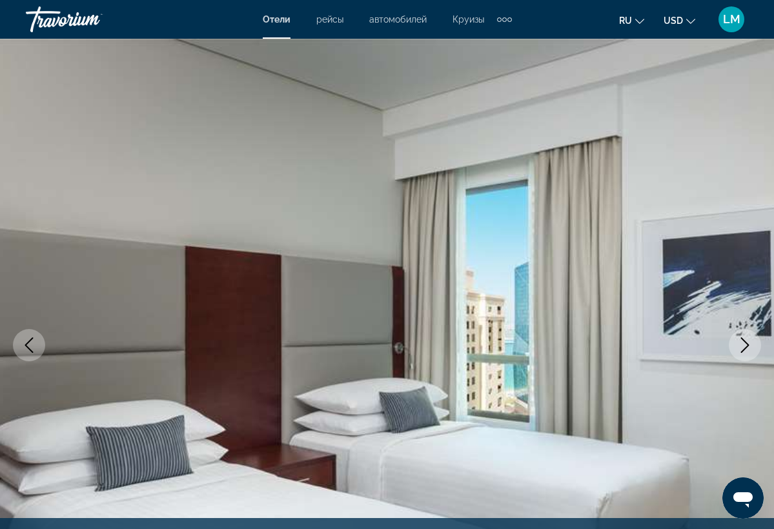
click at [742, 349] on icon "Next image" at bounding box center [744, 344] width 15 height 15
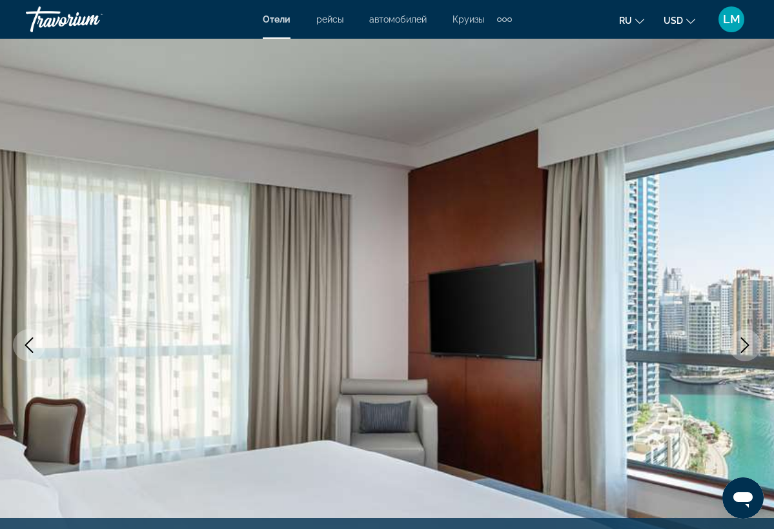
click at [742, 349] on icon "Next image" at bounding box center [744, 344] width 15 height 15
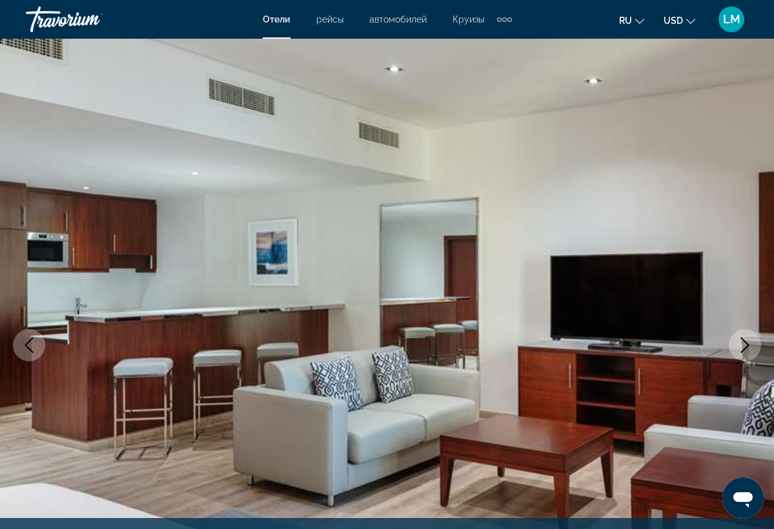
click at [742, 349] on icon "Next image" at bounding box center [744, 344] width 15 height 15
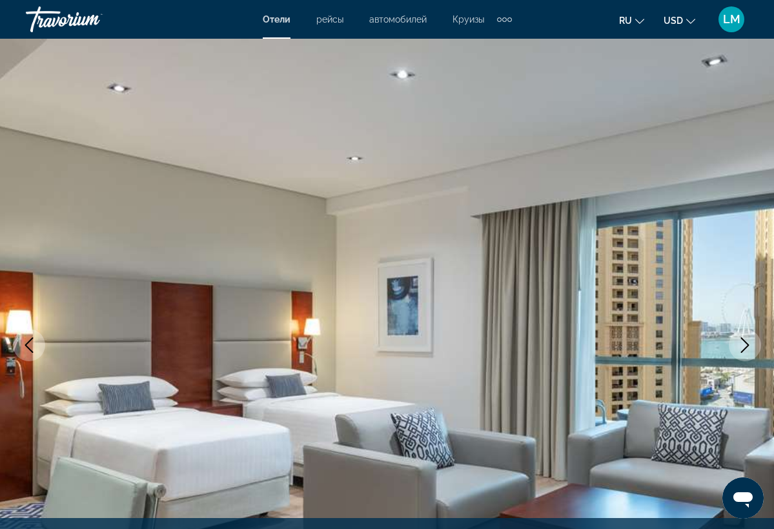
click at [742, 348] on icon "Next image" at bounding box center [744, 344] width 15 height 15
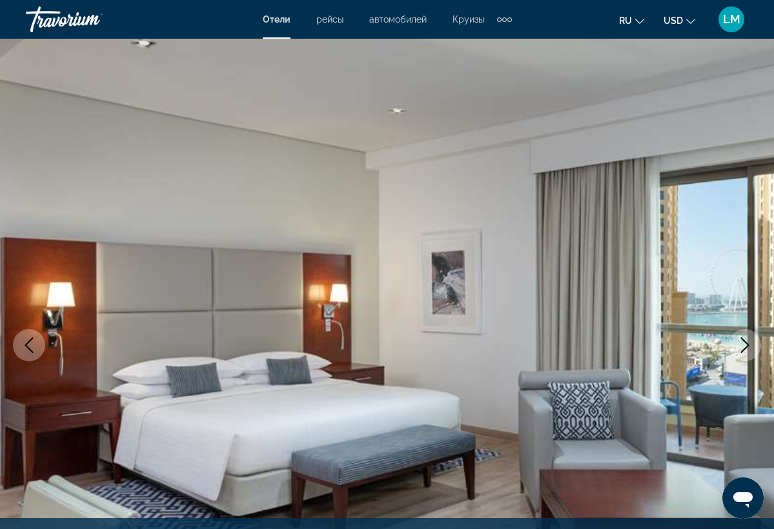
click at [742, 348] on icon "Next image" at bounding box center [744, 344] width 15 height 15
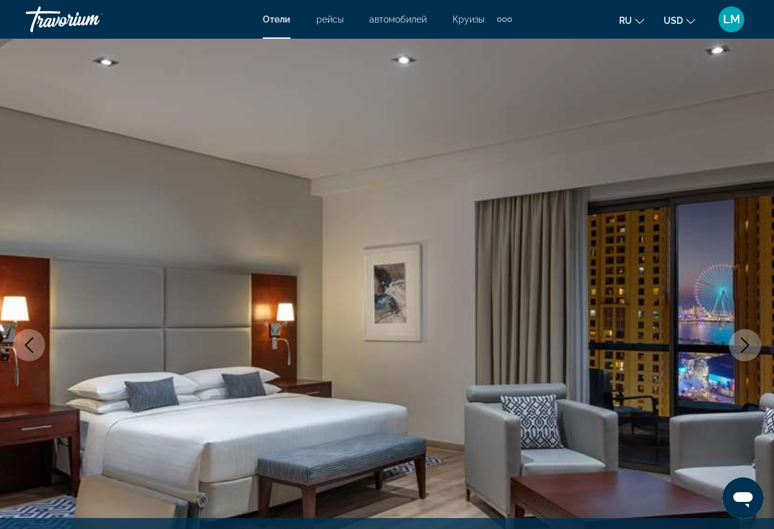
click at [742, 348] on icon "Next image" at bounding box center [744, 344] width 15 height 15
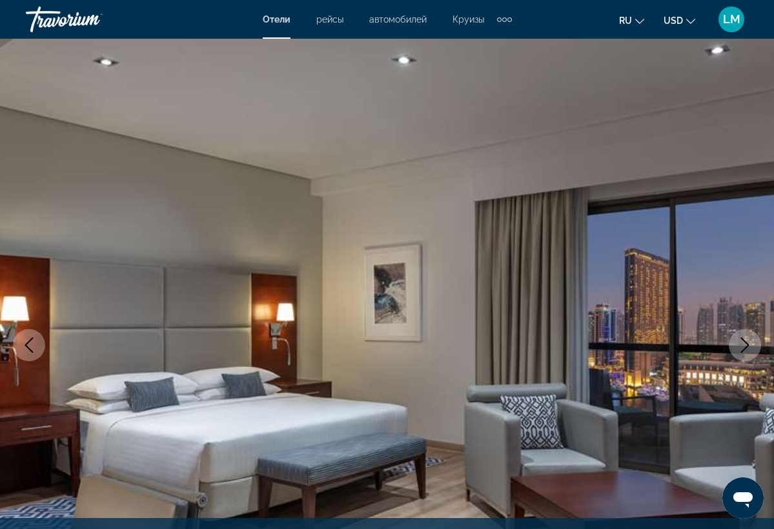
click at [742, 348] on icon "Next image" at bounding box center [744, 344] width 15 height 15
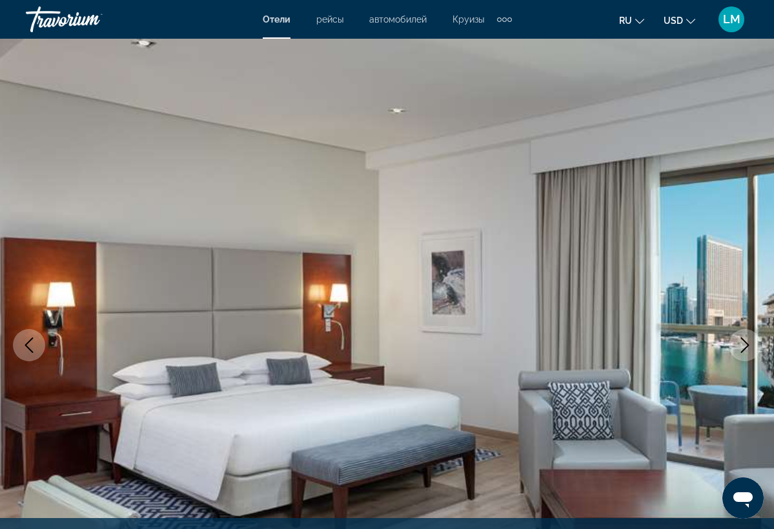
click at [745, 343] on icon "Next image" at bounding box center [745, 344] width 8 height 15
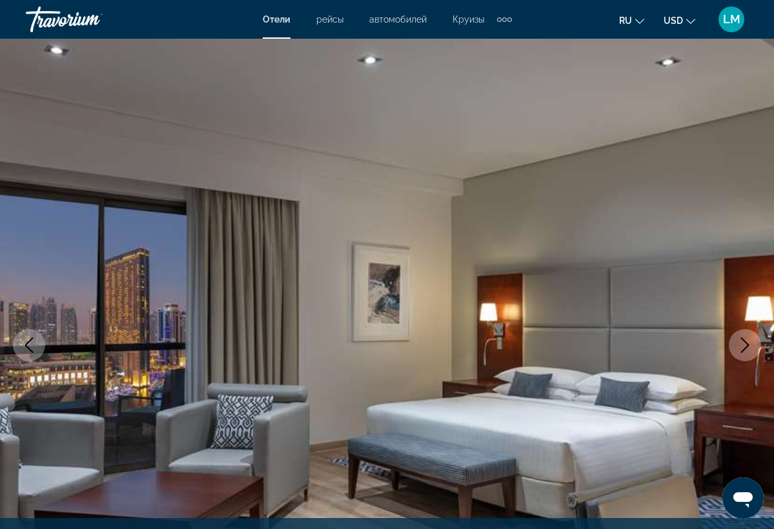
click at [745, 343] on icon "Next image" at bounding box center [745, 344] width 8 height 15
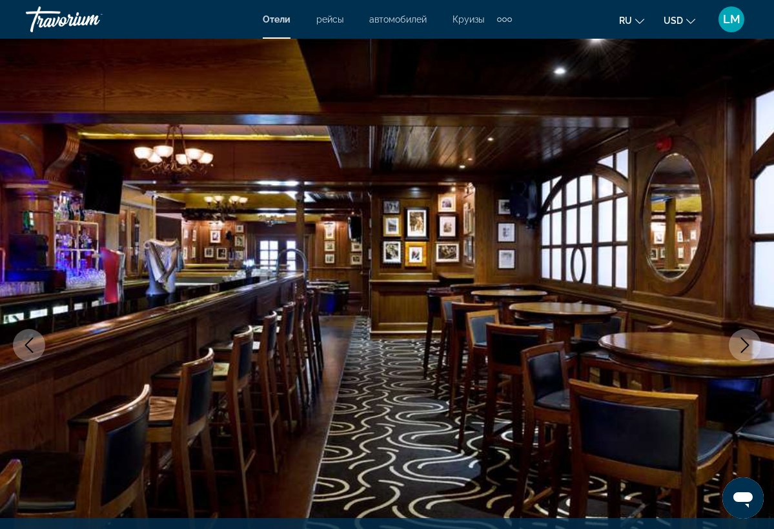
click at [745, 343] on icon "Next image" at bounding box center [745, 344] width 8 height 15
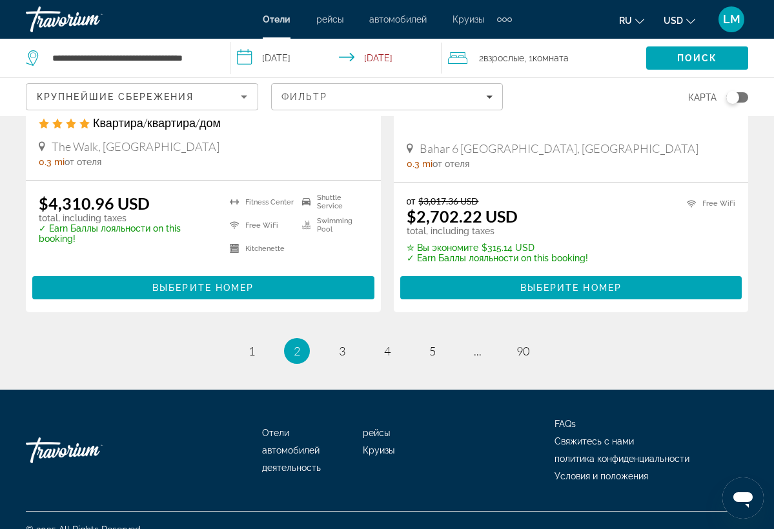
scroll to position [2775, 0]
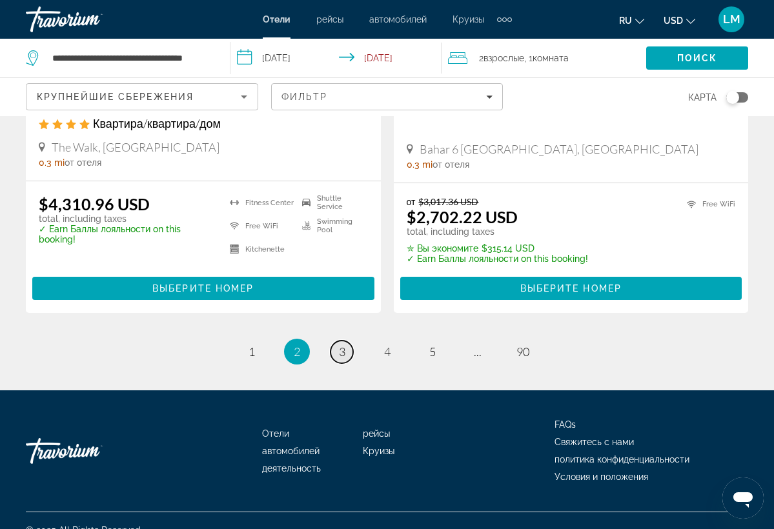
click at [344, 345] on span "3" at bounding box center [342, 352] width 6 height 14
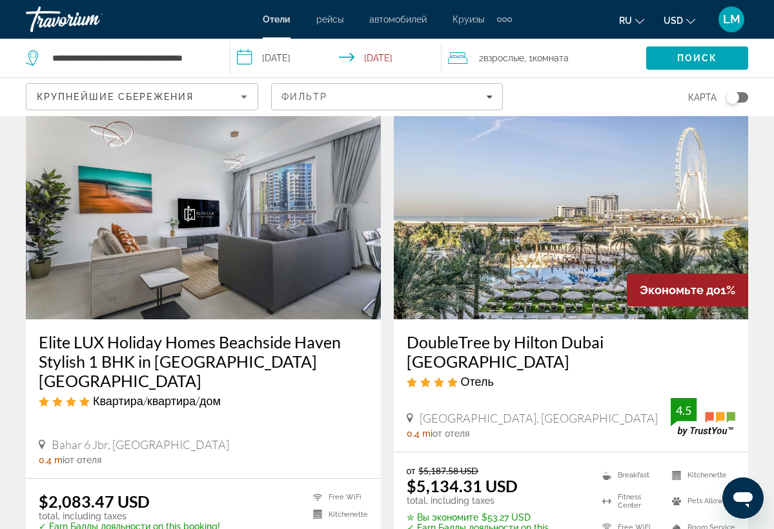
scroll to position [1505, 0]
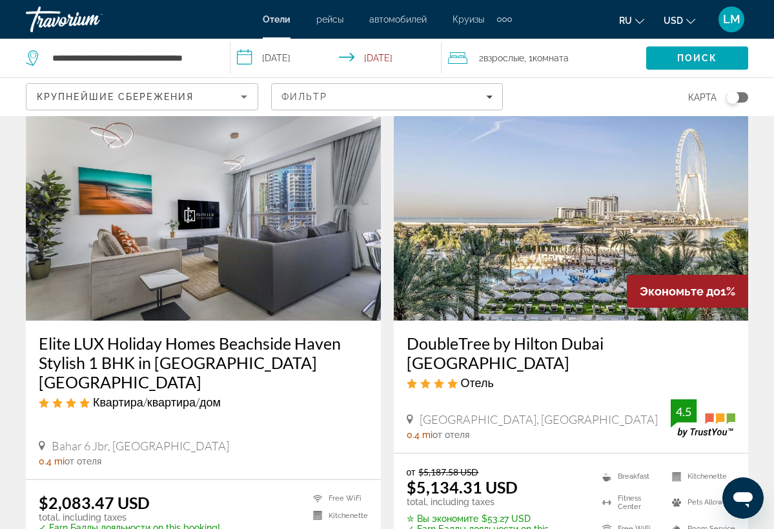
click at [496, 236] on img "Main content" at bounding box center [571, 217] width 355 height 206
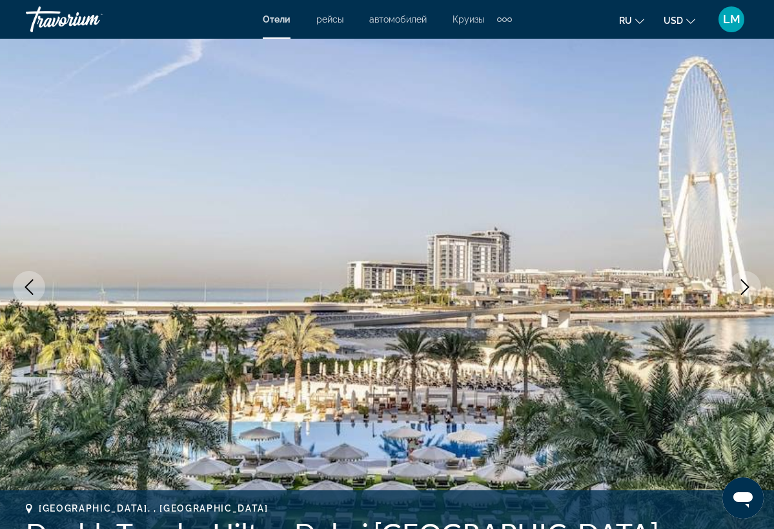
scroll to position [57, 0]
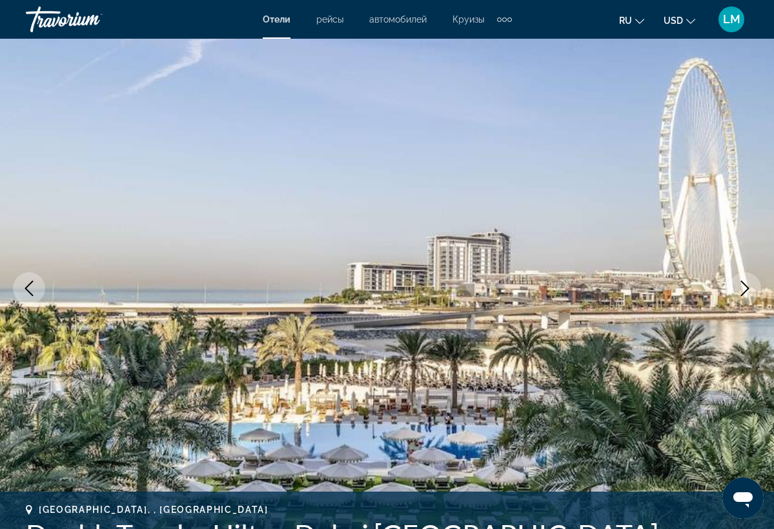
click at [742, 290] on icon "Next image" at bounding box center [744, 288] width 15 height 15
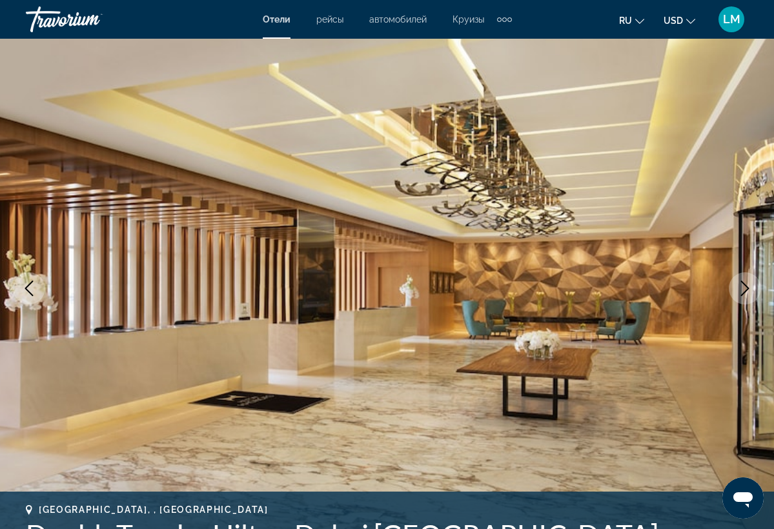
click at [748, 288] on icon "Next image" at bounding box center [745, 288] width 8 height 15
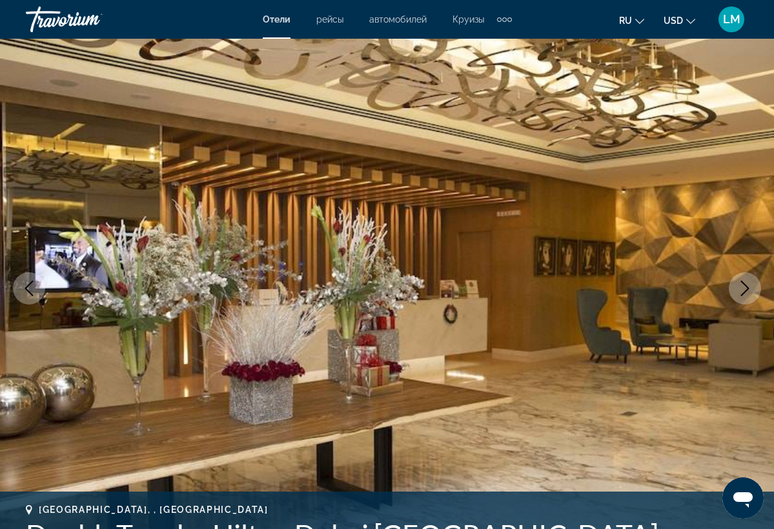
click at [747, 288] on icon "Next image" at bounding box center [745, 288] width 8 height 15
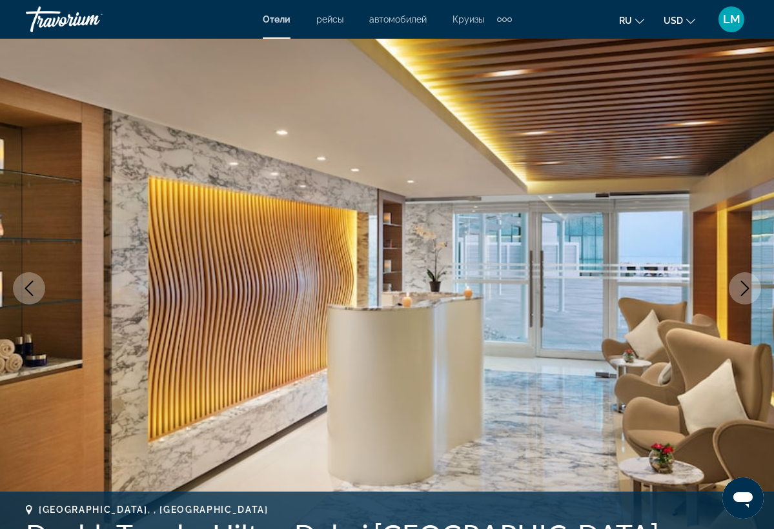
click at [747, 288] on icon "Next image" at bounding box center [745, 288] width 8 height 15
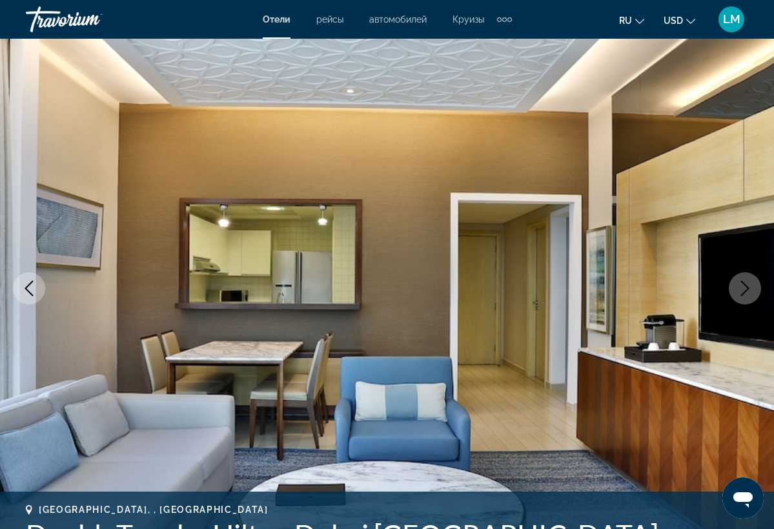
click at [747, 288] on icon "Next image" at bounding box center [744, 288] width 15 height 15
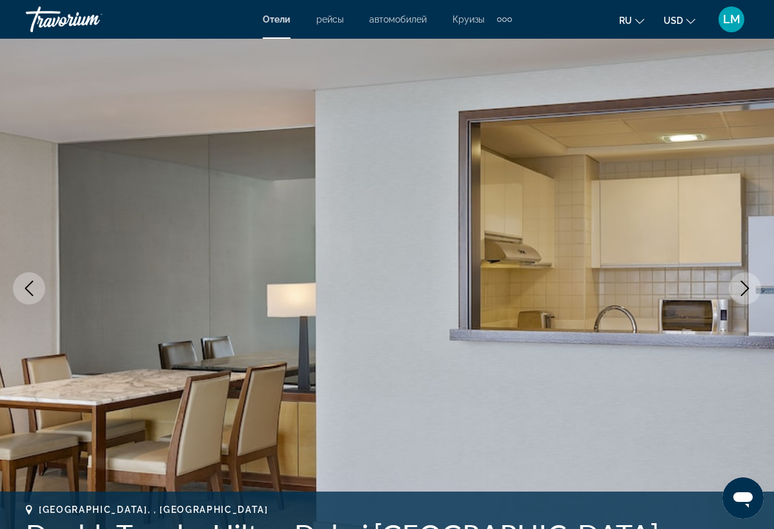
click at [747, 288] on icon "Next image" at bounding box center [744, 288] width 15 height 15
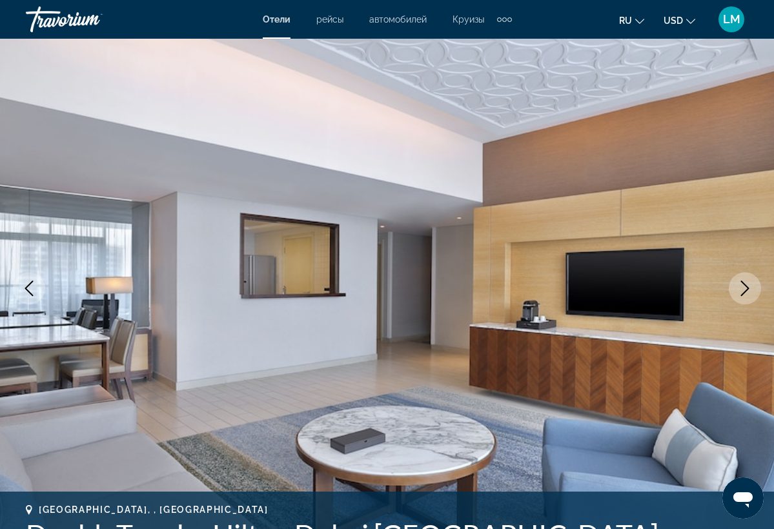
click at [747, 289] on icon "Next image" at bounding box center [745, 288] width 8 height 15
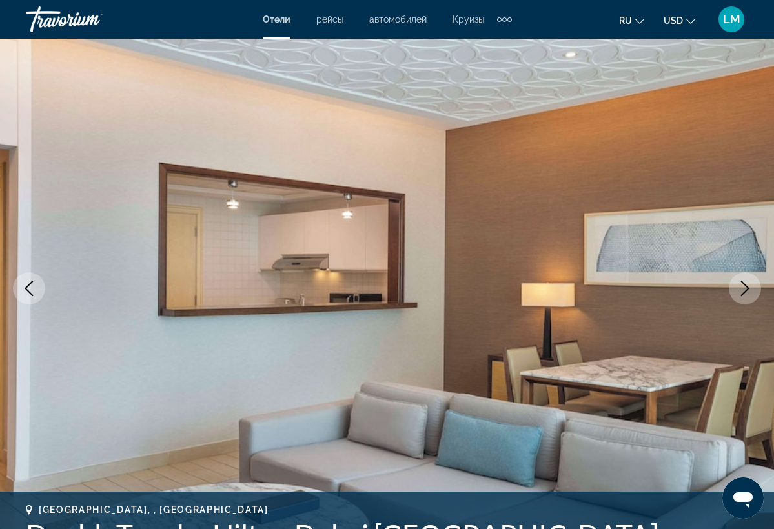
click at [747, 289] on icon "Next image" at bounding box center [745, 288] width 8 height 15
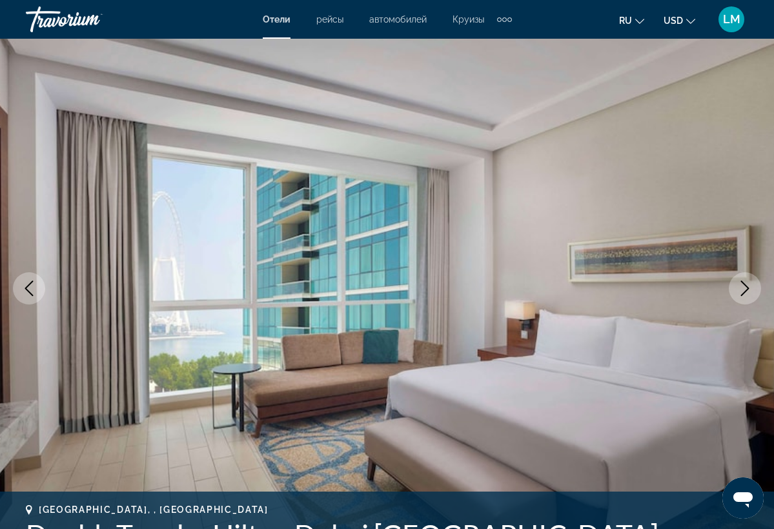
click at [747, 289] on icon "Next image" at bounding box center [745, 288] width 8 height 15
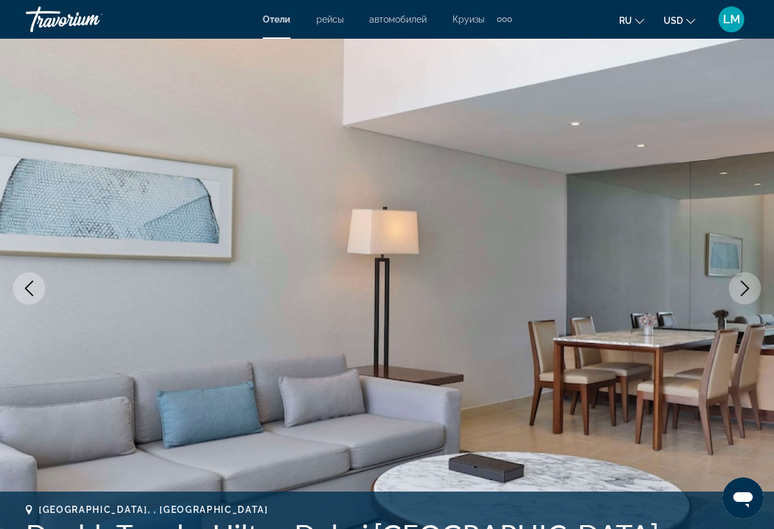
click at [747, 290] on icon "Next image" at bounding box center [745, 288] width 8 height 15
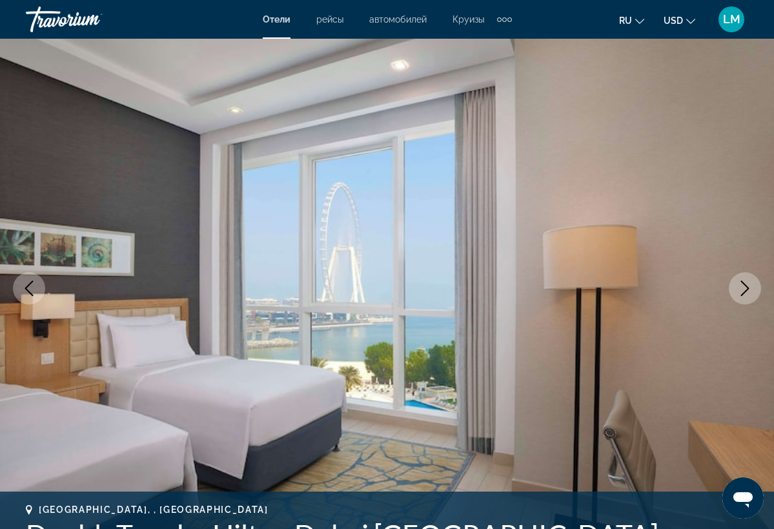
click at [747, 290] on icon "Next image" at bounding box center [745, 288] width 8 height 15
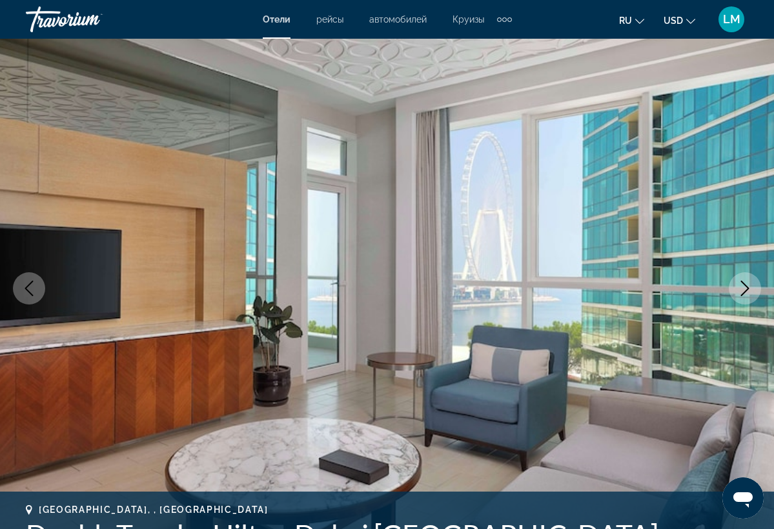
click at [747, 290] on icon "Next image" at bounding box center [745, 288] width 8 height 15
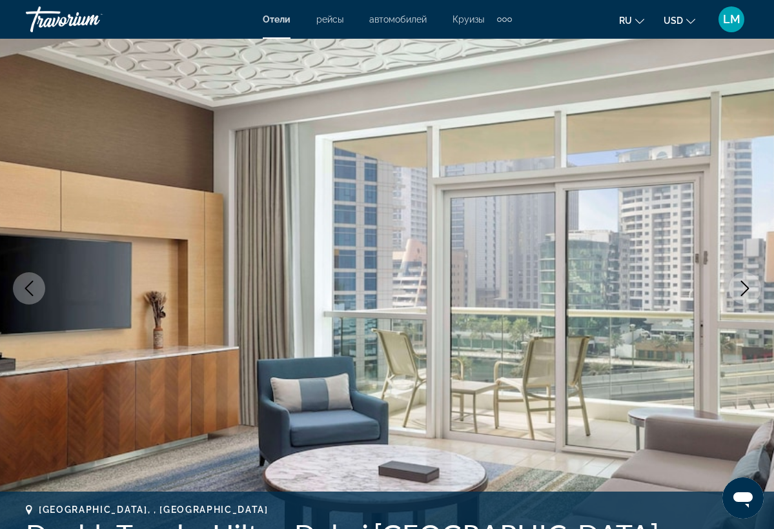
click at [747, 290] on icon "Next image" at bounding box center [745, 288] width 8 height 15
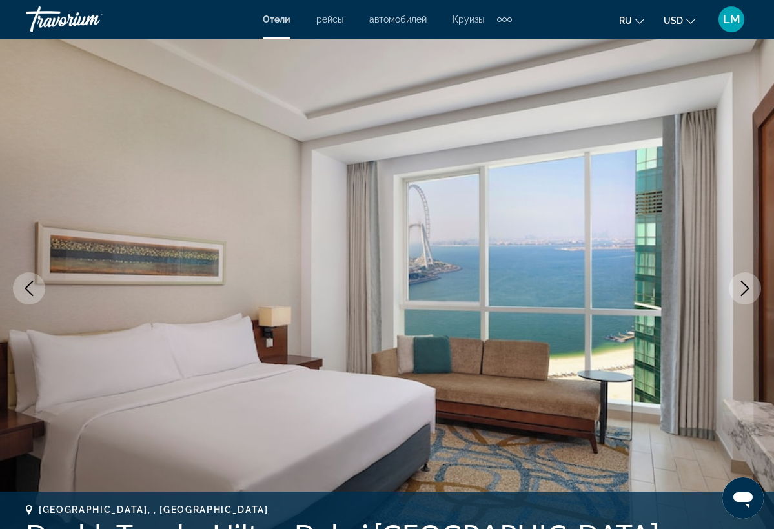
click at [747, 291] on icon "Next image" at bounding box center [744, 288] width 15 height 15
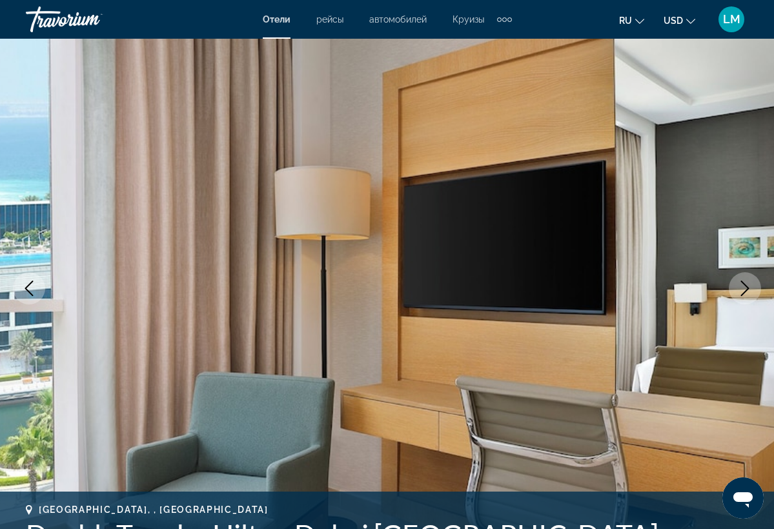
click at [747, 292] on icon "Next image" at bounding box center [744, 288] width 15 height 15
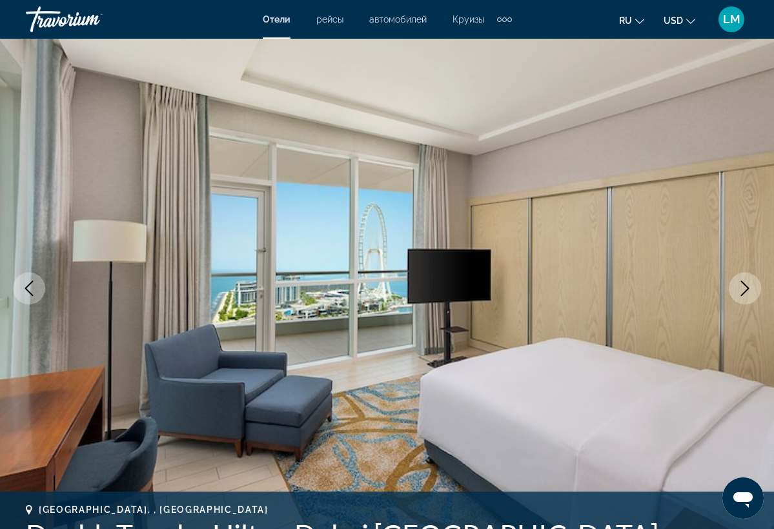
click at [747, 292] on icon "Next image" at bounding box center [744, 288] width 15 height 15
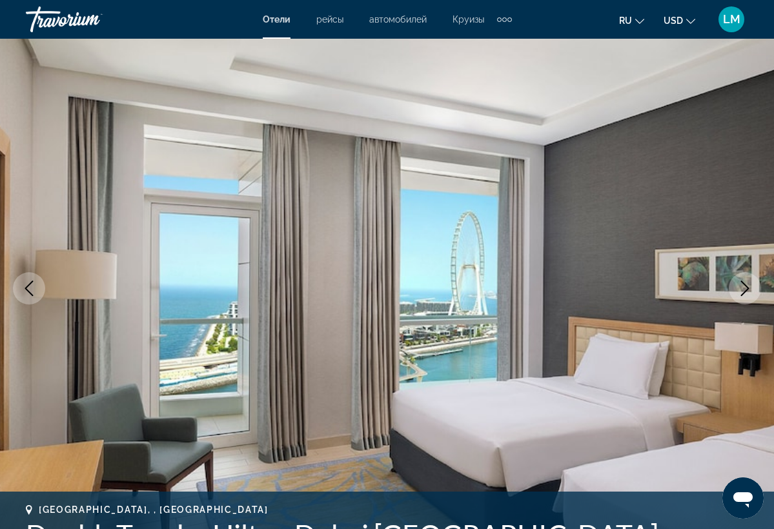
click at [747, 292] on icon "Next image" at bounding box center [744, 288] width 15 height 15
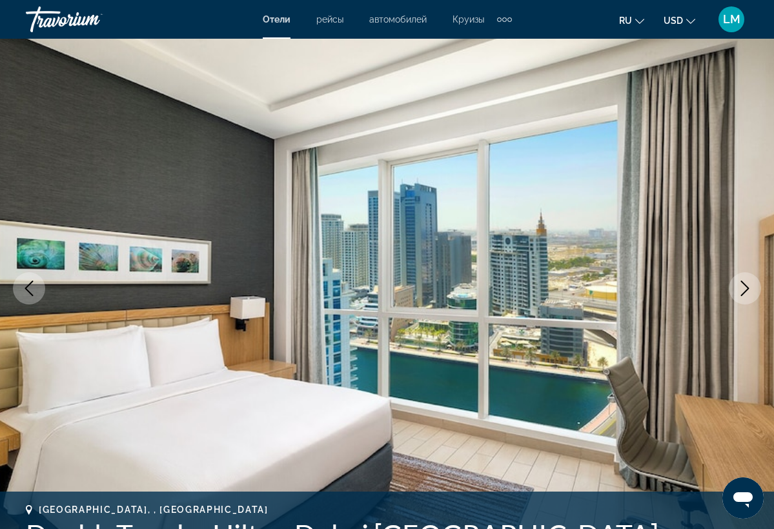
click at [747, 292] on icon "Next image" at bounding box center [744, 288] width 15 height 15
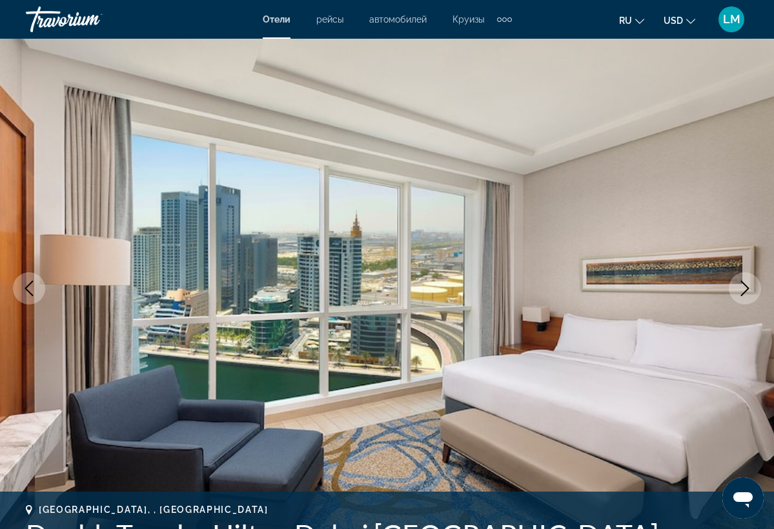
click at [747, 293] on icon "Next image" at bounding box center [744, 288] width 15 height 15
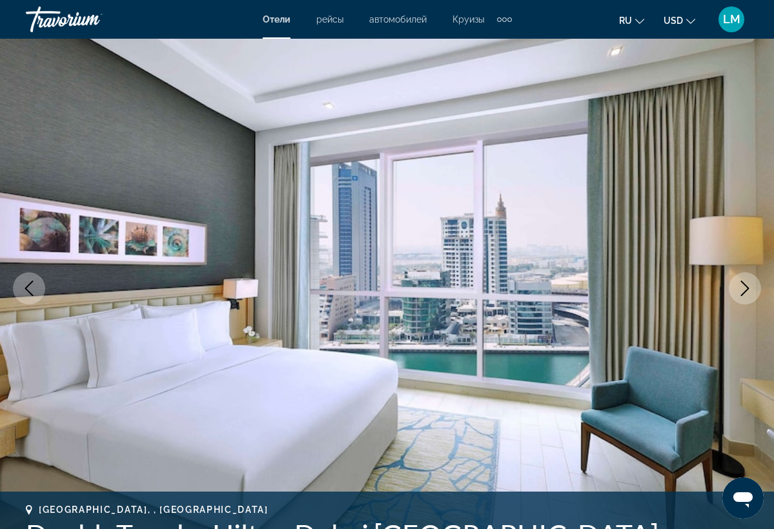
click at [747, 293] on icon "Next image" at bounding box center [744, 288] width 15 height 15
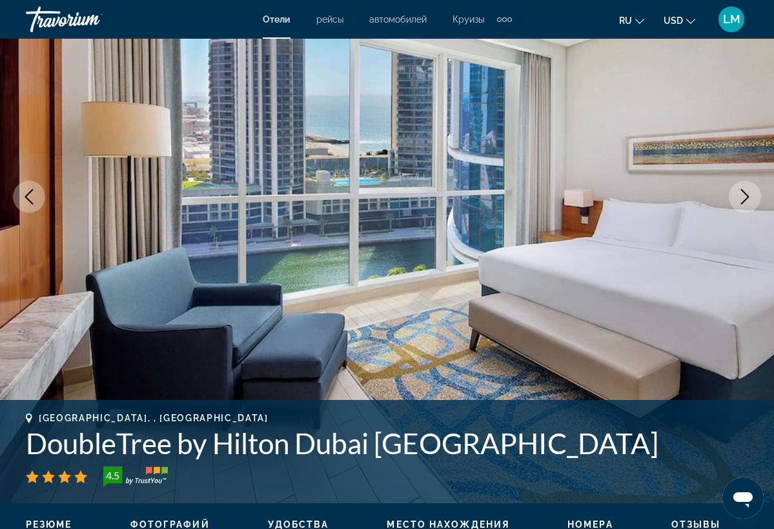
scroll to position [144, 0]
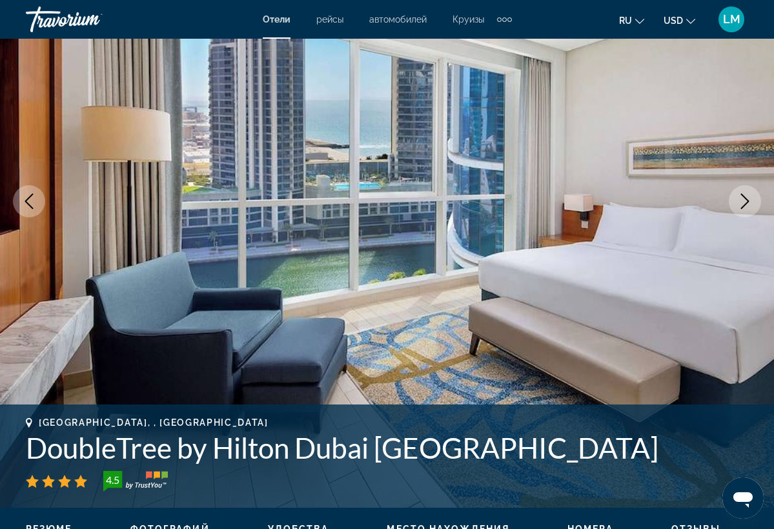
click at [741, 207] on icon "Next image" at bounding box center [745, 201] width 8 height 15
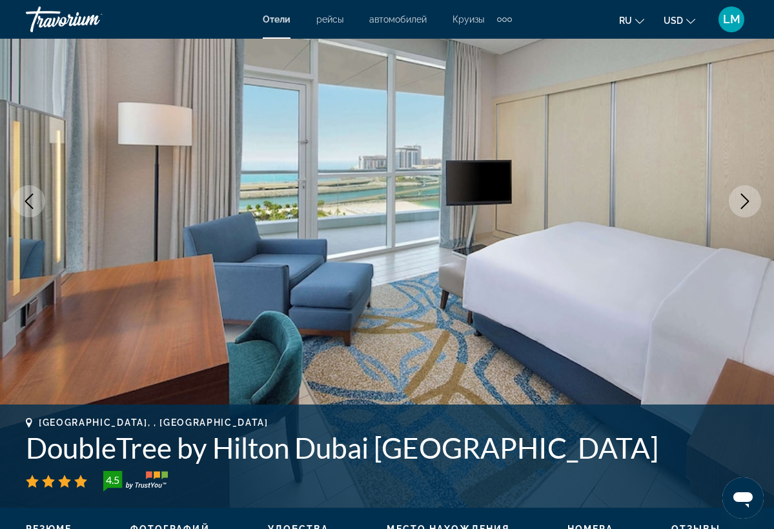
click at [741, 207] on icon "Next image" at bounding box center [745, 201] width 8 height 15
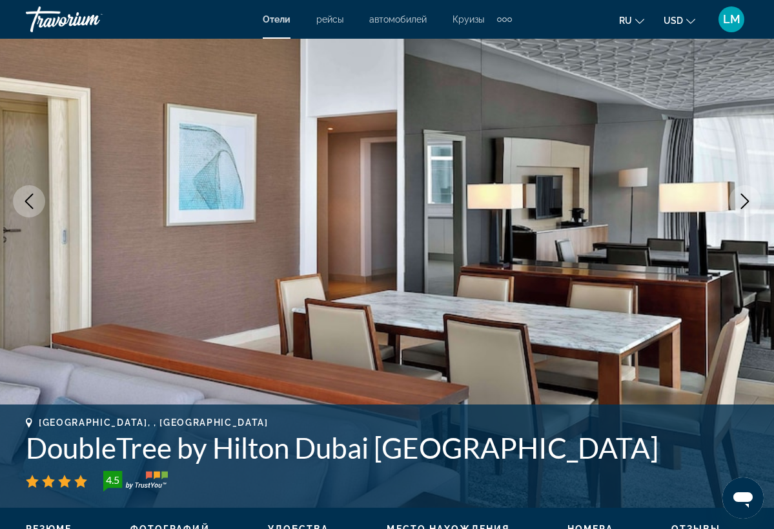
click at [741, 207] on icon "Next image" at bounding box center [745, 201] width 8 height 15
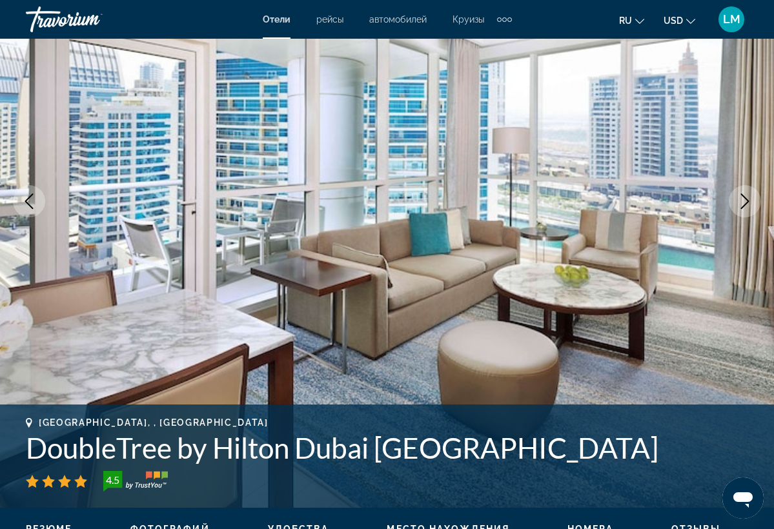
click at [741, 207] on icon "Next image" at bounding box center [745, 201] width 8 height 15
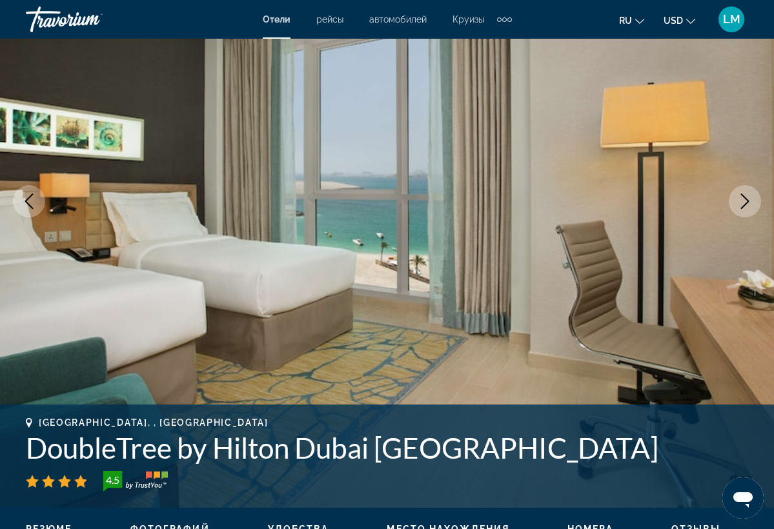
click at [741, 207] on icon "Next image" at bounding box center [745, 201] width 8 height 15
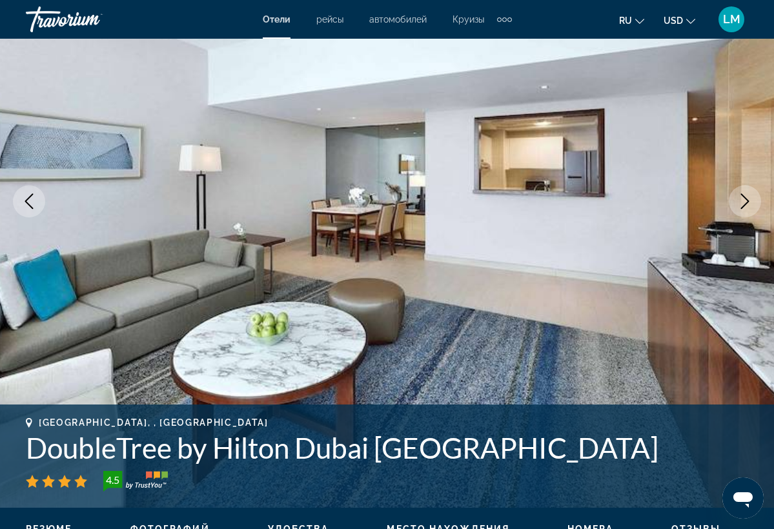
click at [741, 207] on icon "Next image" at bounding box center [745, 201] width 8 height 15
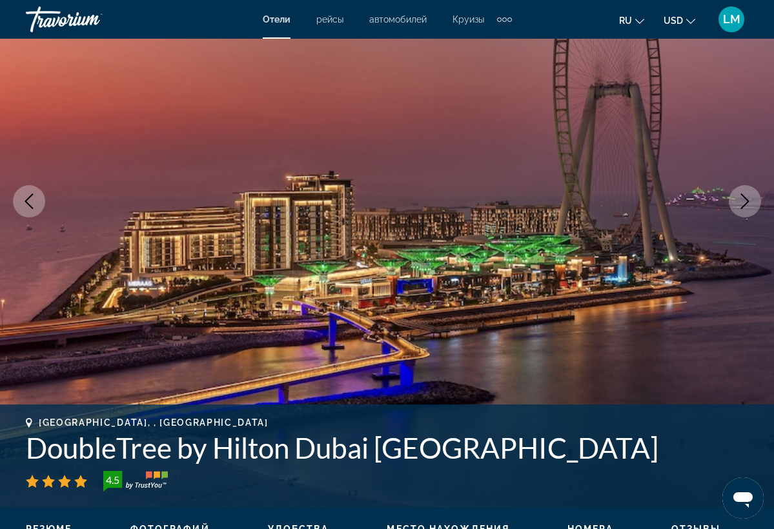
click at [741, 207] on icon "Next image" at bounding box center [745, 201] width 8 height 15
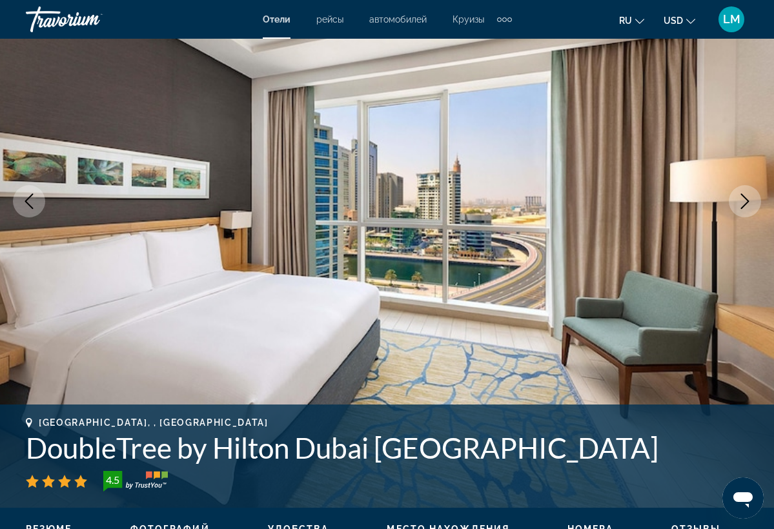
click at [741, 207] on icon "Next image" at bounding box center [745, 201] width 8 height 15
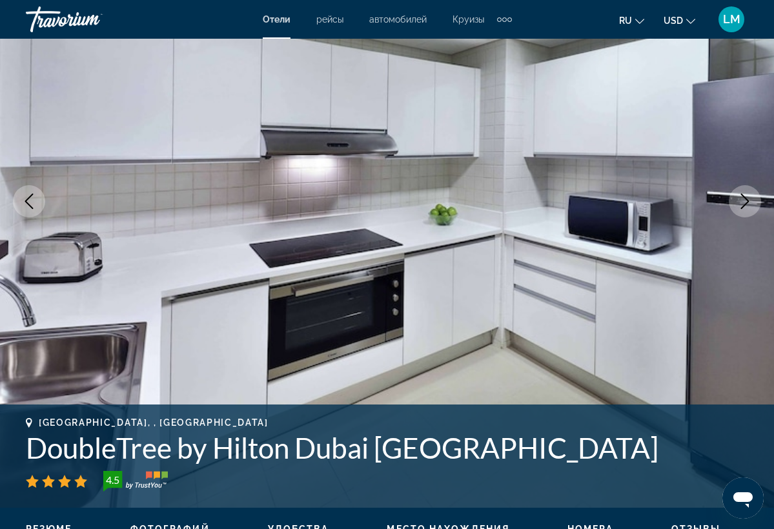
click at [741, 207] on icon "Next image" at bounding box center [745, 201] width 8 height 15
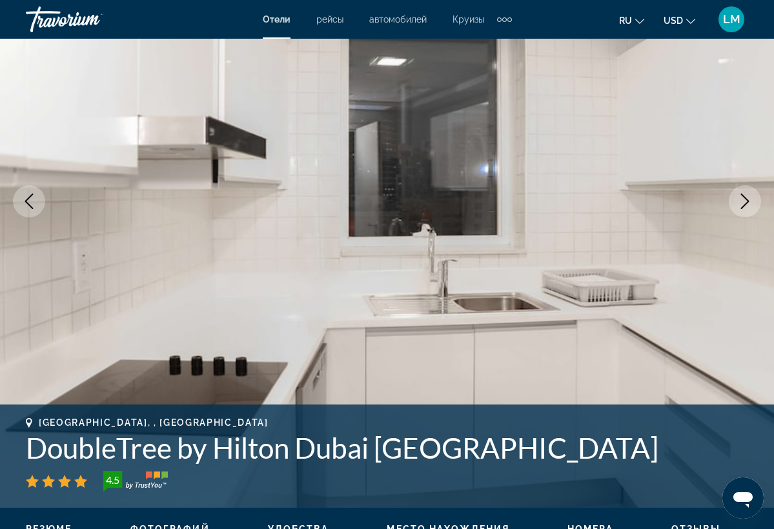
click at [741, 207] on icon "Next image" at bounding box center [745, 201] width 8 height 15
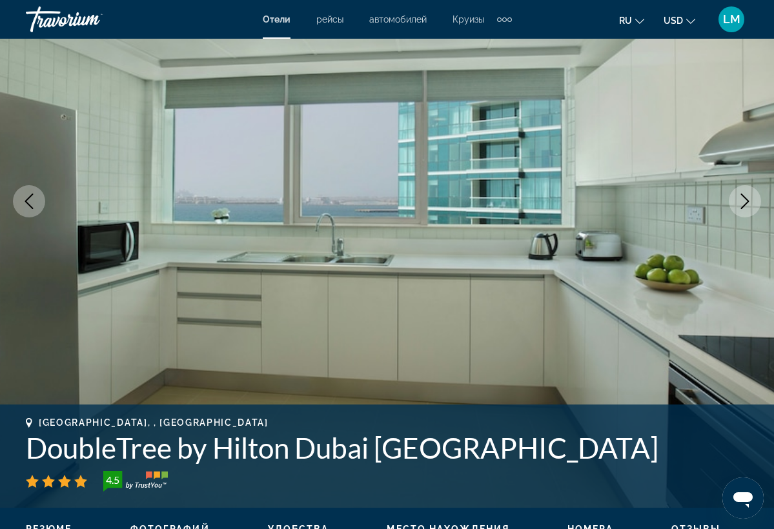
click at [741, 207] on icon "Next image" at bounding box center [745, 201] width 8 height 15
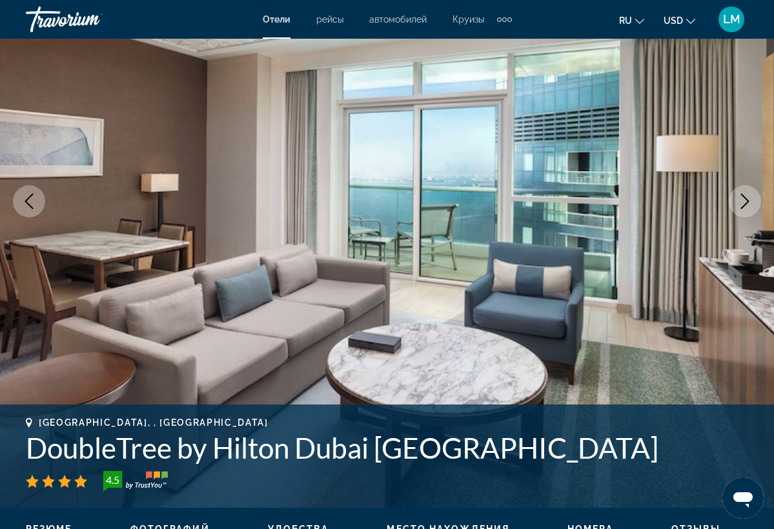
click at [741, 207] on icon "Next image" at bounding box center [745, 201] width 8 height 15
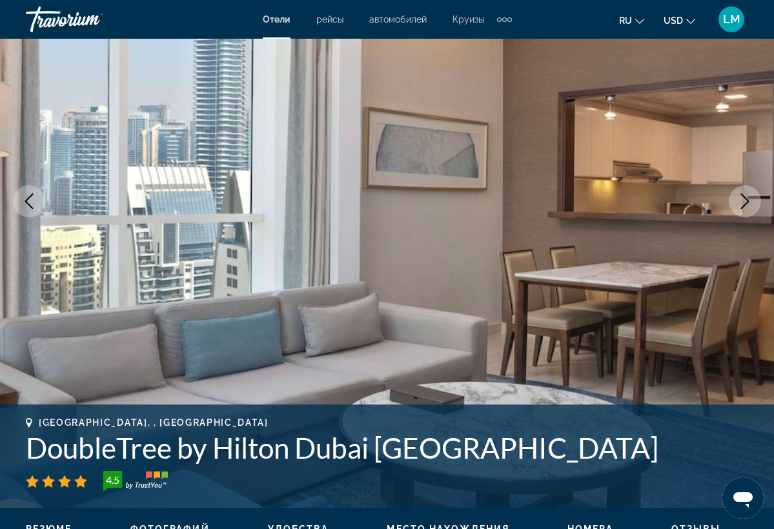
click at [741, 207] on icon "Next image" at bounding box center [745, 201] width 8 height 15
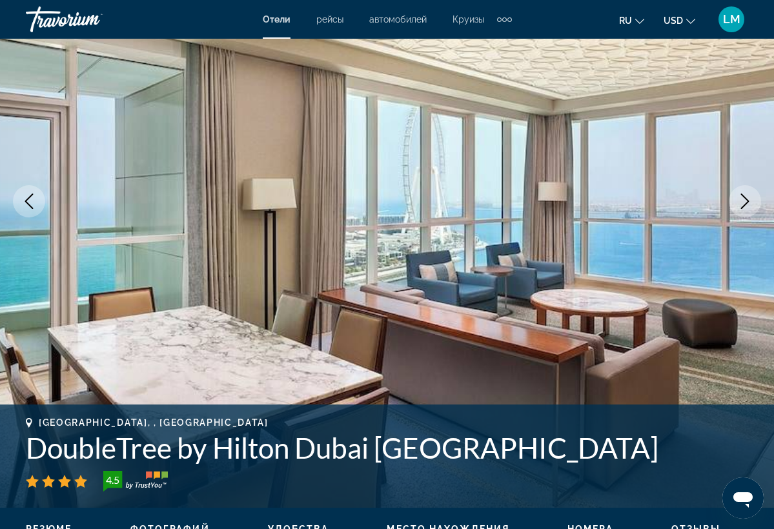
click at [741, 207] on icon "Next image" at bounding box center [745, 201] width 8 height 15
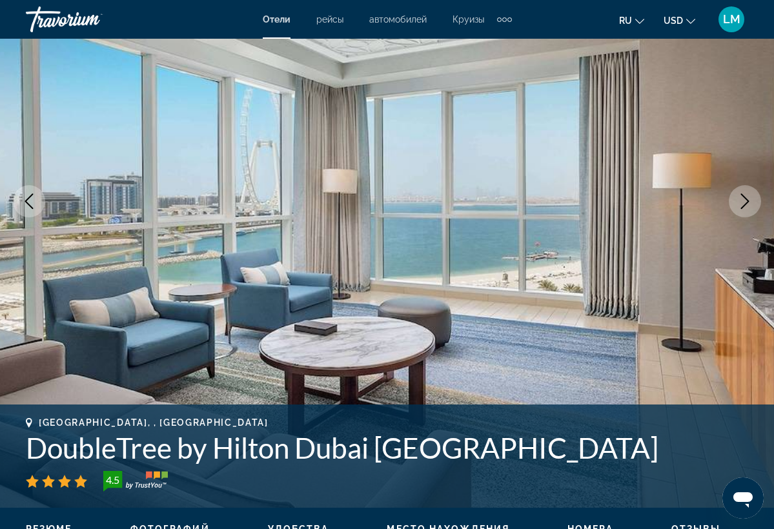
click at [741, 207] on icon "Next image" at bounding box center [745, 201] width 8 height 15
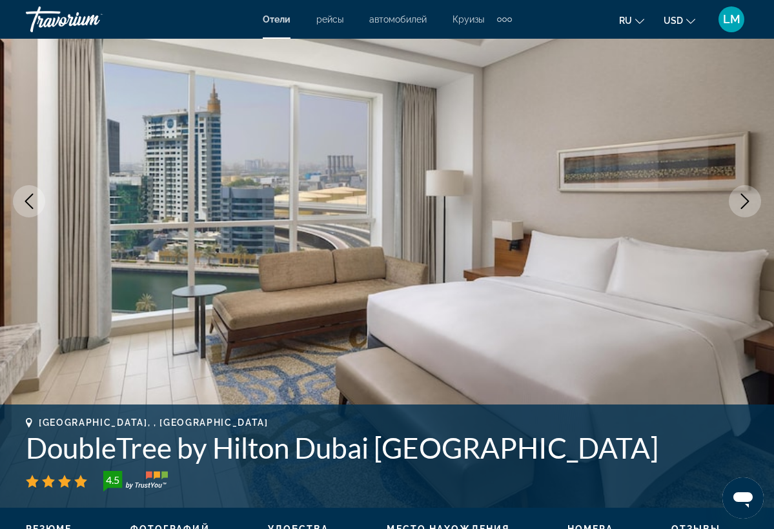
click at [741, 208] on icon "Next image" at bounding box center [745, 201] width 8 height 15
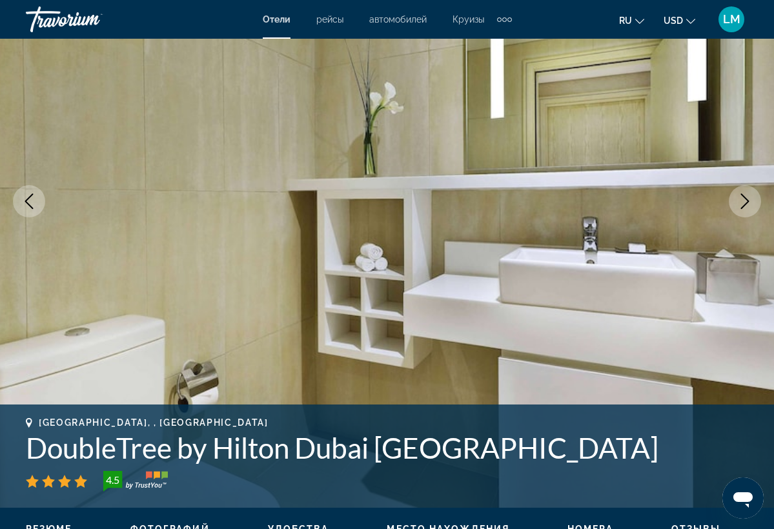
click at [741, 208] on icon "Next image" at bounding box center [745, 201] width 8 height 15
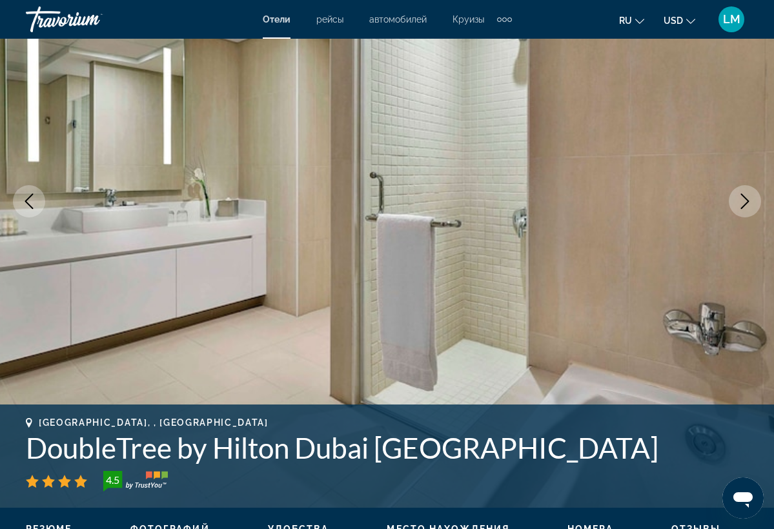
click at [741, 208] on icon "Next image" at bounding box center [745, 201] width 8 height 15
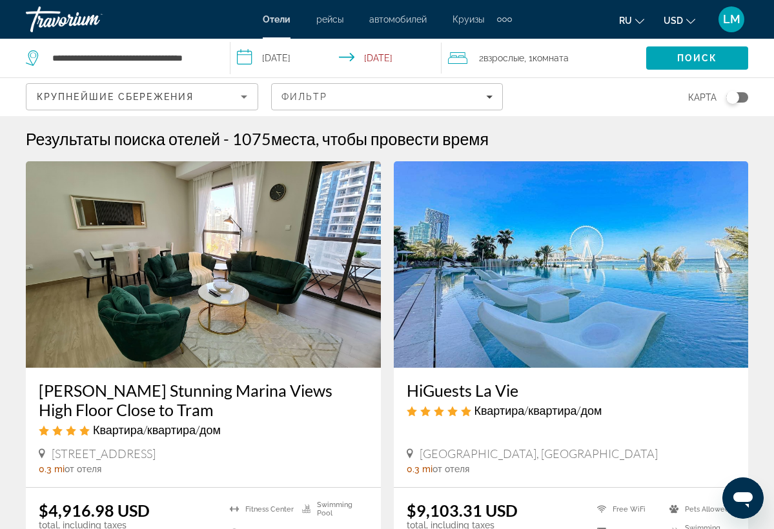
click at [213, 58] on div "**********" at bounding box center [121, 58] width 191 height 39
click at [202, 63] on input "**********" at bounding box center [130, 57] width 159 height 19
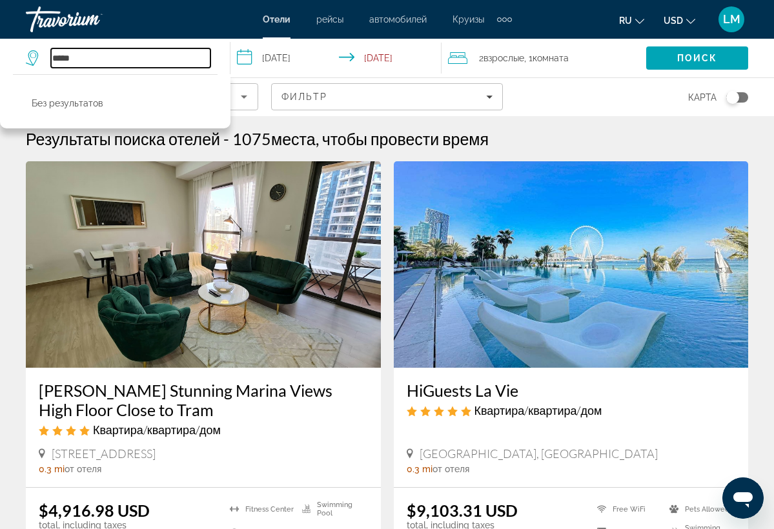
click at [91, 59] on input "*****" at bounding box center [130, 57] width 159 height 19
click at [143, 55] on input "**********" at bounding box center [130, 57] width 159 height 19
type input "**********"
click at [670, 59] on span "Search" at bounding box center [697, 58] width 102 height 31
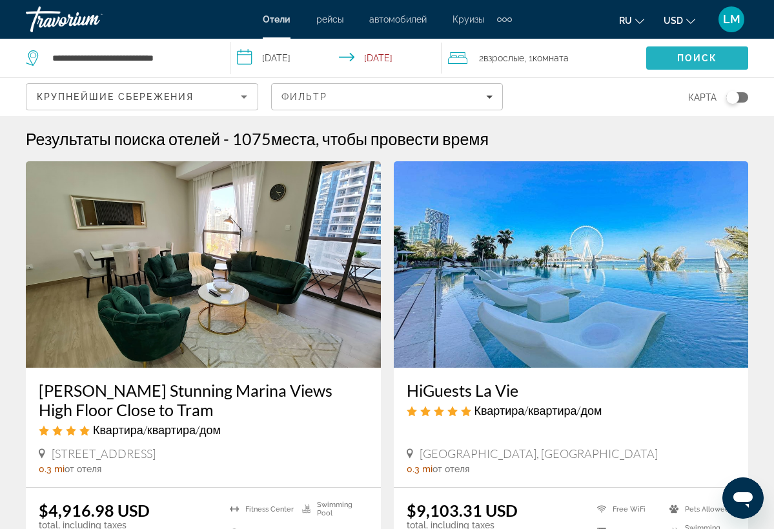
click at [681, 61] on span "Поиск" at bounding box center [697, 58] width 41 height 10
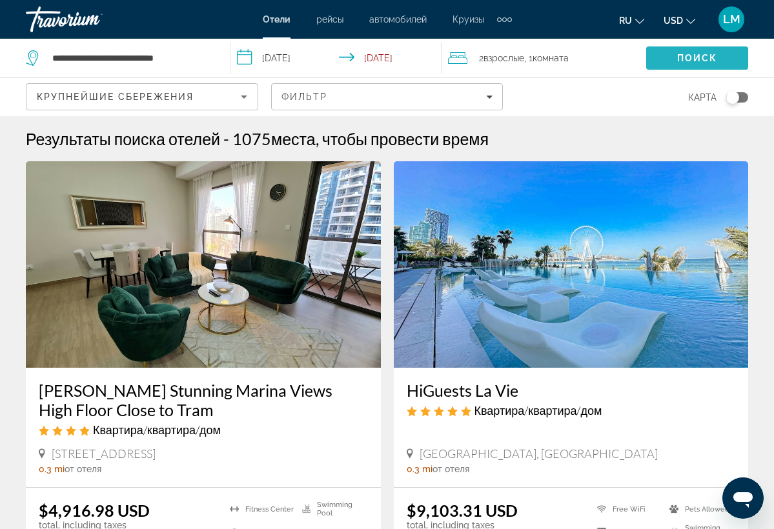
click at [681, 61] on span "Поиск" at bounding box center [697, 58] width 41 height 10
click at [324, 57] on input "**********" at bounding box center [338, 60] width 216 height 43
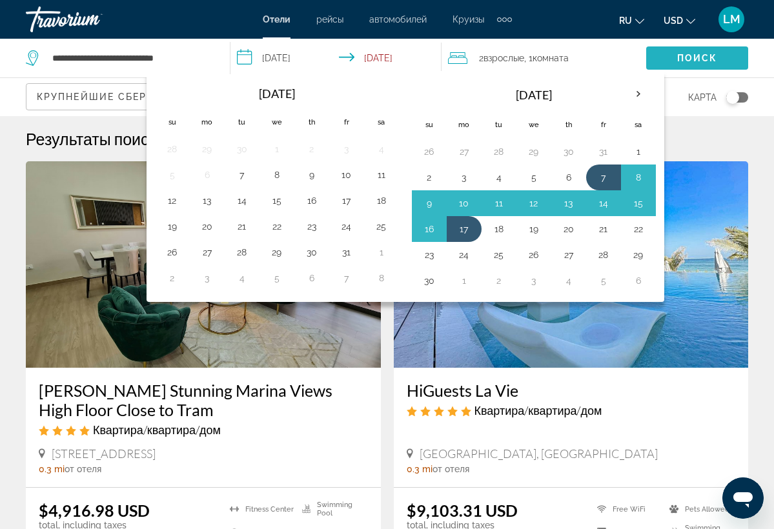
click at [679, 59] on span "Поиск" at bounding box center [697, 58] width 41 height 10
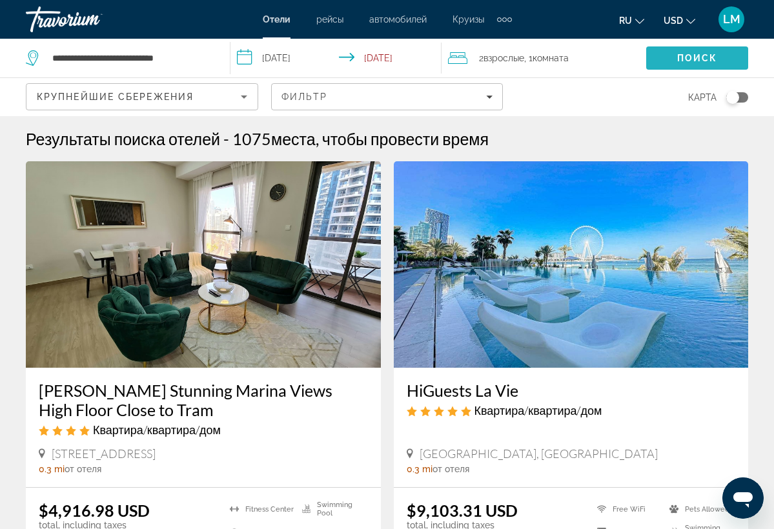
click at [681, 52] on span "Search" at bounding box center [697, 58] width 102 height 31
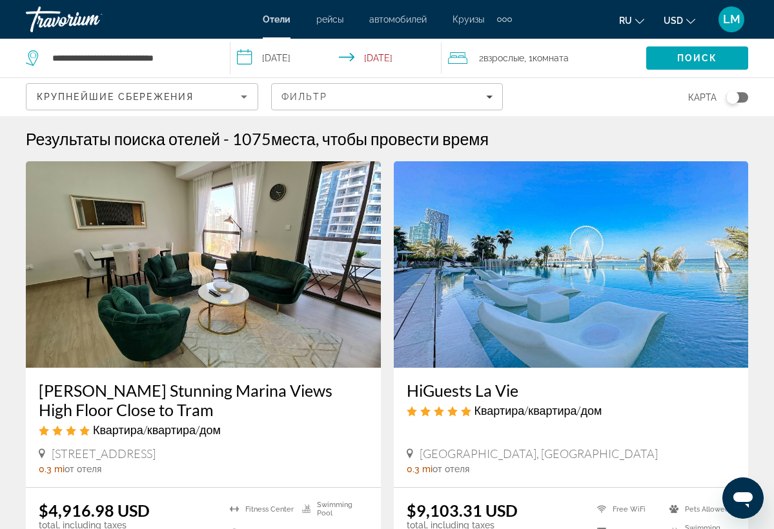
click at [279, 62] on input "**********" at bounding box center [338, 60] width 216 height 43
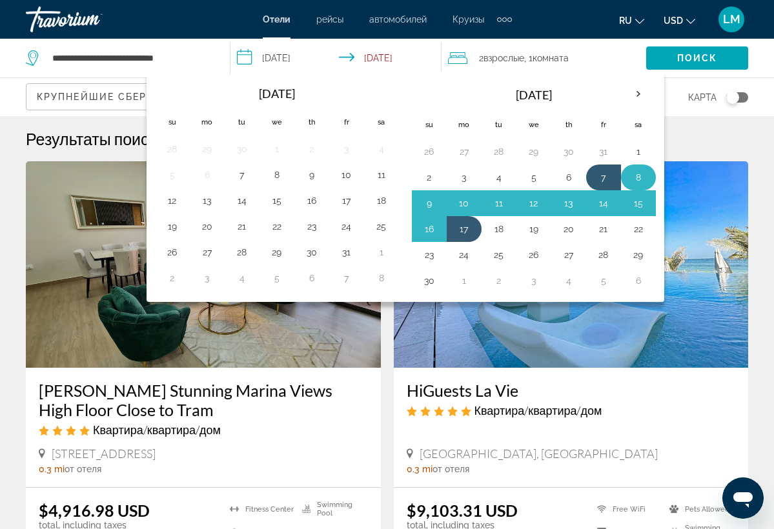
click at [643, 177] on button "8" at bounding box center [638, 177] width 21 height 18
click at [496, 236] on button "18" at bounding box center [498, 229] width 21 height 18
type input "**********"
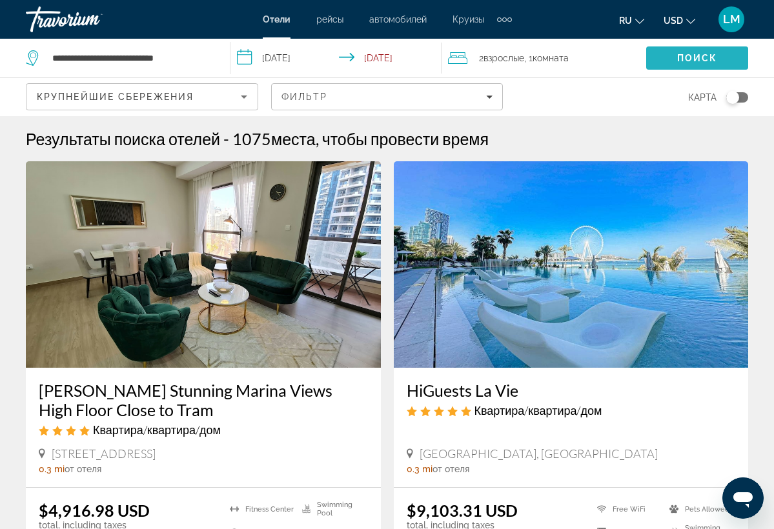
click at [658, 61] on span "Search" at bounding box center [697, 58] width 102 height 31
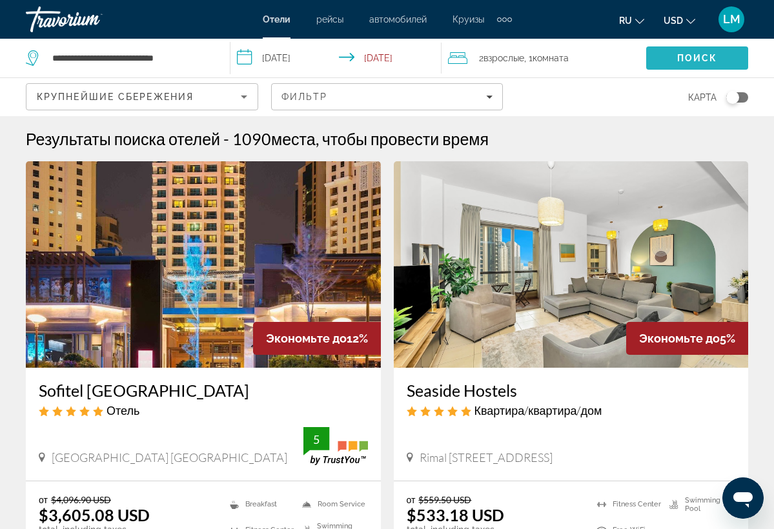
click at [665, 59] on span "Search" at bounding box center [697, 58] width 102 height 31
